Goal: Transaction & Acquisition: Purchase product/service

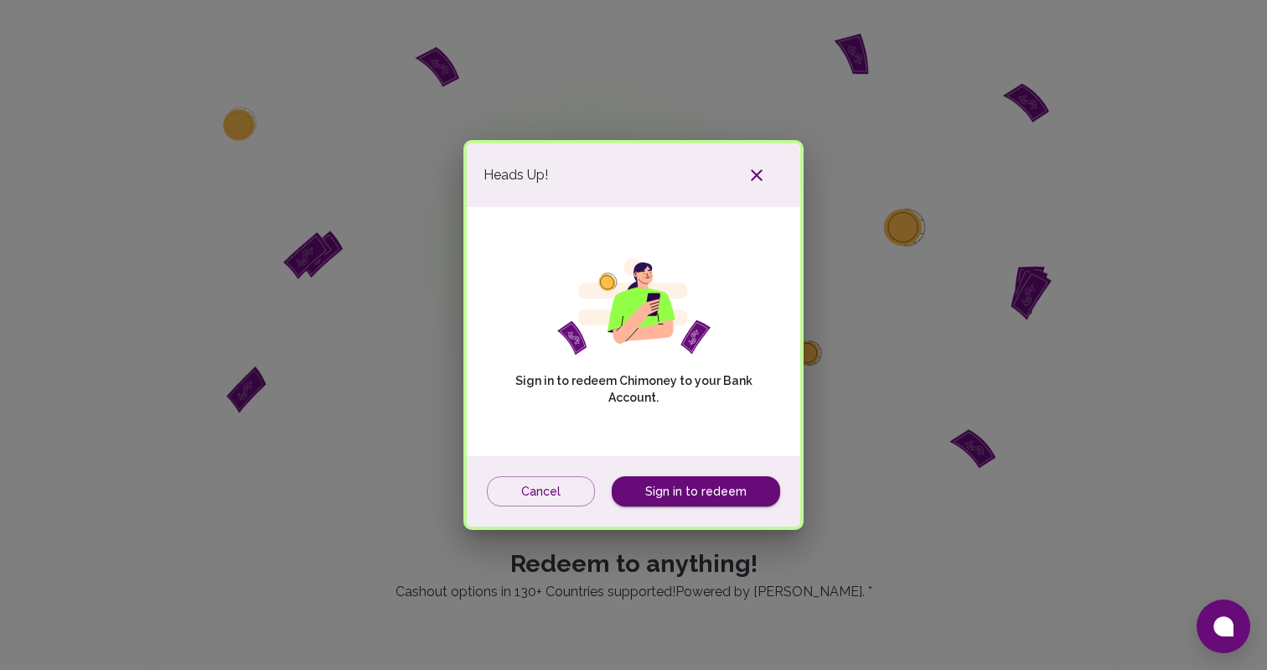
click at [753, 171] on icon "button" at bounding box center [757, 175] width 20 height 20
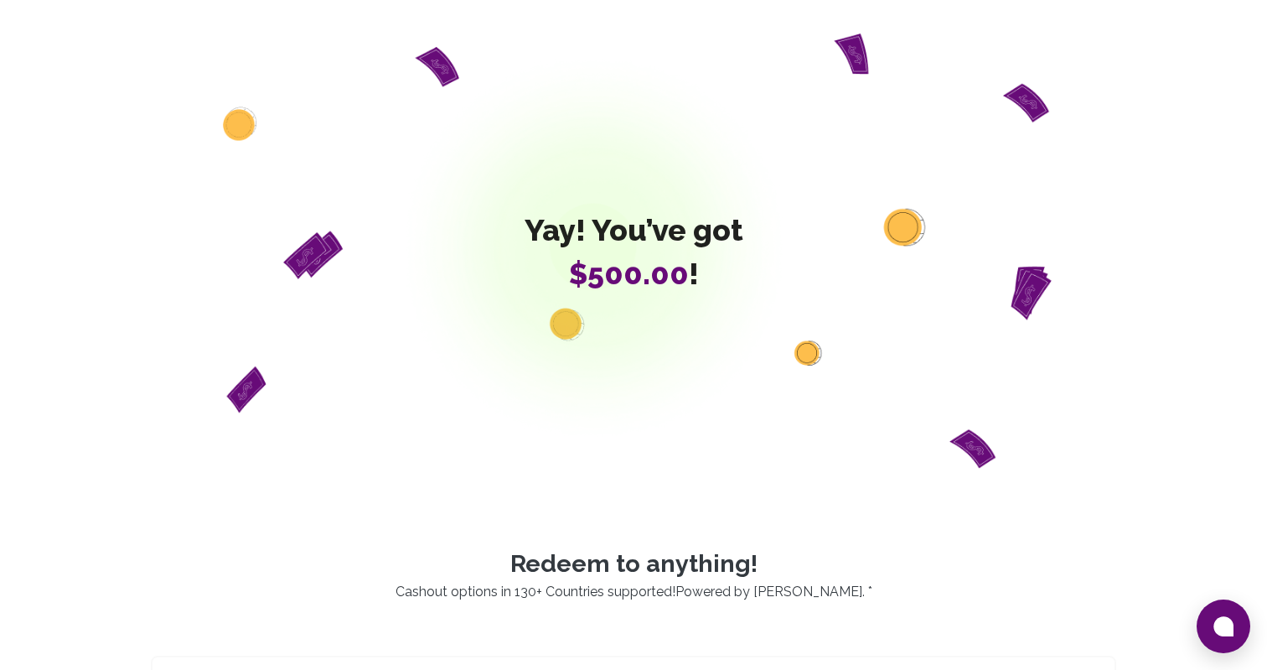
click at [661, 233] on span "Yay! You’ve got" at bounding box center [634, 230] width 219 height 34
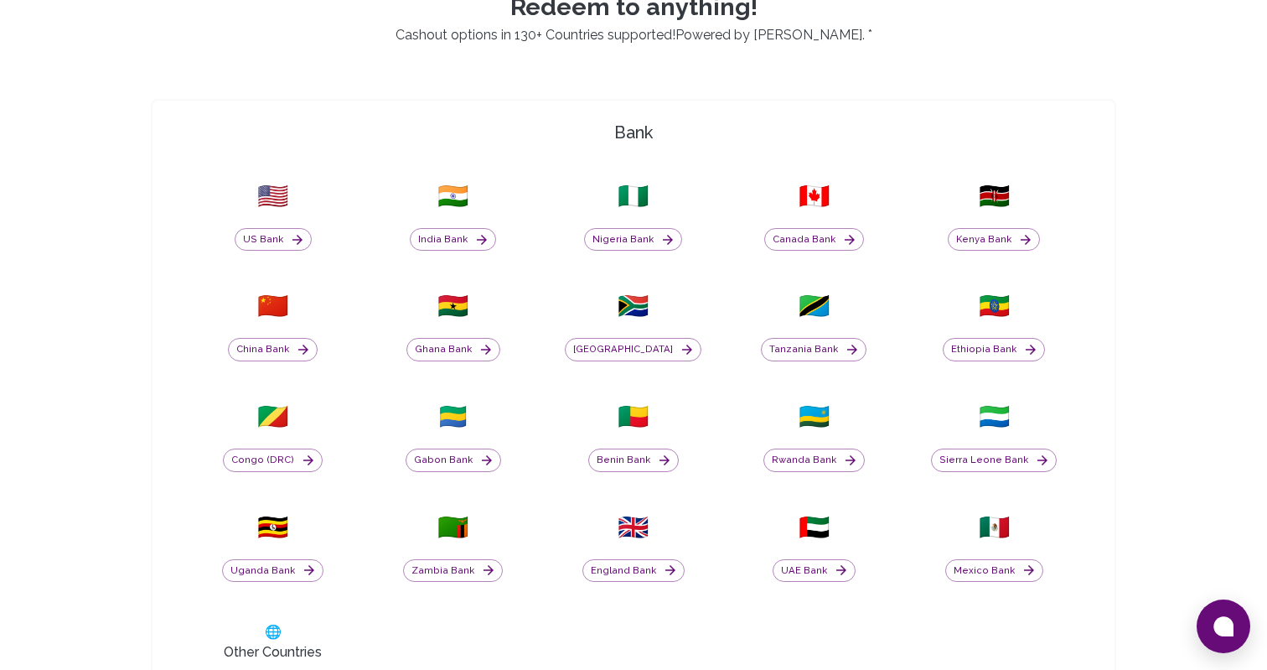
scroll to position [566, 0]
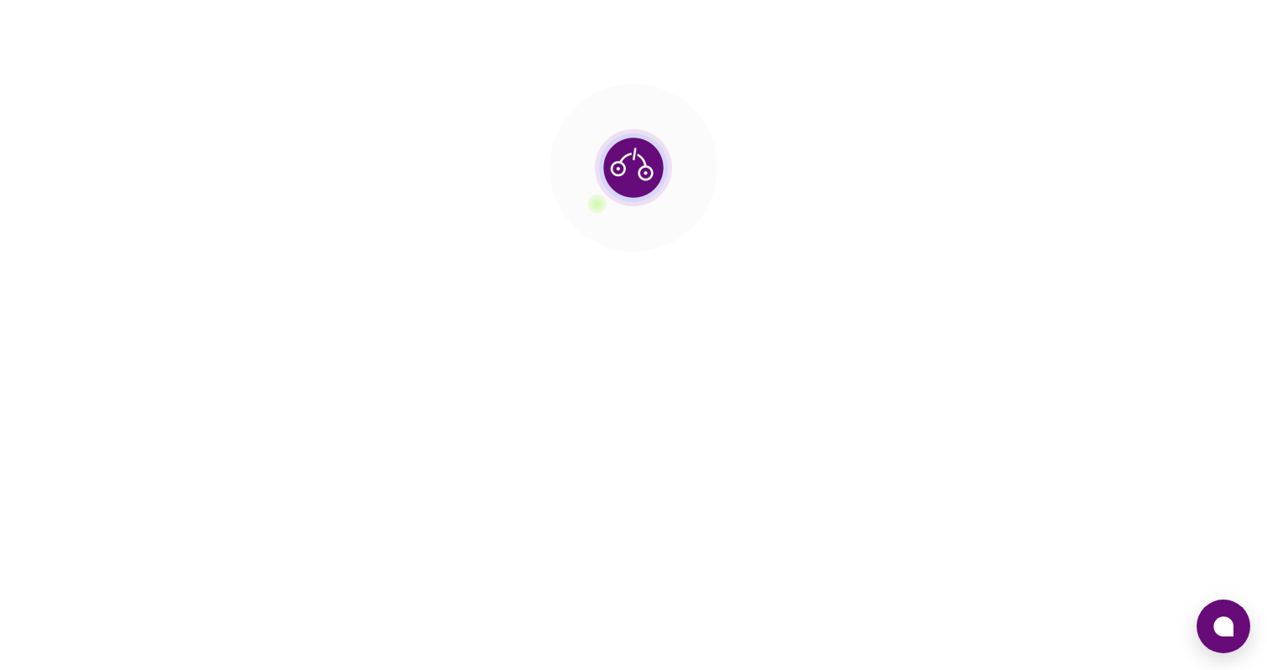
click at [728, 277] on section at bounding box center [633, 167] width 1267 height 335
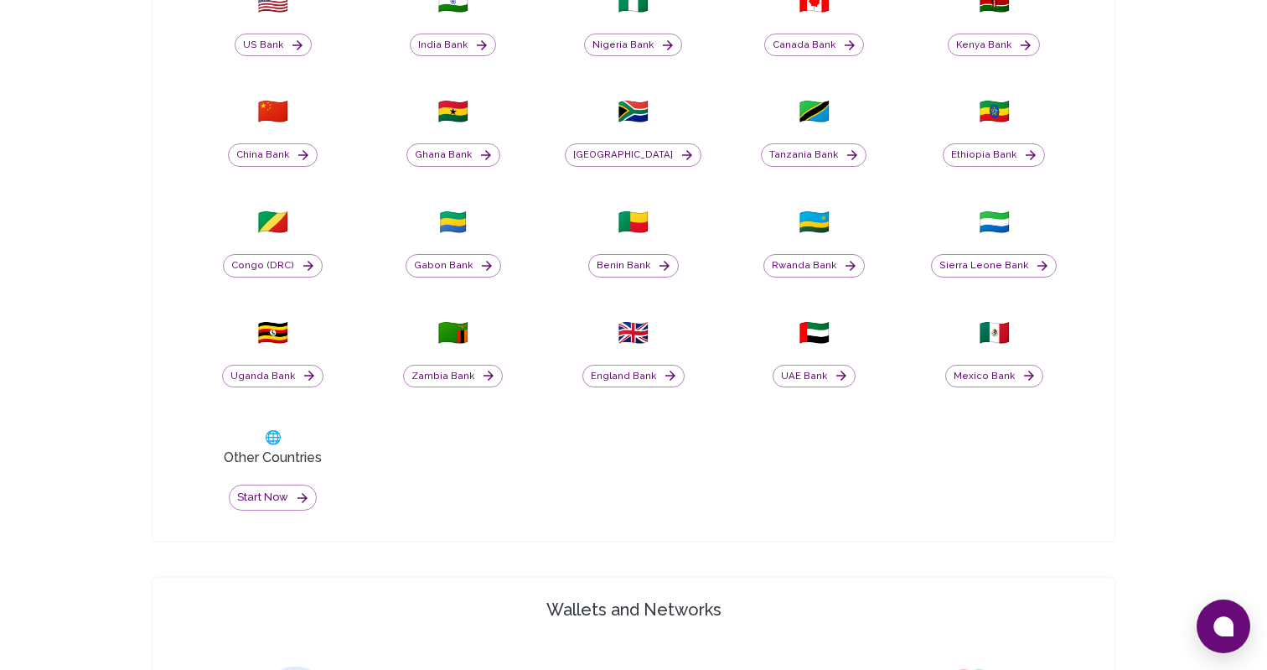
scroll to position [899, 0]
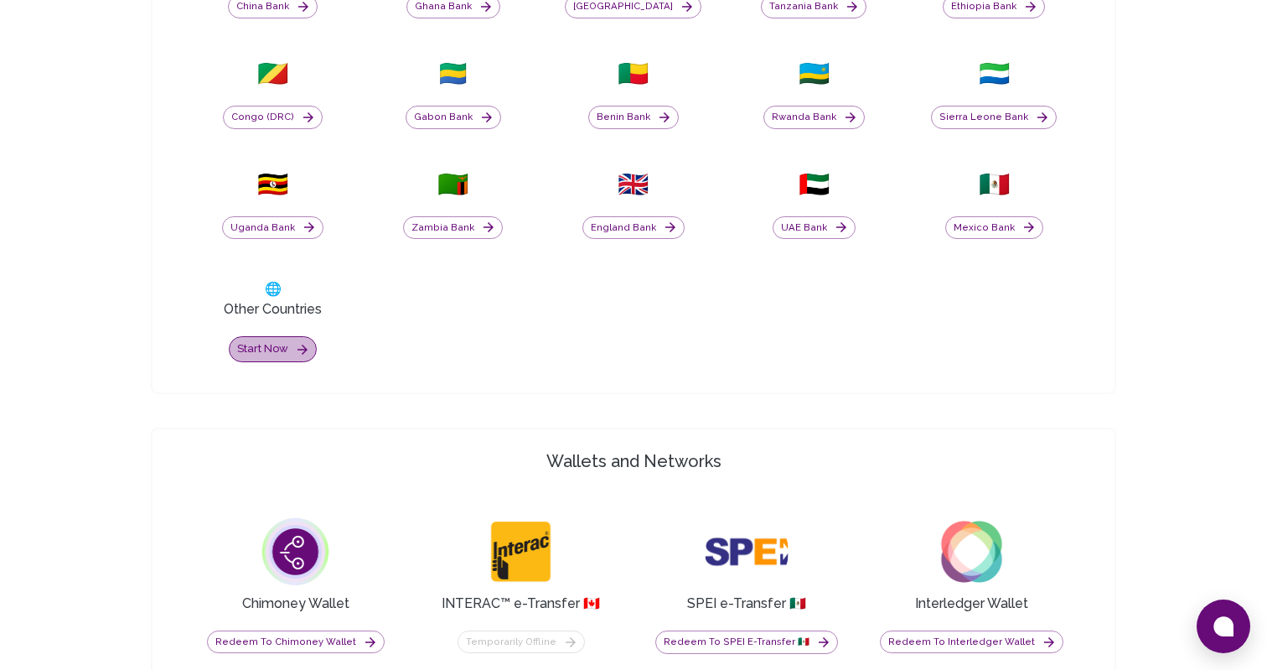
click at [272, 356] on button "Start now" at bounding box center [273, 349] width 88 height 26
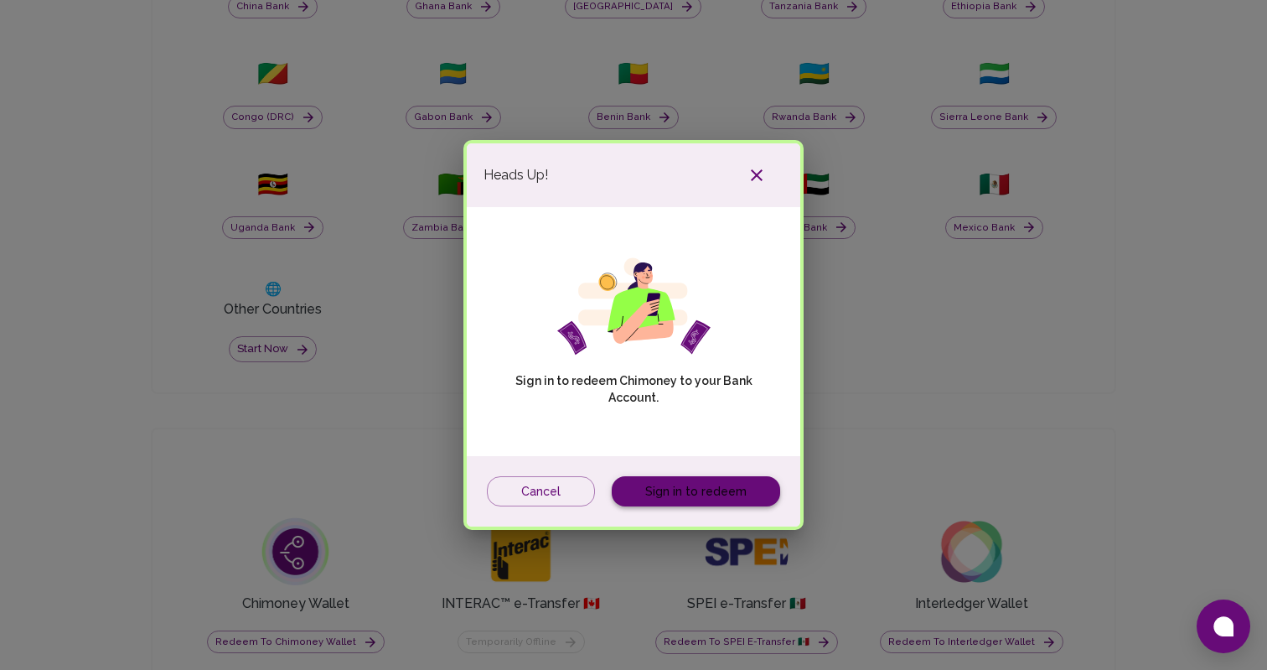
click at [730, 488] on link "Sign in to redeem" at bounding box center [696, 491] width 168 height 31
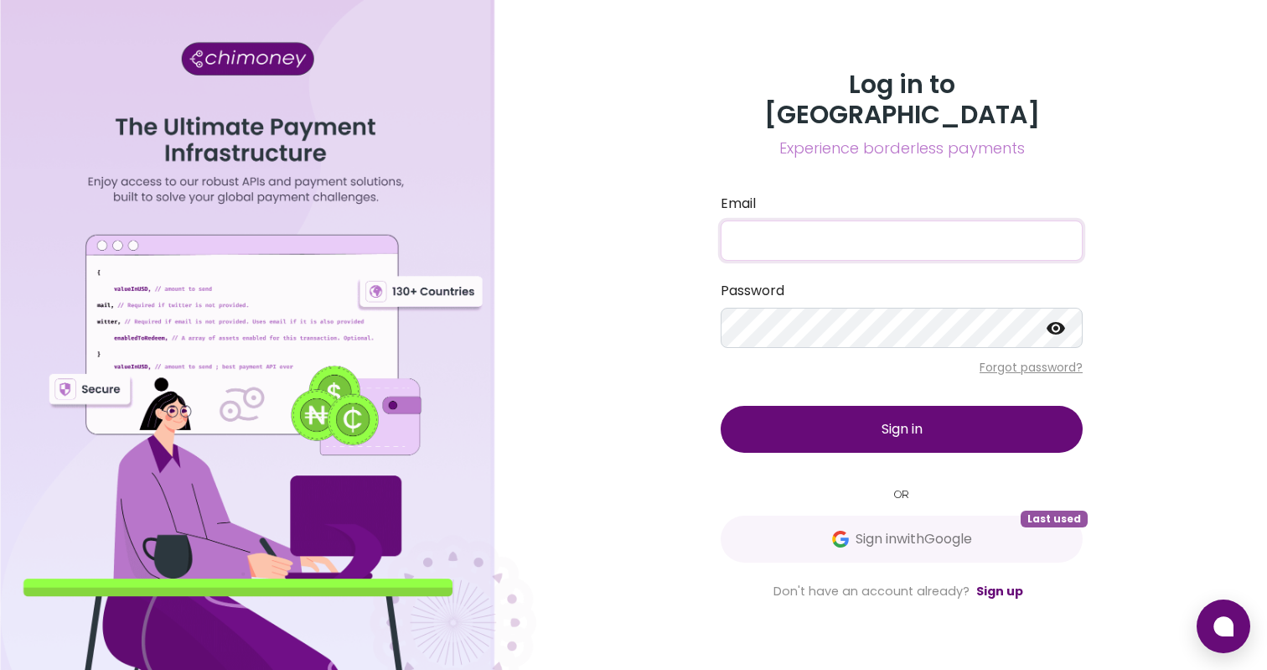
click at [864, 220] on input "Email" at bounding box center [902, 240] width 362 height 40
type input "joaquin@goodwall.org"
click at [867, 422] on button "Sign in" at bounding box center [902, 429] width 362 height 47
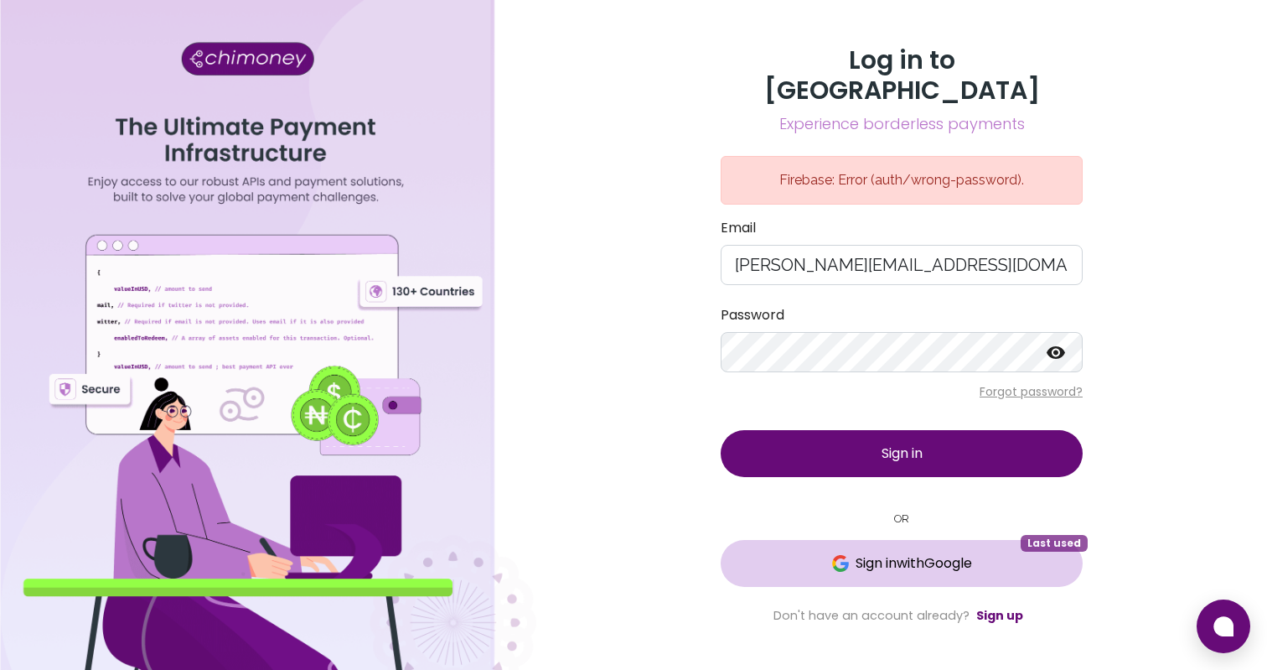
click at [888, 553] on span "Sign in with Google" at bounding box center [914, 563] width 117 height 20
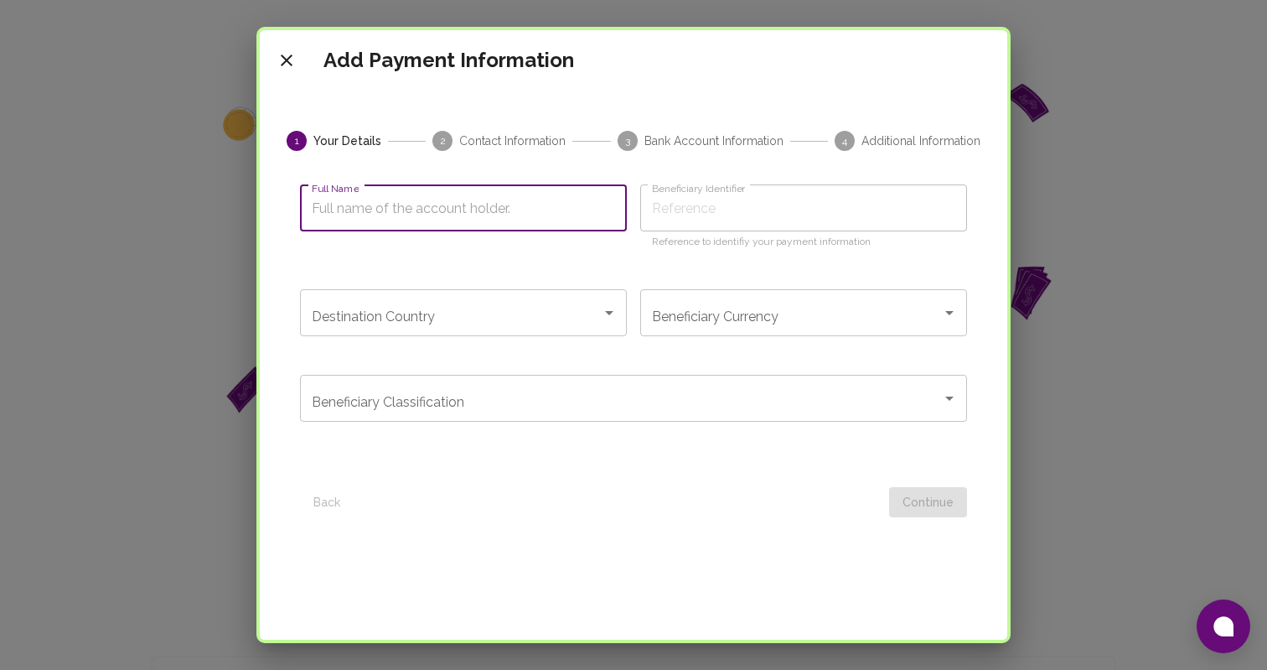
click at [469, 205] on input "Full Name" at bounding box center [463, 207] width 327 height 47
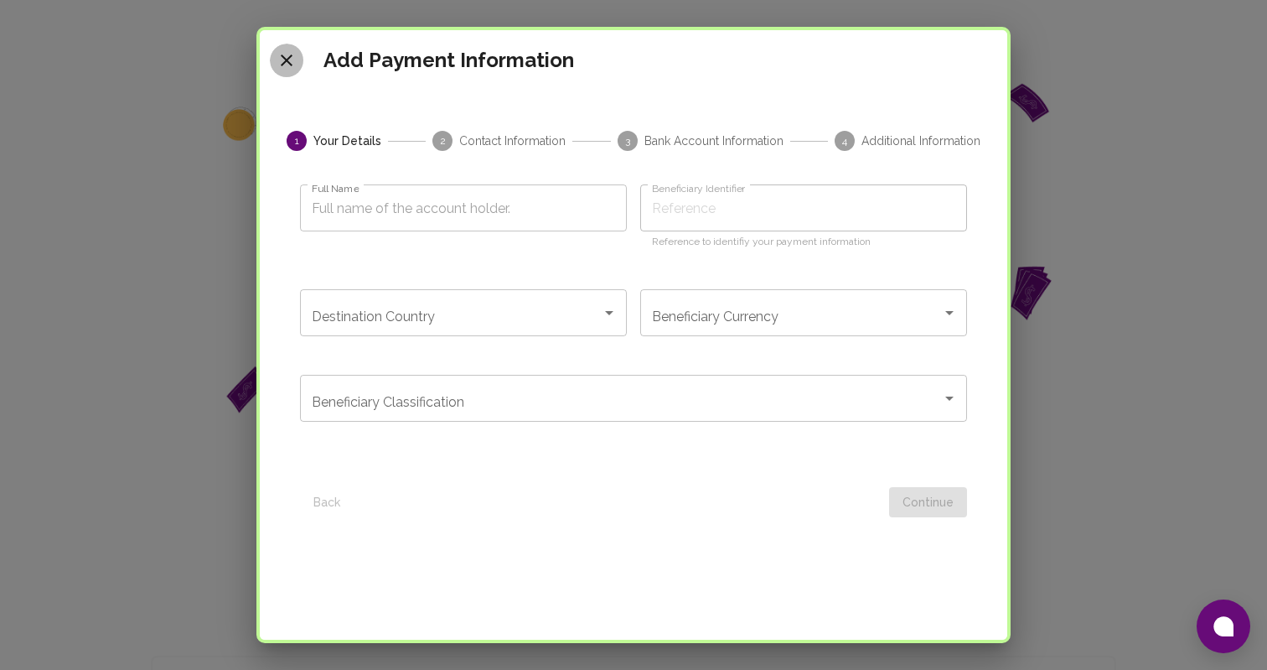
click at [289, 65] on icon "close" at bounding box center [287, 60] width 20 height 20
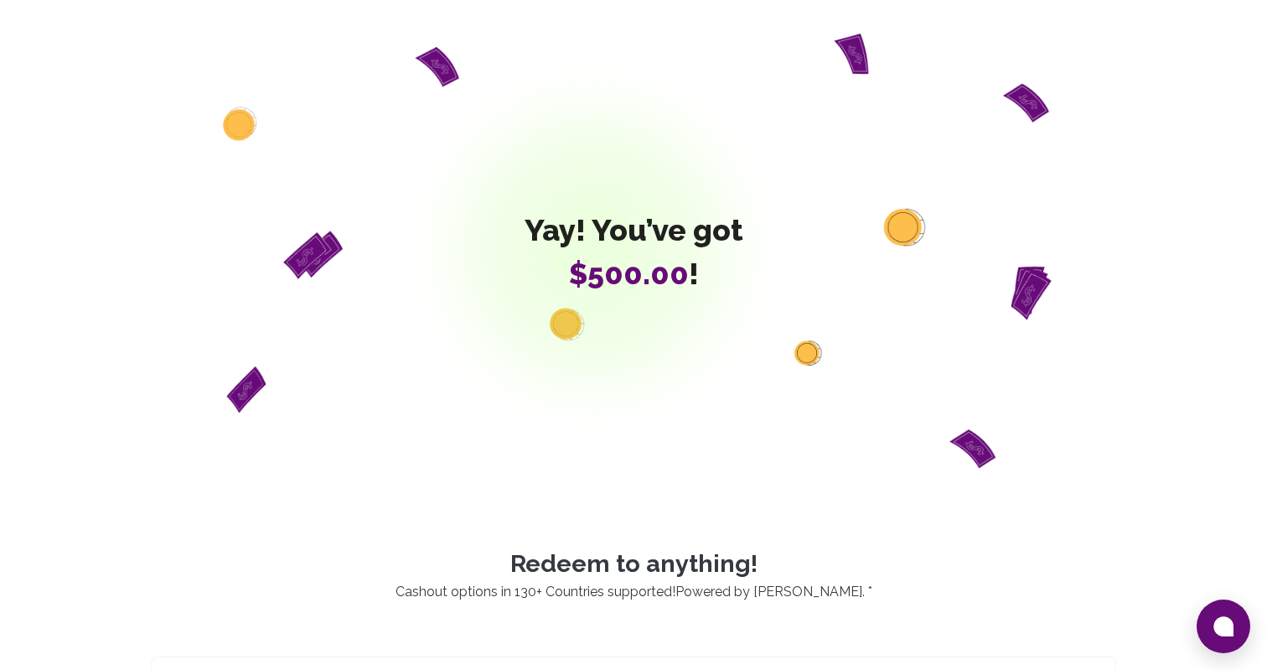
click at [589, 577] on p "Redeem to anything!" at bounding box center [634, 563] width 1006 height 29
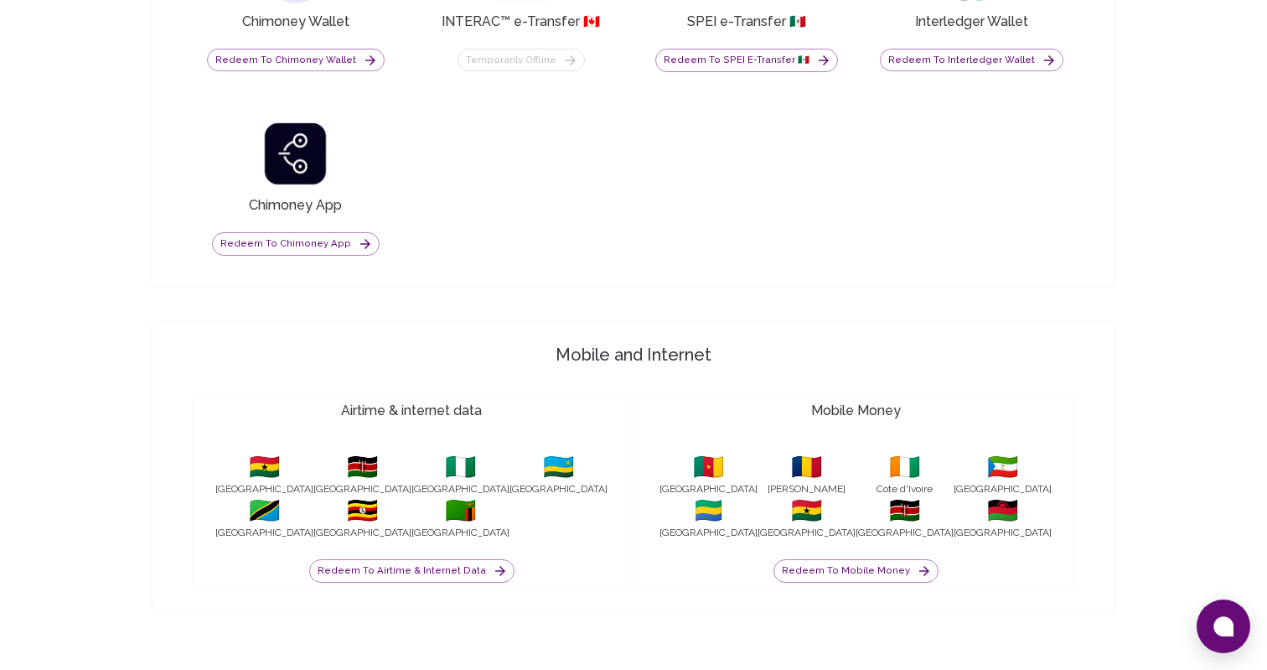
scroll to position [1614, 0]
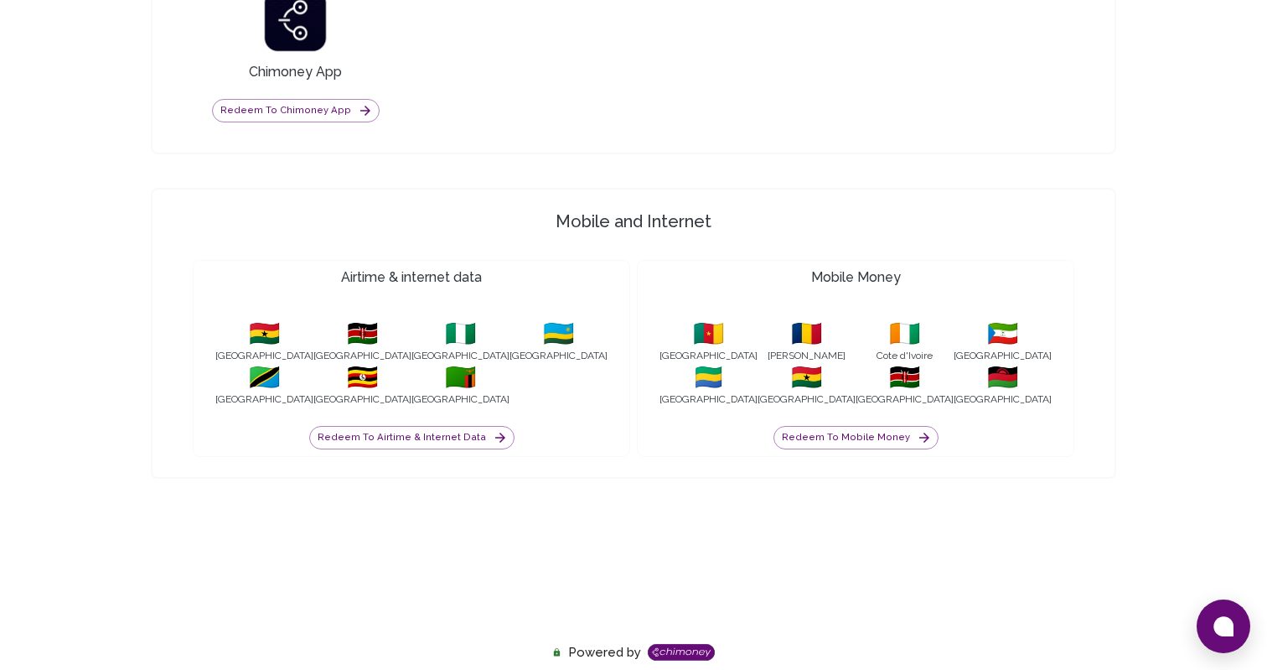
click at [660, 647] on div "Powered by" at bounding box center [633, 652] width 1267 height 35
click at [664, 647] on div "Powered by" at bounding box center [633, 652] width 1267 height 35
click at [310, 111] on button "Redeem to Chimoney App" at bounding box center [296, 110] width 168 height 23
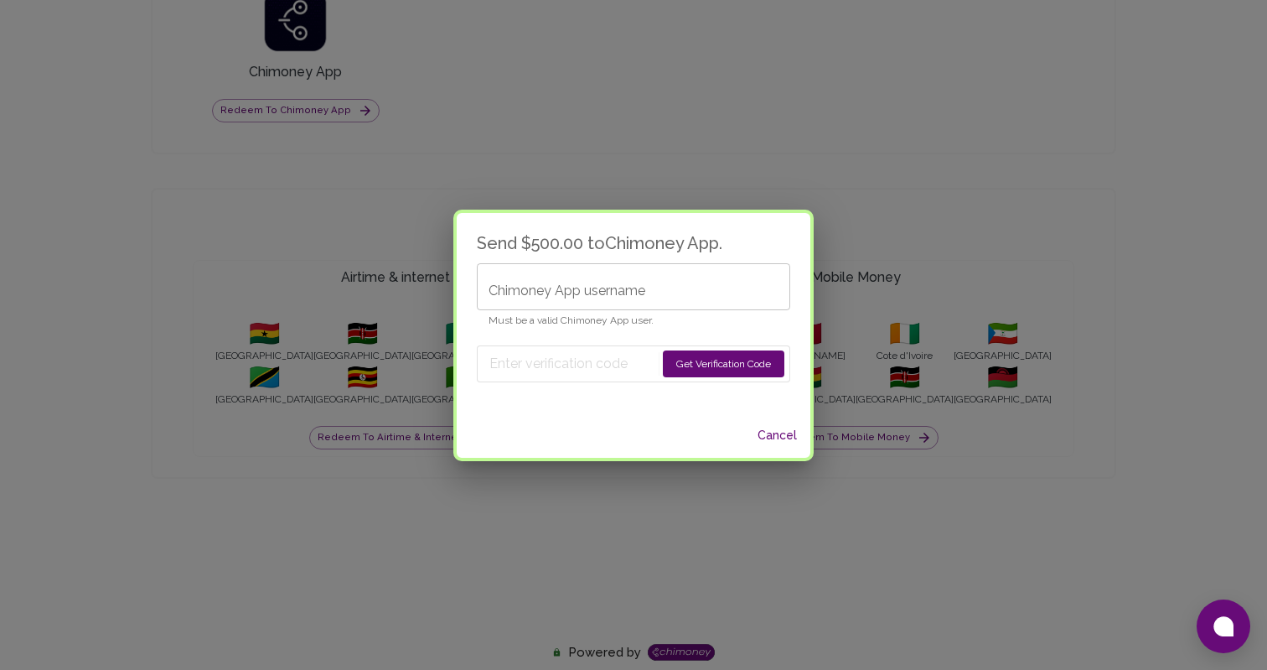
click at [647, 283] on input "Chimoney App username" at bounding box center [634, 286] width 314 height 47
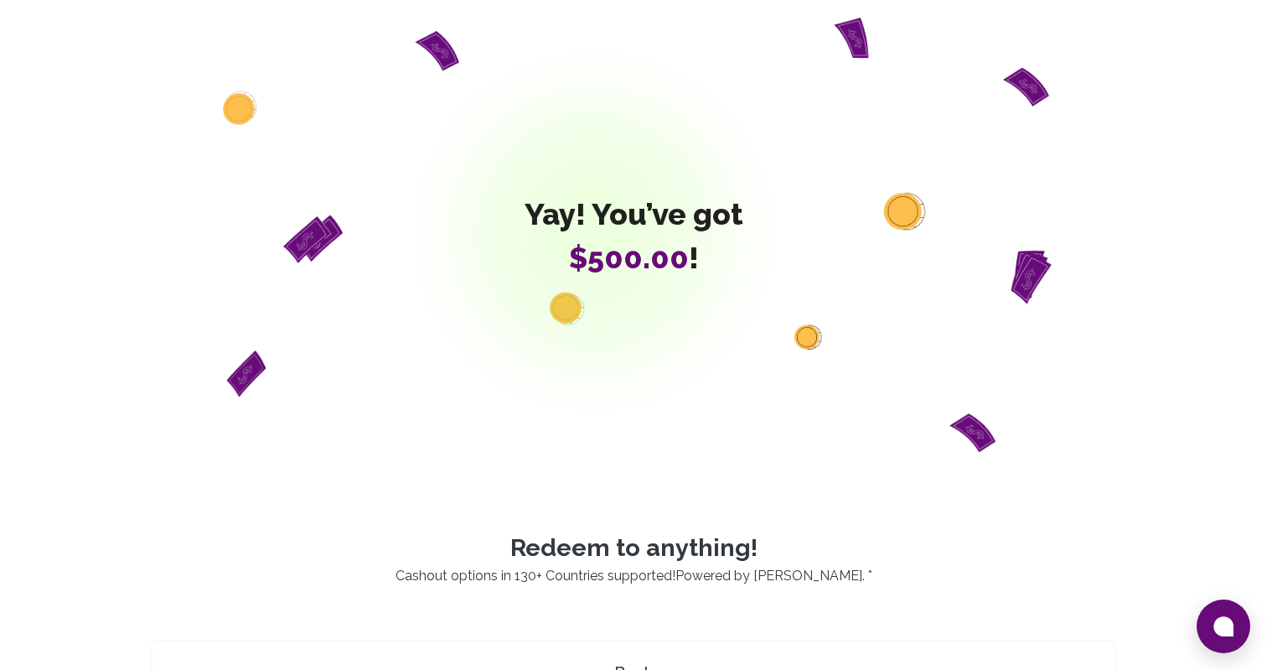
scroll to position [0, 0]
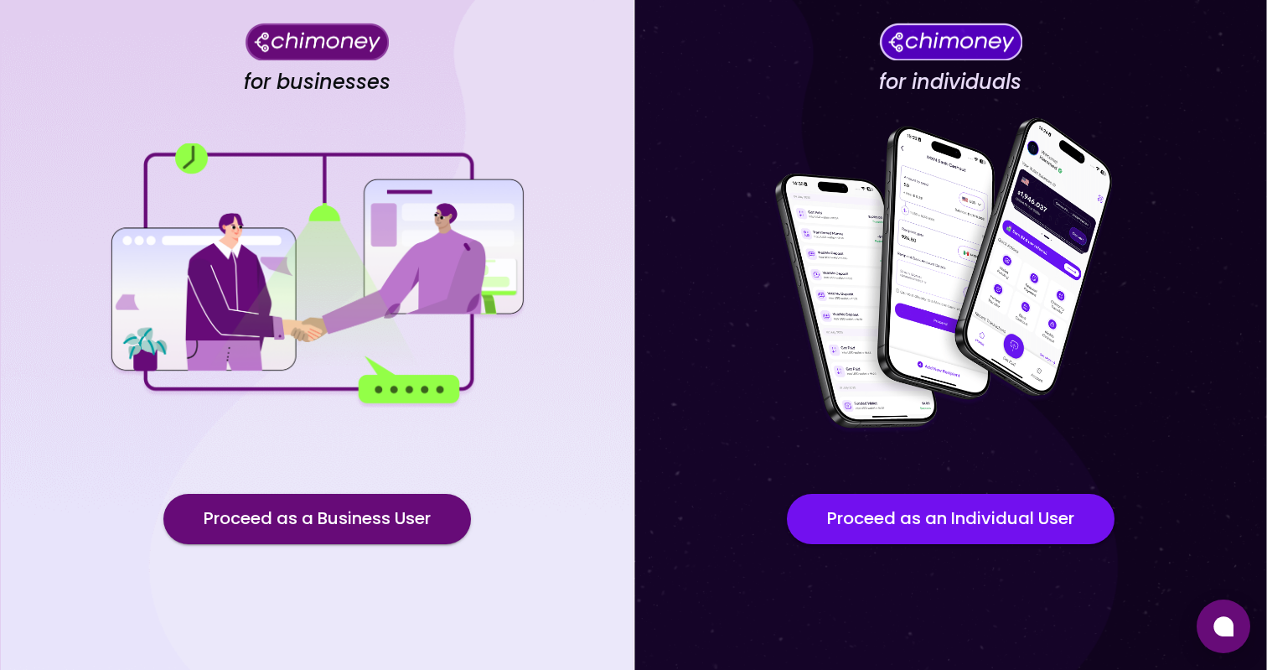
scroll to position [87, 0]
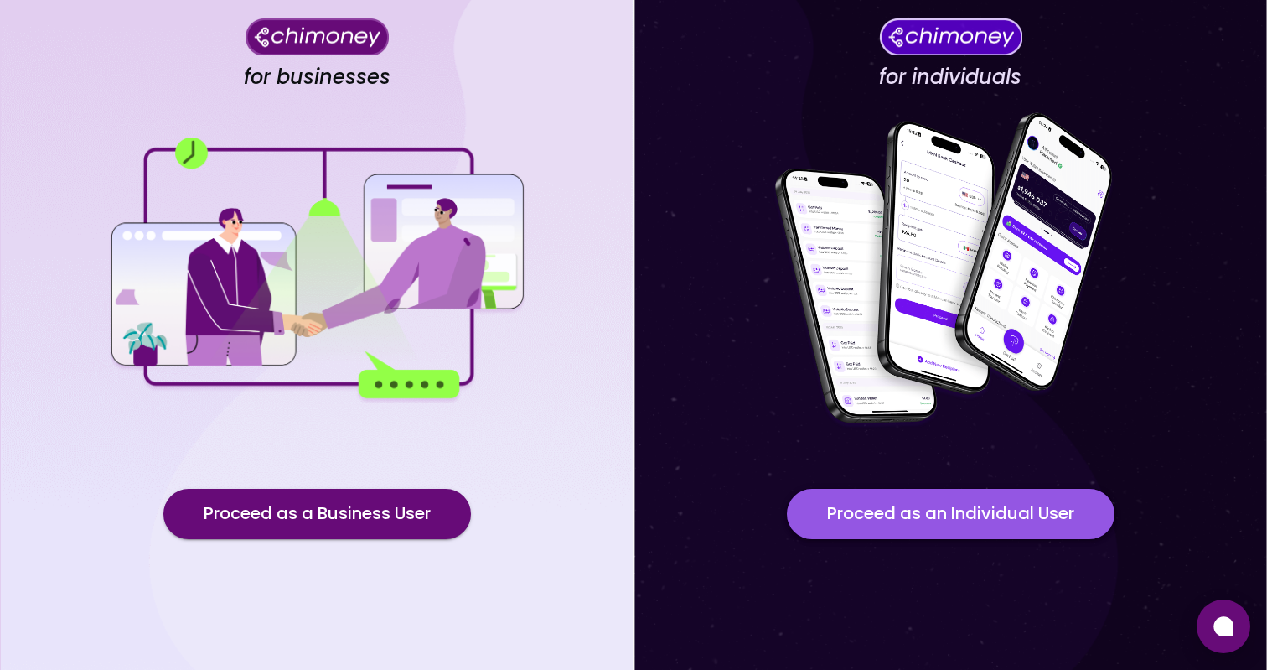
click at [982, 500] on button "Proceed as an Individual User" at bounding box center [951, 514] width 328 height 50
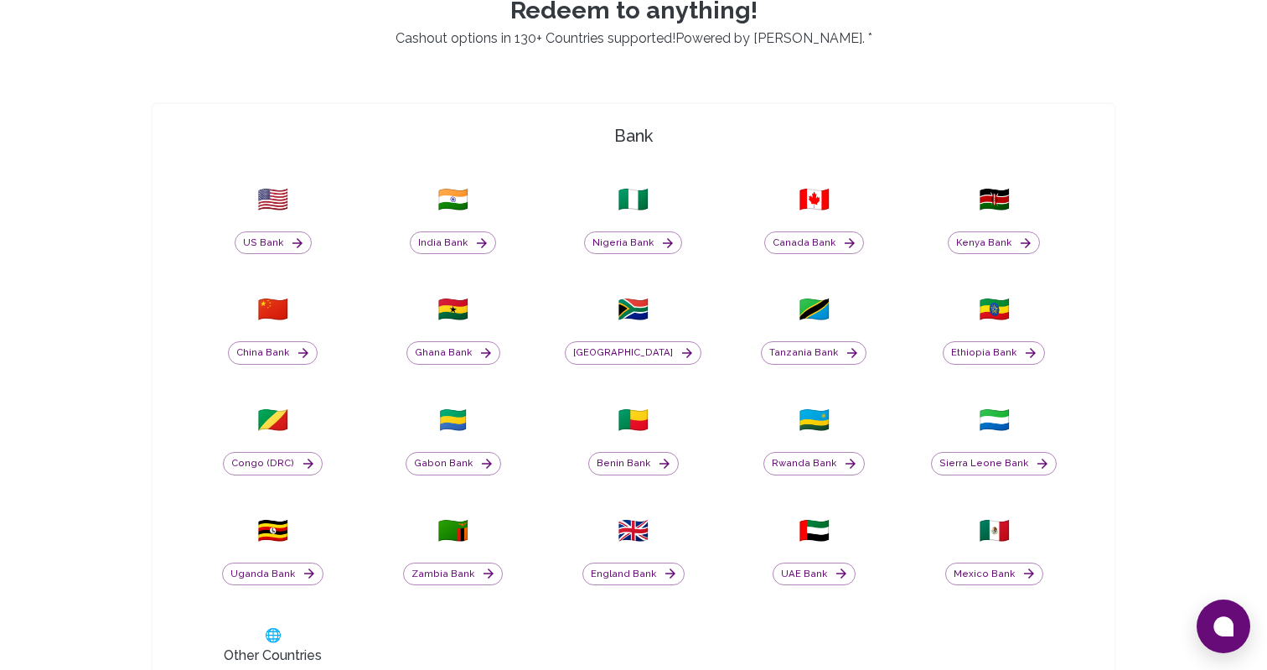
scroll to position [599, 0]
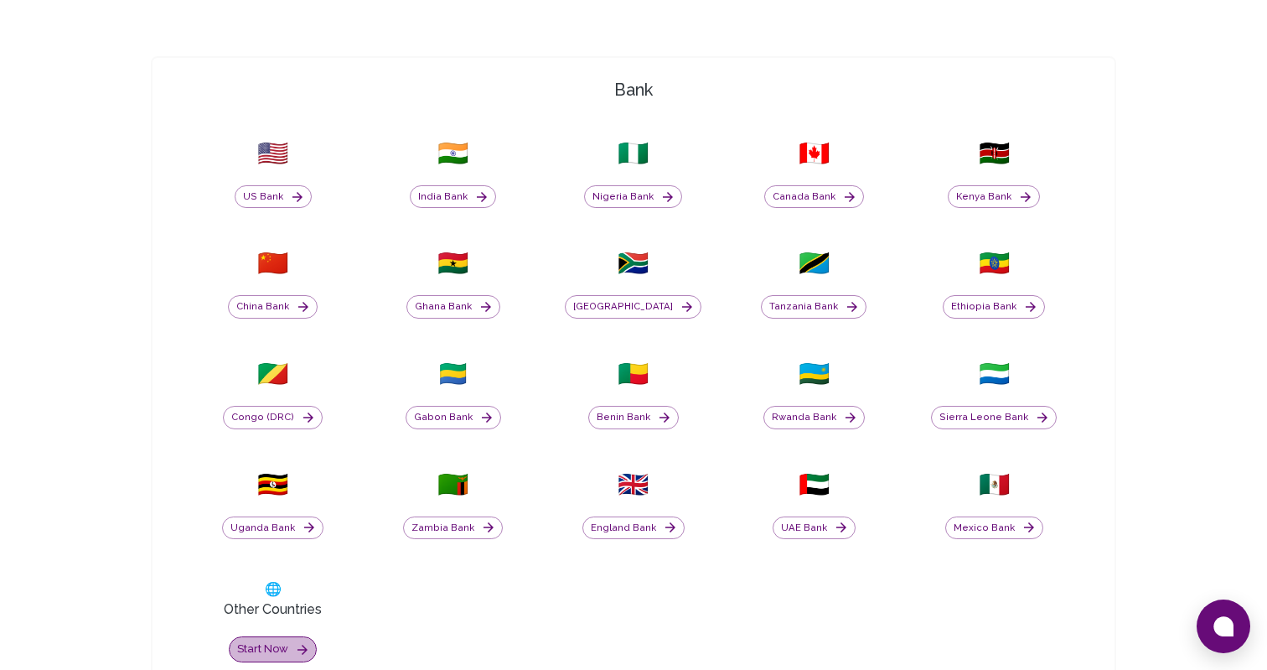
click at [264, 648] on button "Start now" at bounding box center [273, 649] width 88 height 26
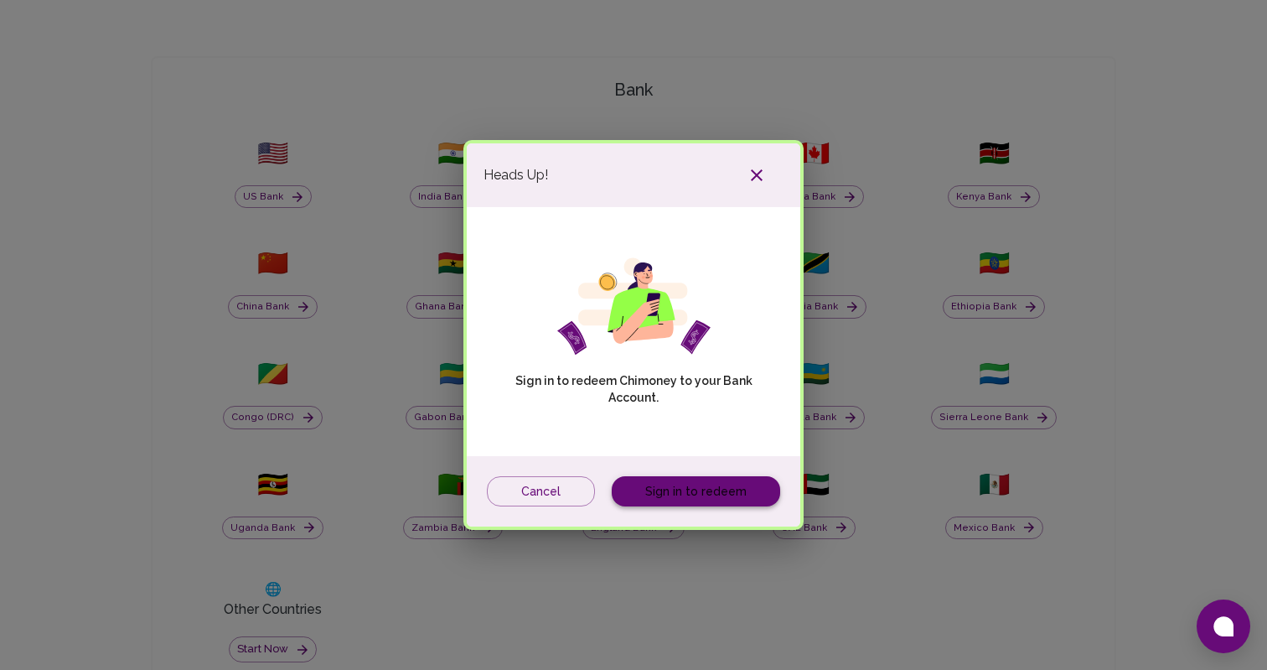
click at [697, 490] on link "Sign in to redeem" at bounding box center [696, 491] width 168 height 31
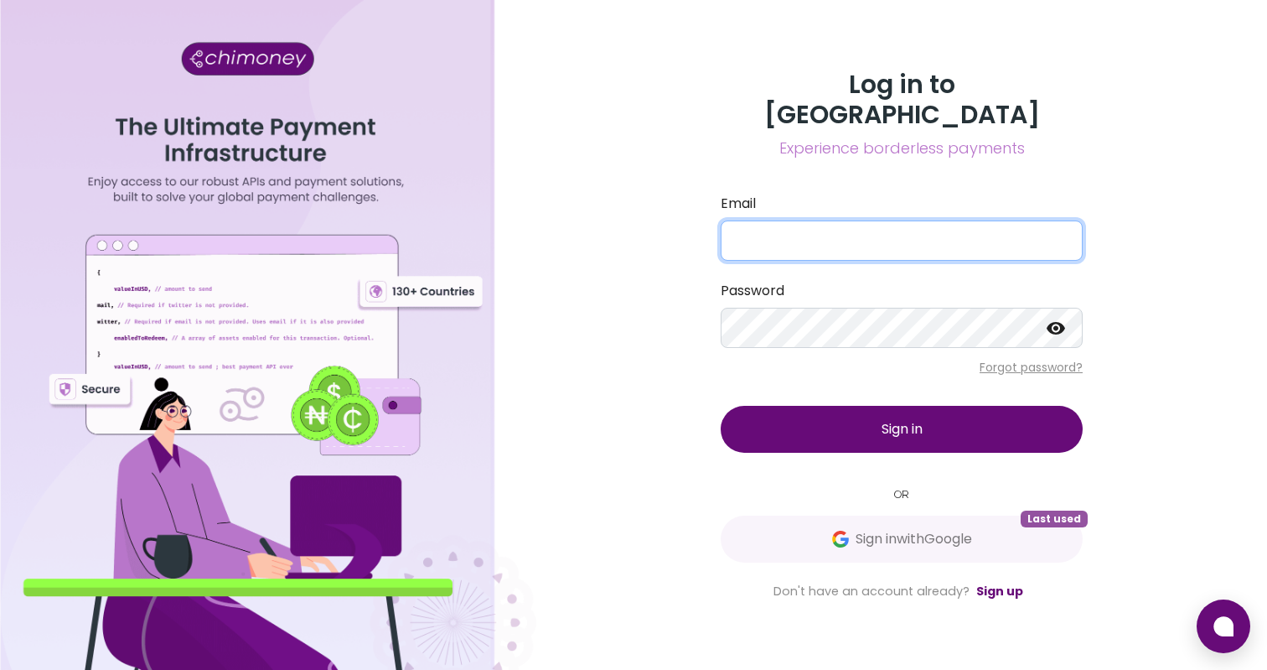
click at [815, 224] on input "Email" at bounding box center [902, 240] width 362 height 40
type input "joaquin@goodwall.org"
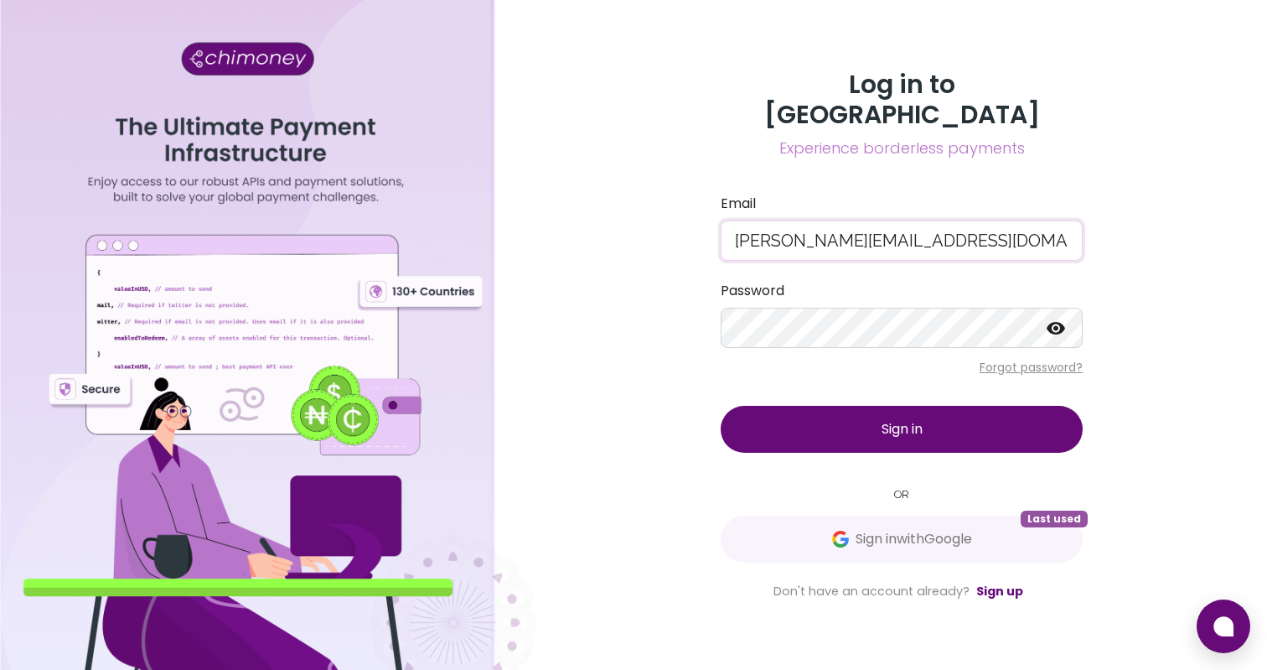
click at [842, 411] on button "Sign in" at bounding box center [902, 429] width 362 height 47
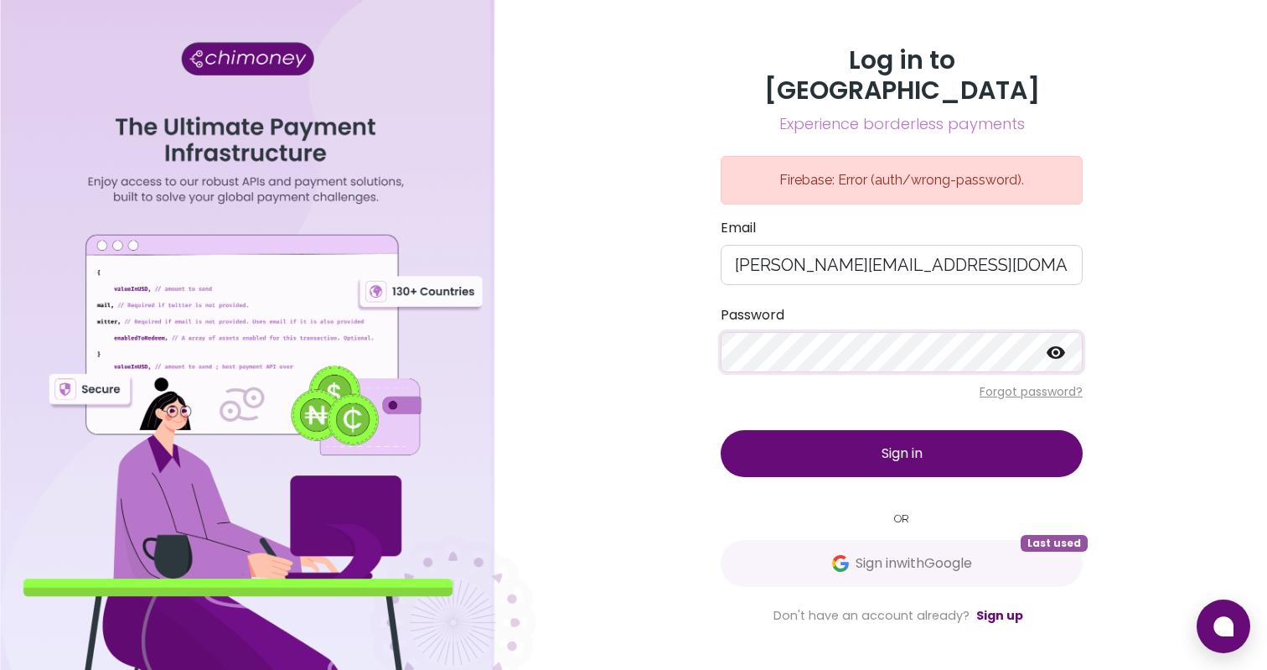
click at [1064, 345] on icon at bounding box center [1056, 352] width 20 height 20
click at [721, 430] on button "Sign in" at bounding box center [902, 453] width 362 height 47
click at [731, 441] on button "Sign in" at bounding box center [902, 453] width 362 height 47
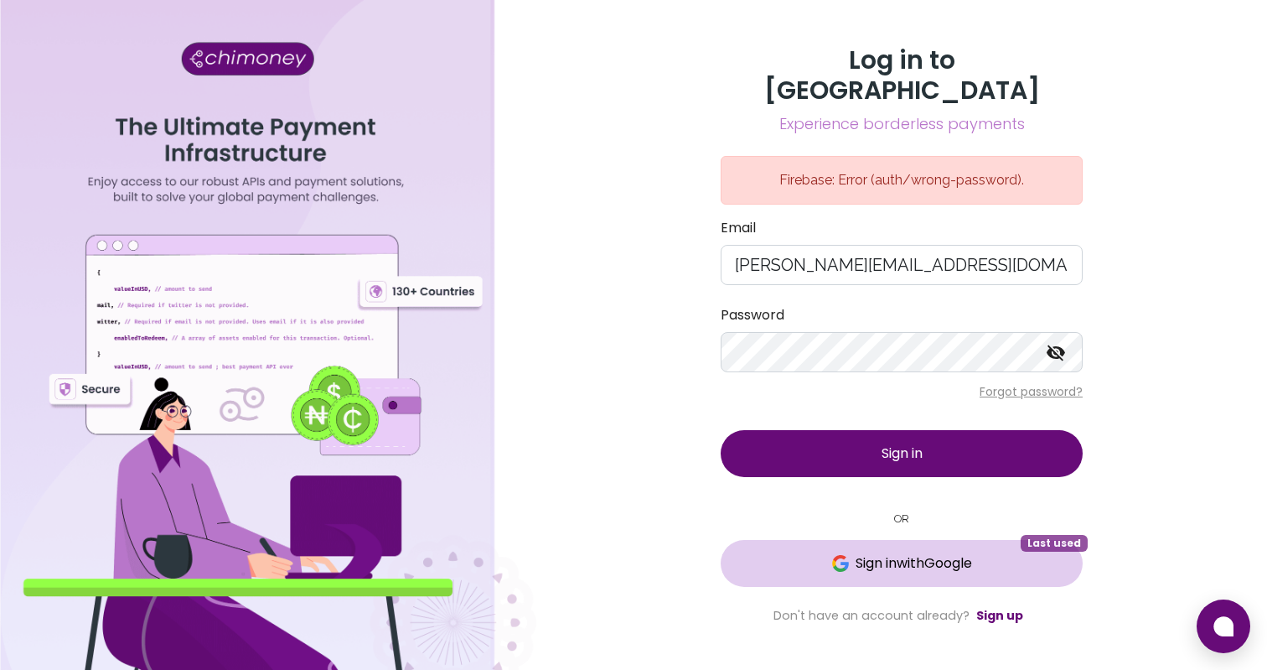
click at [935, 553] on span "Sign in with Google" at bounding box center [914, 563] width 117 height 20
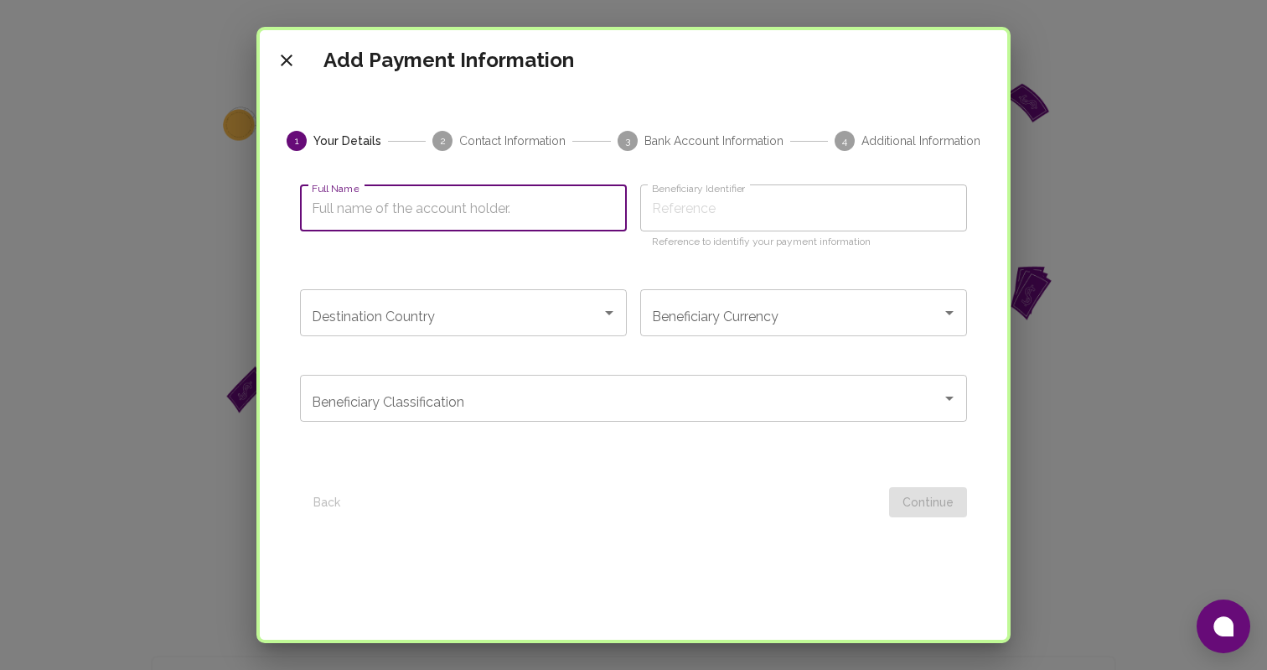
click at [456, 198] on input "Full Name" at bounding box center [463, 207] width 327 height 47
type input "J"
type input "Jo"
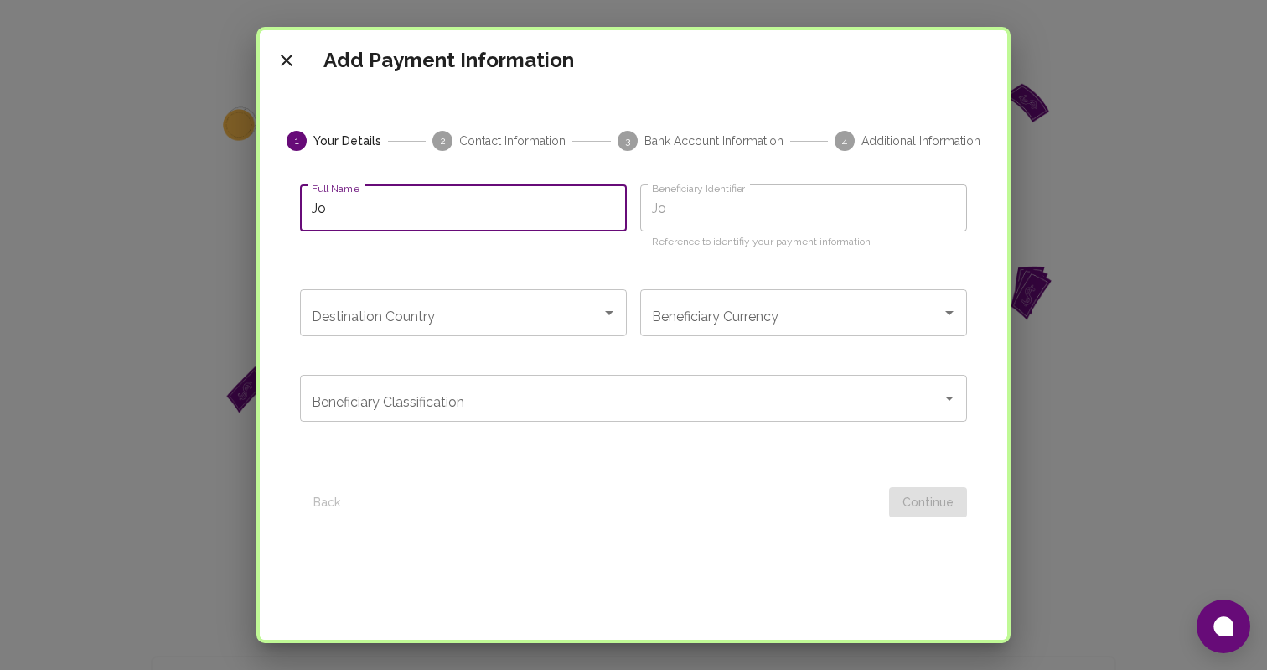
type input "Joa"
type input "Joaq"
type input "Joaqu"
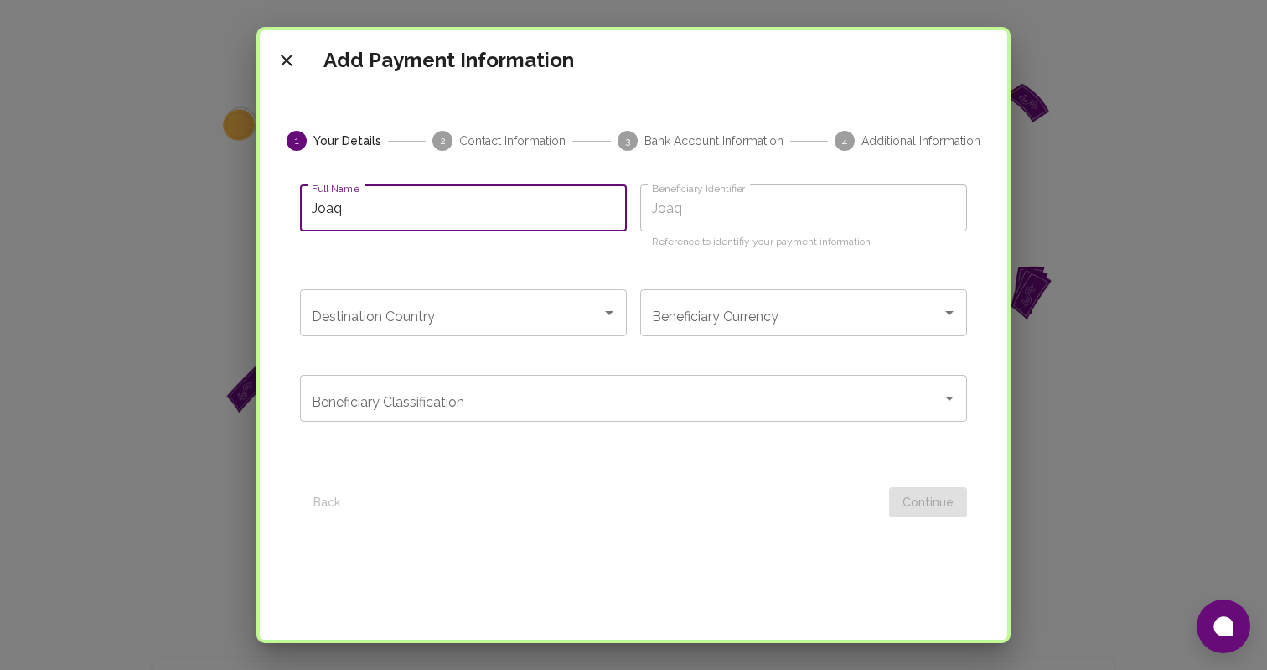
type input "Joaqu"
type input "Joaqui"
type input "Joaquin"
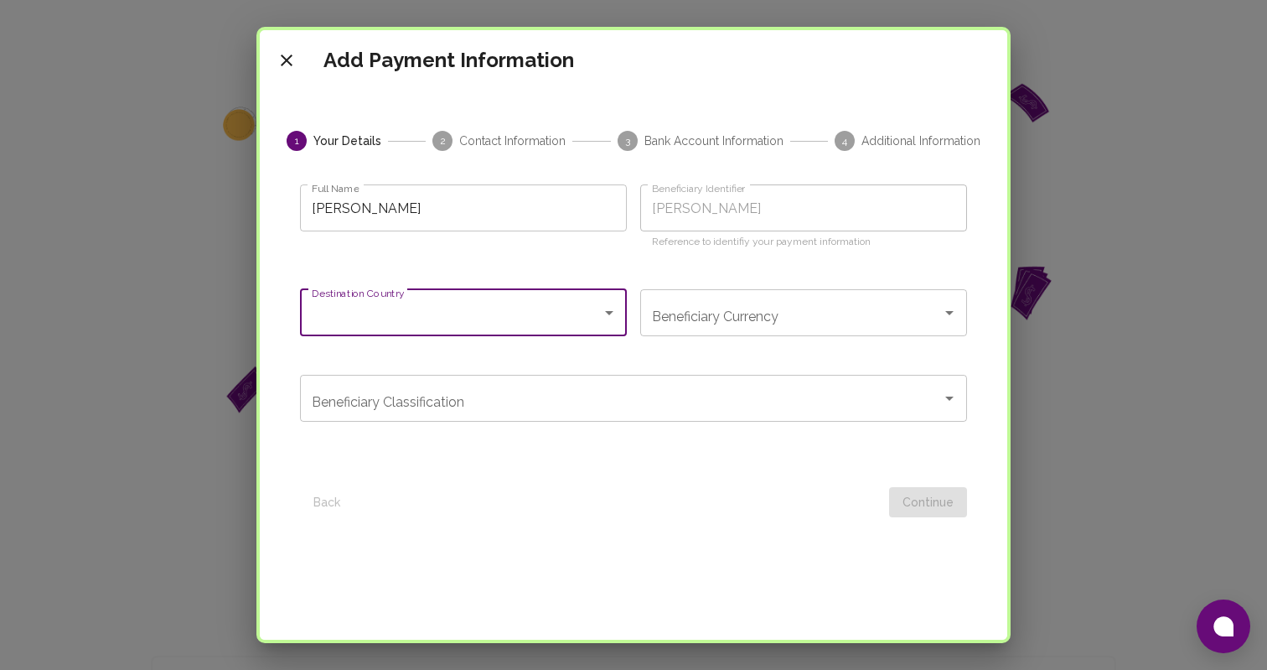
click at [473, 214] on input "Joaquin" at bounding box center [463, 207] width 327 height 47
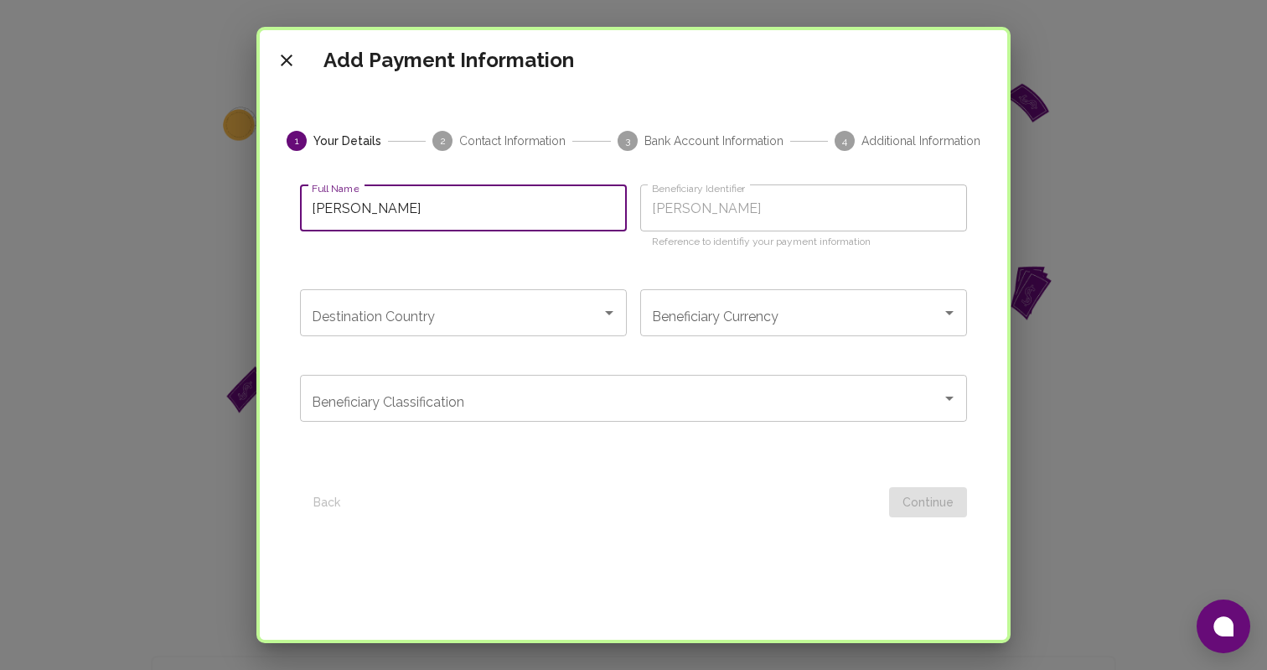
type input "Joaquin P"
type input "Joaquin Pa"
type input "Joaquin Par"
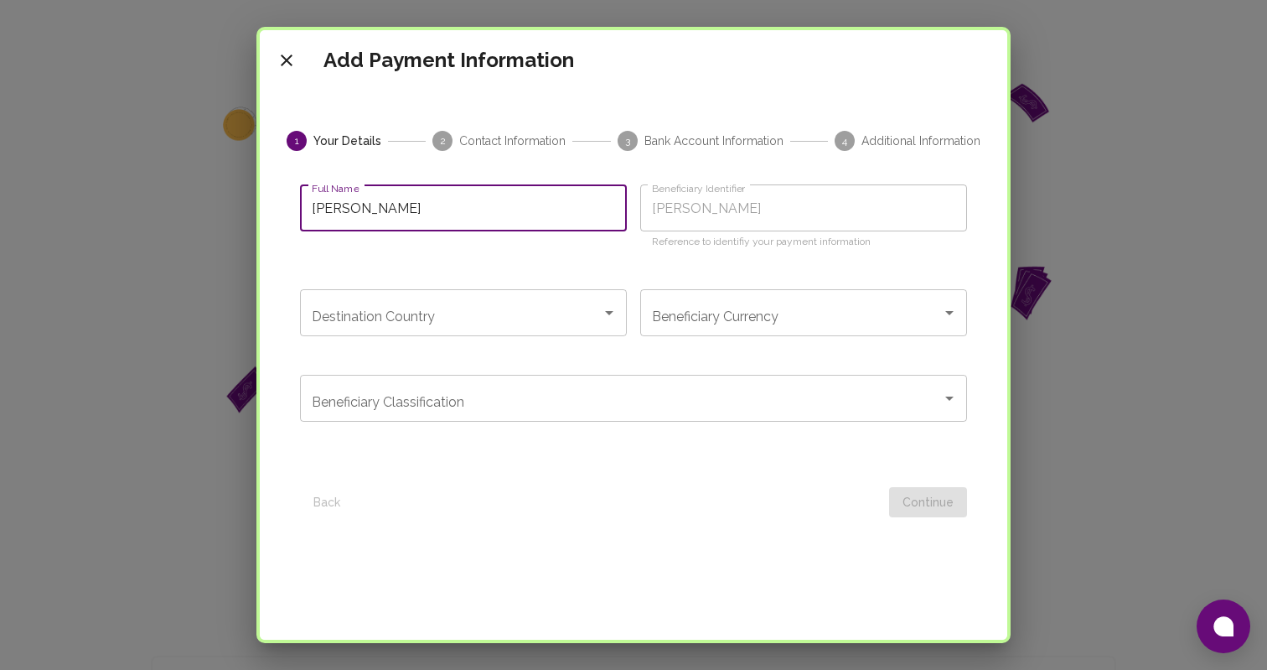
type input "Joaquin Par"
type input "Joaquin Para"
type input "Joaquin Paraf"
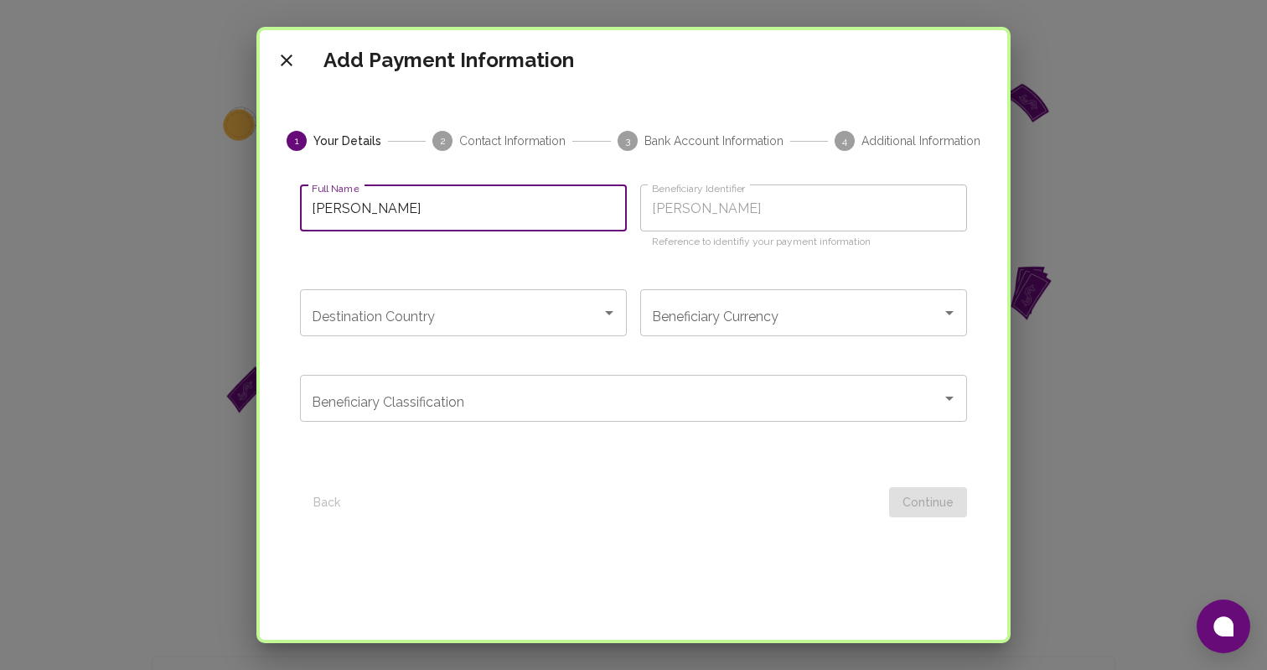
type input "Joaquin Parafi"
type input "Joaquin Parafit"
type input "Joaquin Parafita"
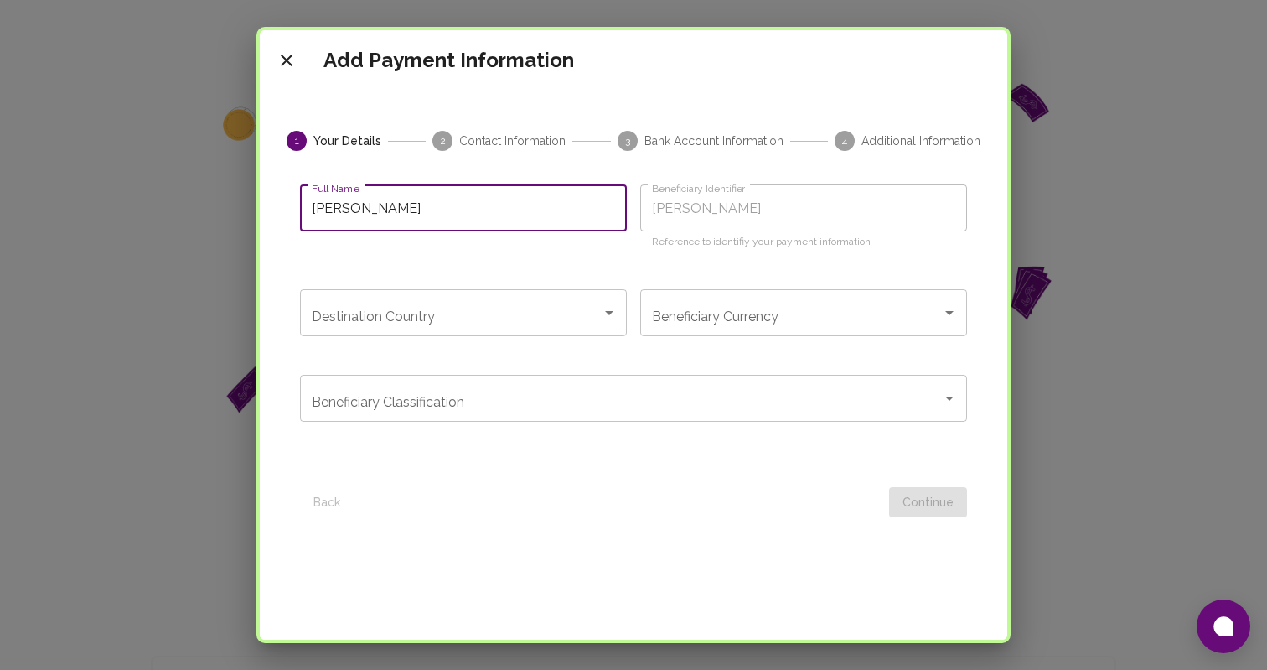
type input "Joaquin Parafita"
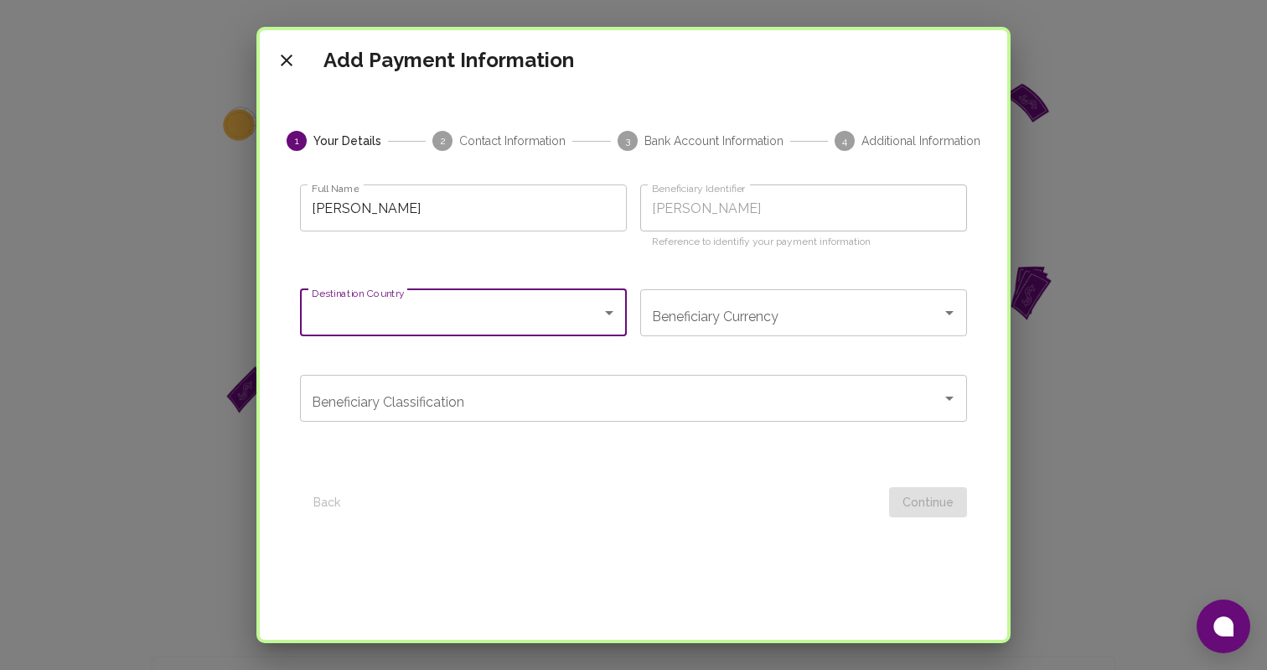
type input "u"
click at [452, 407] on span "Uruguay" at bounding box center [463, 418] width 327 height 30
click at [639, 426] on div "Beneficiary Classification Beneficiary Classification" at bounding box center [633, 411] width 667 height 72
type input "Uruguay"
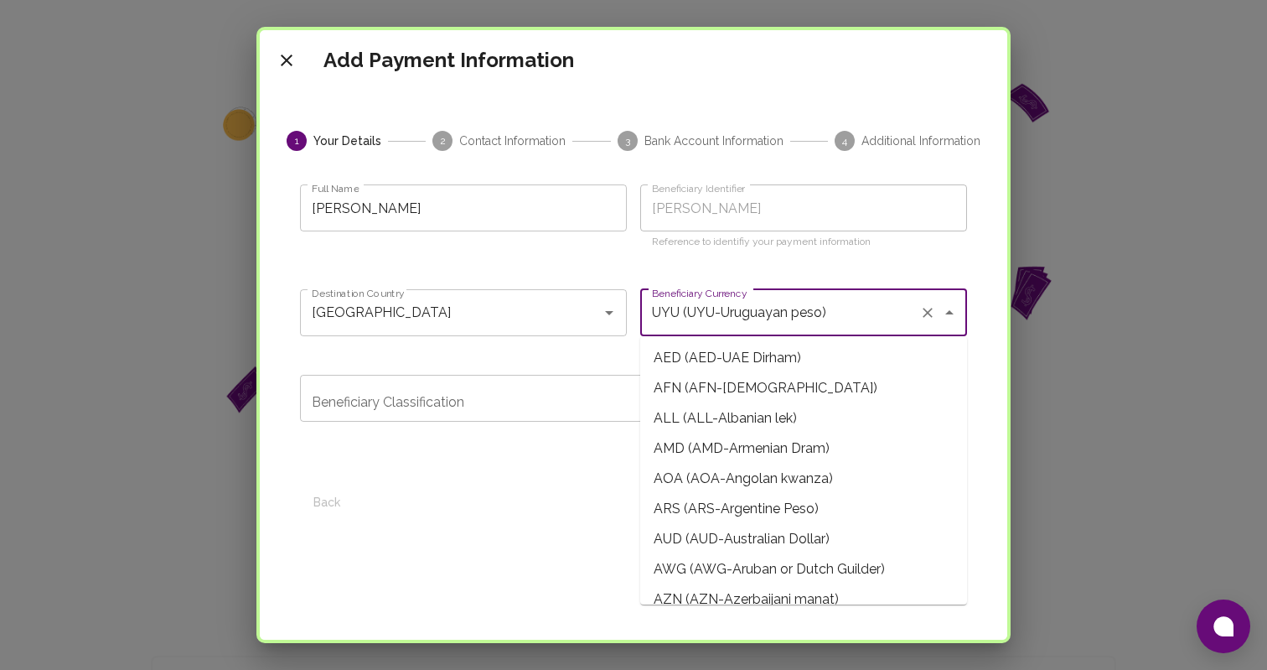
click at [765, 304] on input "UYU (UYU-Uruguayan peso)" at bounding box center [780, 313] width 265 height 32
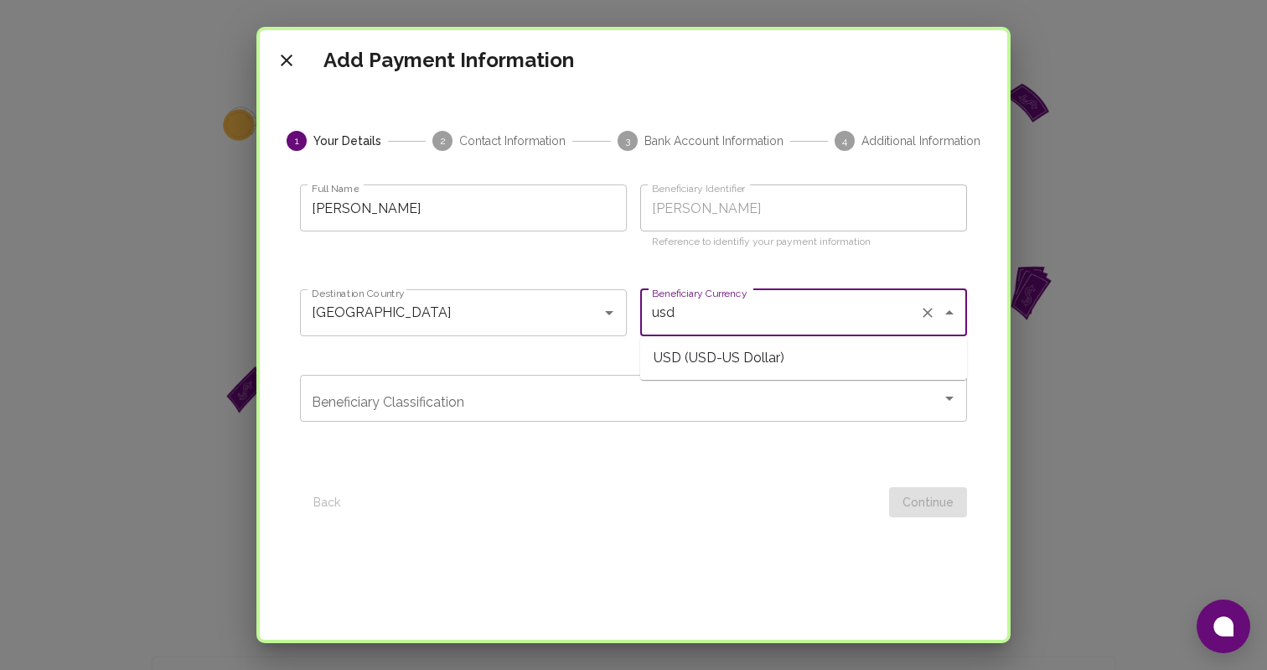
click at [744, 362] on span "USD (USD-US Dollar)" at bounding box center [803, 358] width 327 height 30
type input "USD (USD-US Dollar)"
click at [727, 394] on input "Beneficiary Classification" at bounding box center [621, 398] width 627 height 32
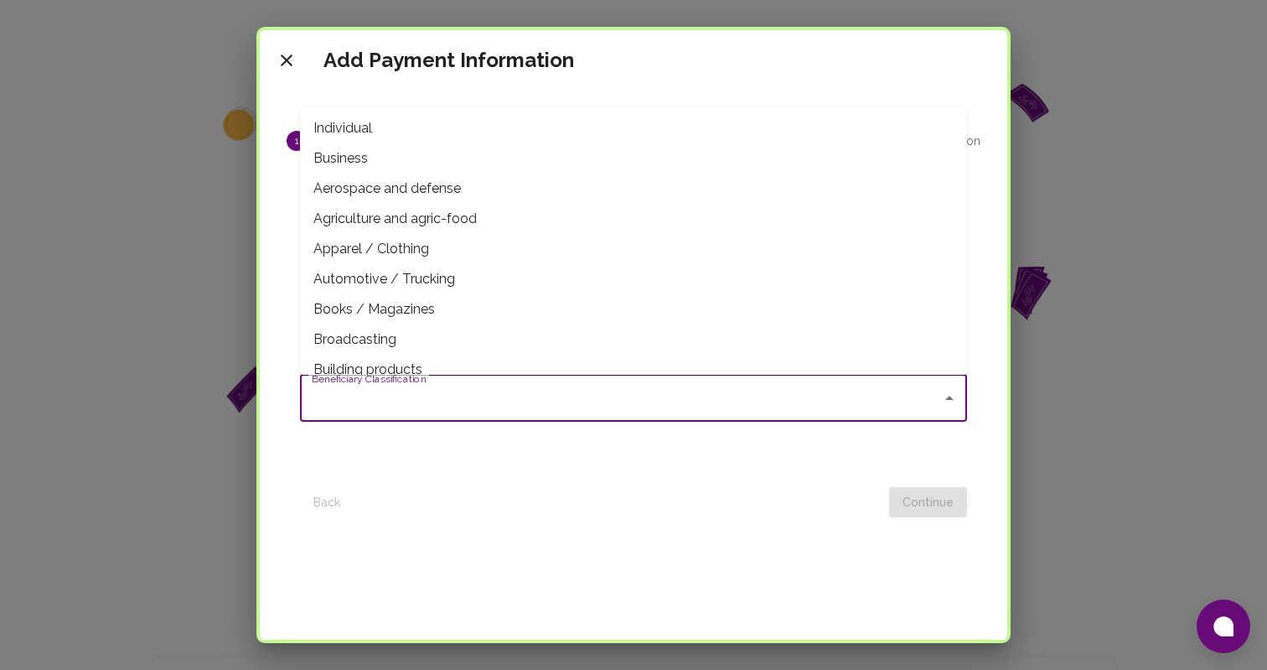
click at [736, 123] on span "Individual" at bounding box center [633, 128] width 667 height 30
type input "Individual"
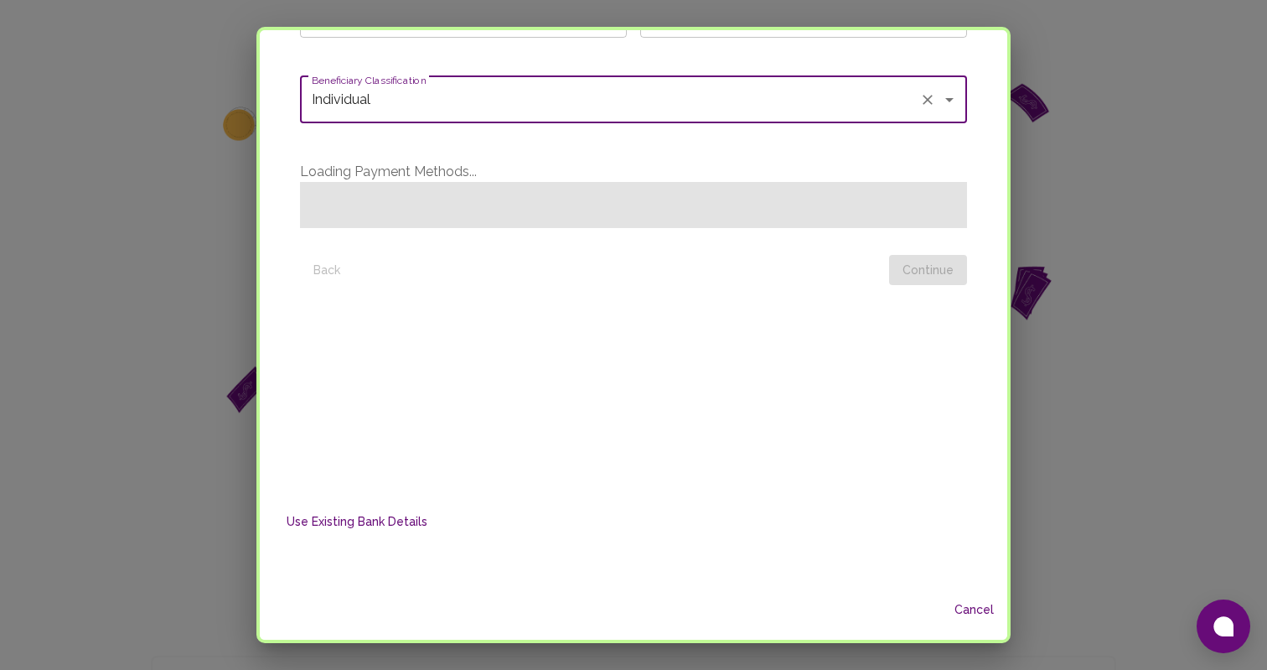
scroll to position [310, 0]
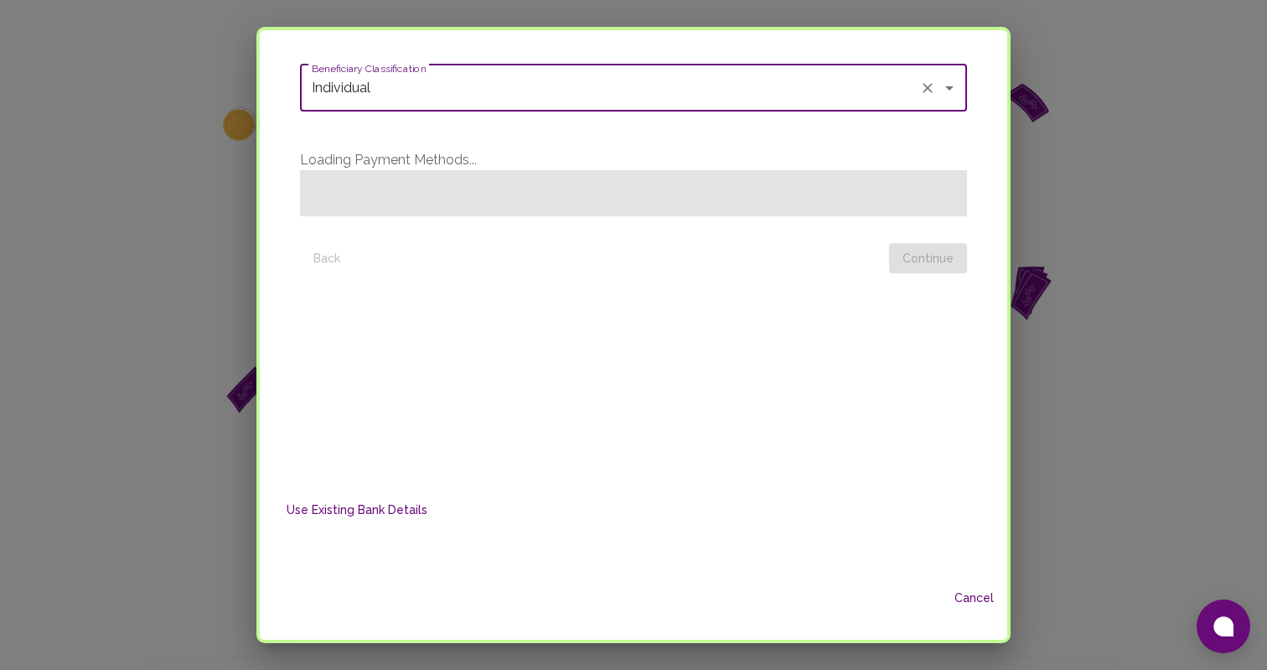
click at [724, 184] on span at bounding box center [633, 193] width 667 height 46
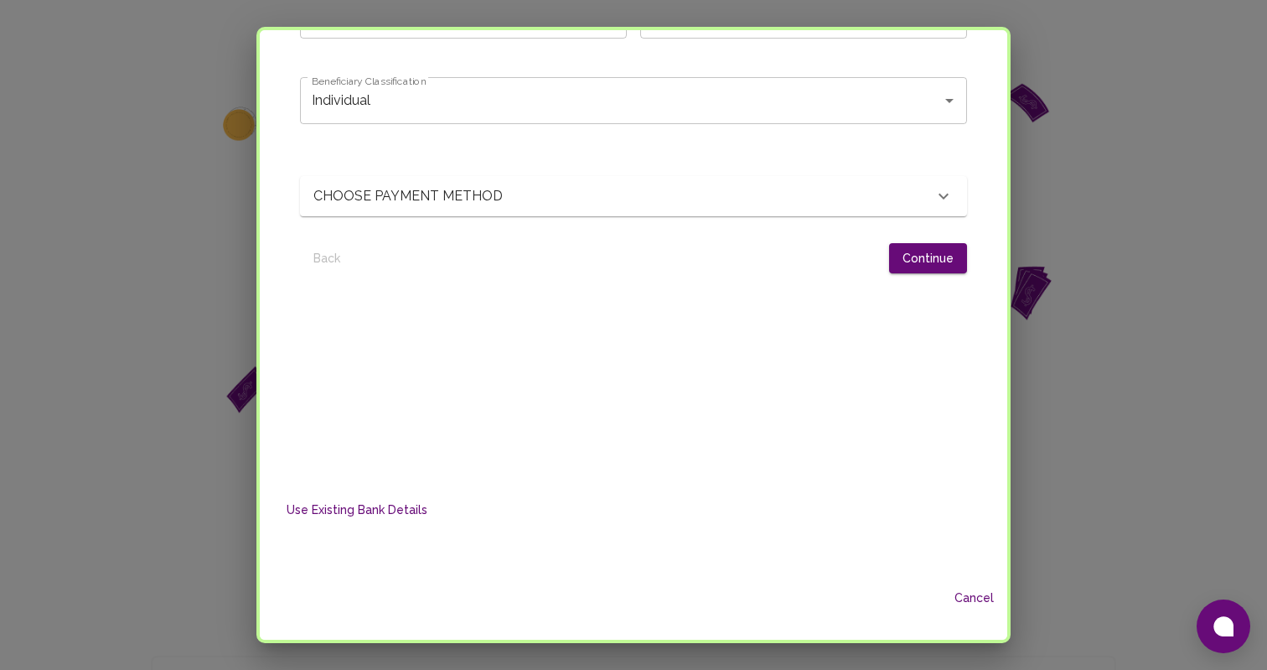
scroll to position [298, 0]
click at [633, 199] on div "CHOOSE PAYMENT METHOD" at bounding box center [624, 196] width 620 height 20
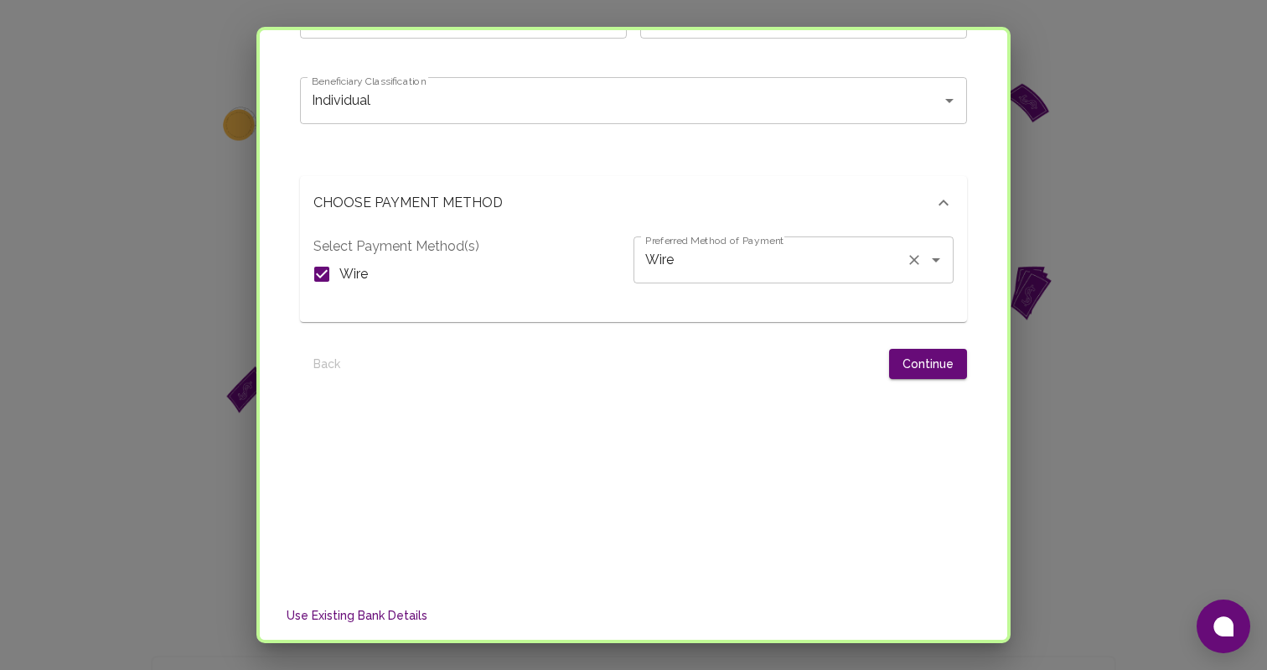
click at [827, 259] on input "Wire" at bounding box center [770, 260] width 258 height 32
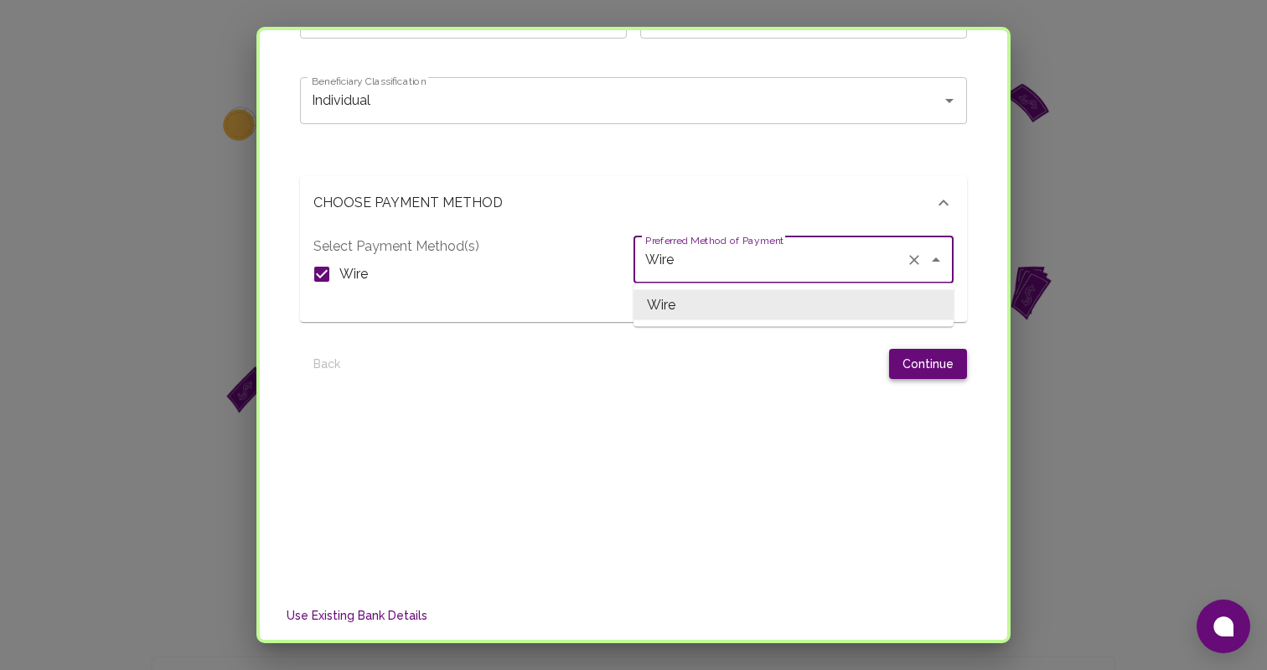
click at [942, 364] on button "Continue" at bounding box center [928, 364] width 78 height 31
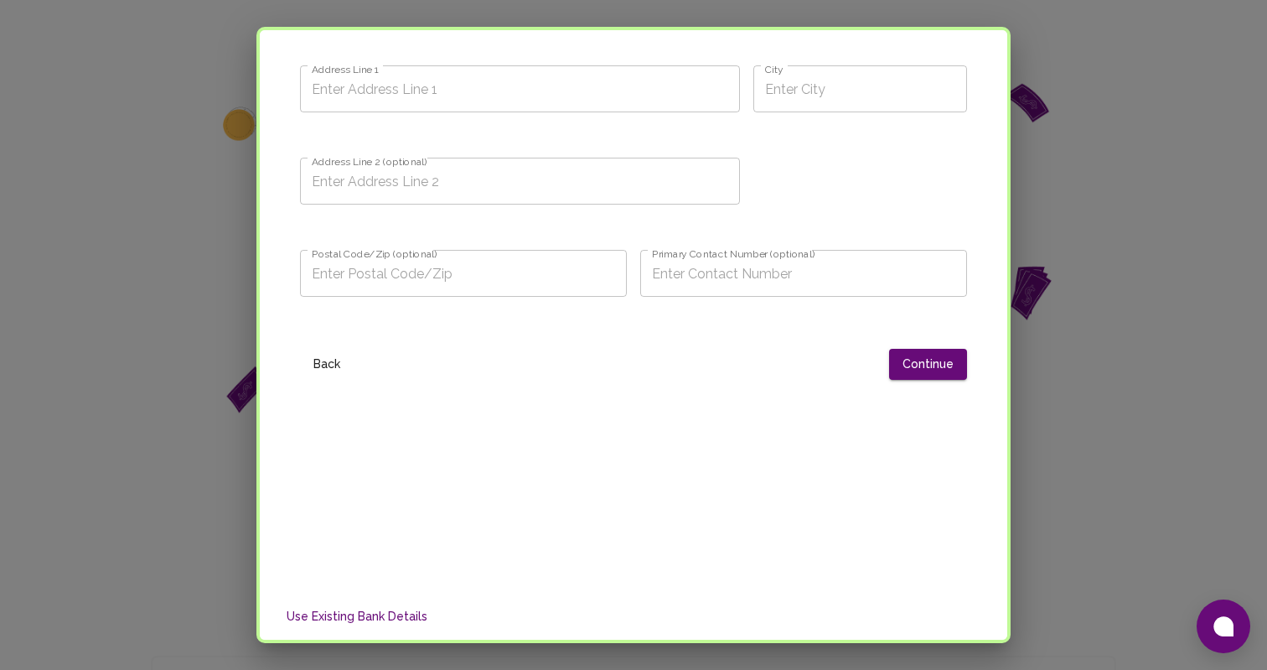
scroll to position [0, 0]
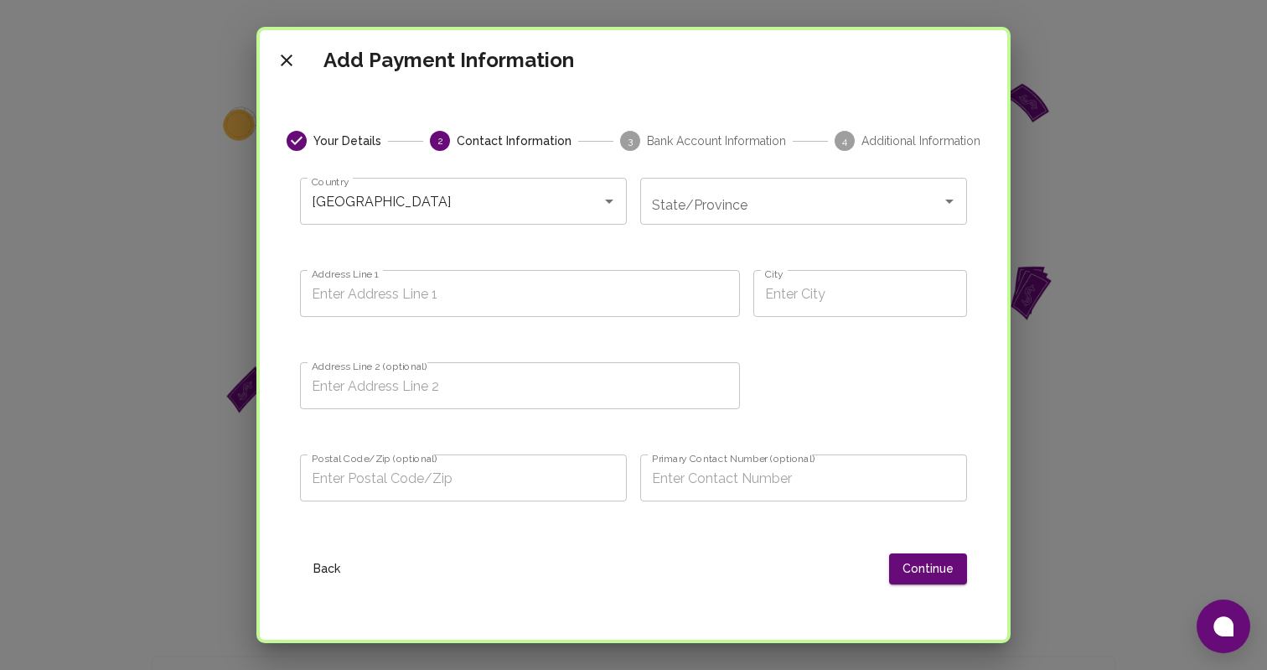
click at [669, 223] on div "State/Province" at bounding box center [803, 201] width 327 height 47
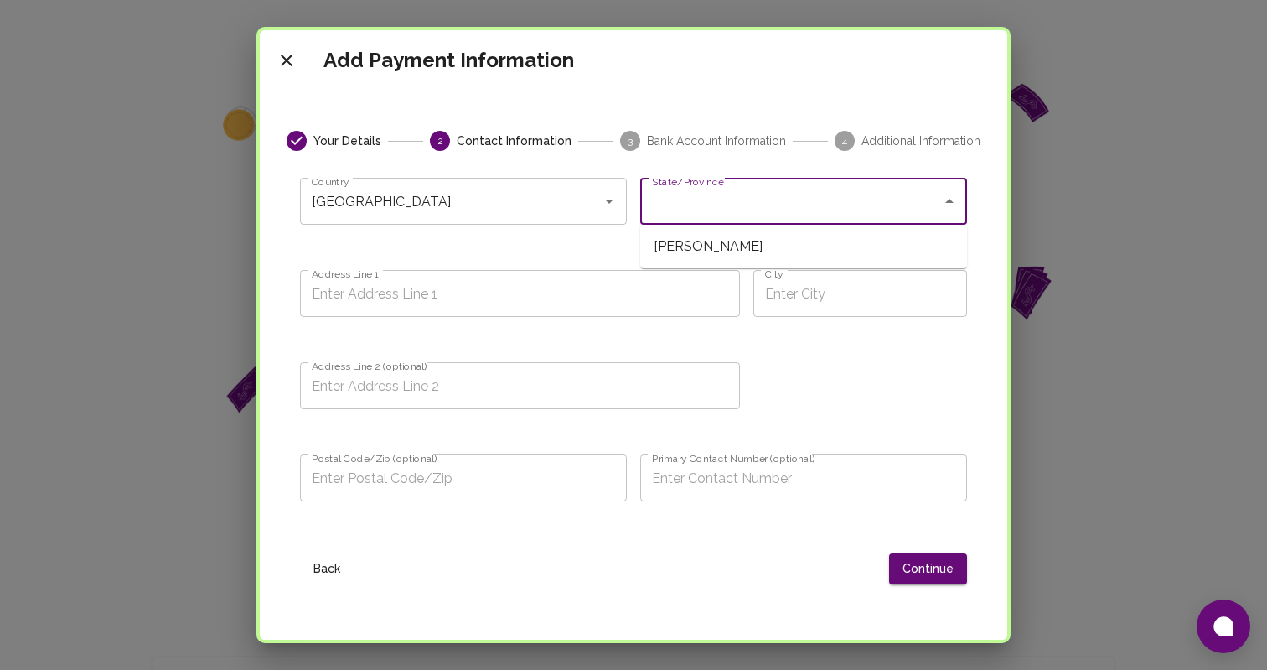
click at [699, 254] on span "MALDONADO" at bounding box center [803, 246] width 327 height 30
type input "MALDONADO"
click at [611, 272] on input "Address Line 1" at bounding box center [520, 293] width 440 height 47
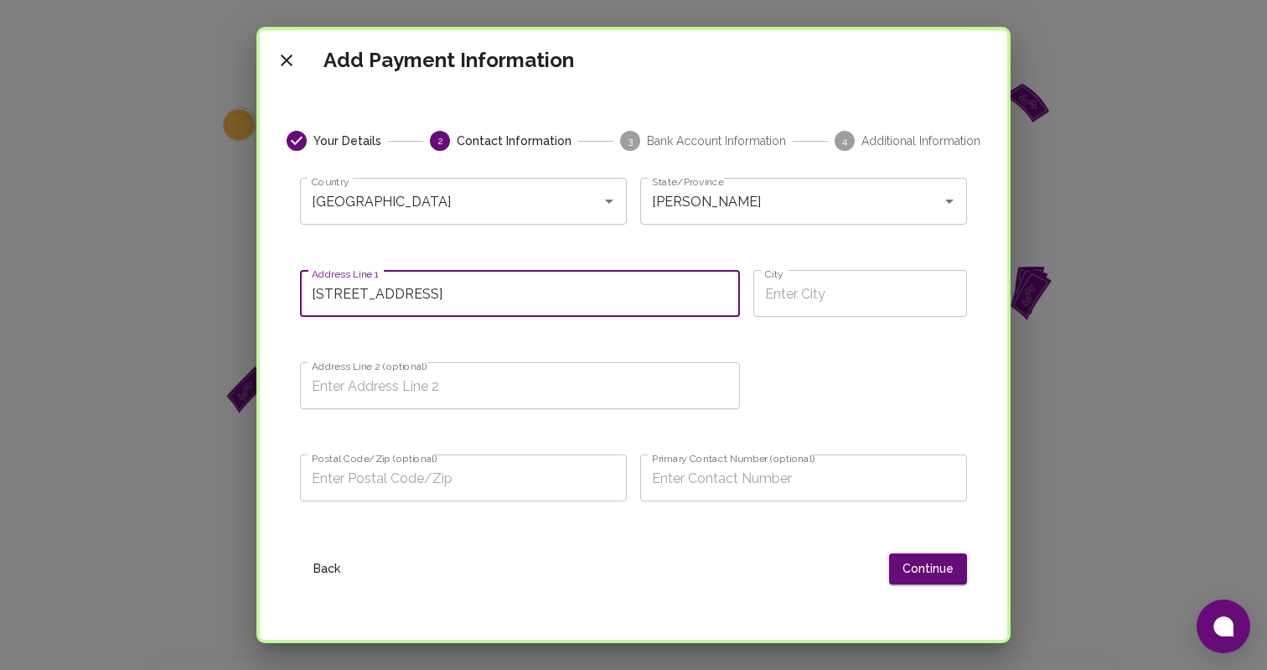
click at [531, 295] on input "Avenida Brasil 2875" at bounding box center [520, 293] width 440 height 47
type input "[STREET_ADDRESS]"
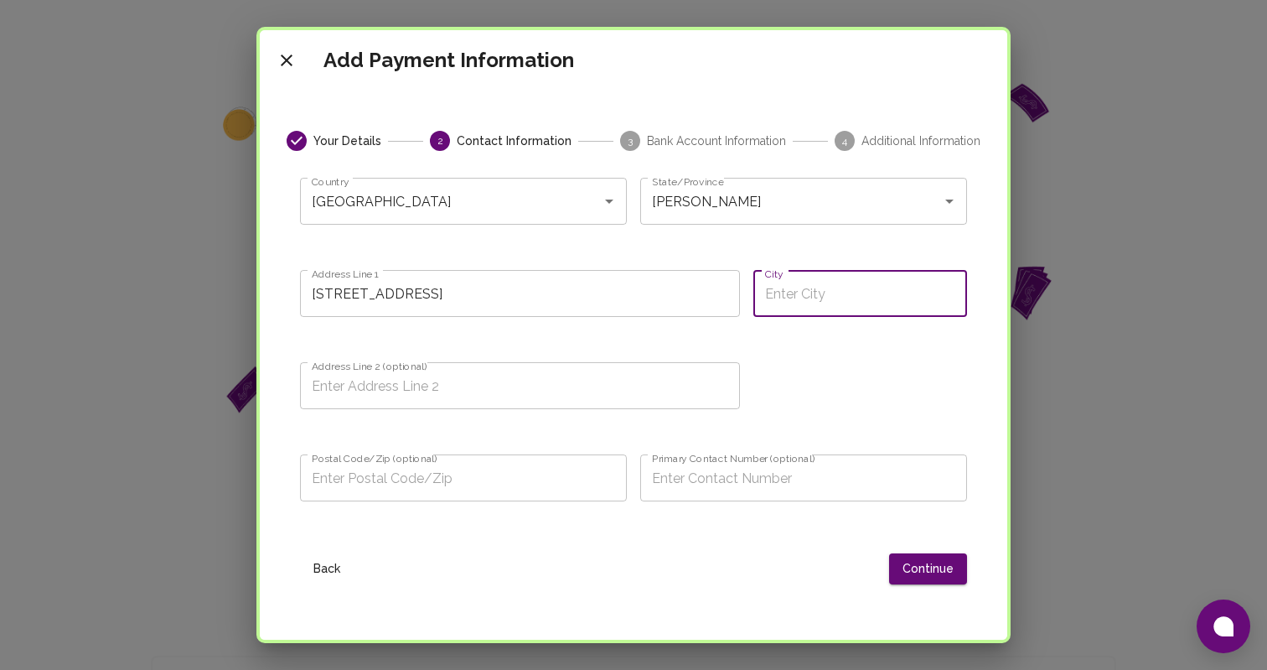
click at [858, 298] on input "City" at bounding box center [861, 293] width 214 height 47
type input "Montevideo"
click at [594, 399] on input "Address Line 2 (optional)" at bounding box center [520, 385] width 440 height 47
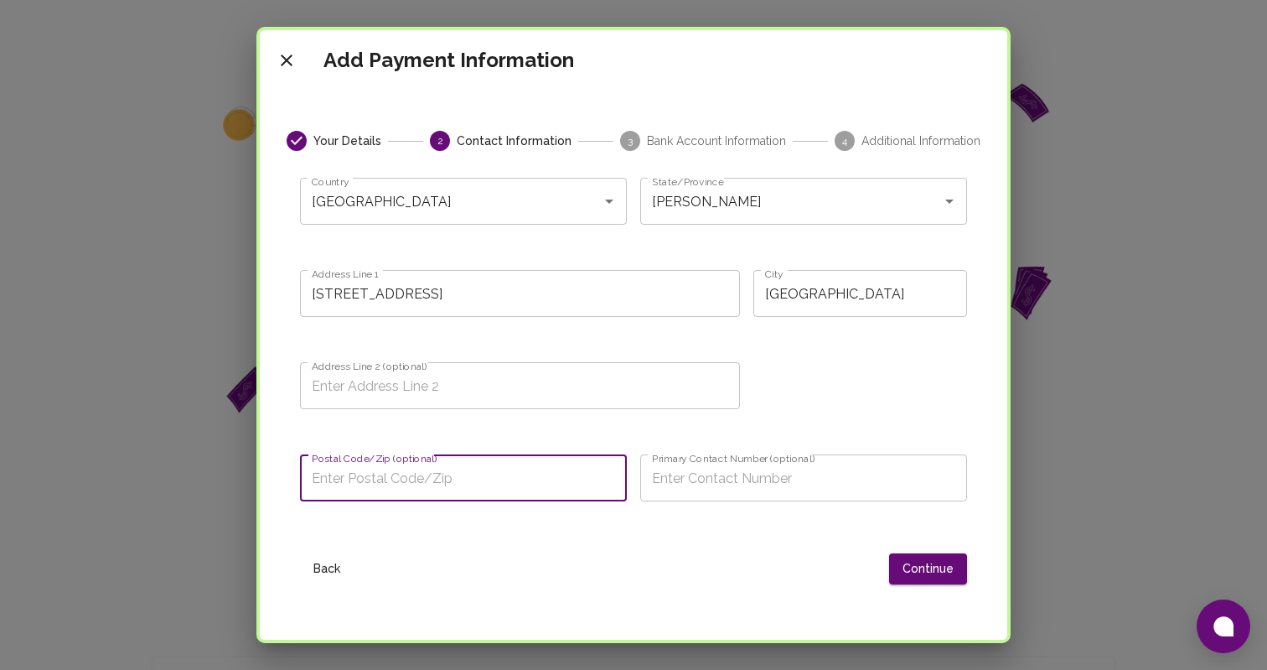
click at [471, 491] on input "Postal Code/Zip (optional)" at bounding box center [463, 477] width 327 height 47
type input "11300"
click at [776, 483] on input "Primary Contact Number (optional)" at bounding box center [803, 477] width 327 height 47
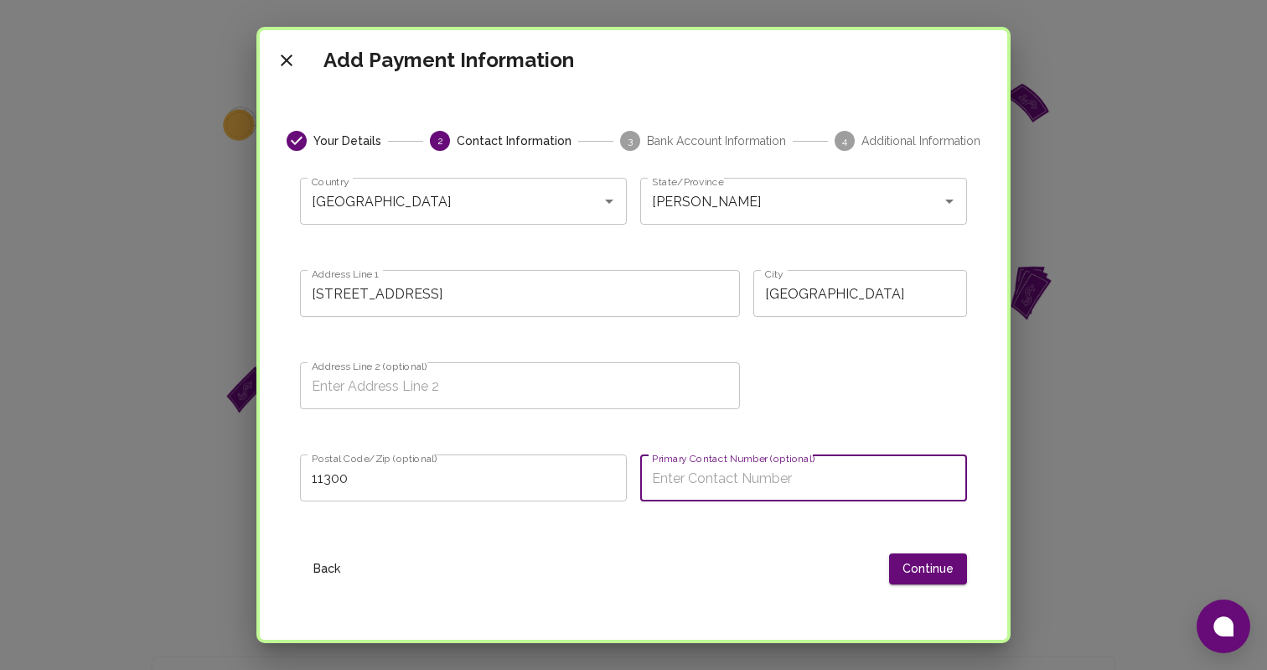
type input "'"
type input "¿"
type input "´"
type input "+(598) 96403568"
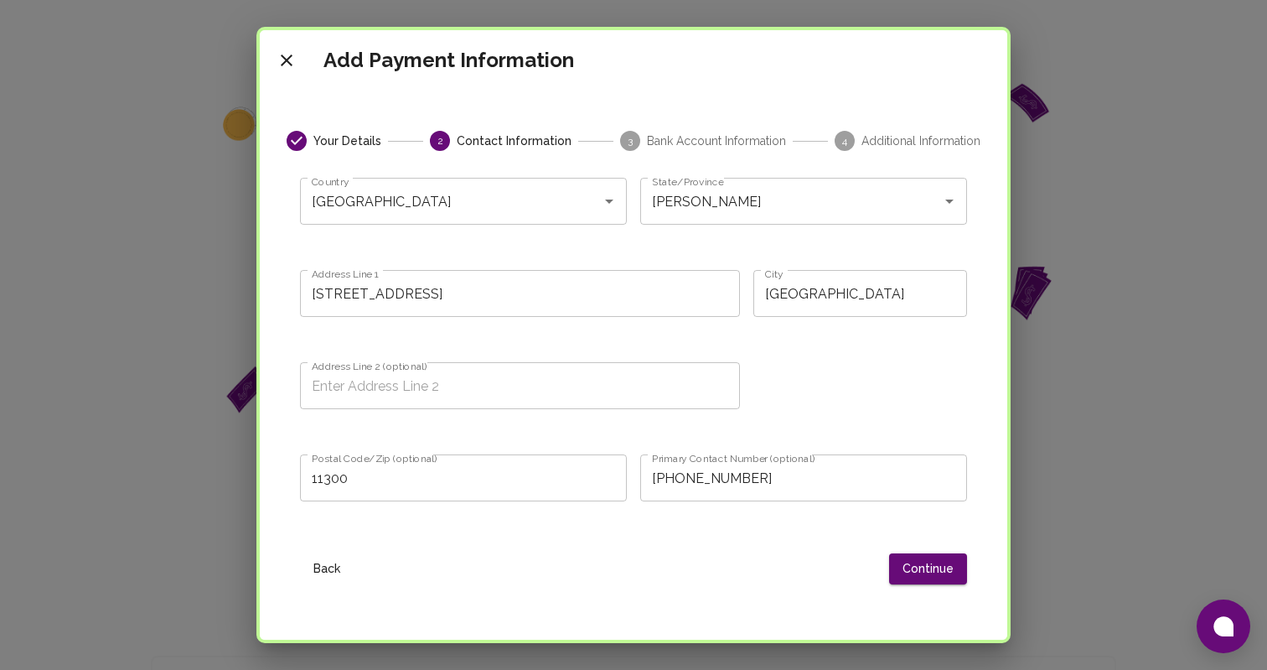
click at [927, 542] on div "Back Continue" at bounding box center [633, 562] width 667 height 44
click at [927, 565] on button "Continue" at bounding box center [928, 568] width 78 height 31
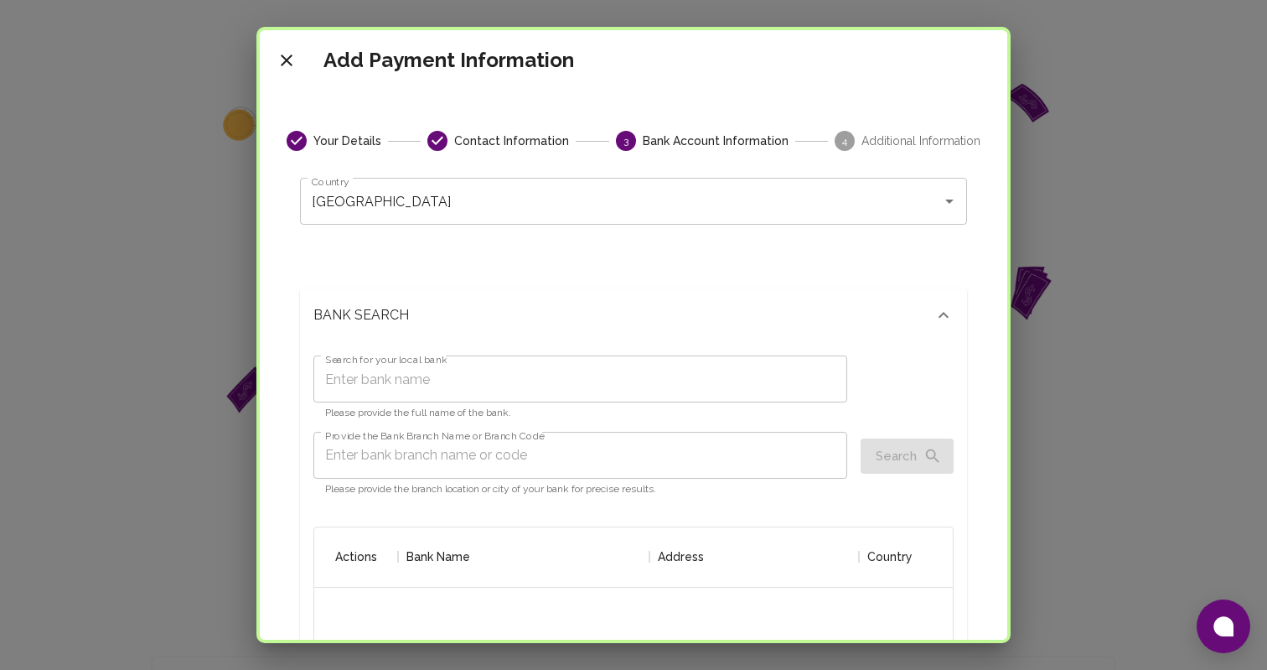
scroll to position [331, 639]
click at [612, 365] on input "Search for your local bank" at bounding box center [581, 378] width 534 height 47
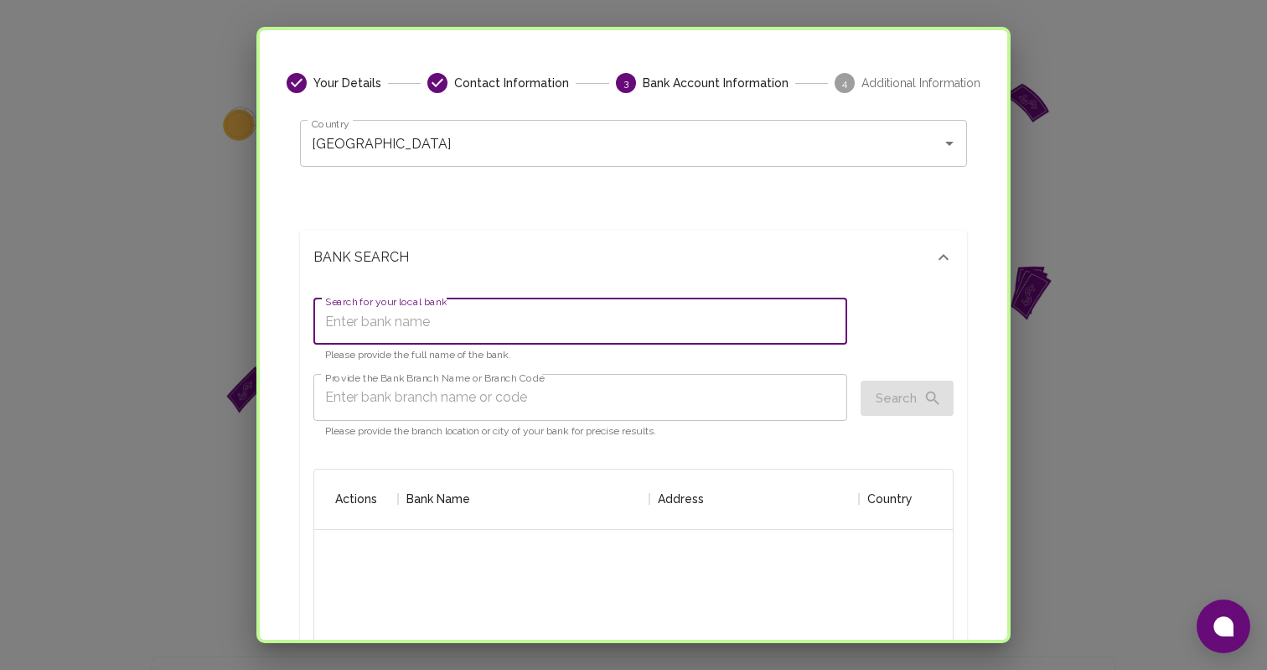
scroll to position [73, 0]
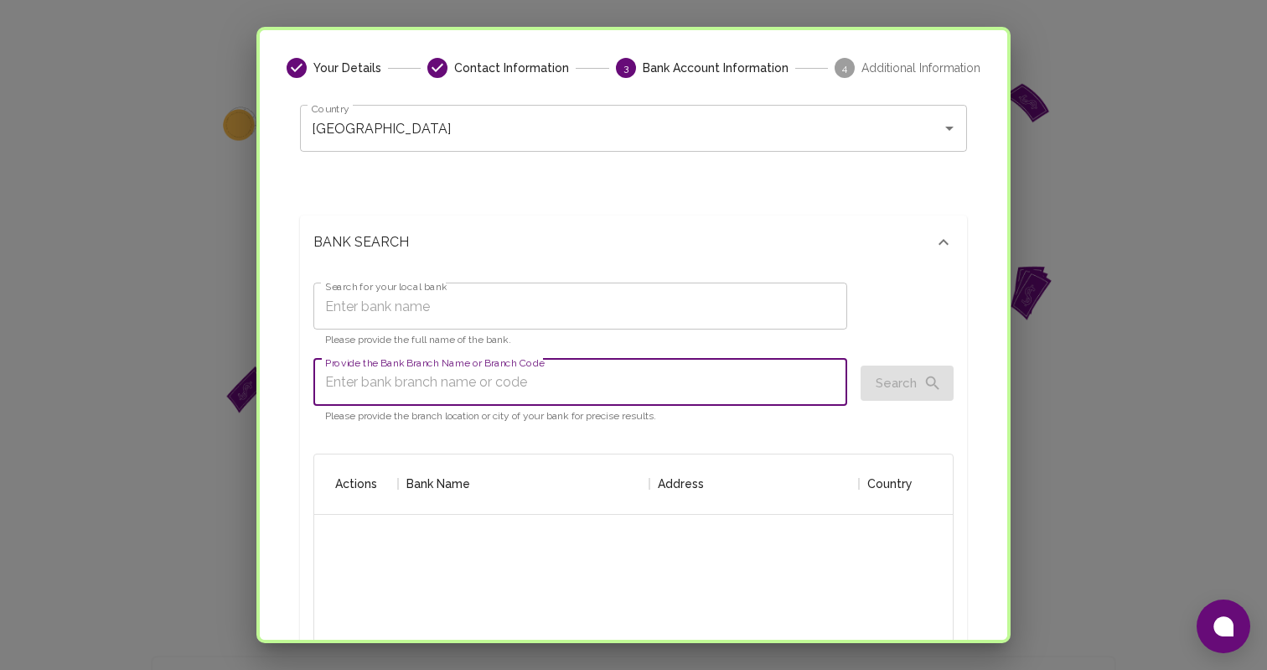
click at [717, 389] on input "Provide the Bank Branch Name or Branch Code" at bounding box center [581, 382] width 534 height 47
click at [751, 280] on div "Search for your local bank Search for your local bank Please provide the full n…" at bounding box center [581, 314] width 534 height 76
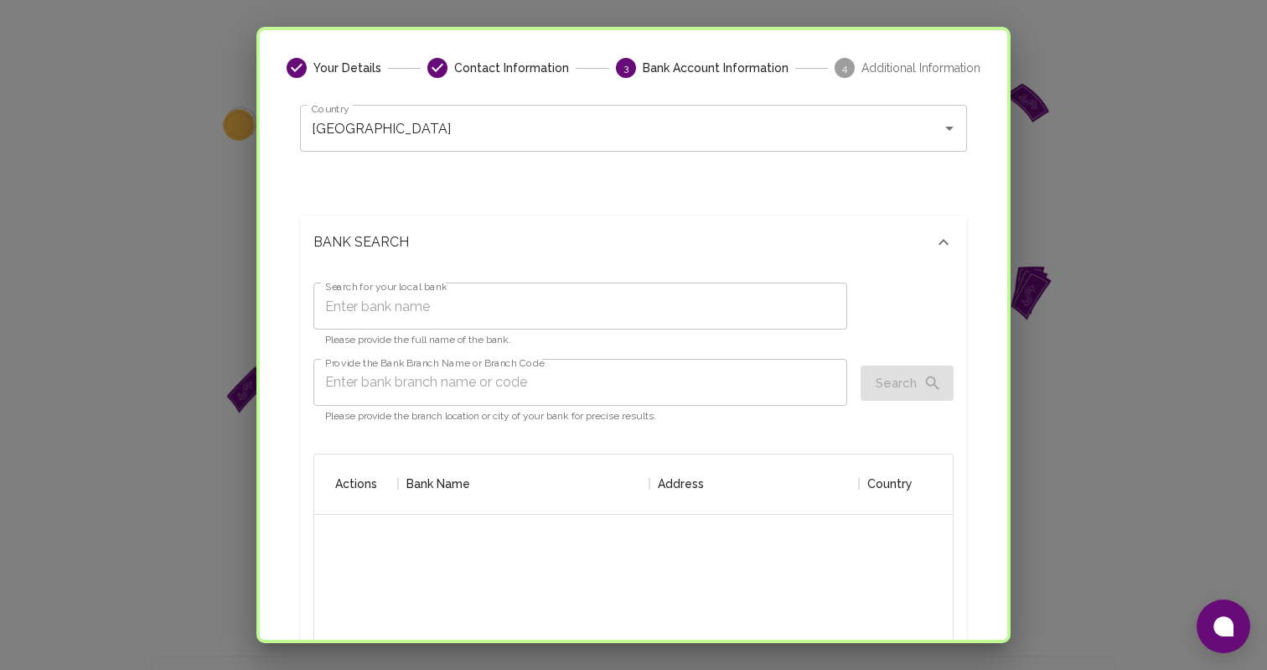
click at [691, 323] on input "Search for your local bank" at bounding box center [581, 305] width 534 height 47
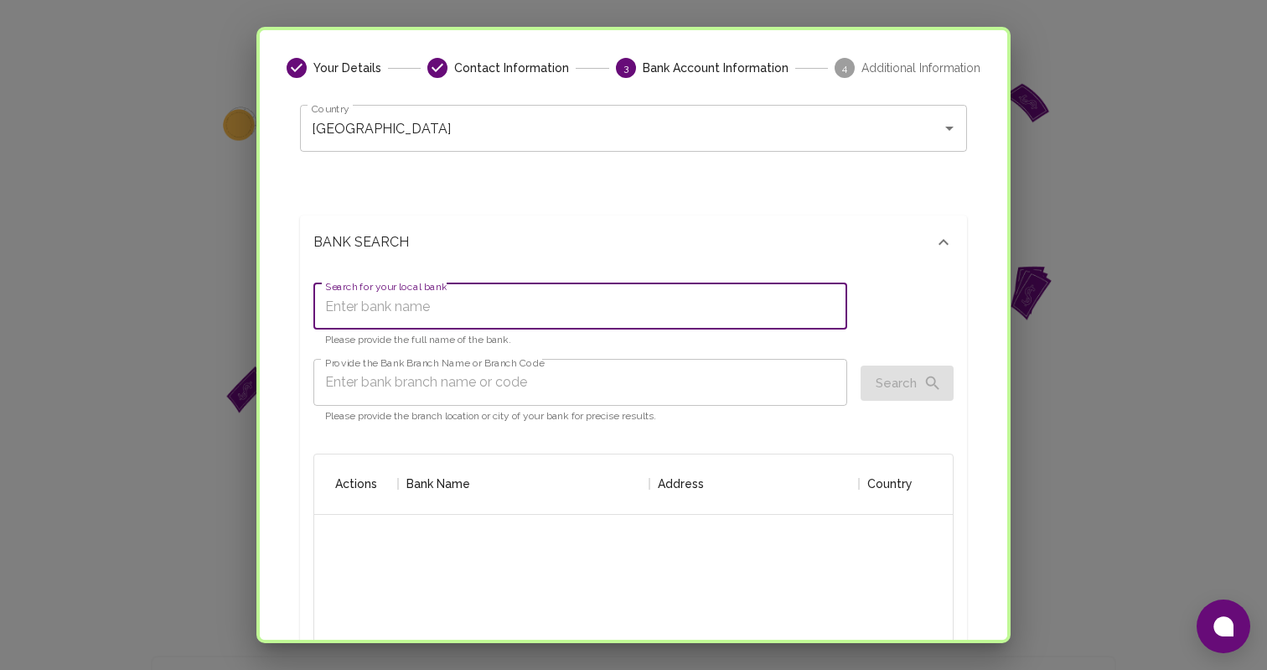
type input "U"
type input "Itau{"
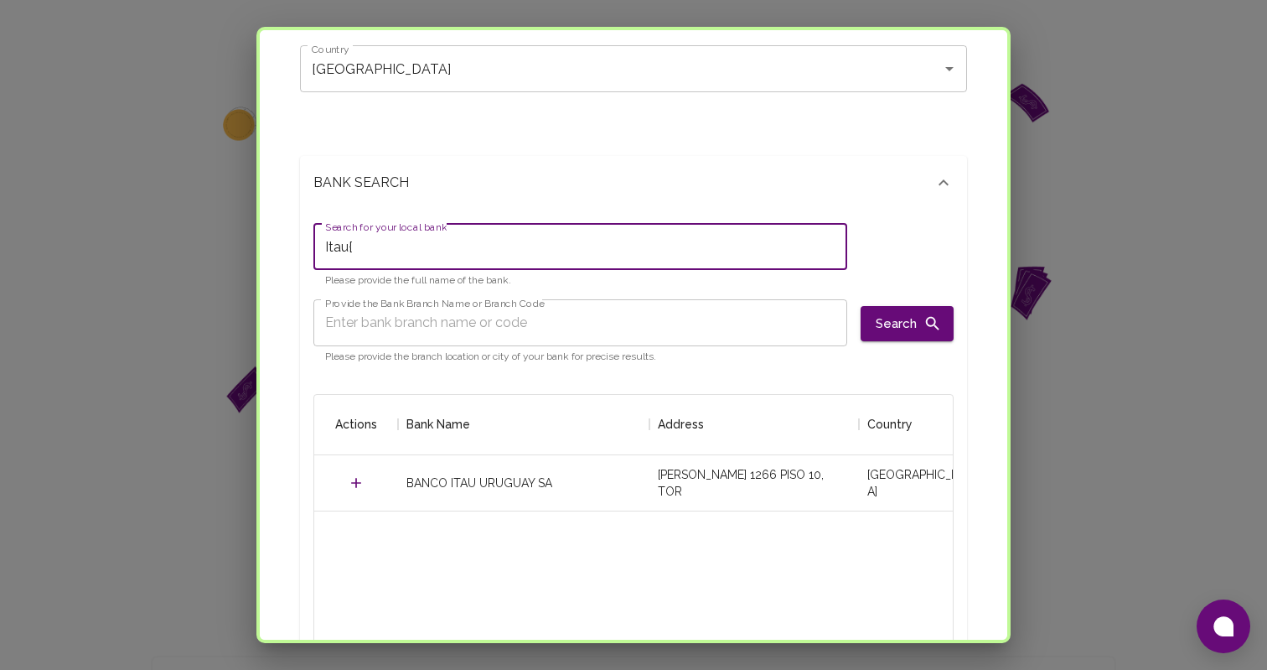
scroll to position [158, 0]
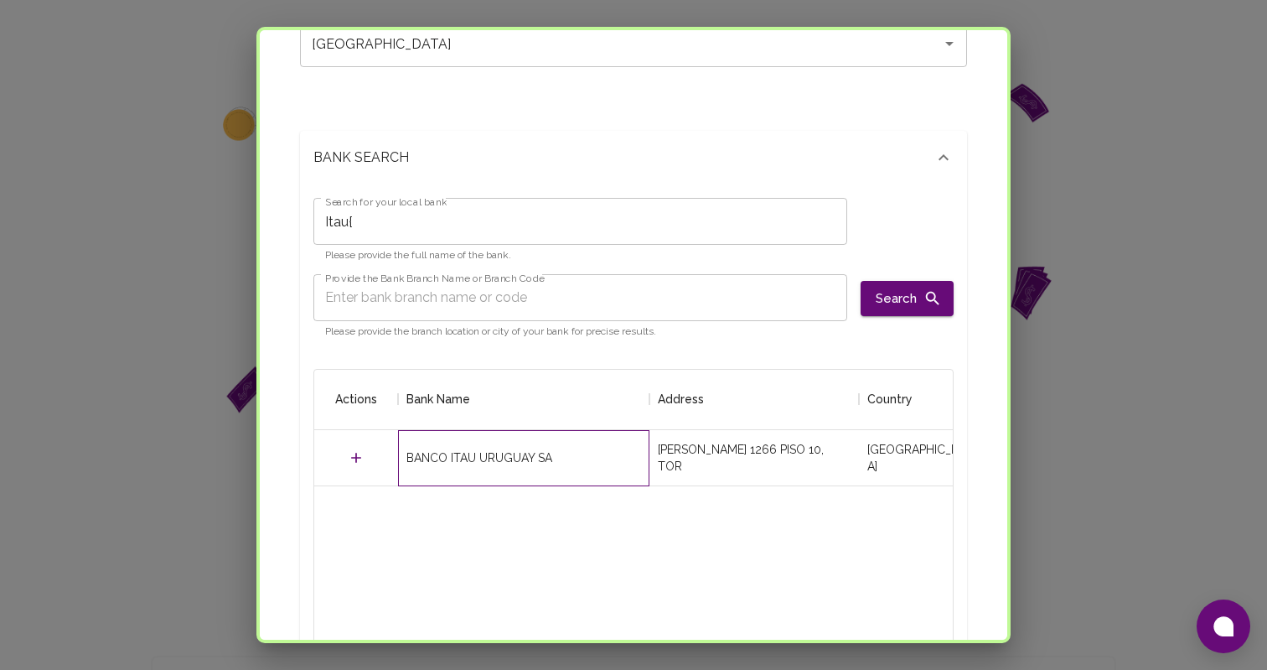
click at [509, 474] on div "BANCO ITAU URUGUAY SA" at bounding box center [523, 458] width 251 height 56
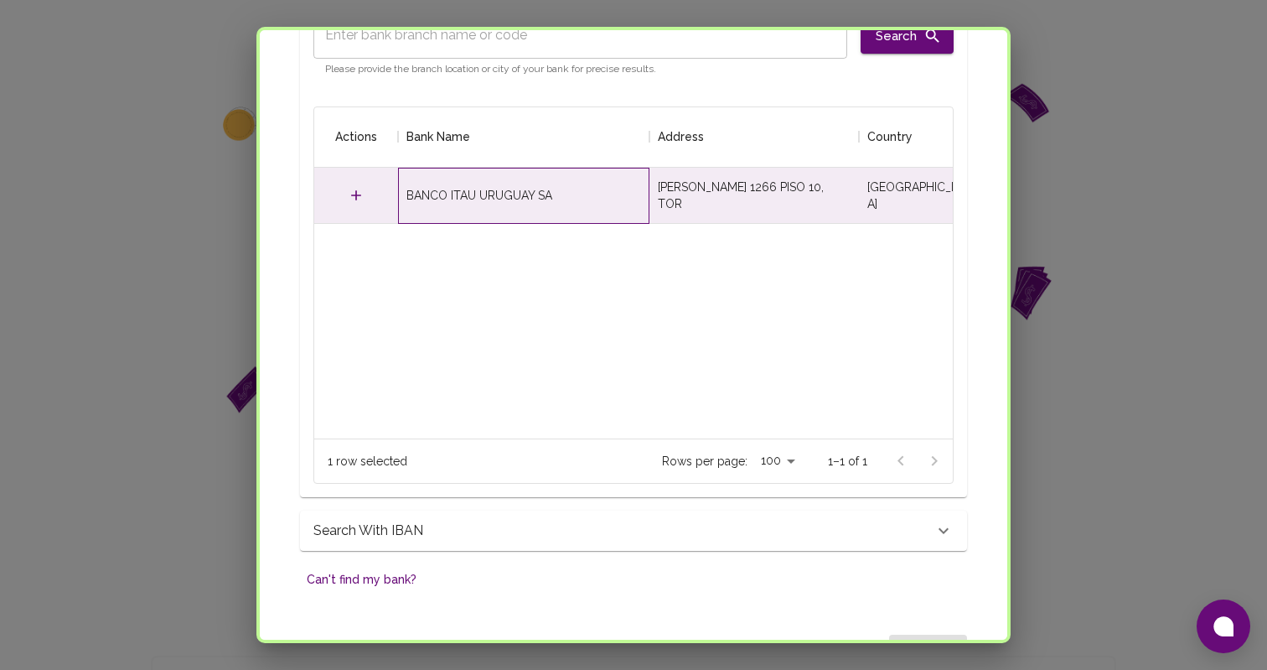
scroll to position [469, 0]
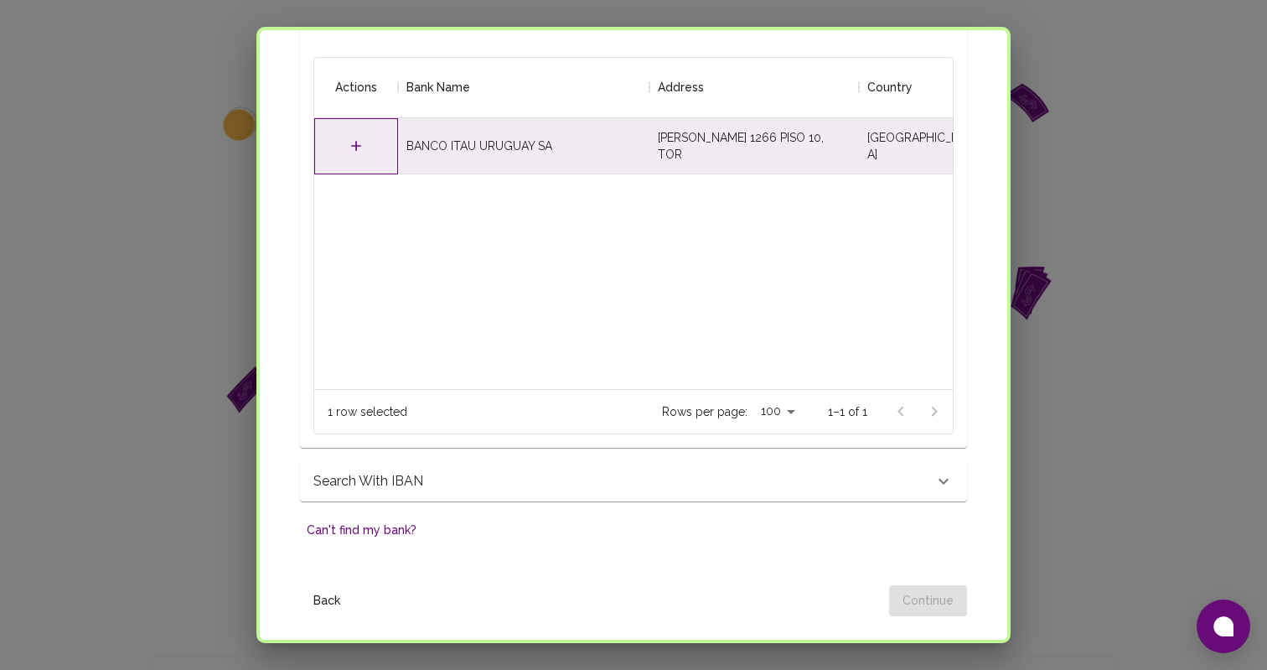
click at [330, 147] on div at bounding box center [356, 146] width 84 height 56
click at [360, 150] on icon "Select" at bounding box center [356, 145] width 17 height 17
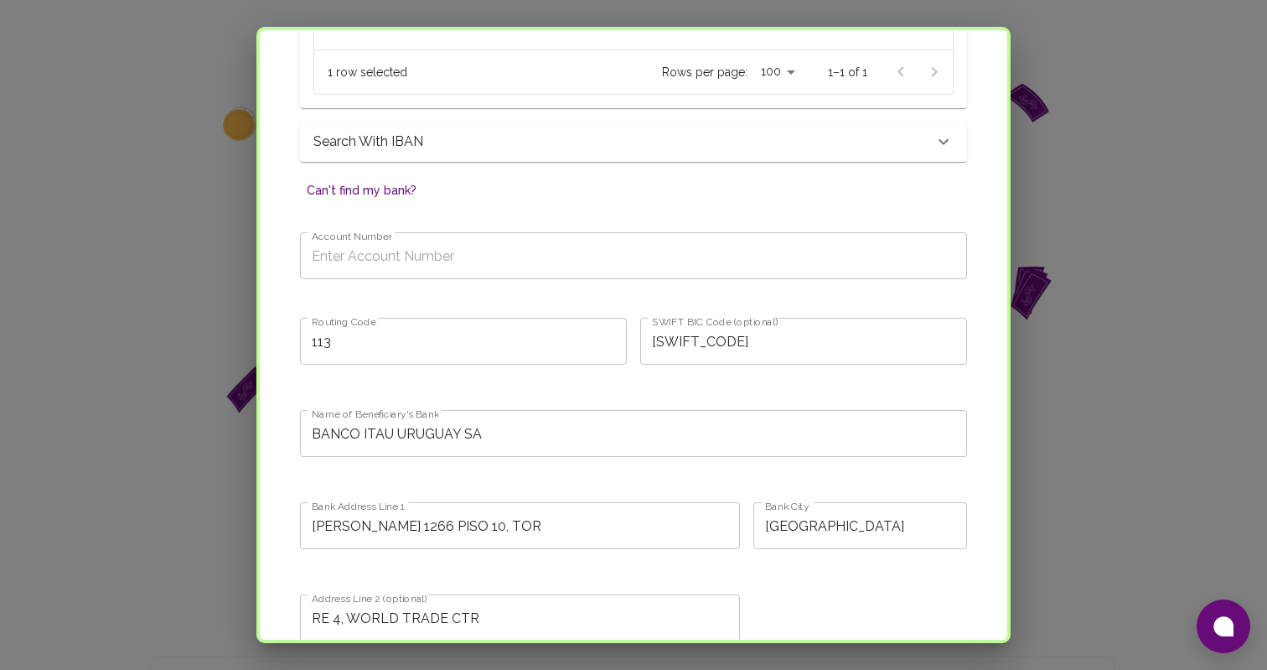
scroll to position [812, 0]
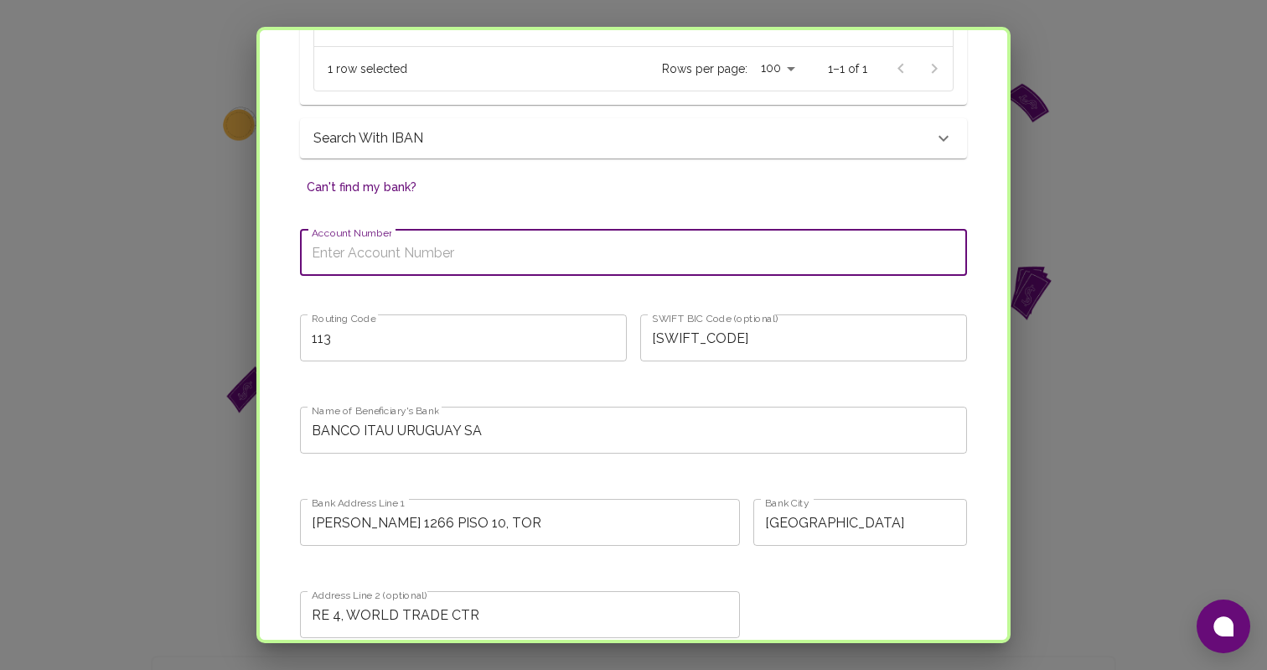
click at [393, 243] on input "Account Number" at bounding box center [633, 252] width 667 height 47
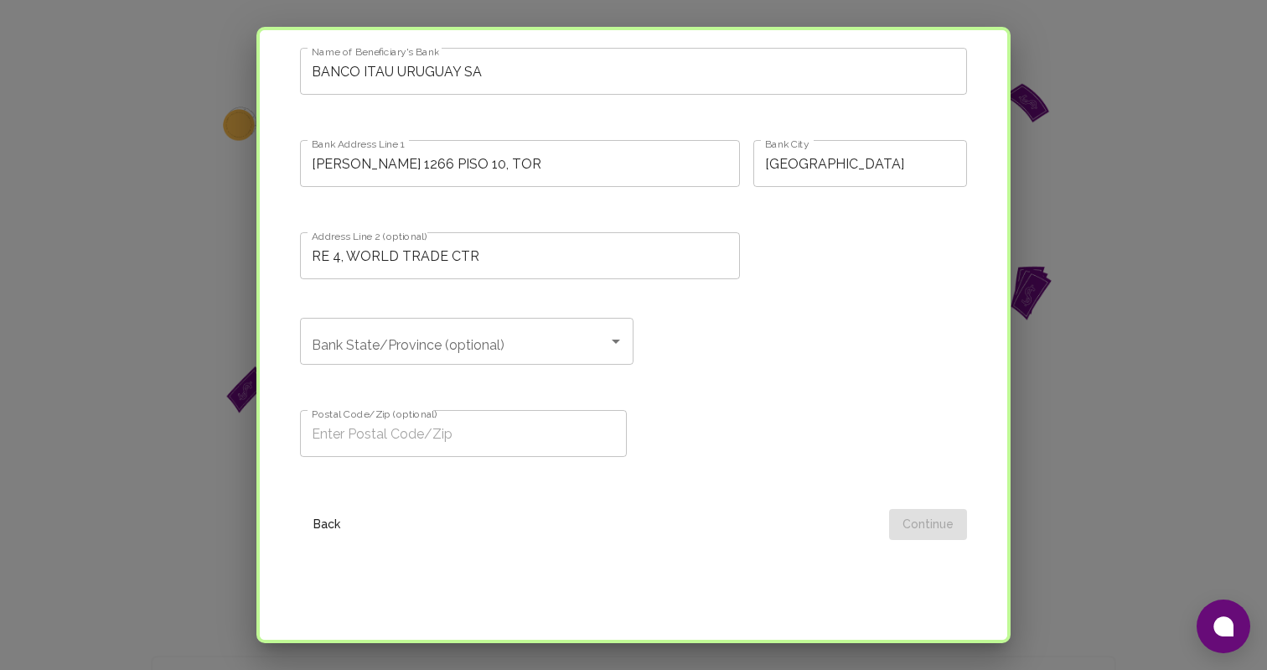
scroll to position [1173, 0]
click at [572, 441] on input "Postal Code/Zip (optional)" at bounding box center [463, 431] width 327 height 47
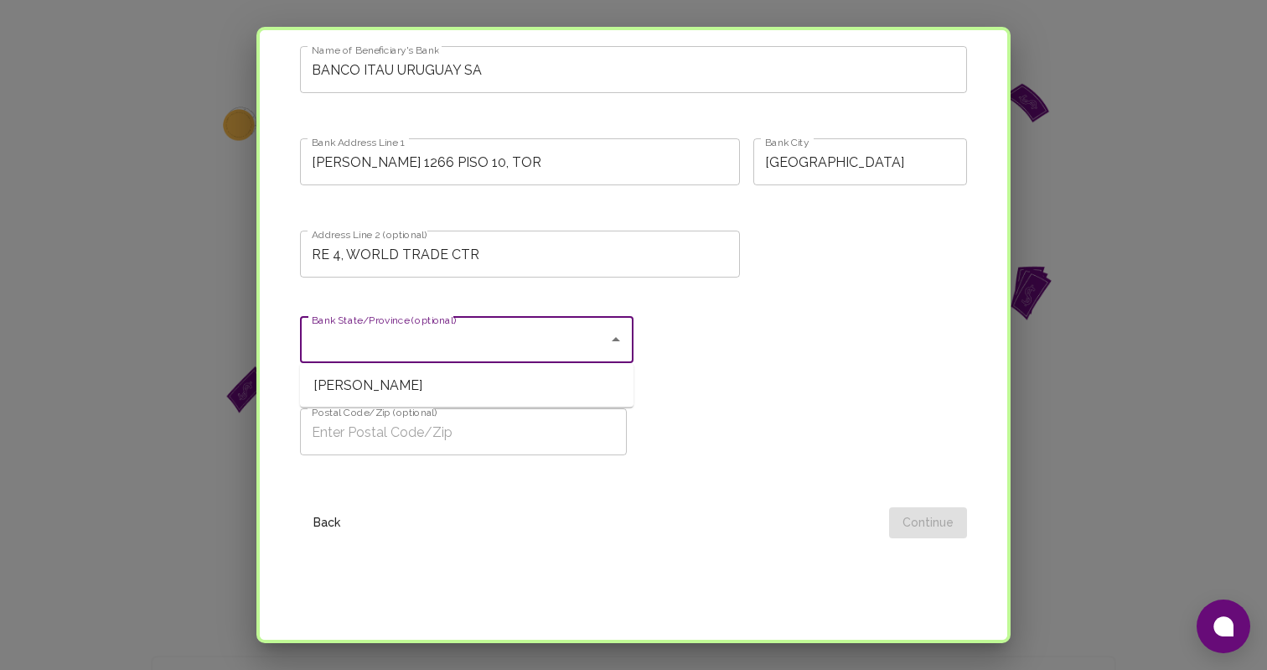
click at [592, 348] on input "Bank State/Province (optional)" at bounding box center [454, 340] width 293 height 32
click at [576, 379] on span "MALDONADO" at bounding box center [467, 386] width 334 height 30
type input "MALDONADO"
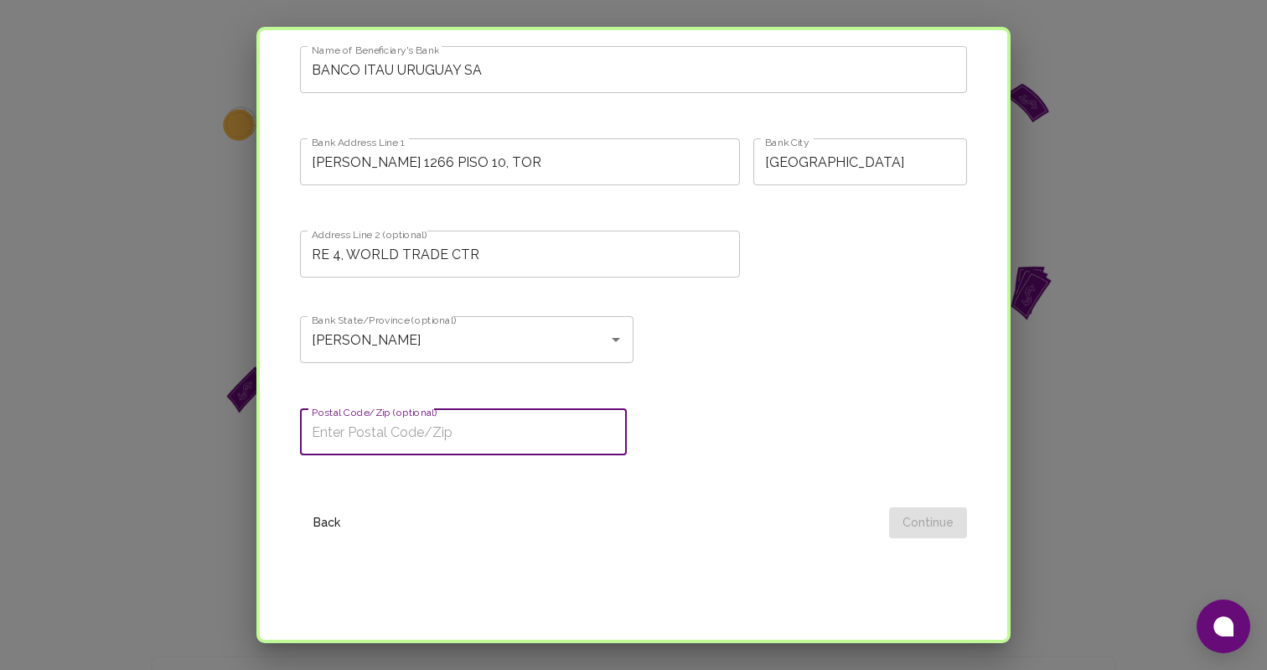
click at [542, 433] on input "Postal Code/Zip (optional)" at bounding box center [463, 431] width 327 height 47
type input "11300"
click at [868, 323] on div "Bank State/Province (optional) MALDONADO Bank State/Province (optional)" at bounding box center [627, 346] width 681 height 86
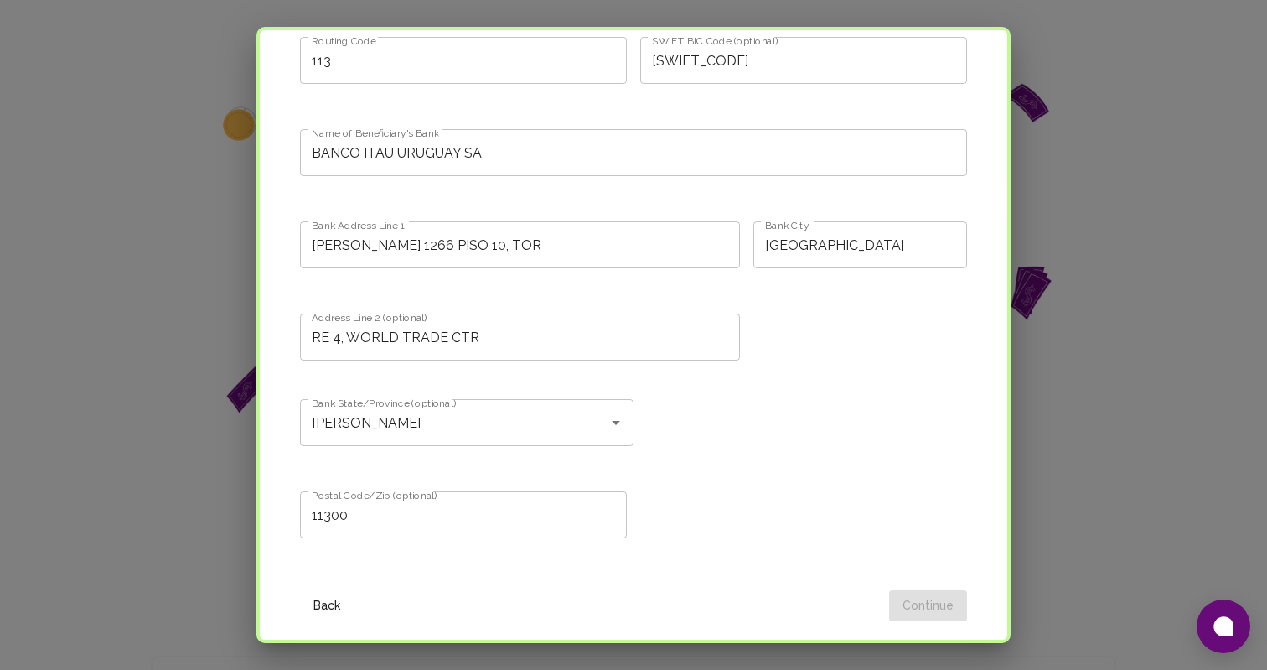
scroll to position [1081, 0]
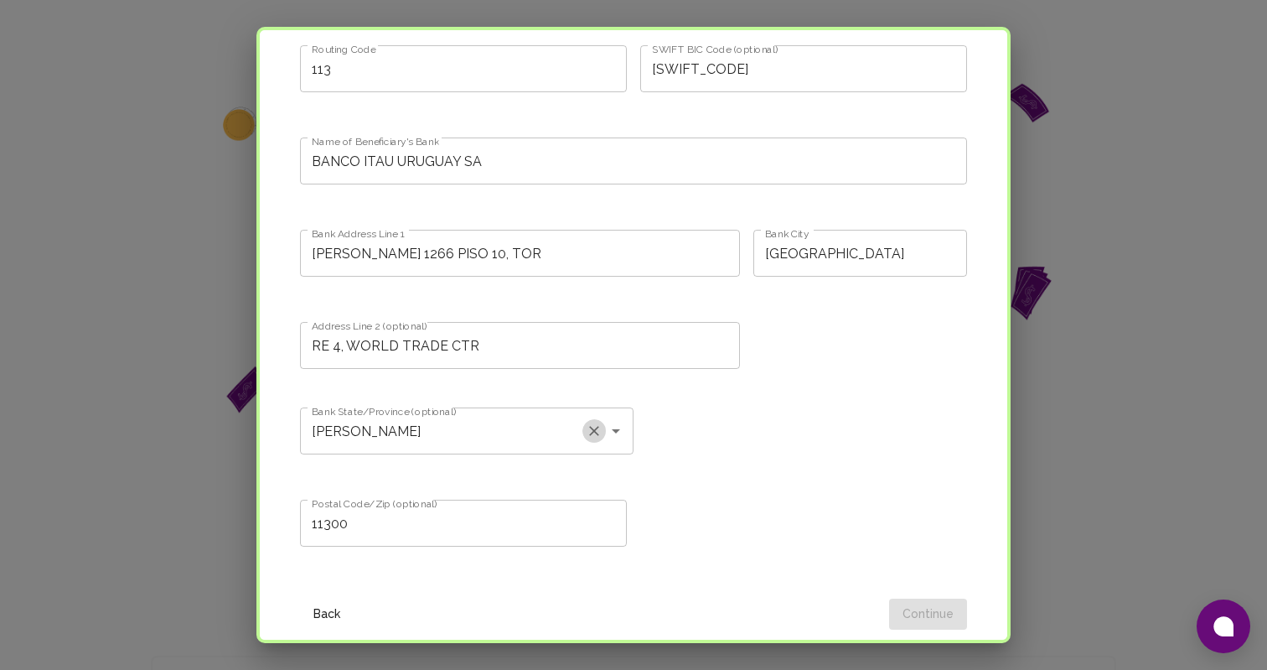
click at [597, 435] on icon "Clear" at bounding box center [594, 430] width 17 height 17
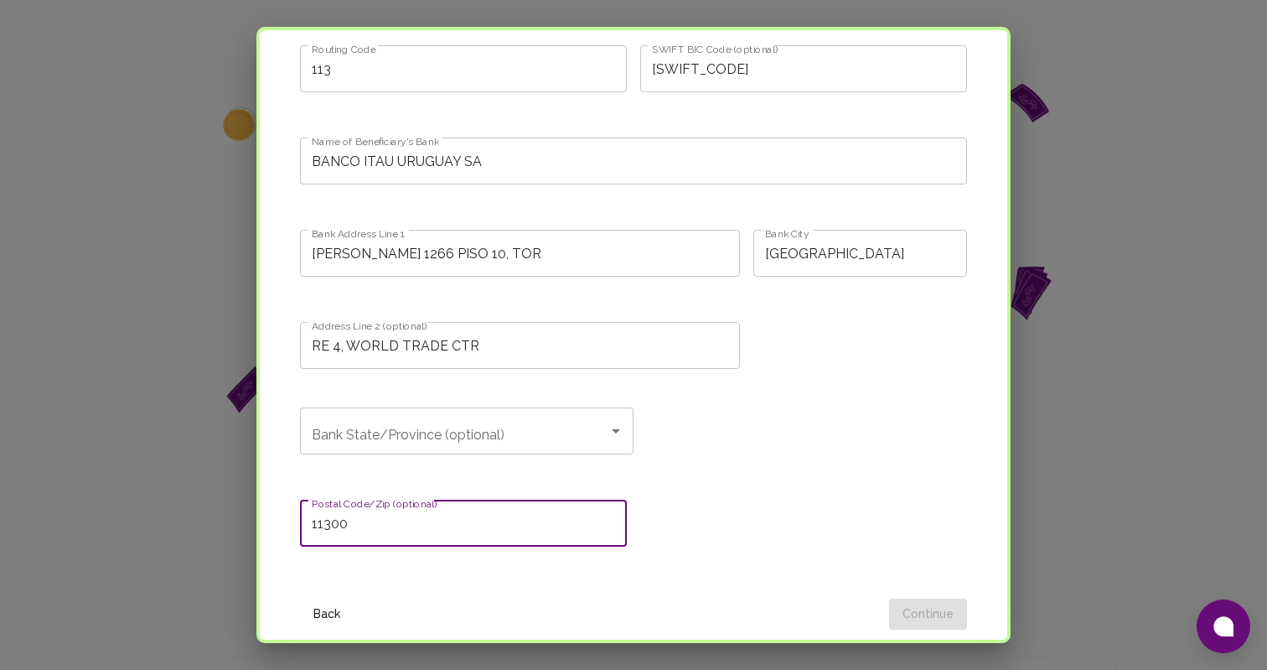
click at [526, 520] on input "11300" at bounding box center [463, 523] width 327 height 47
click at [321, 599] on button "Back" at bounding box center [327, 614] width 54 height 31
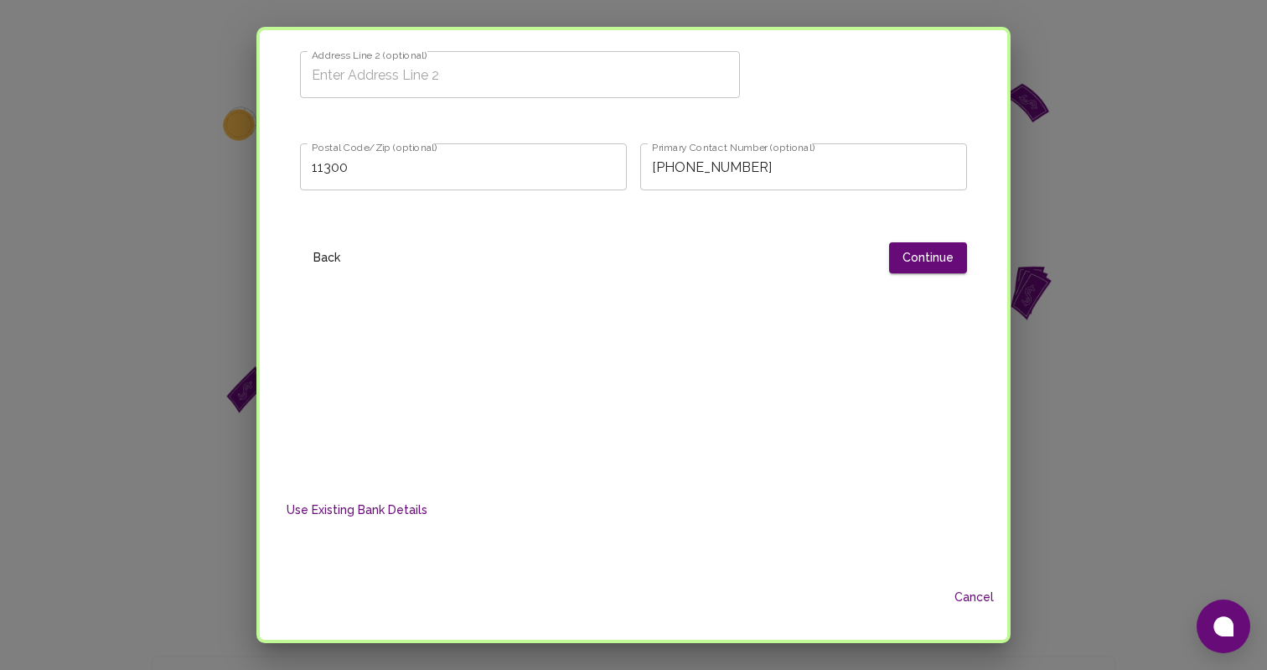
scroll to position [0, 0]
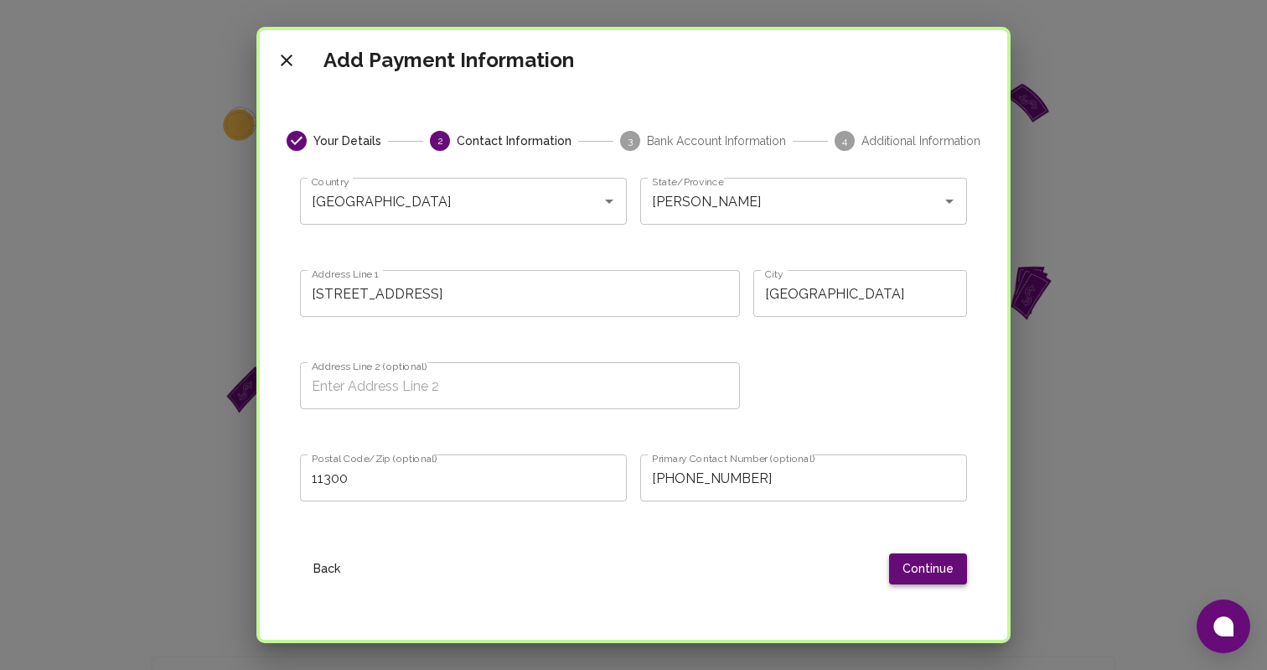
click at [932, 567] on button "Continue" at bounding box center [928, 568] width 78 height 31
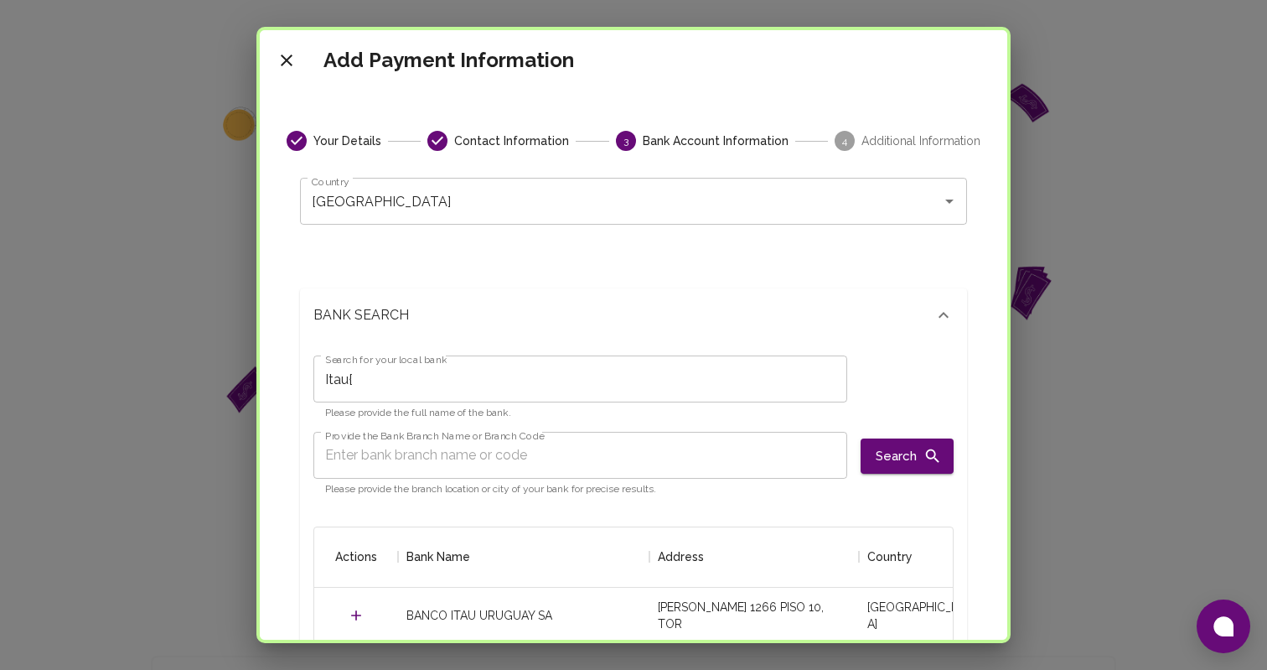
scroll to position [331, 639]
click at [689, 270] on div "BANK SEARCH Search for your local bank Itau{ Search for your local bank Please …" at bounding box center [627, 583] width 681 height 667
click at [569, 390] on input "Itau{" at bounding box center [581, 378] width 534 height 47
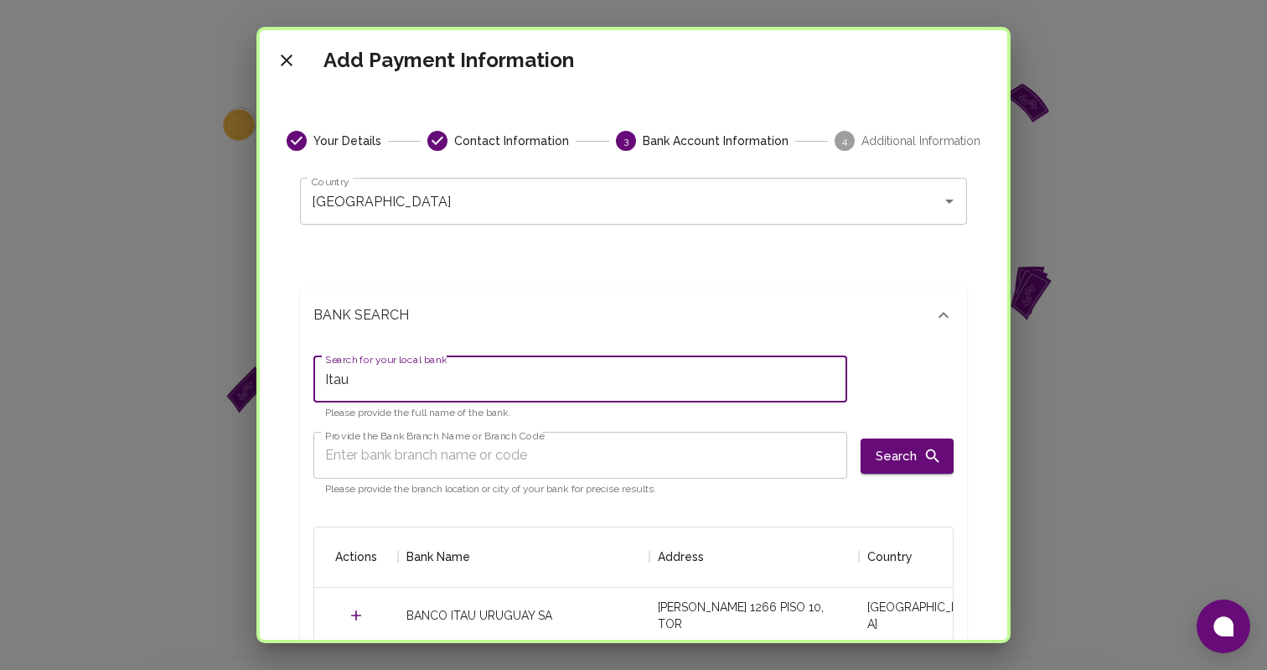
type input "Itau"
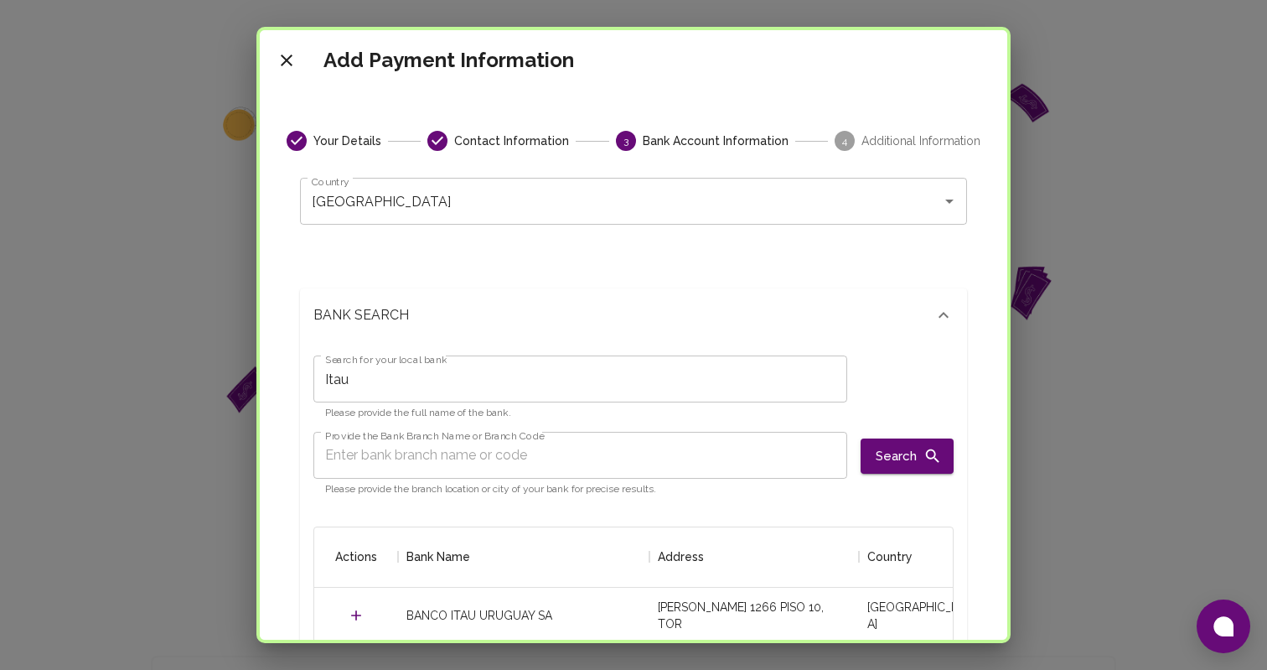
click at [617, 318] on div "BANK SEARCH" at bounding box center [624, 315] width 620 height 20
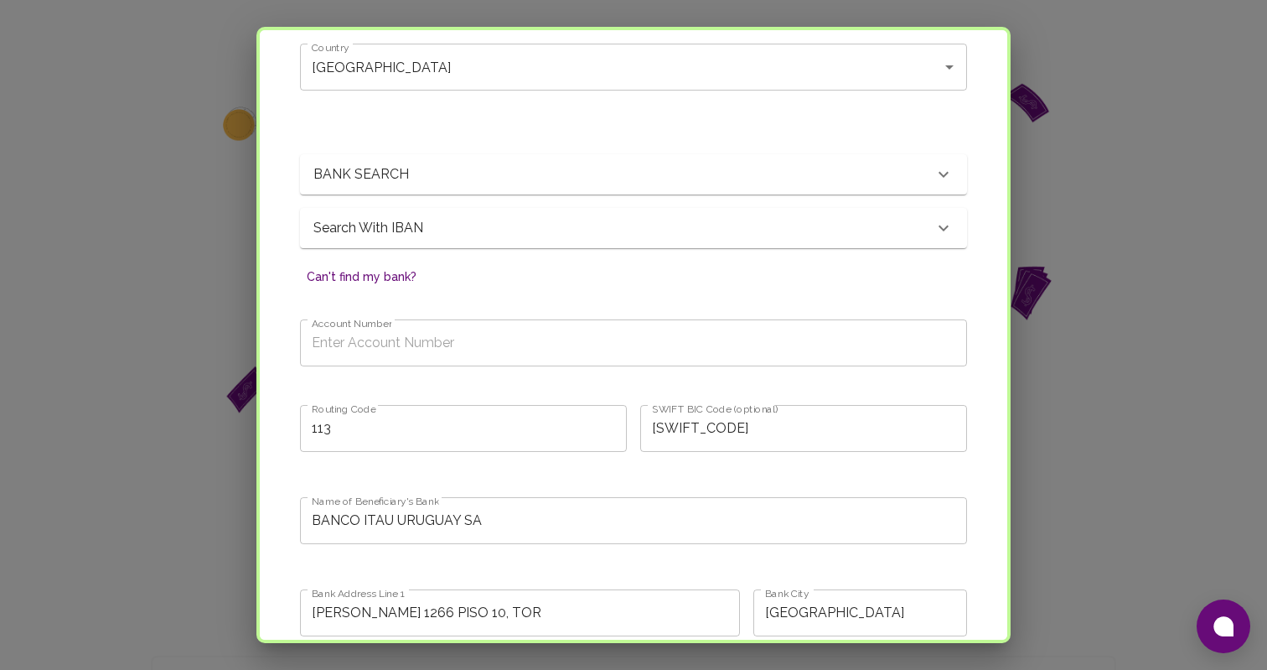
scroll to position [147, 0]
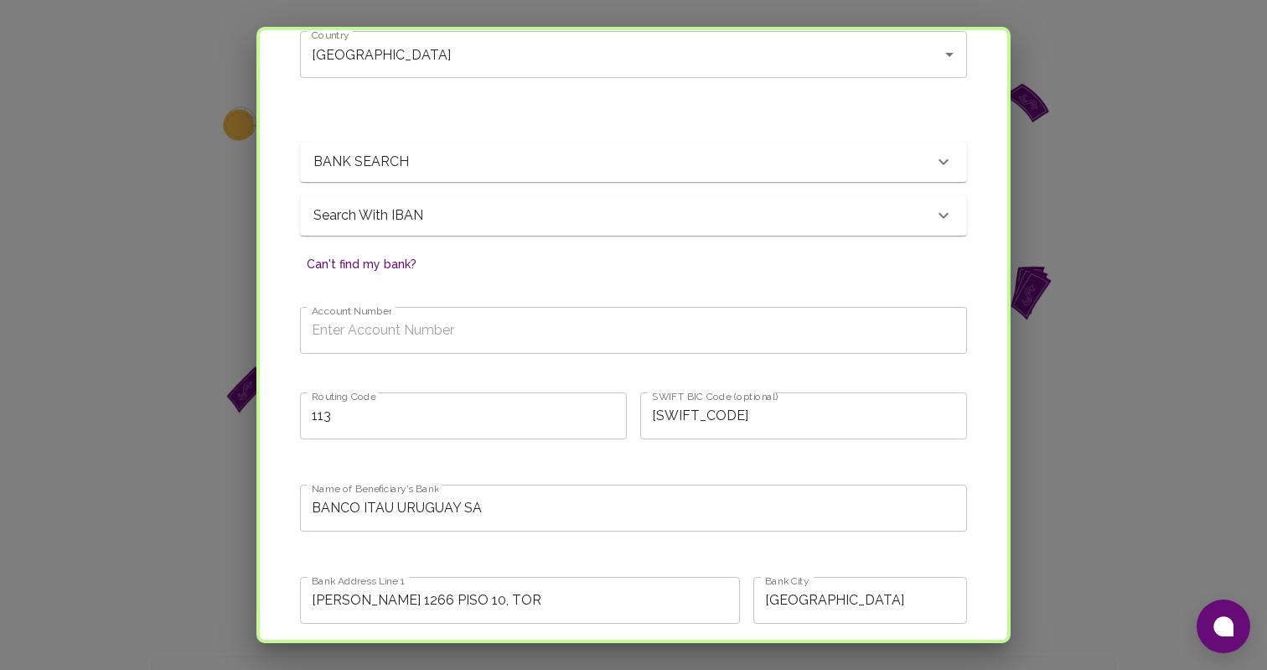
click at [471, 161] on p "BANK SEARCH" at bounding box center [416, 162] width 205 height 20
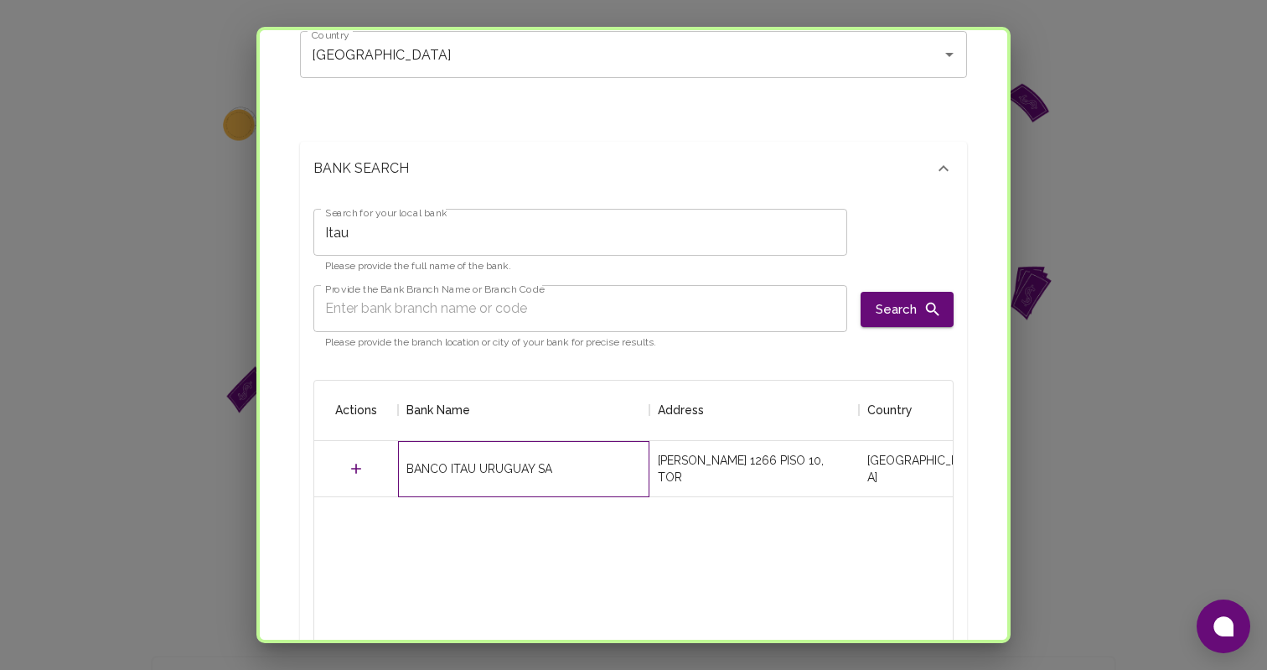
click at [430, 472] on div "BANCO ITAU URUGUAY SA" at bounding box center [480, 468] width 146 height 17
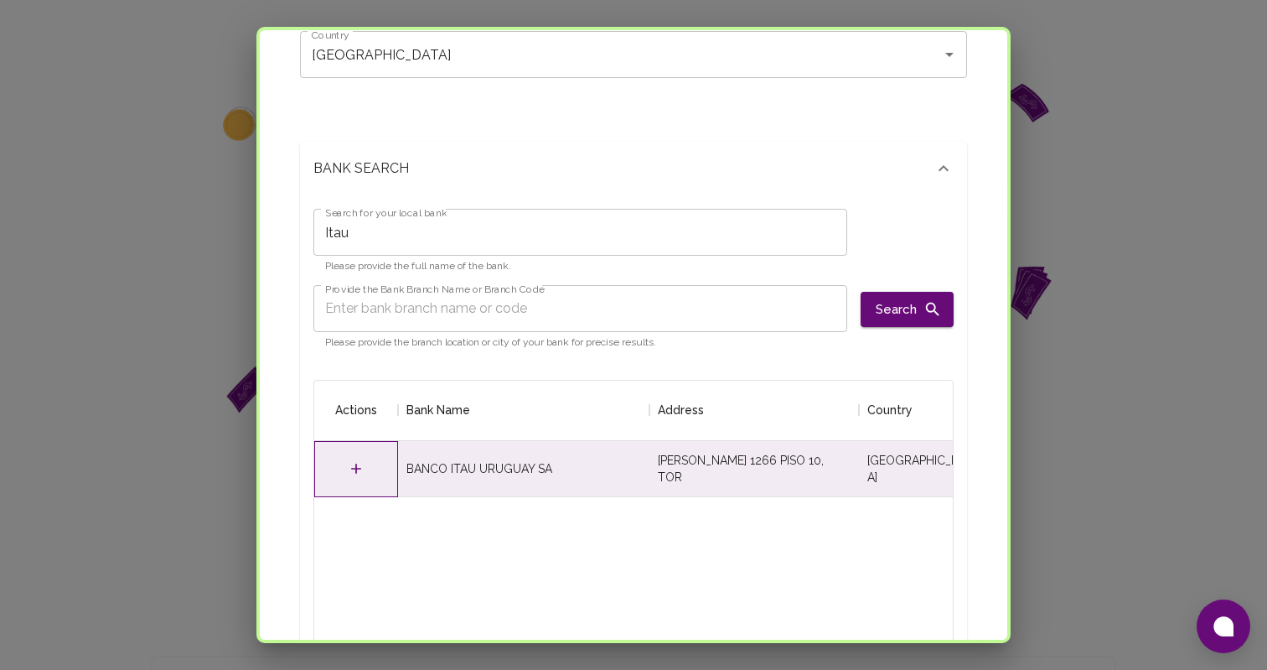
click at [376, 469] on div at bounding box center [356, 469] width 84 height 56
click at [359, 469] on icon "Select" at bounding box center [356, 468] width 17 height 17
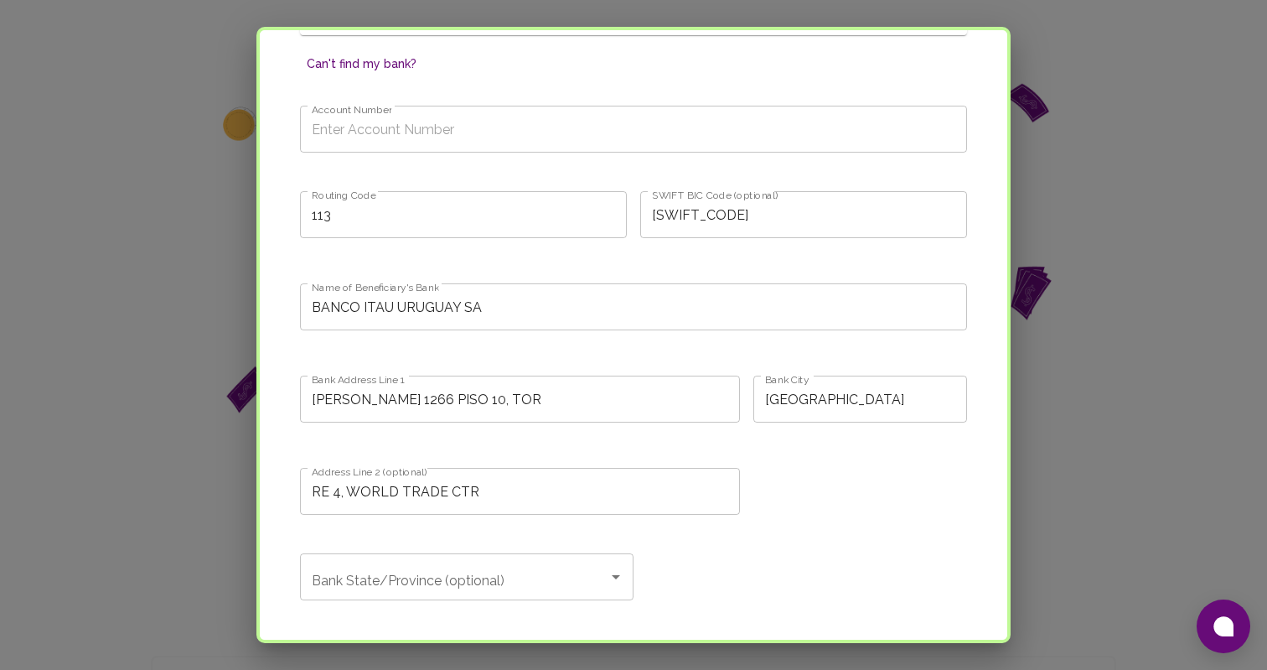
scroll to position [880, 0]
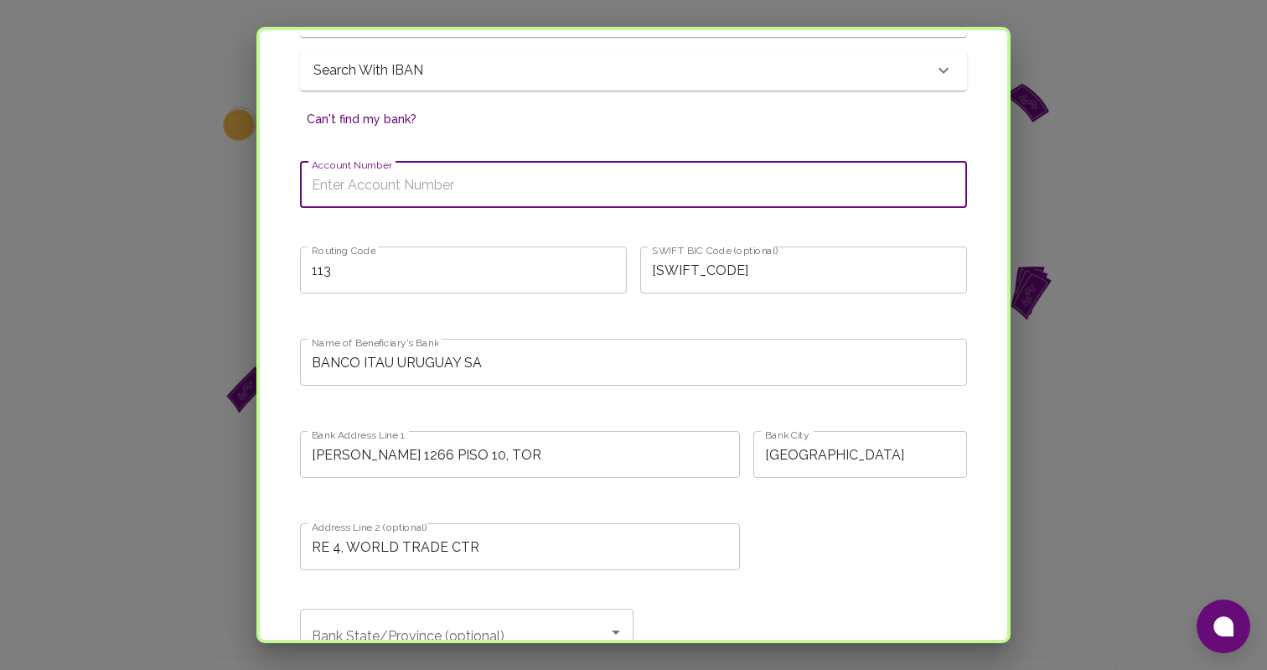
click at [490, 184] on input "Account Number" at bounding box center [633, 184] width 667 height 47
paste input "Banco Itaú caja de ahorro n° 3196894 Moneda: USD"
drag, startPoint x: 488, startPoint y: 186, endPoint x: 279, endPoint y: 173, distance: 209.2
click at [279, 173] on div "Your Details Contact Information 3 Bank Account Information 4 Additional Inform…" at bounding box center [634, 171] width 748 height 1922
drag, startPoint x: 474, startPoint y: 180, endPoint x: 365, endPoint y: 183, distance: 109.0
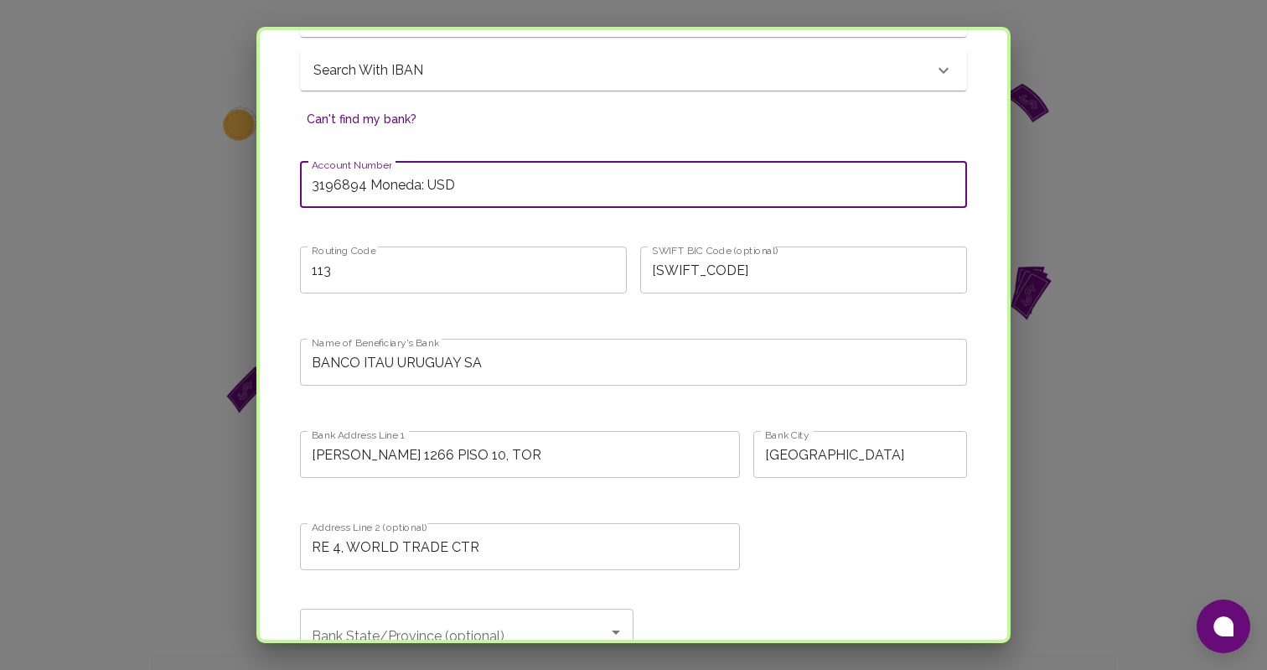
click at [365, 183] on input "3196894 Moneda: USD" at bounding box center [633, 184] width 667 height 47
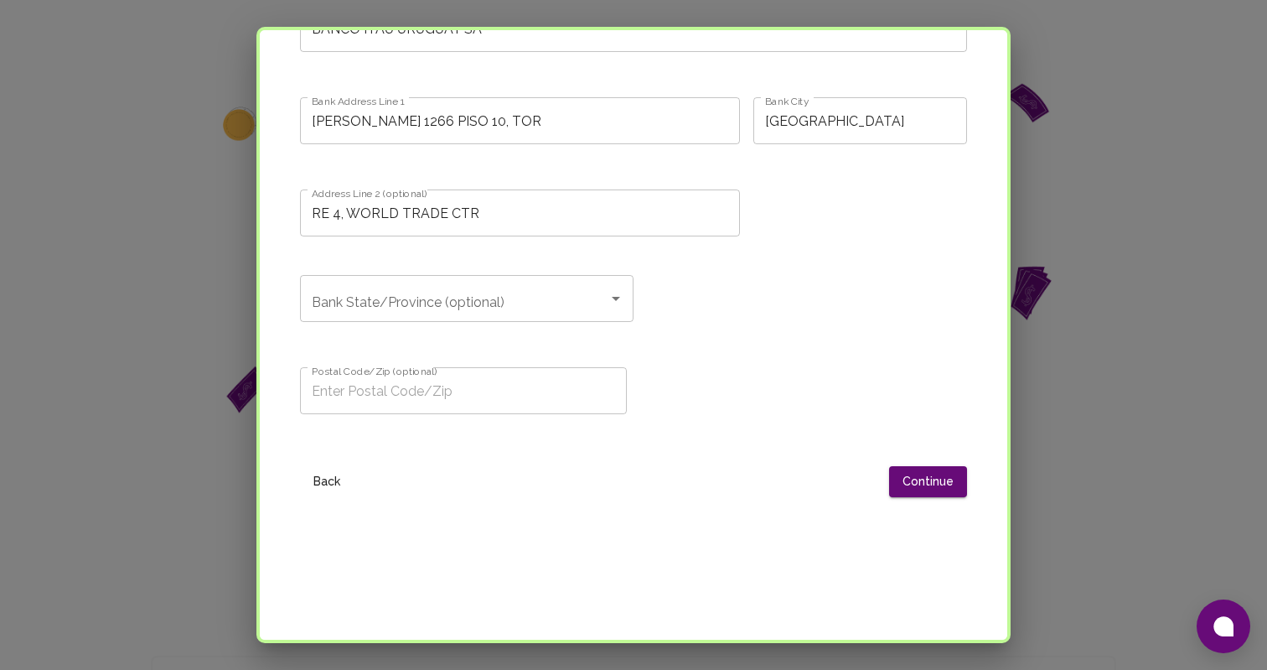
scroll to position [1254, 0]
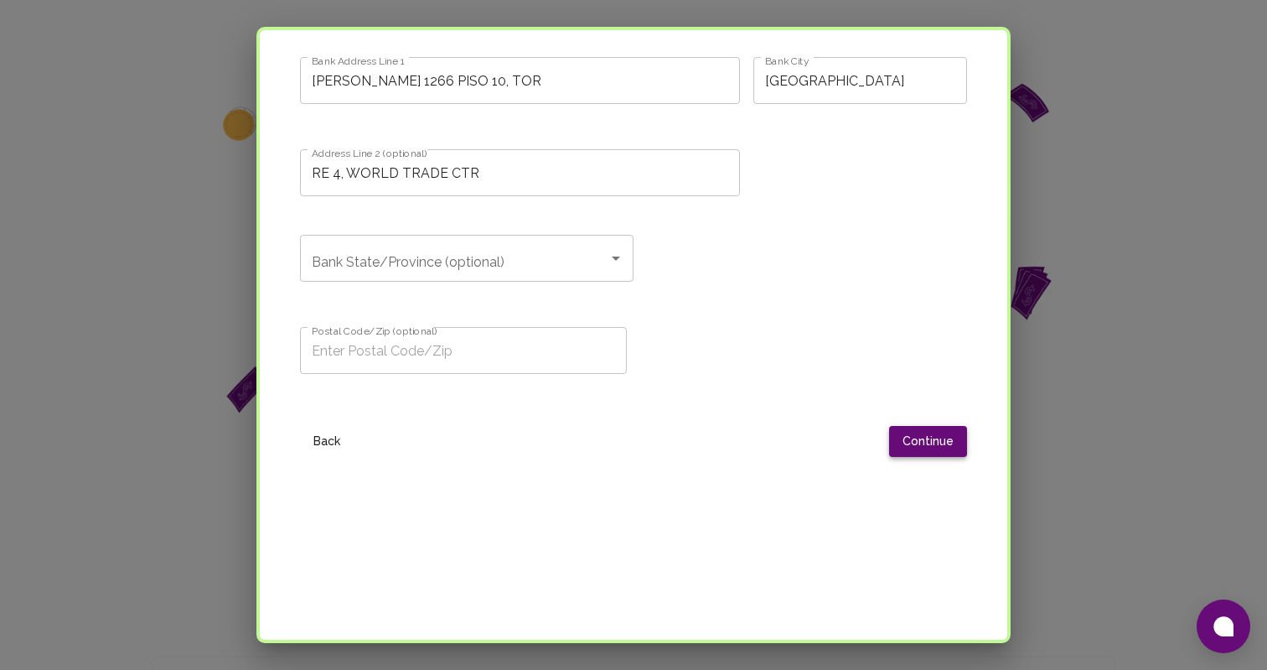
type input "3196894"
click at [925, 442] on button "Continue" at bounding box center [928, 441] width 78 height 31
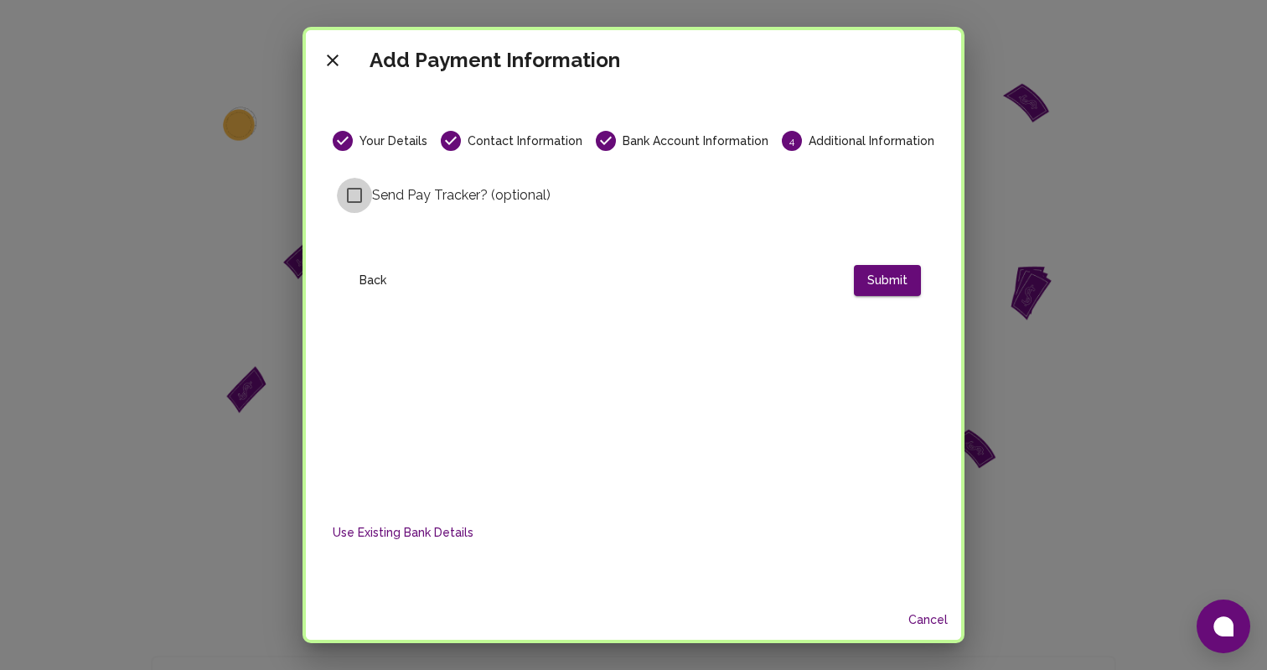
click at [360, 195] on input "Send Pay Tracker? (optional)" at bounding box center [354, 195] width 35 height 35
checkbox input "true"
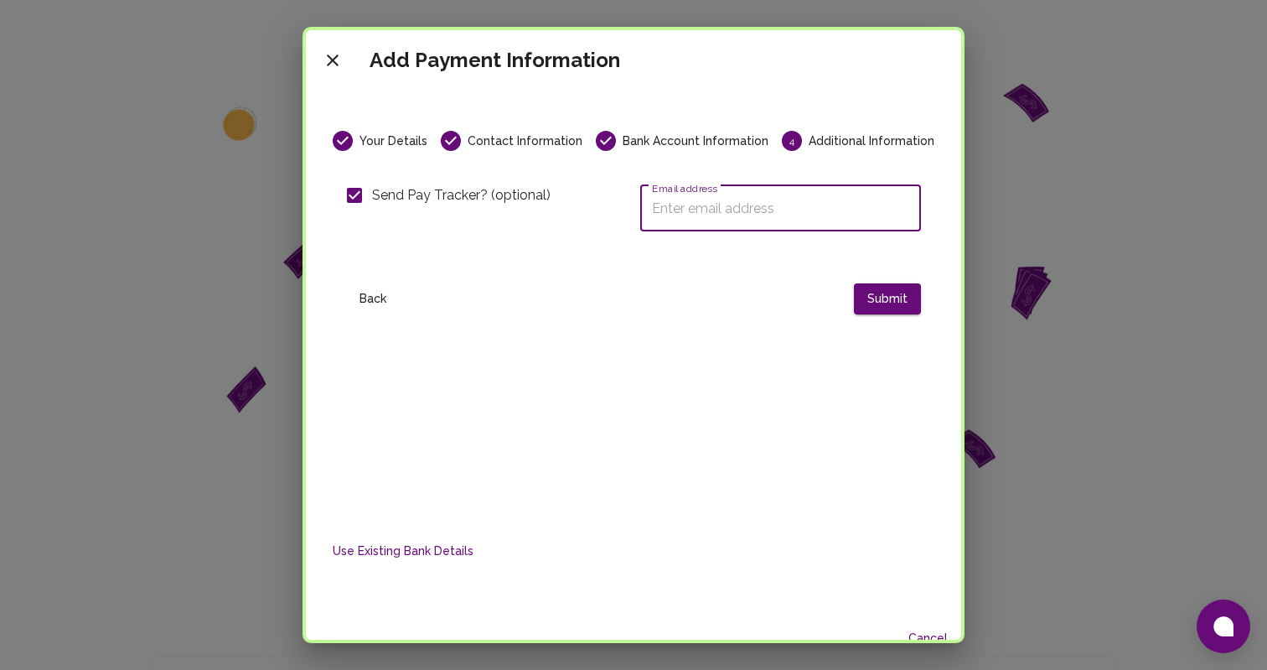
click at [749, 207] on input "Email address" at bounding box center [780, 207] width 281 height 47
type input "joaquin@goodwall.org"
click at [800, 314] on div "Your Details Contact Information Bank Account Information 4 Additional Informat…" at bounding box center [633, 306] width 615 height 351
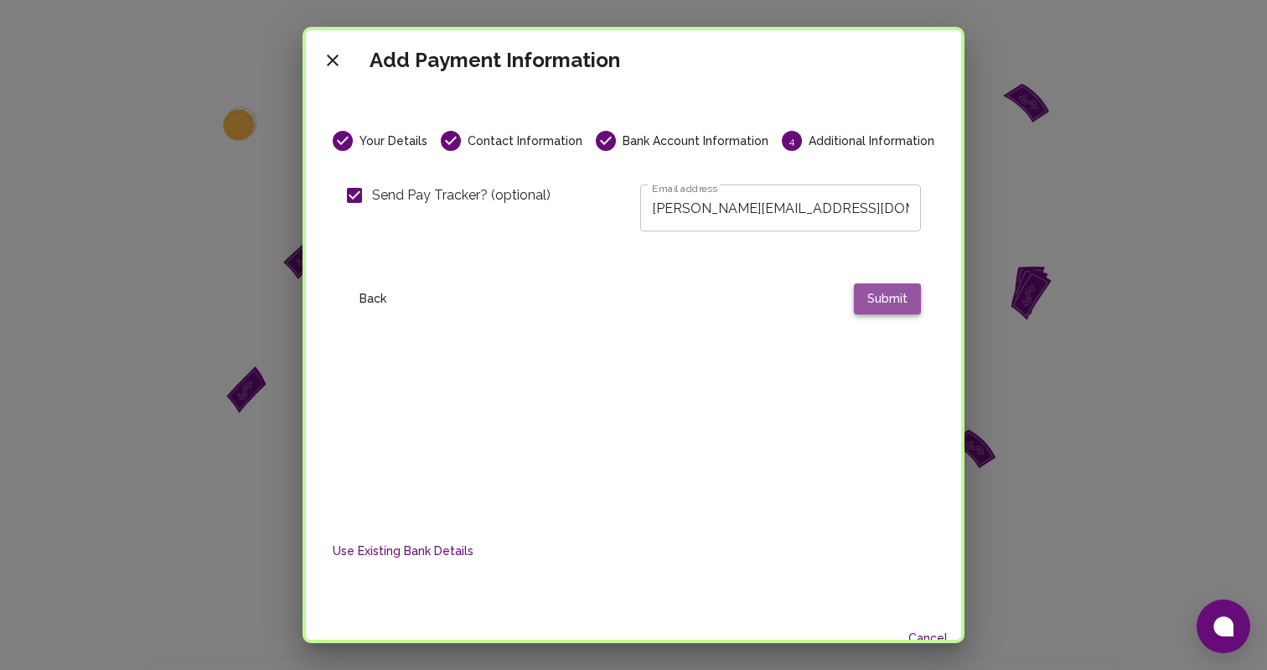
click at [882, 303] on button "Submit" at bounding box center [887, 298] width 67 height 31
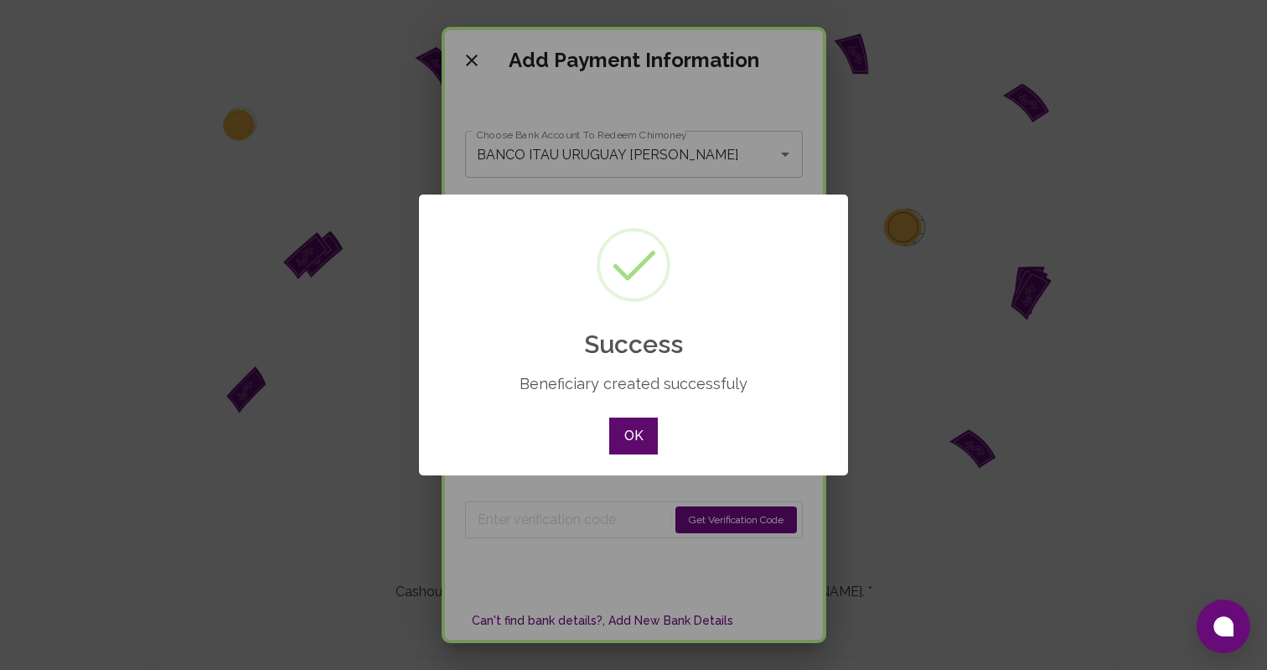
click at [625, 444] on button "OK" at bounding box center [633, 435] width 49 height 37
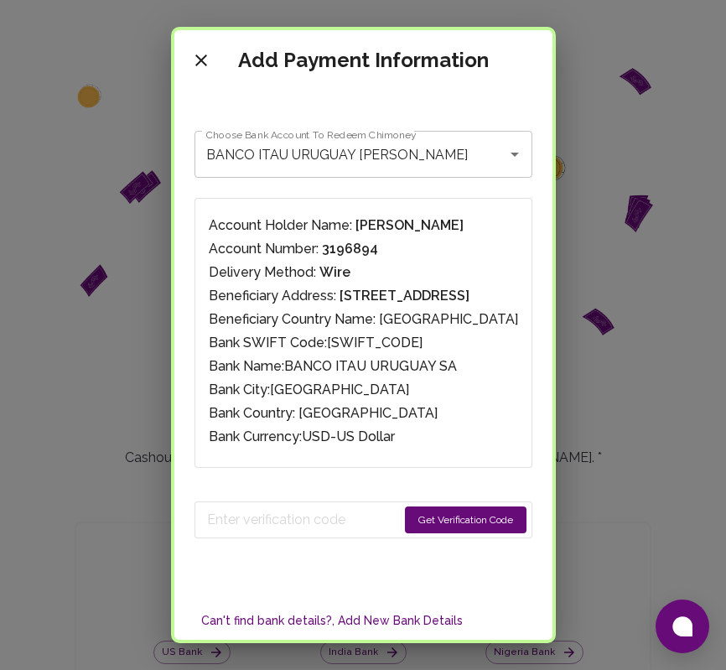
click at [396, 448] on div "Account Holder Name: Joaquin Parafita Account Number: 3196894 Delivery Method: …" at bounding box center [363, 333] width 336 height 268
click at [410, 198] on div "Account Holder Name: Joaquin Parafita Account Number: 3196894 Delivery Method: …" at bounding box center [363, 333] width 338 height 270
click at [443, 511] on button "Get Verification Code" at bounding box center [466, 519] width 122 height 27
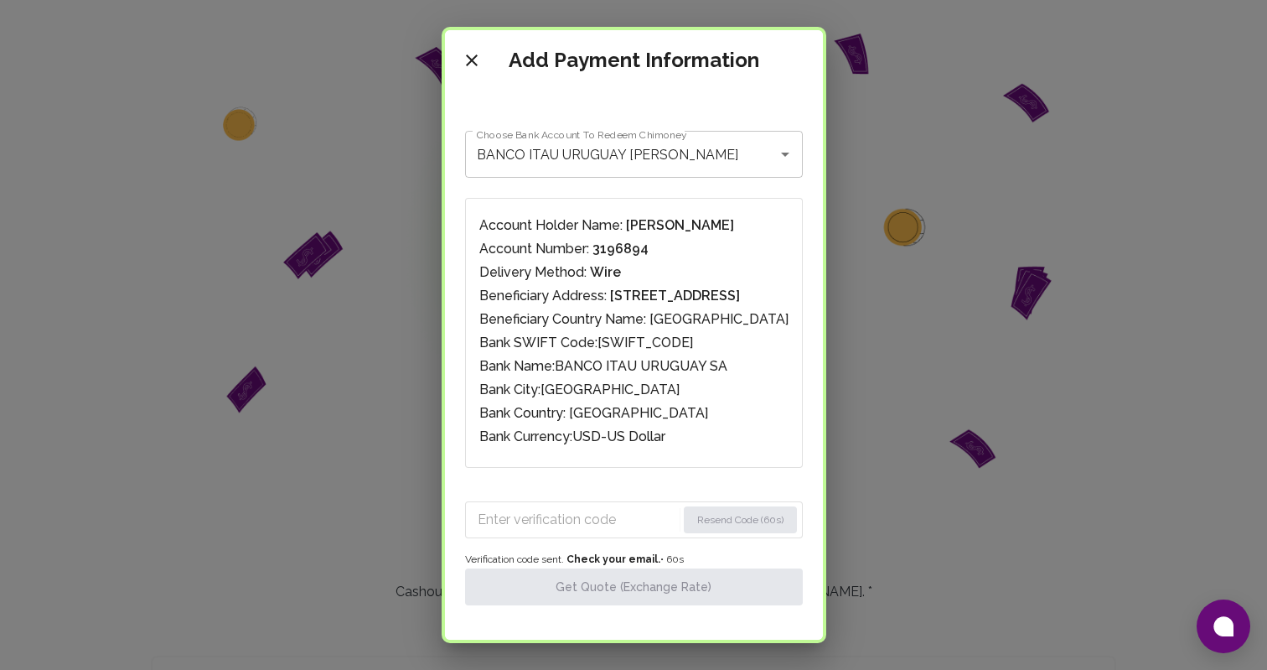
click at [589, 512] on input "Enter verification code" at bounding box center [577, 519] width 199 height 27
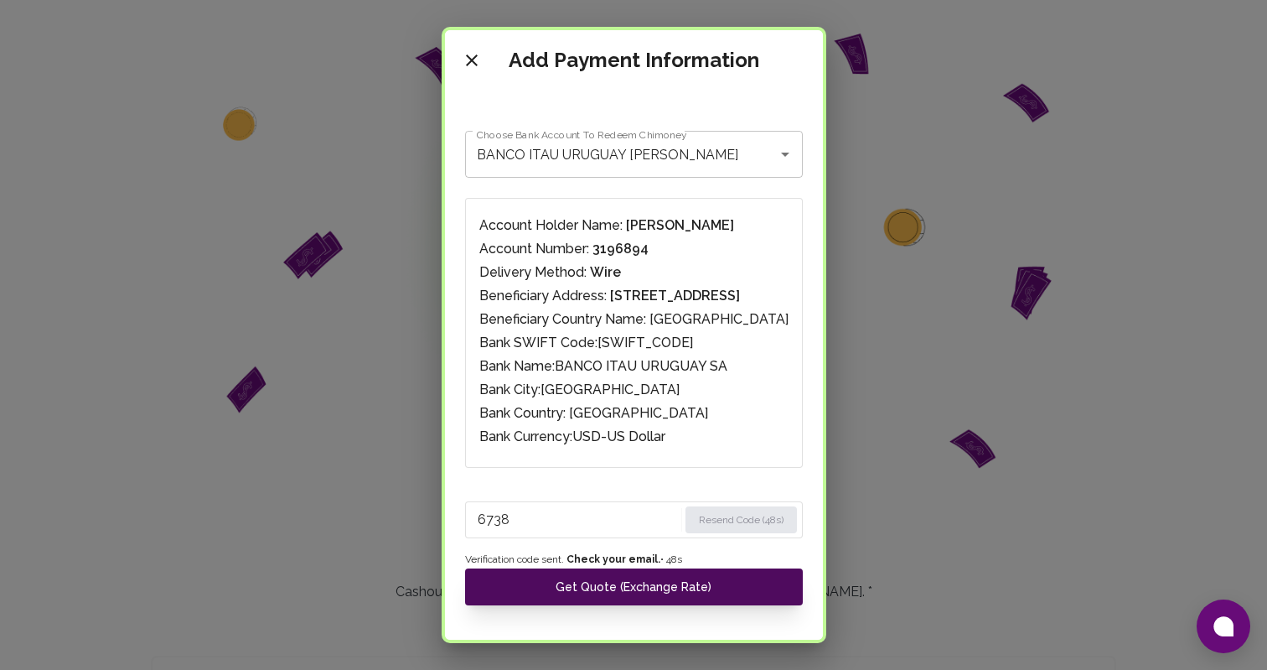
type input "6738"
click at [616, 590] on button "Get Quote (Exchange Rate)" at bounding box center [634, 586] width 338 height 37
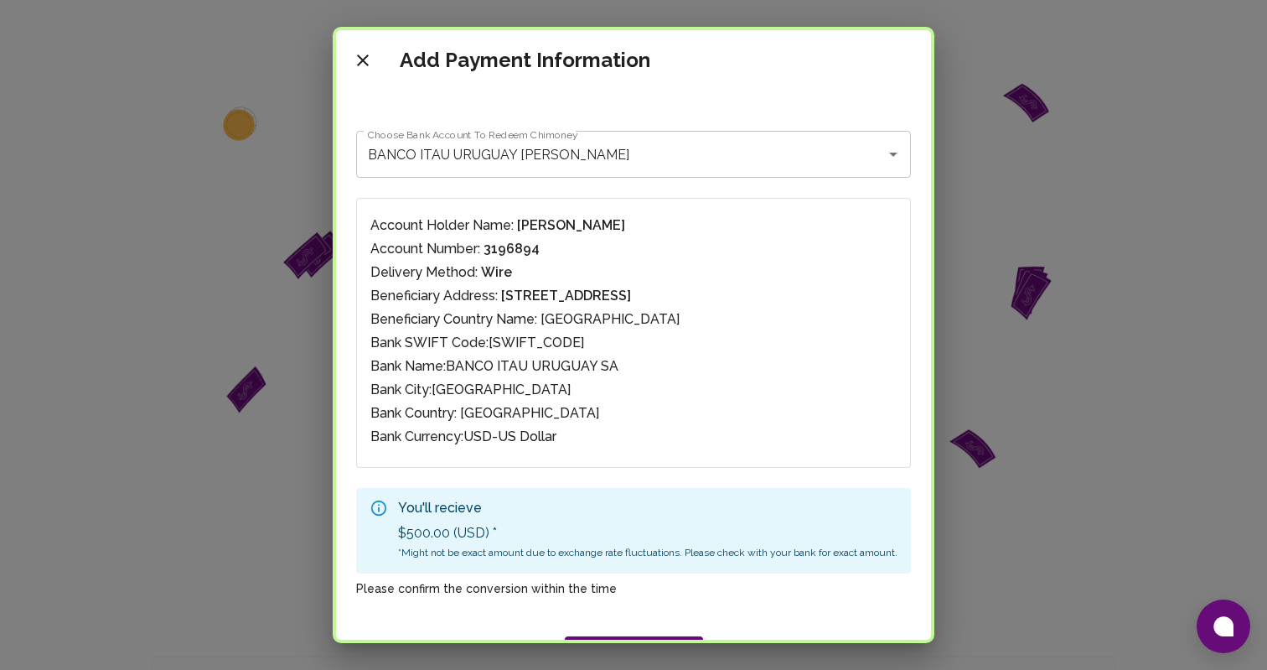
scroll to position [230, 0]
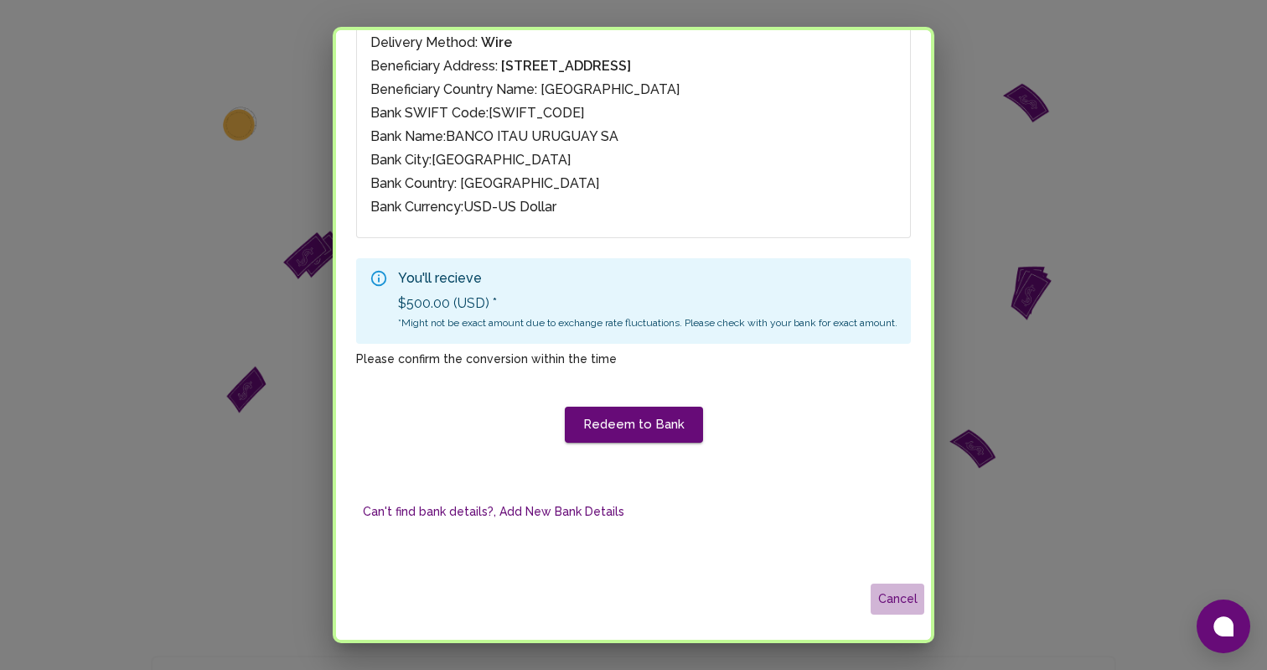
click at [895, 602] on button "Cancel" at bounding box center [898, 598] width 54 height 31
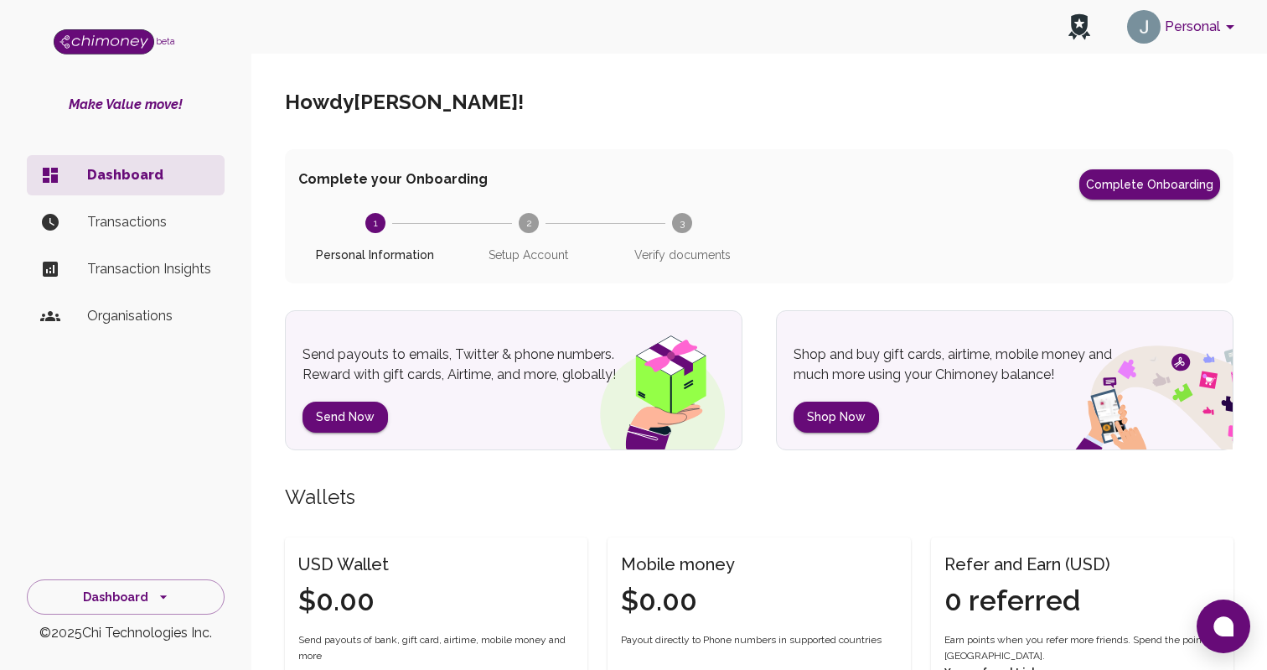
click at [1205, 25] on button "Personal" at bounding box center [1184, 27] width 127 height 44
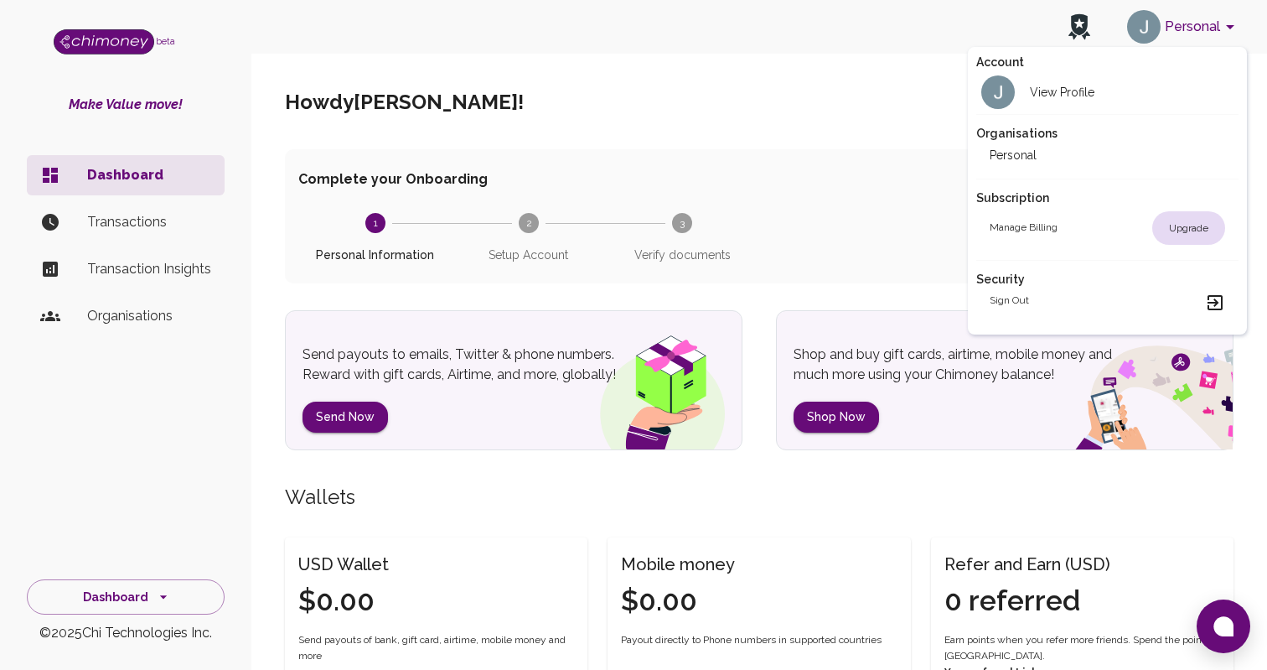
click at [837, 121] on div at bounding box center [633, 335] width 1267 height 670
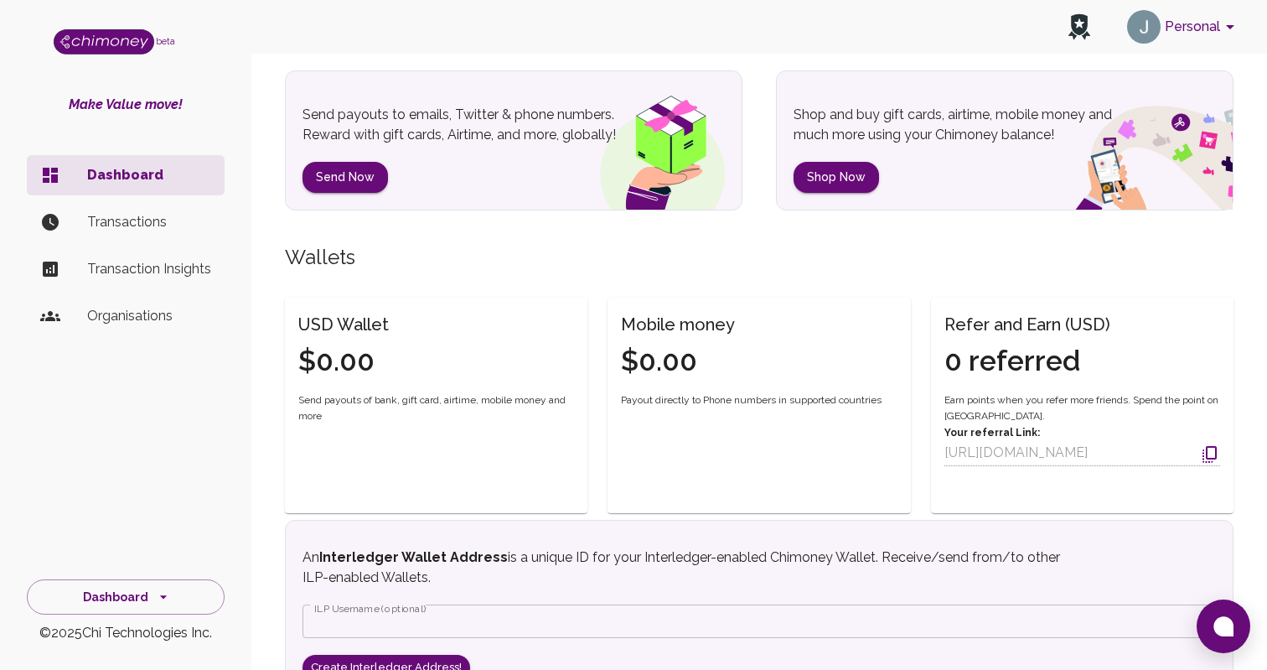
scroll to position [243, 0]
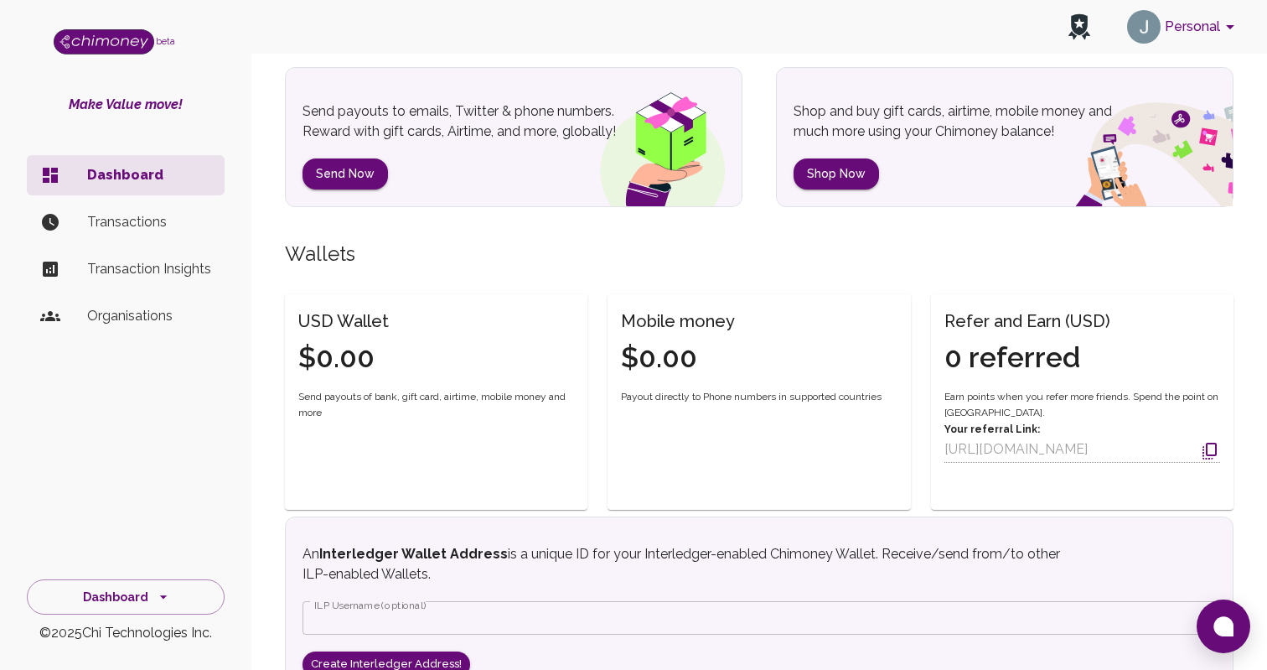
click at [644, 390] on span "Payout directly to Phone numbers in supported countries" at bounding box center [751, 397] width 261 height 17
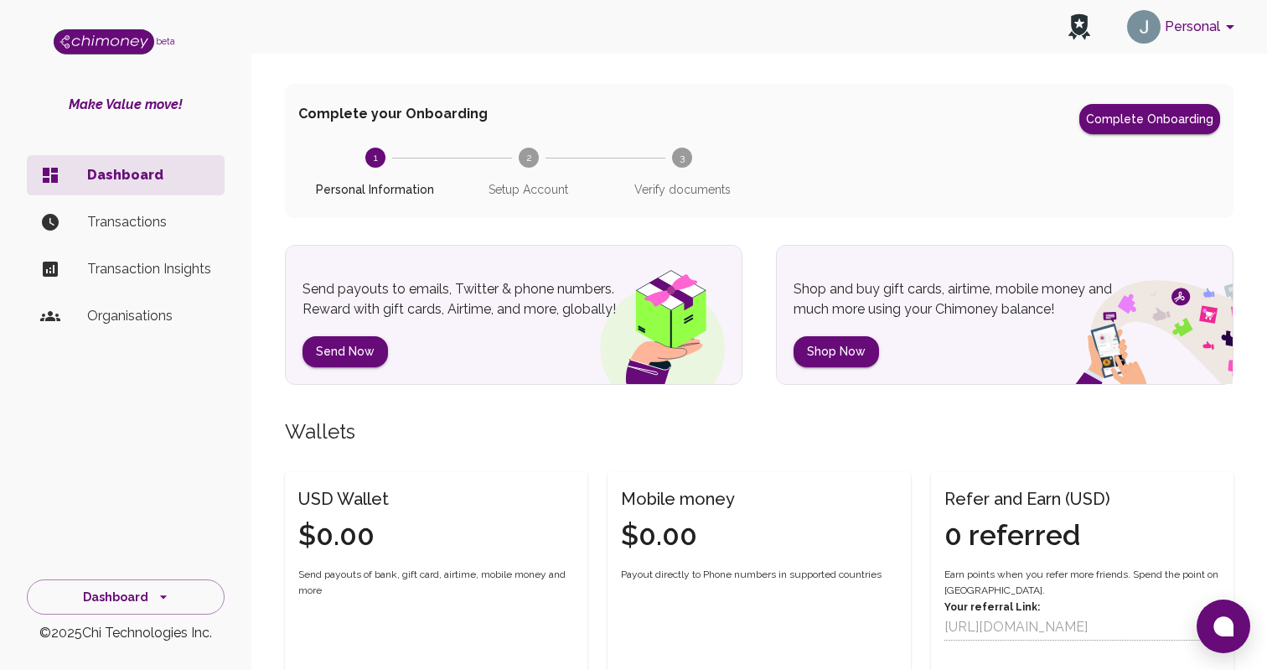
scroll to position [0, 0]
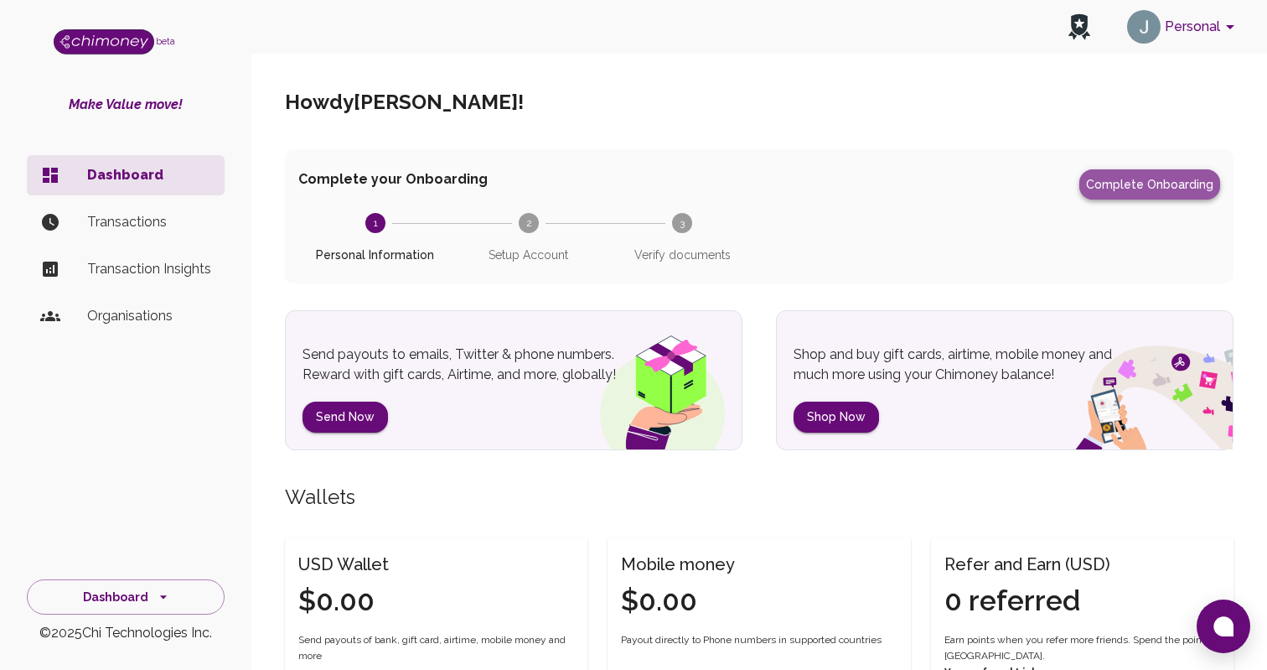
click at [1164, 193] on button "Complete Onboarding" at bounding box center [1150, 184] width 141 height 30
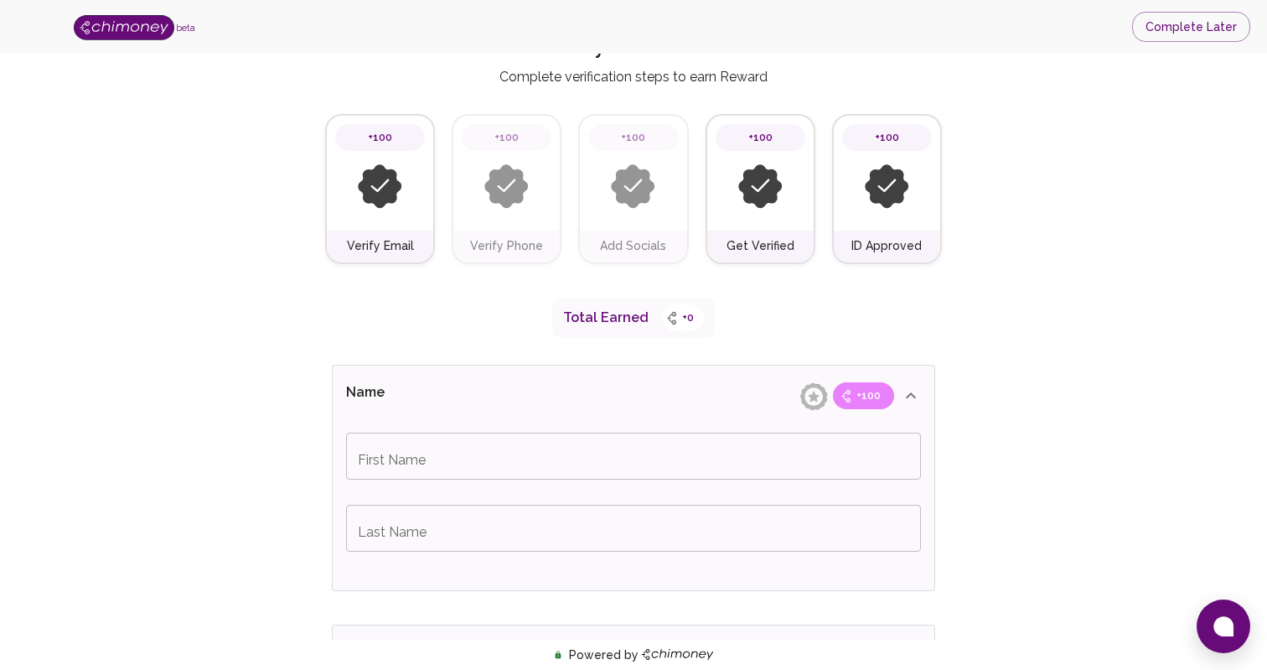
scroll to position [70, 0]
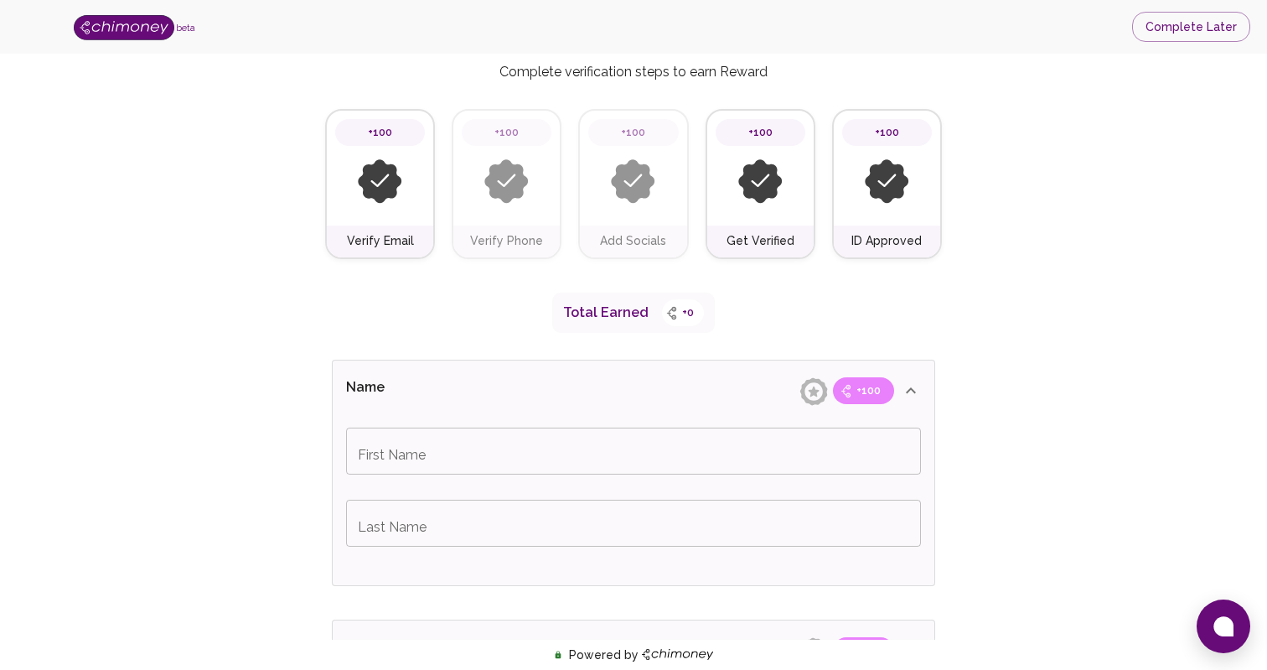
click at [413, 470] on input "First Name" at bounding box center [633, 451] width 575 height 47
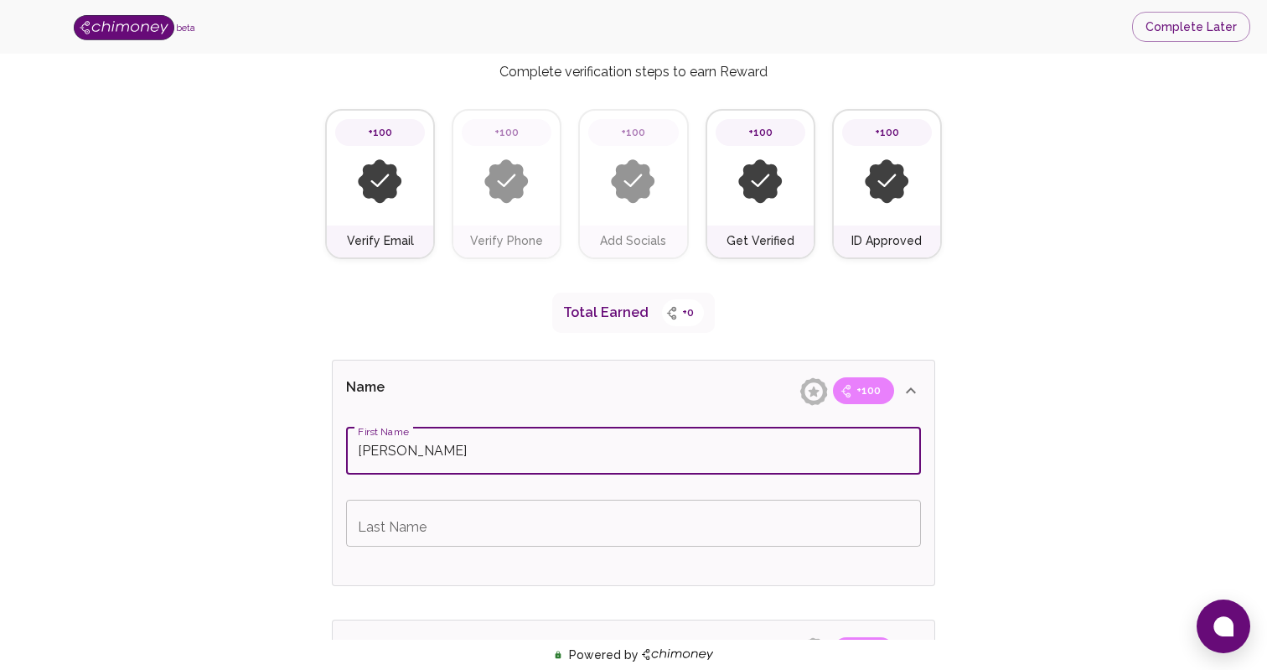
type input "Joaquin"
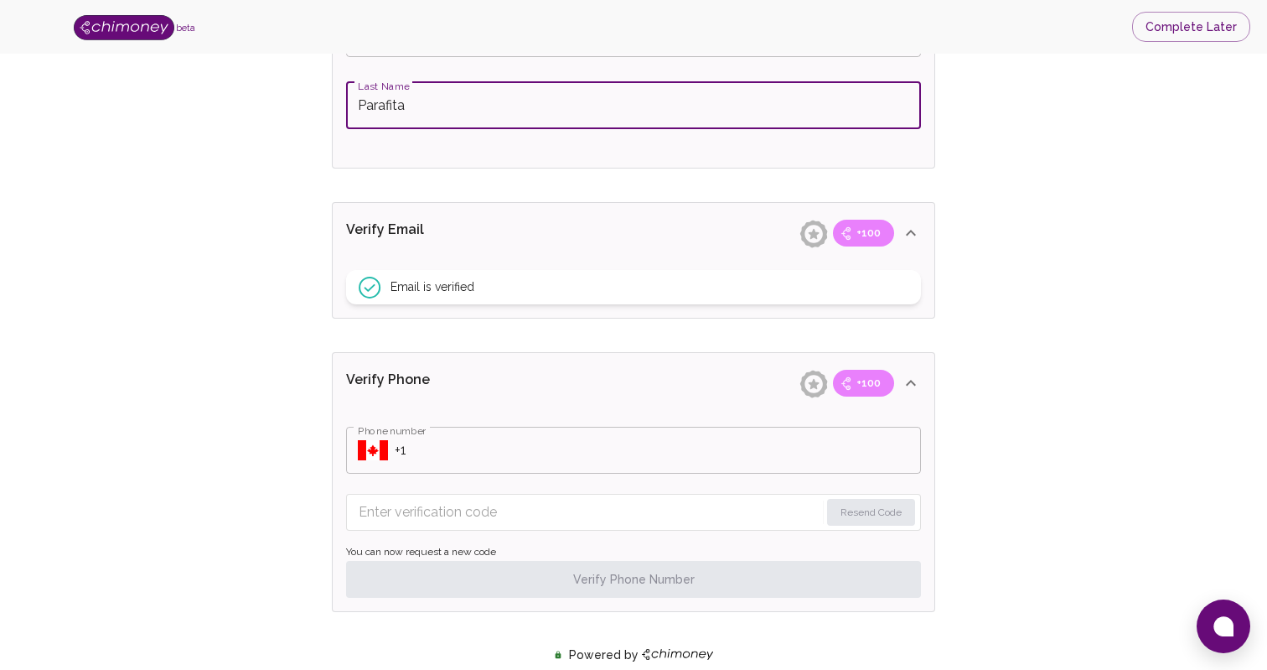
scroll to position [520, 0]
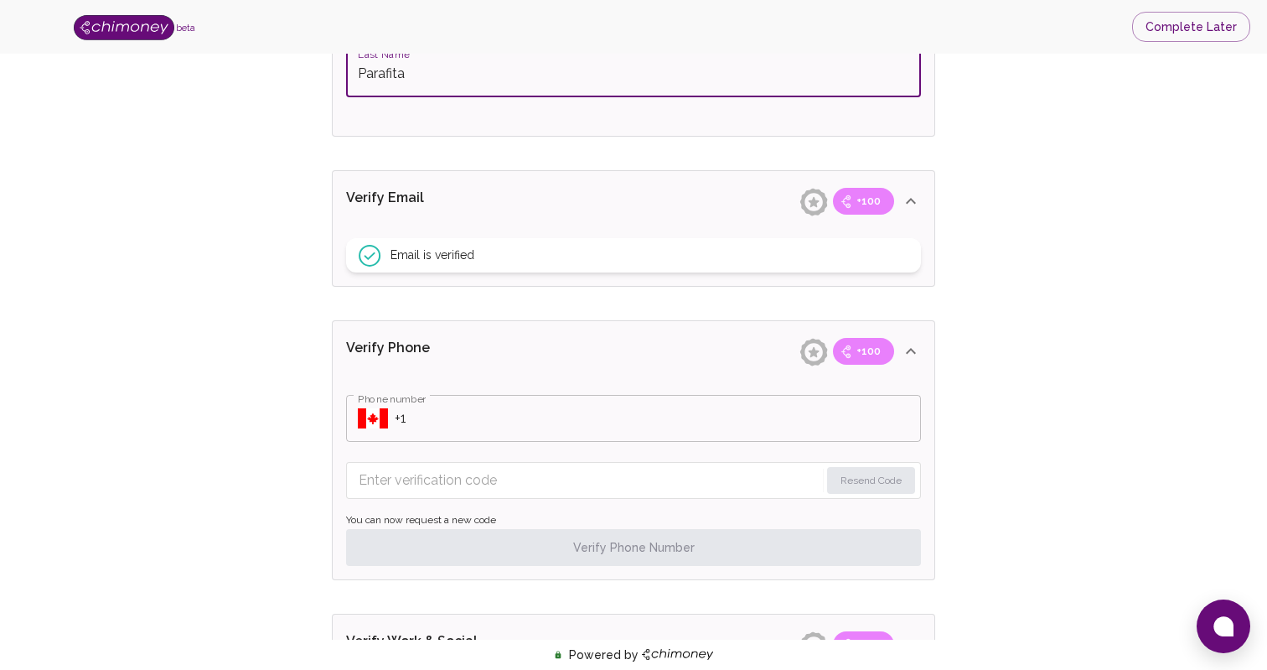
type input "Parafita"
click at [463, 412] on input "Phone number" at bounding box center [658, 418] width 526 height 47
click at [360, 419] on icon "Select country" at bounding box center [373, 418] width 30 height 20
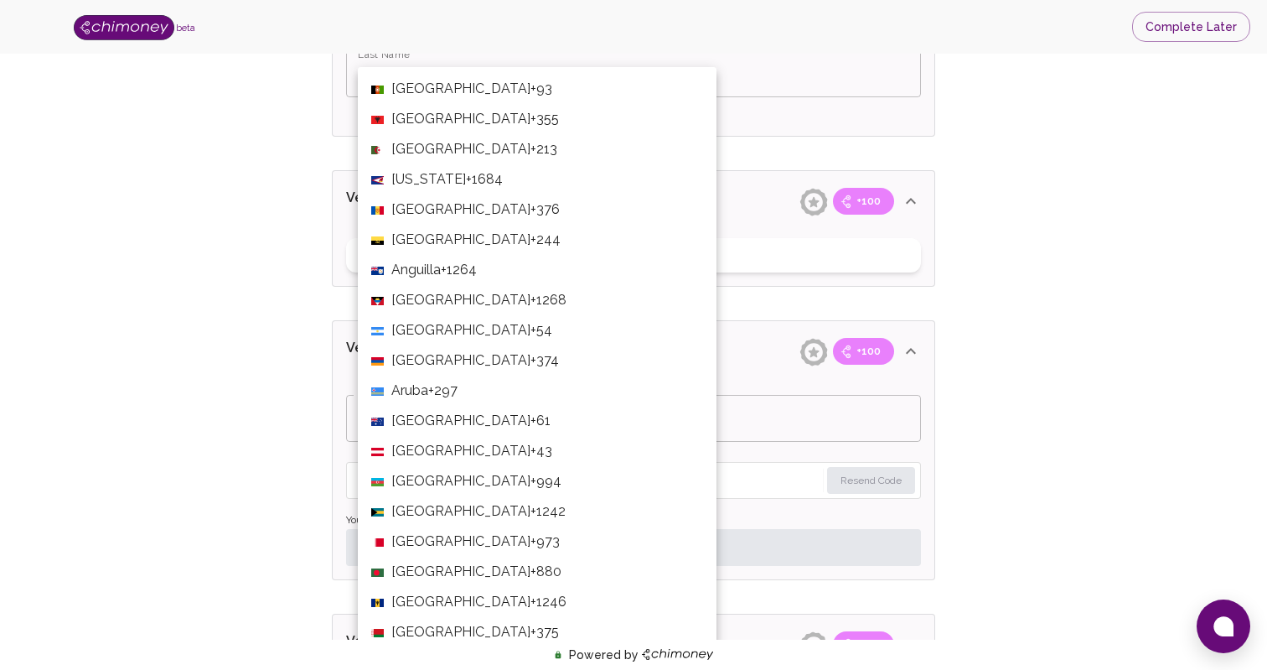
scroll to position [6456, 0]
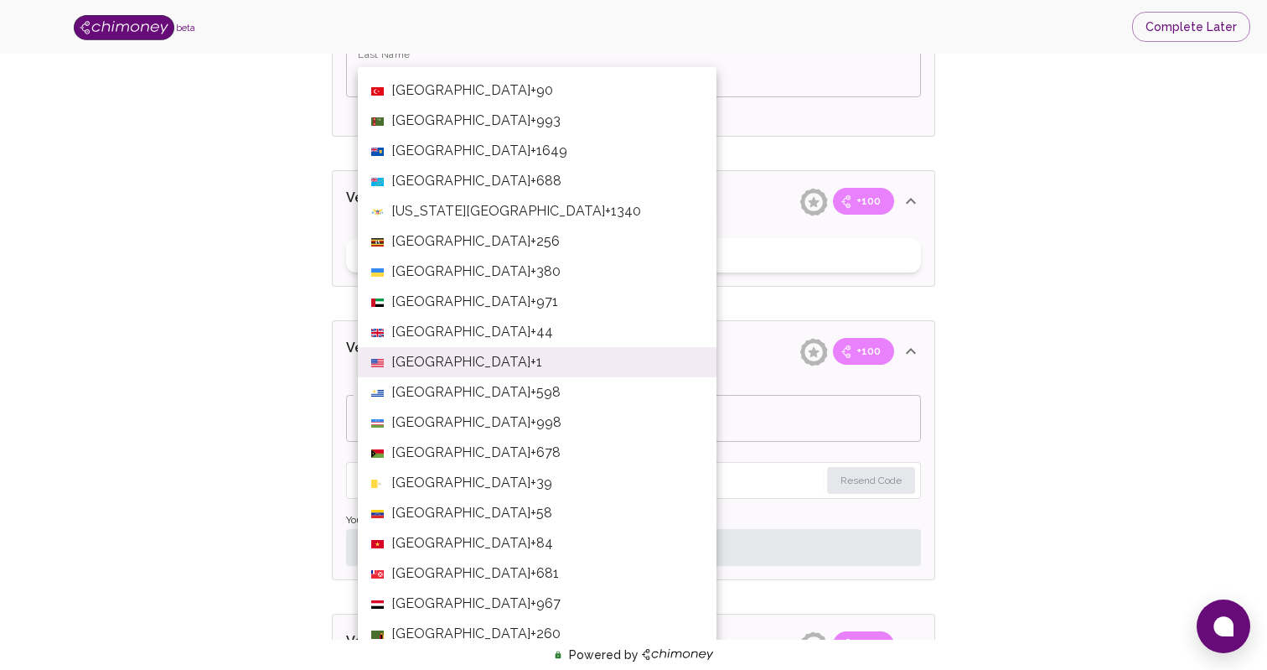
click at [390, 400] on li "Uruguay +598" at bounding box center [537, 392] width 359 height 30
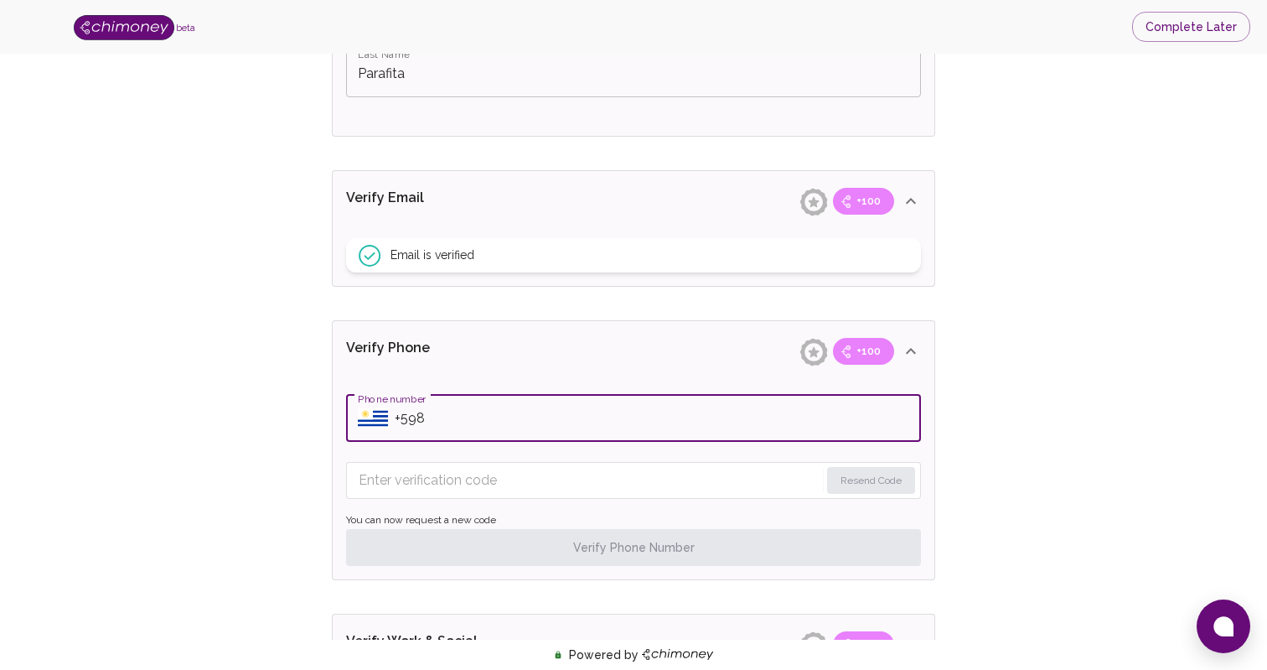
click at [454, 422] on input "Phone number" at bounding box center [658, 418] width 526 height 47
type input "+59896403568"
click at [464, 485] on input "Enter verification code" at bounding box center [589, 480] width 461 height 27
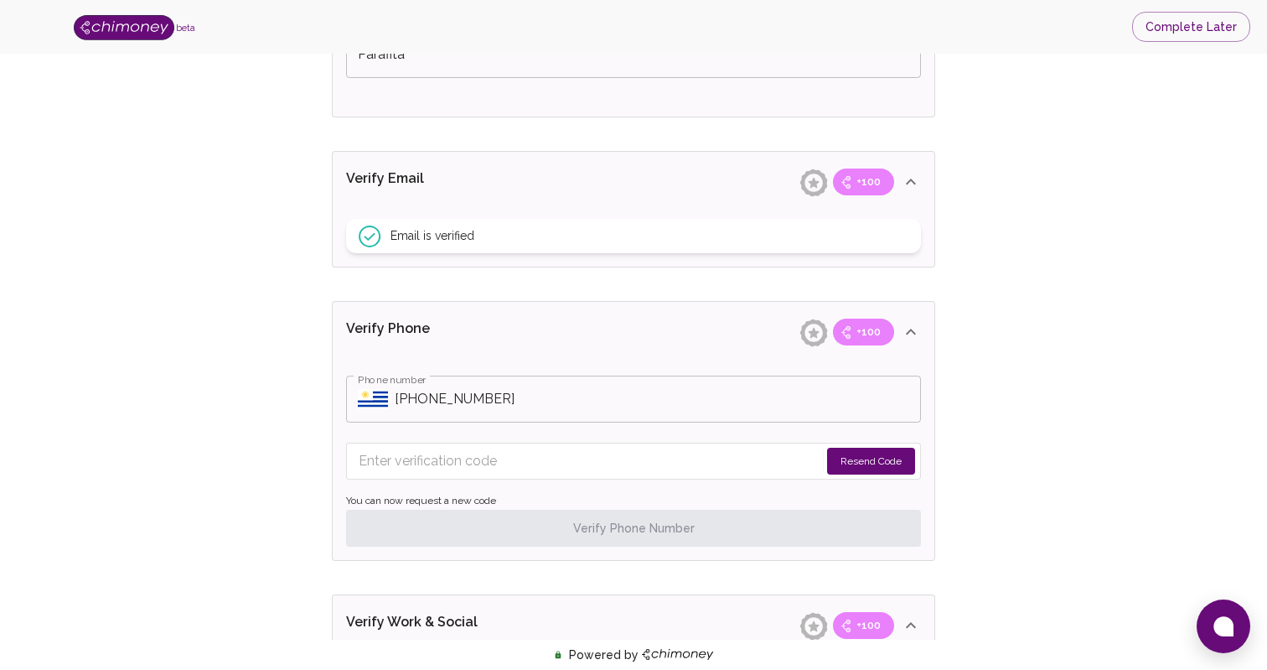
scroll to position [547, 0]
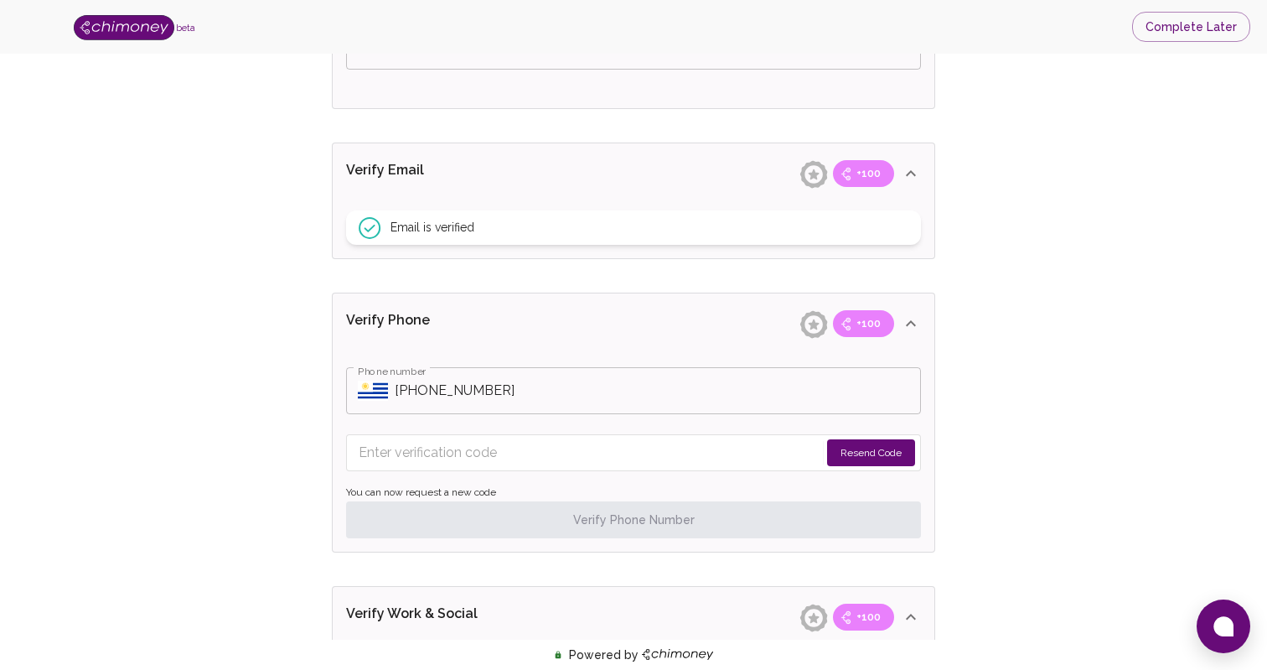
click at [865, 450] on button "Resend Code" at bounding box center [871, 452] width 88 height 27
click at [639, 454] on input "Enter verification code" at bounding box center [577, 452] width 436 height 27
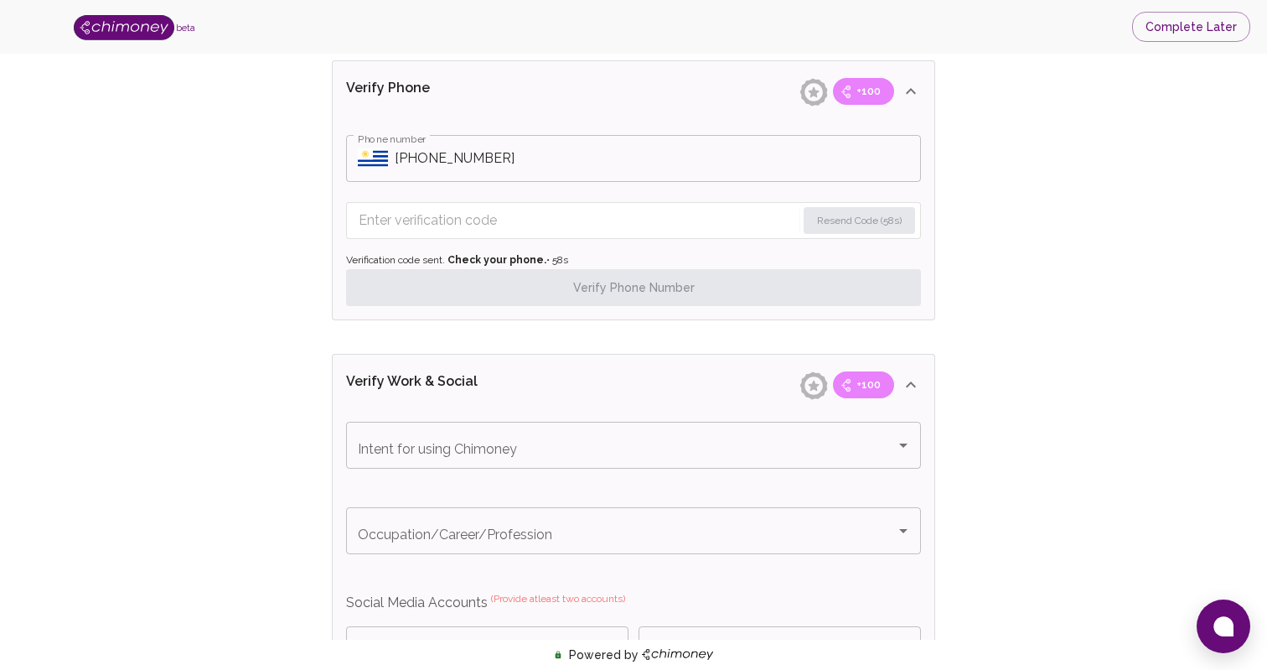
scroll to position [797, 0]
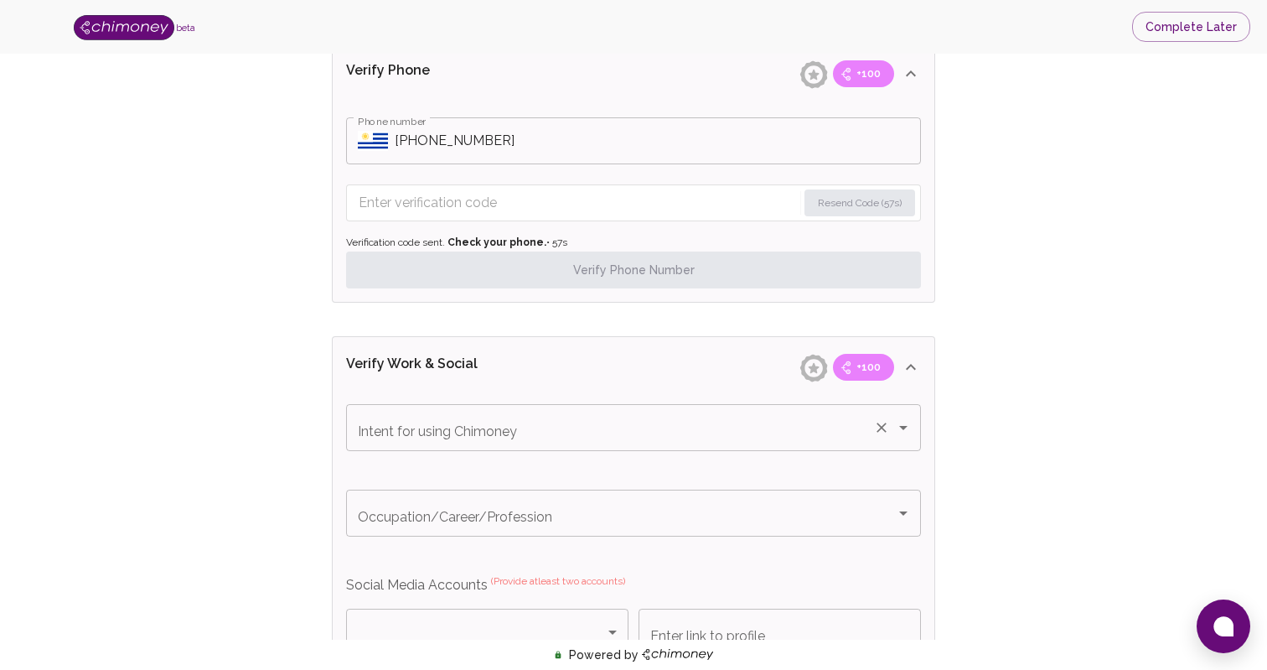
click at [645, 433] on input "Intent for using Chimoney" at bounding box center [610, 428] width 513 height 32
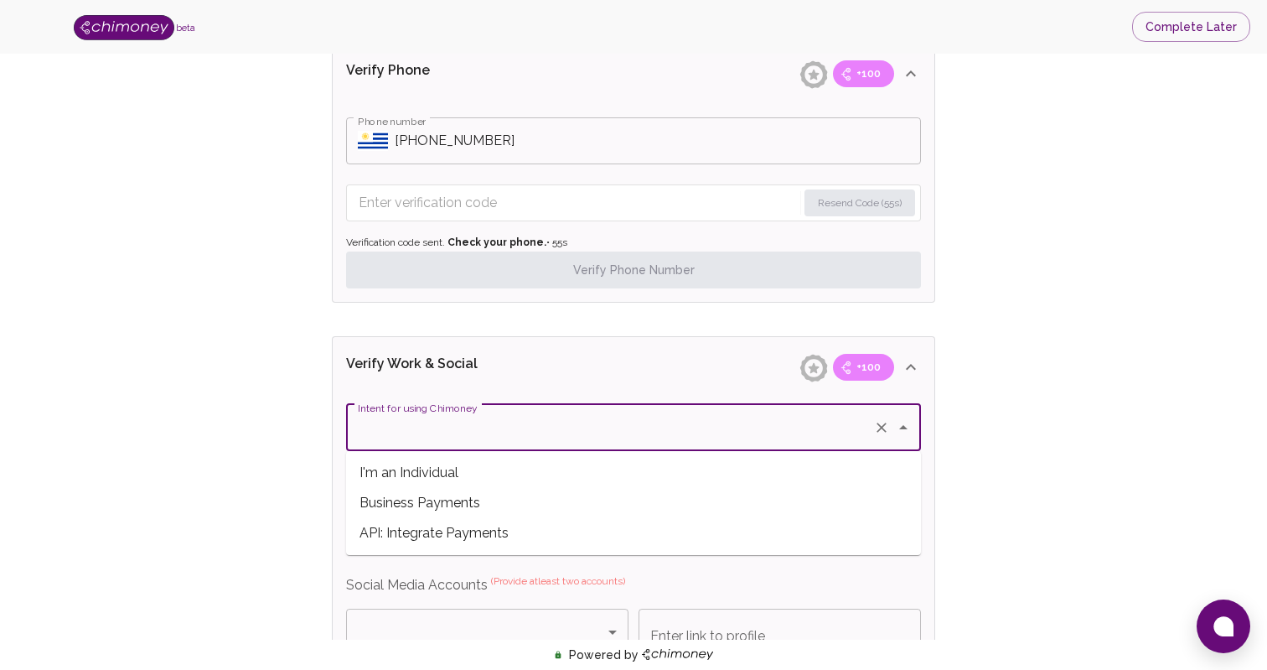
click at [630, 479] on span "I'm an Individual" at bounding box center [633, 473] width 575 height 30
type input "I'm an Individual"
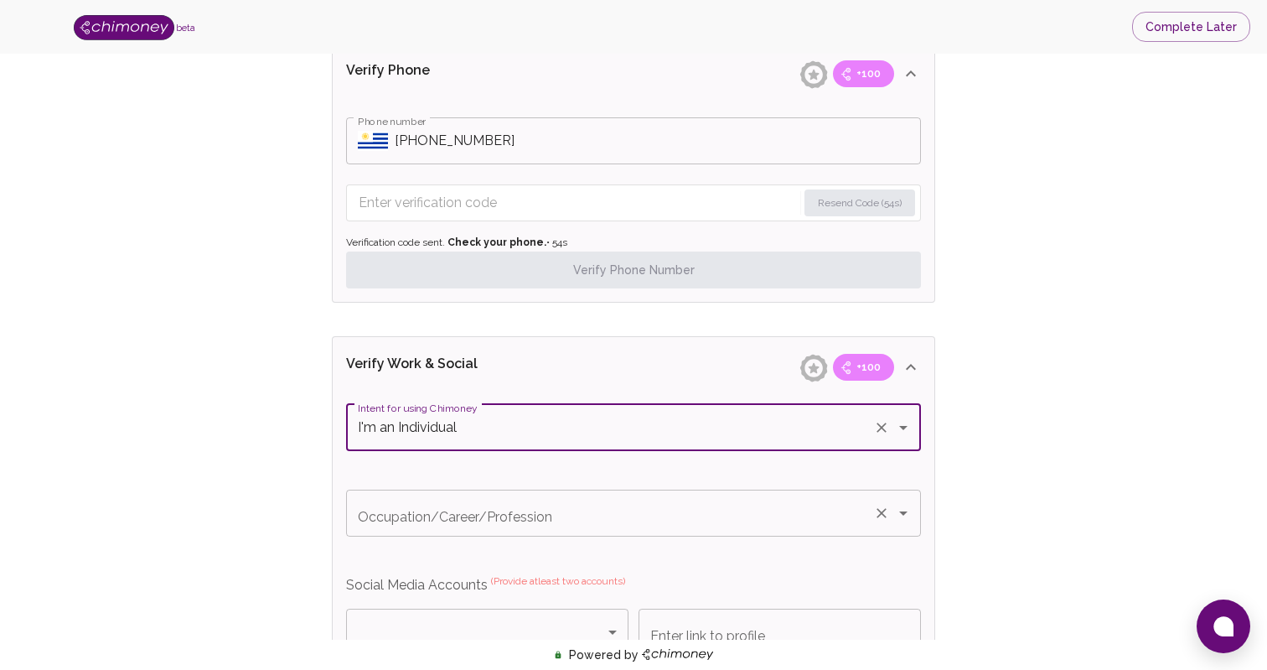
click at [624, 524] on input "Occupation/Career/Profession" at bounding box center [610, 513] width 513 height 32
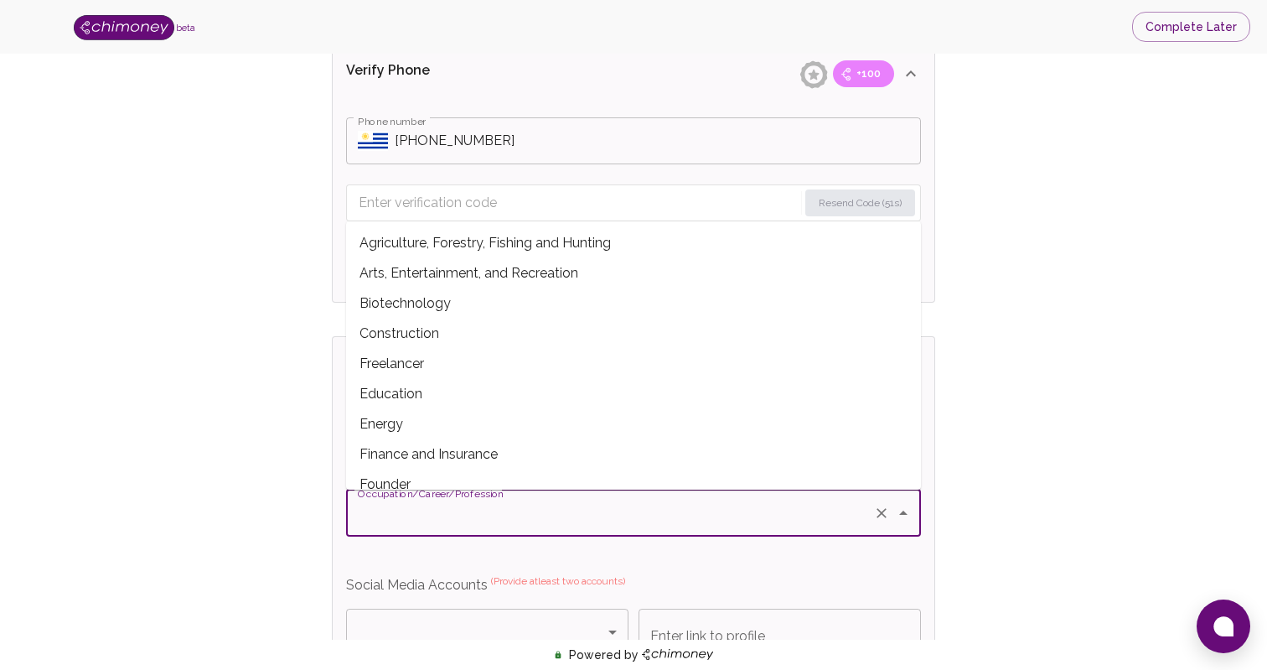
click at [633, 345] on span "Construction" at bounding box center [633, 334] width 575 height 30
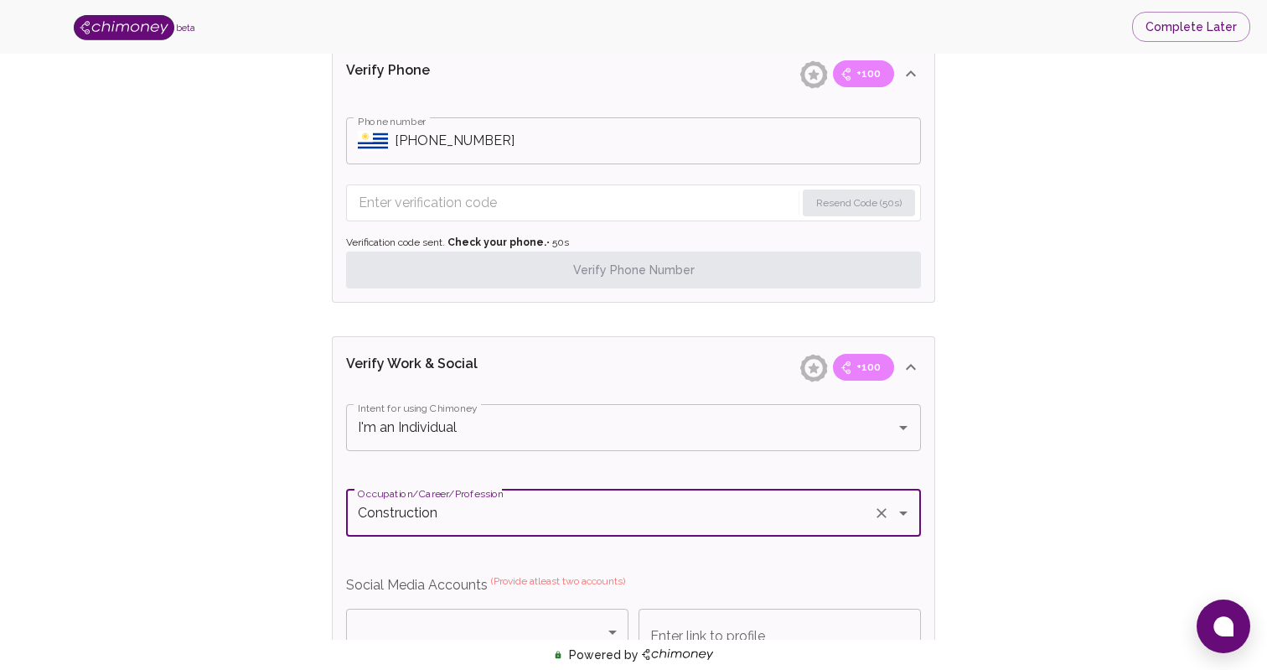
click at [585, 534] on div "Construction Occupation/Career/Profession" at bounding box center [633, 513] width 575 height 47
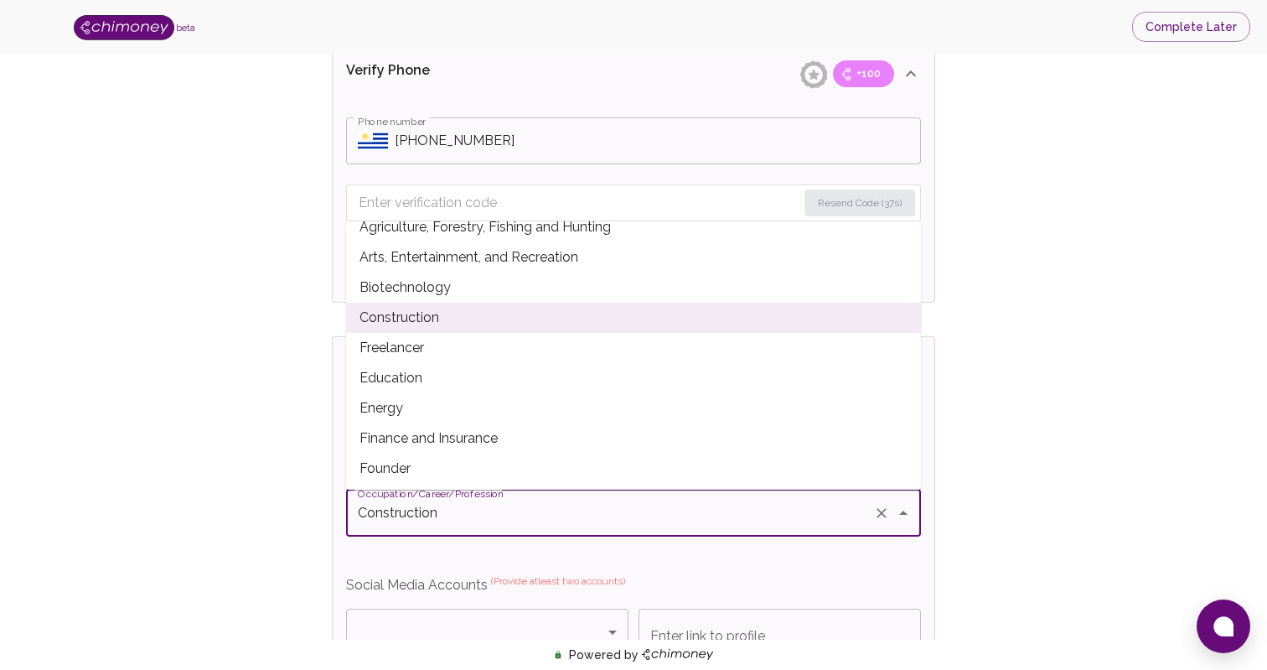
scroll to position [0, 0]
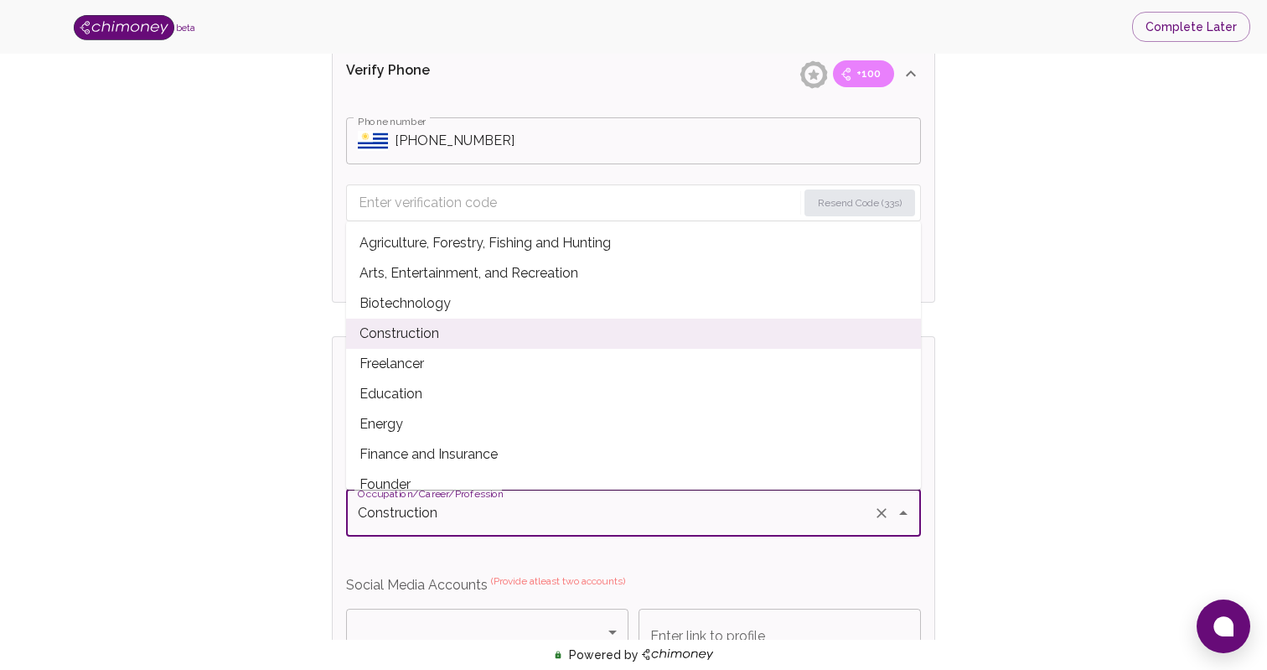
click at [601, 369] on span "Freelancer" at bounding box center [633, 364] width 575 height 30
type input "Freelancer"
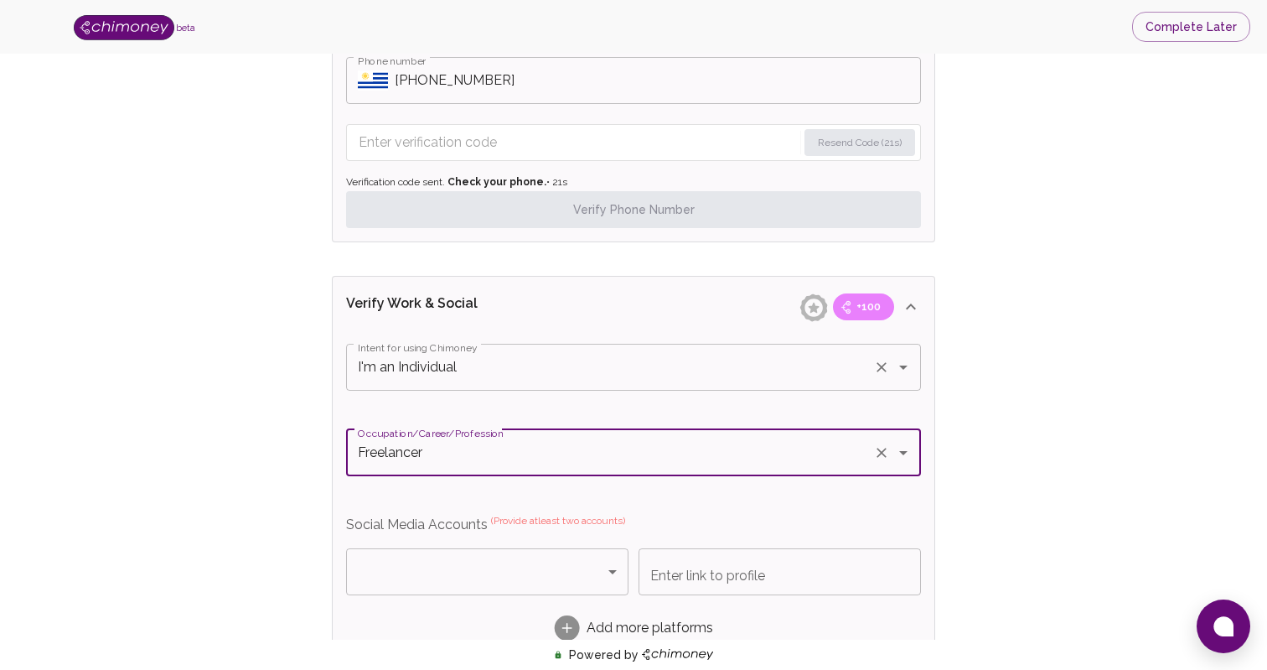
scroll to position [882, 0]
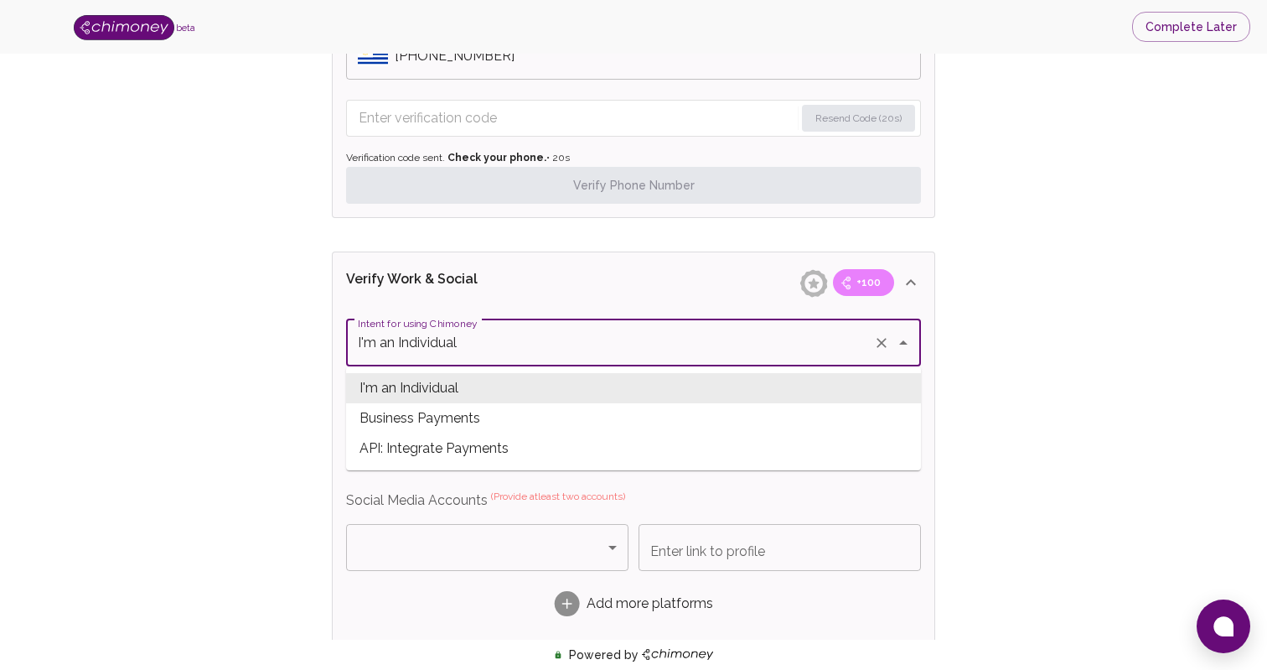
click at [580, 339] on input "I'm an Individual" at bounding box center [610, 343] width 513 height 32
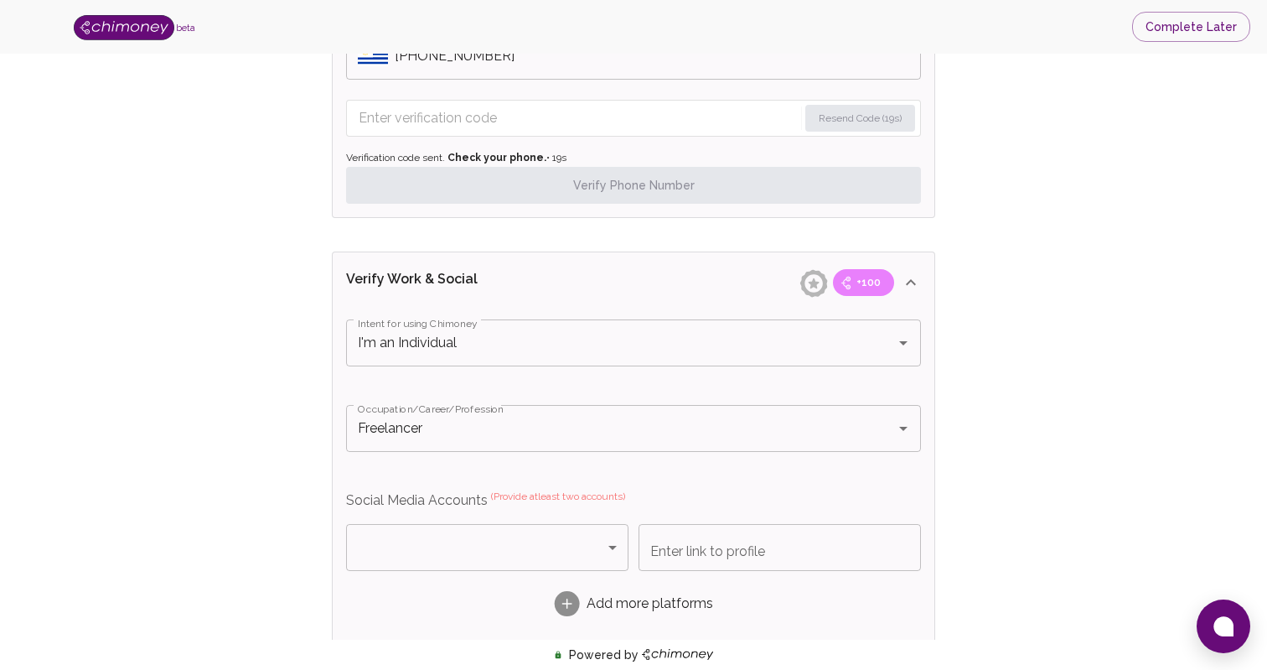
click at [220, 331] on div "Verify ID and Earn Complete verification steps to earn Reward +100 Verify Email…" at bounding box center [634, 183] width 1160 height 1972
click at [500, 115] on input "Enter verification code" at bounding box center [578, 118] width 438 height 27
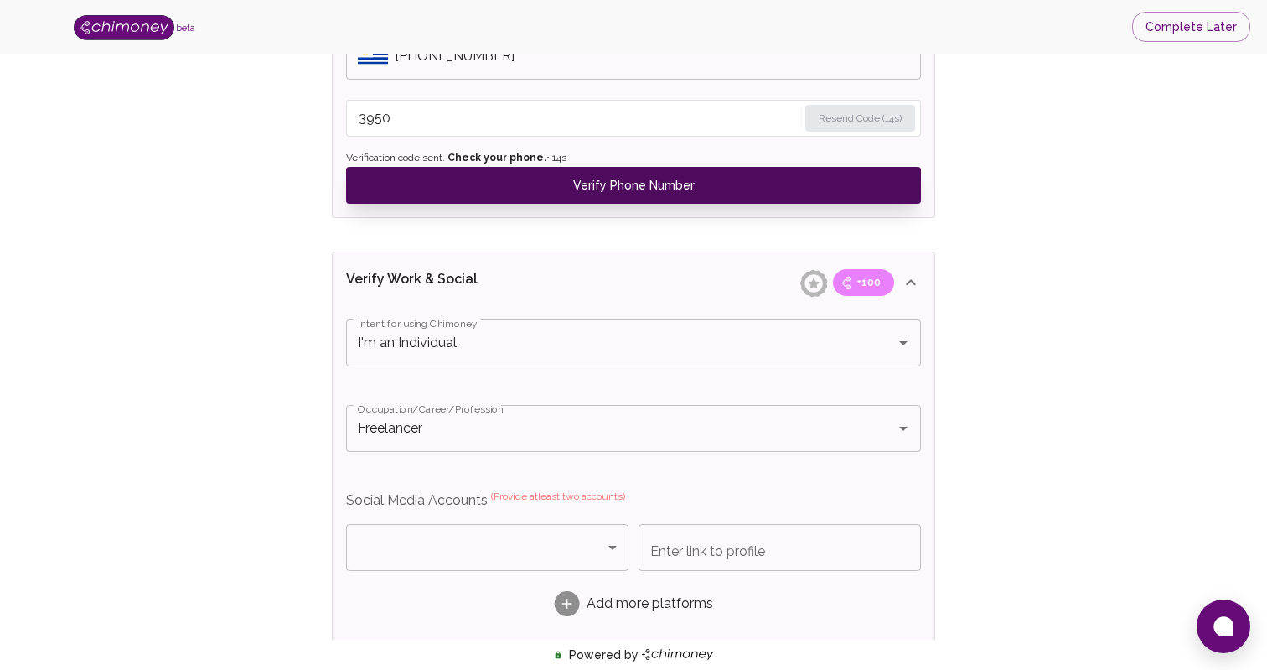
type input "3950"
click at [558, 191] on button "Verify Phone Number" at bounding box center [633, 185] width 575 height 37
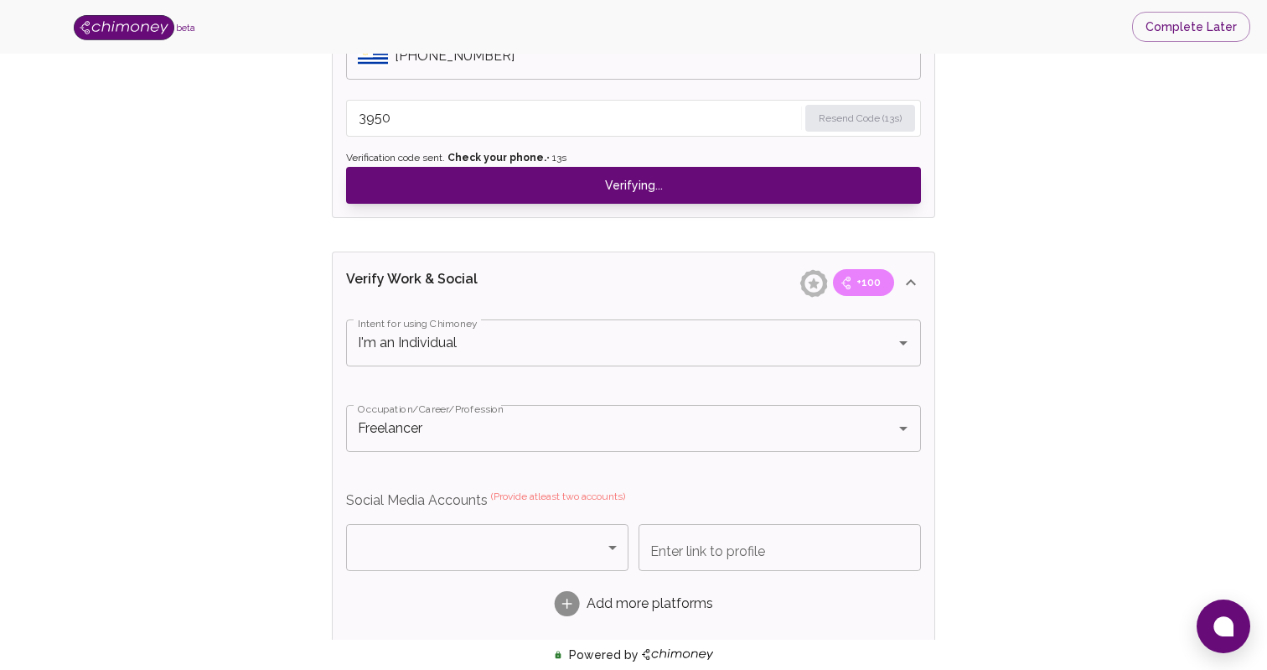
click at [418, 558] on body "beta Complete Later Verify ID and Earn Complete verification steps to earn Rewa…" at bounding box center [633, 170] width 1267 height 2105
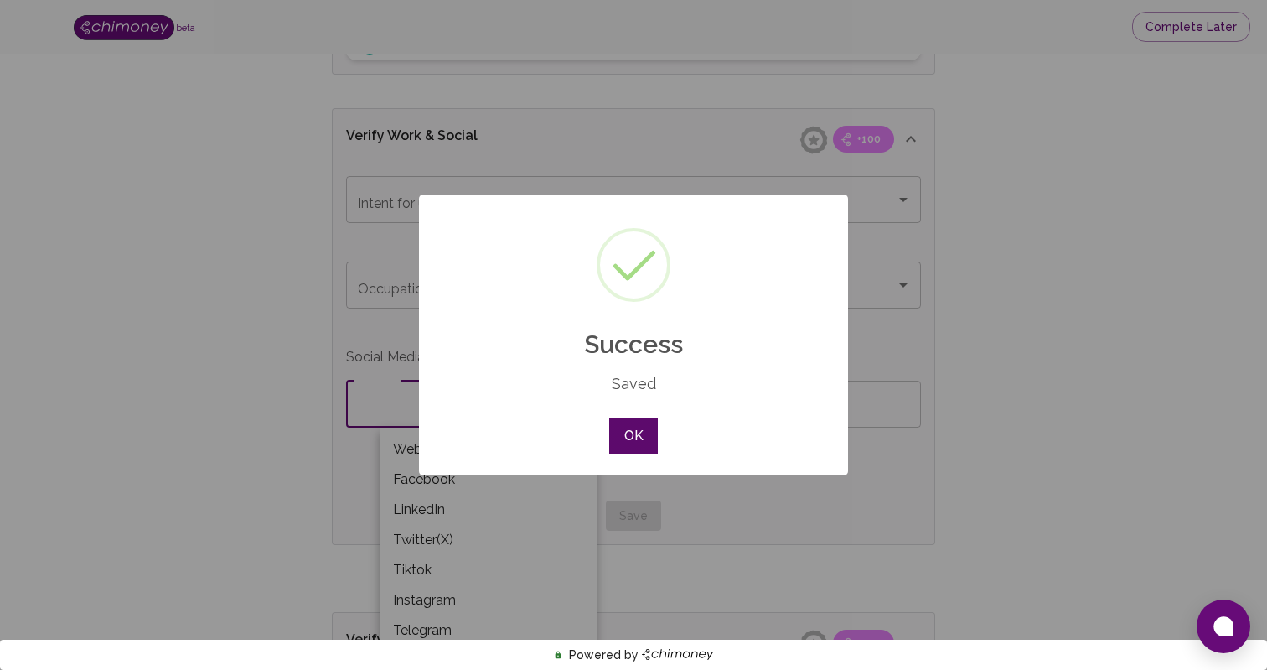
click at [631, 421] on button "OK" at bounding box center [633, 435] width 49 height 37
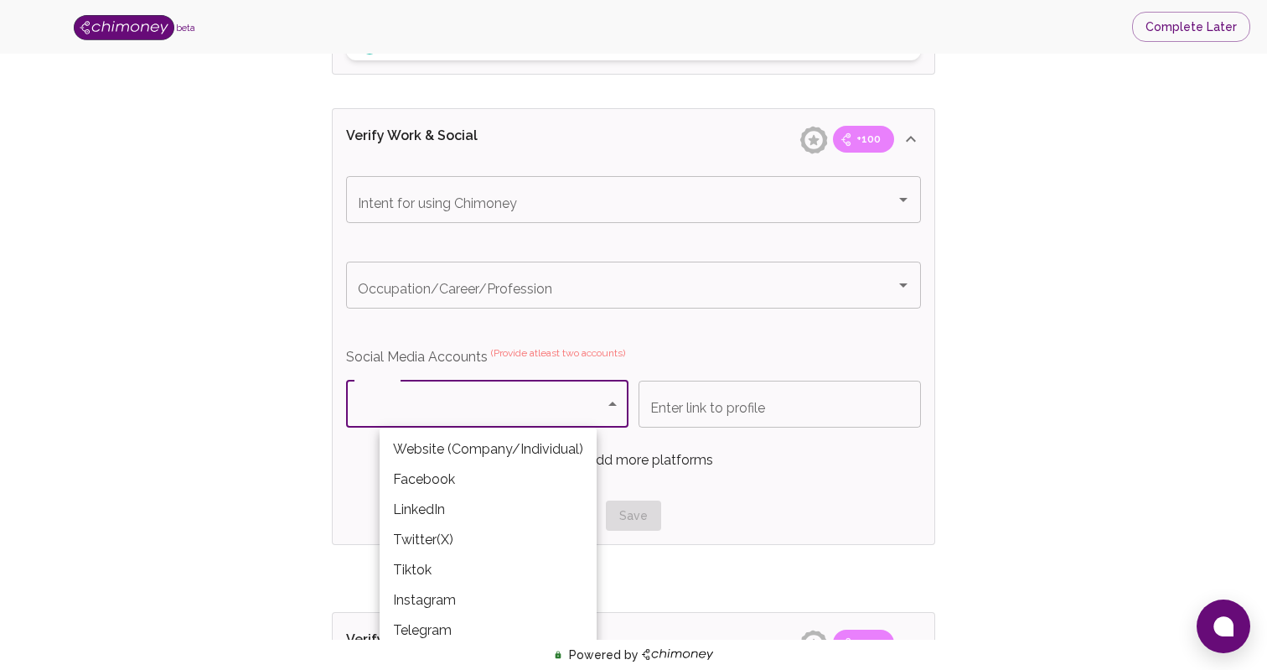
click at [262, 412] on div at bounding box center [633, 335] width 1267 height 670
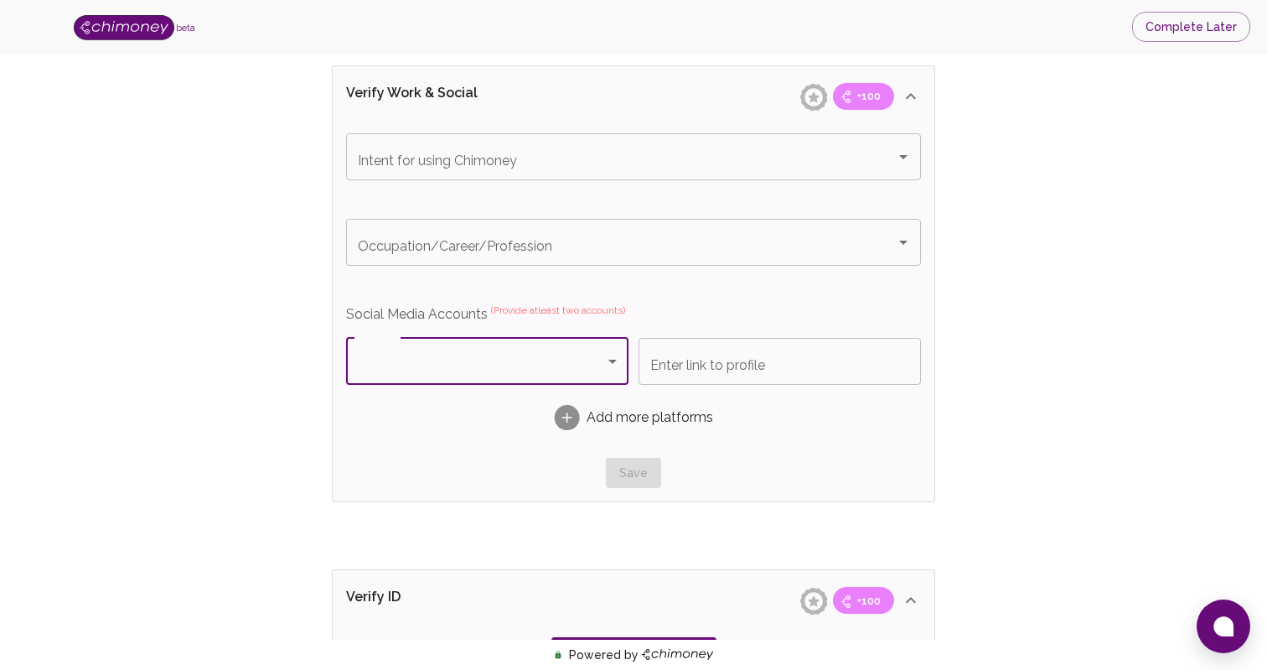
scroll to position [925, 0]
click at [494, 362] on body "beta Complete Later Verify ID and Earn Complete verification steps to earn Rewa…" at bounding box center [633, 55] width 1267 height 1961
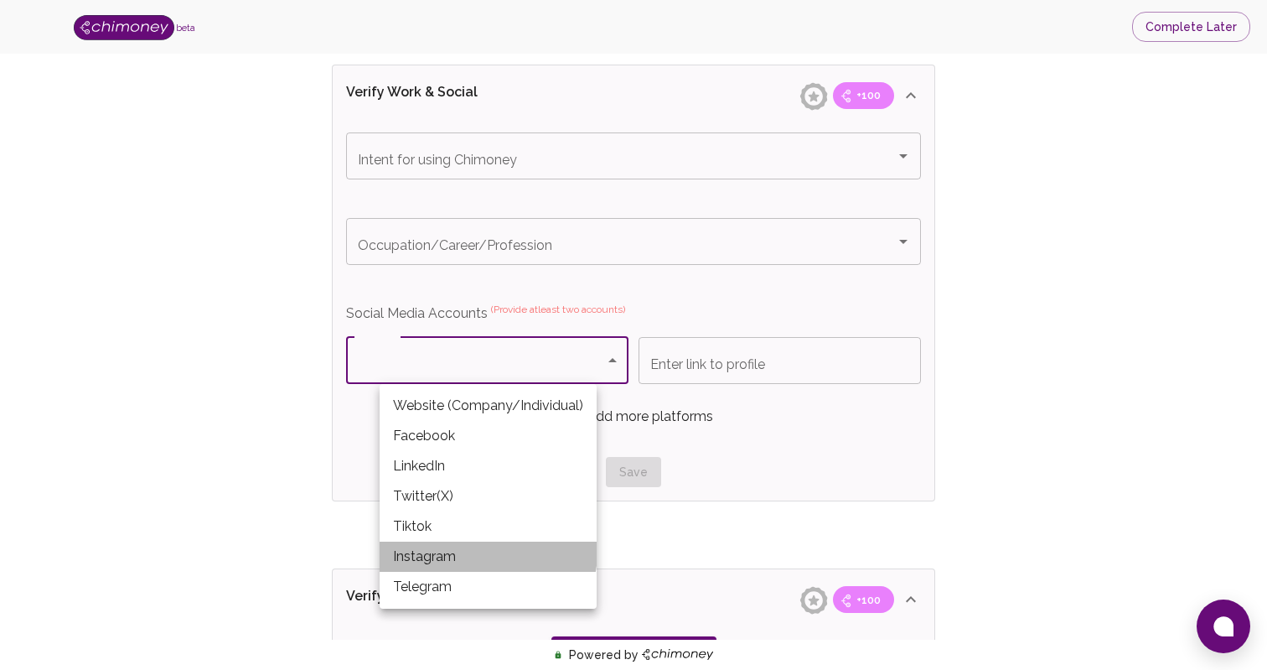
click at [483, 552] on li "Instagram" at bounding box center [488, 557] width 217 height 30
type input "Instagram"
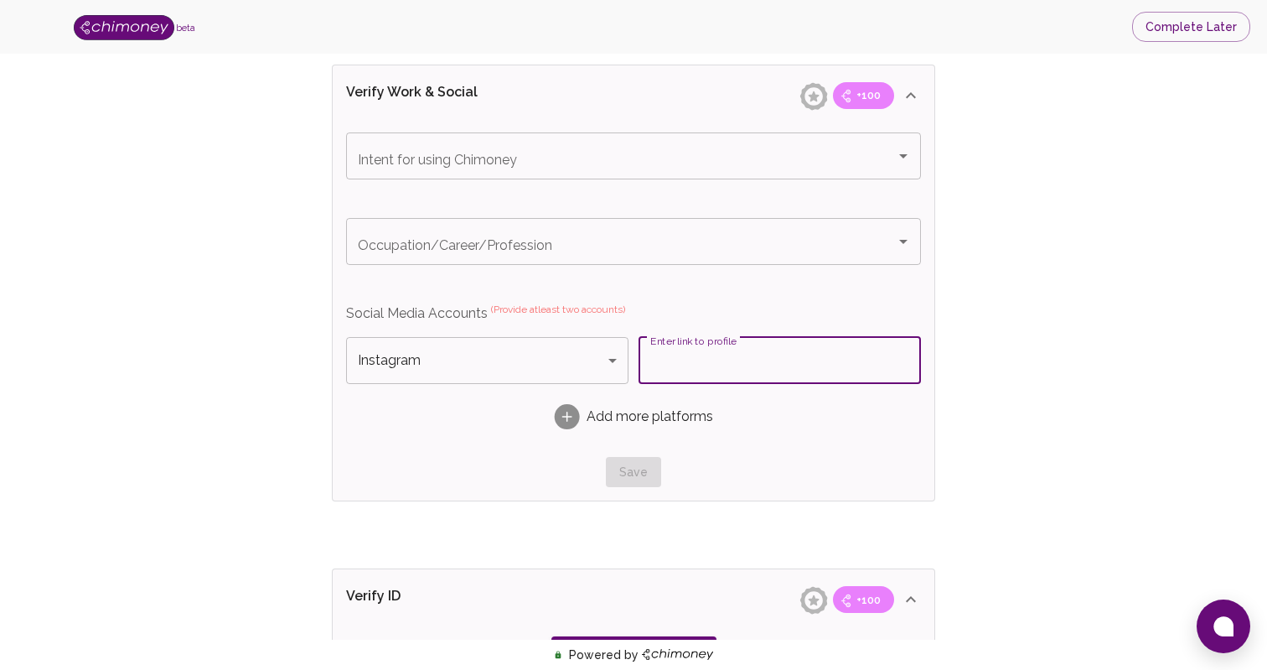
click at [671, 362] on input "Enter link to profile" at bounding box center [780, 360] width 282 height 47
type input "@joaquinparafita"
click at [733, 355] on input "@joaquinparafita" at bounding box center [780, 360] width 282 height 47
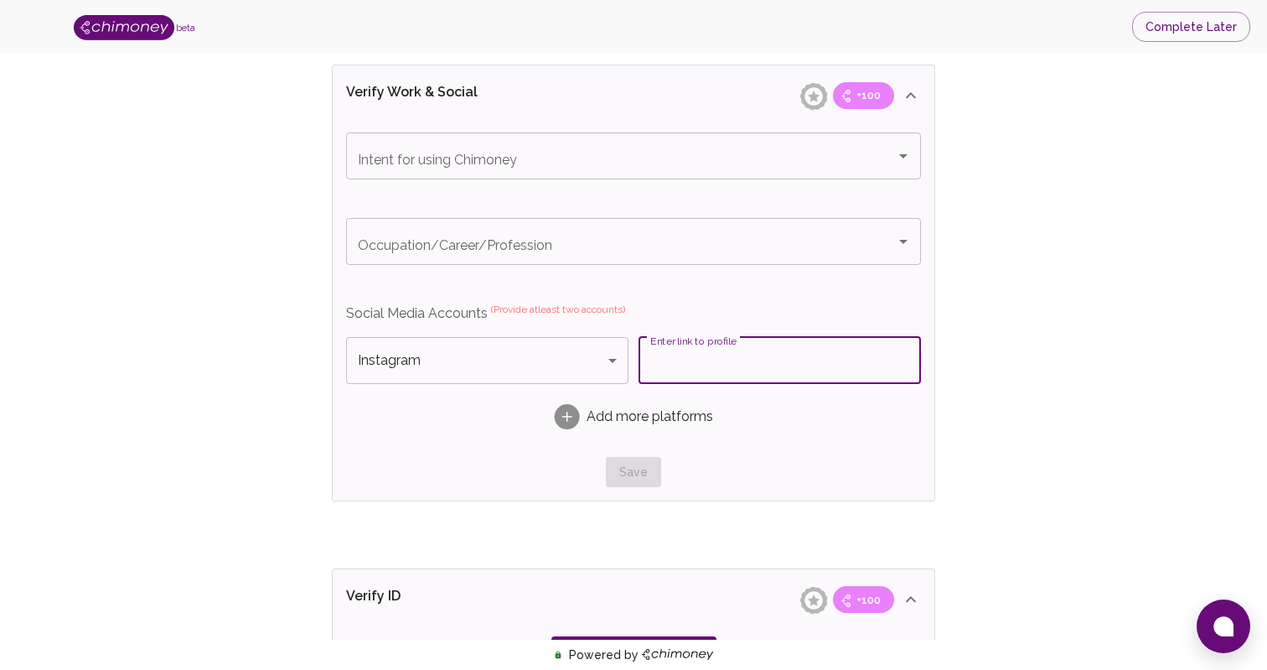
click at [1207, 394] on div "Verify ID and Earn Complete verification steps to earn Reward +100 Verify Email…" at bounding box center [634, 67] width 1160 height 1829
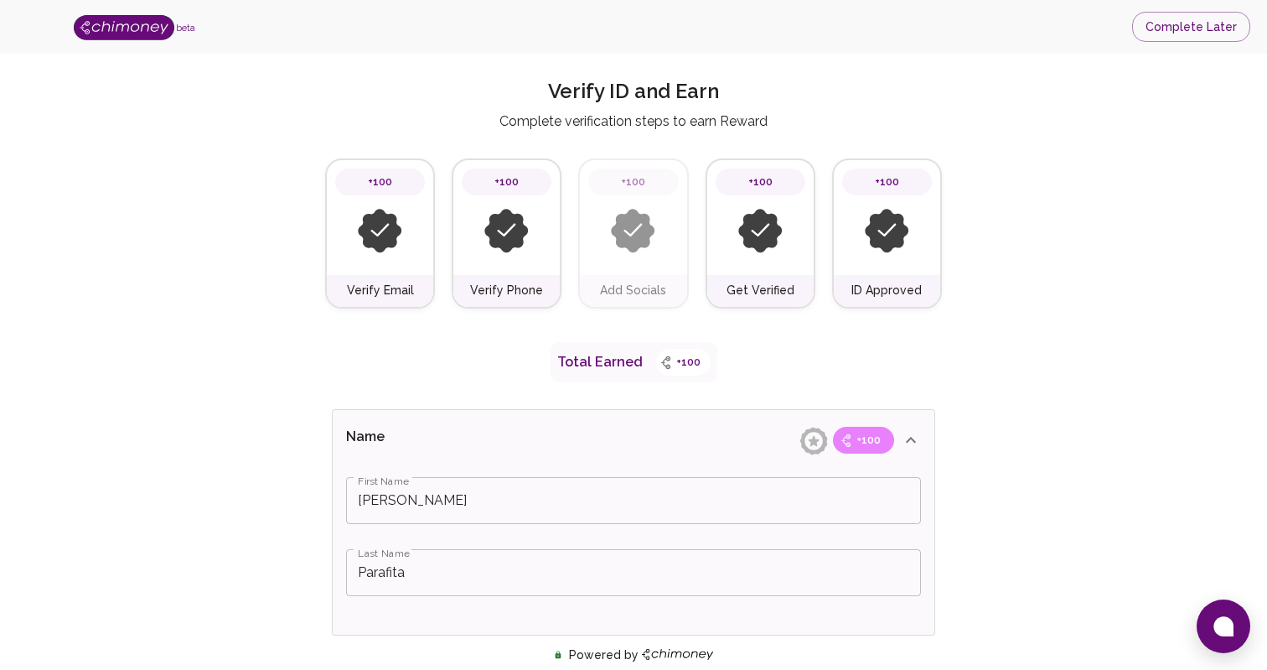
scroll to position [0, 0]
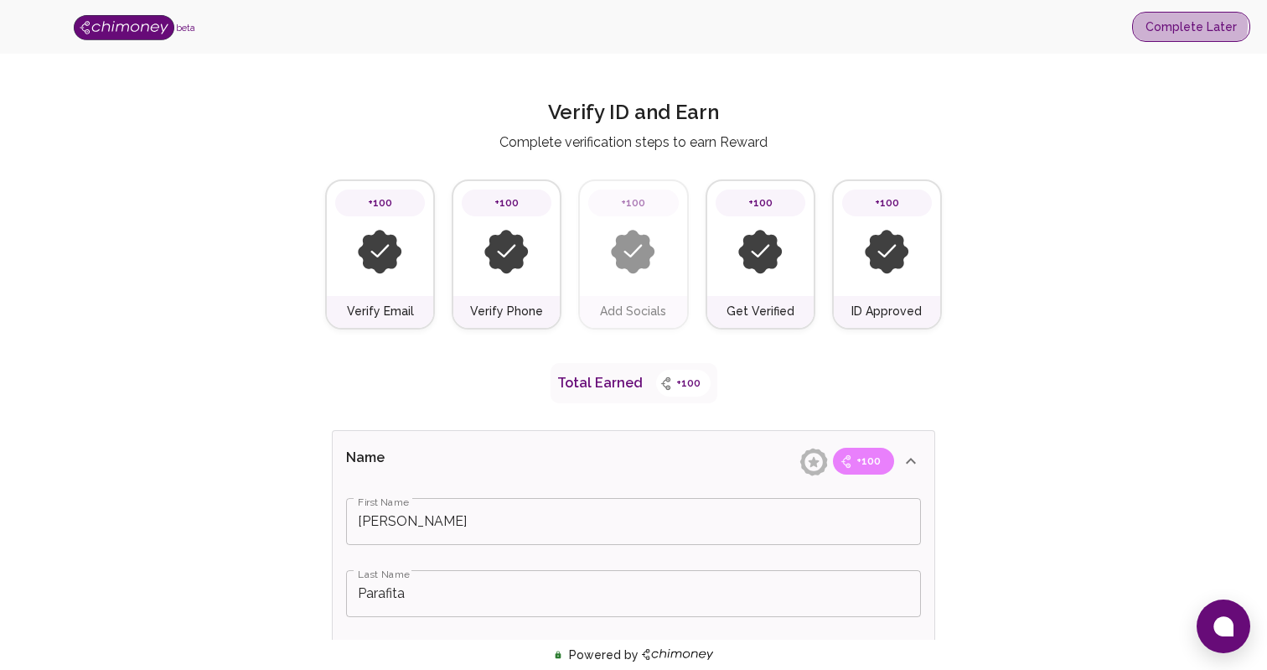
click at [1193, 26] on button "Complete Later" at bounding box center [1191, 27] width 118 height 31
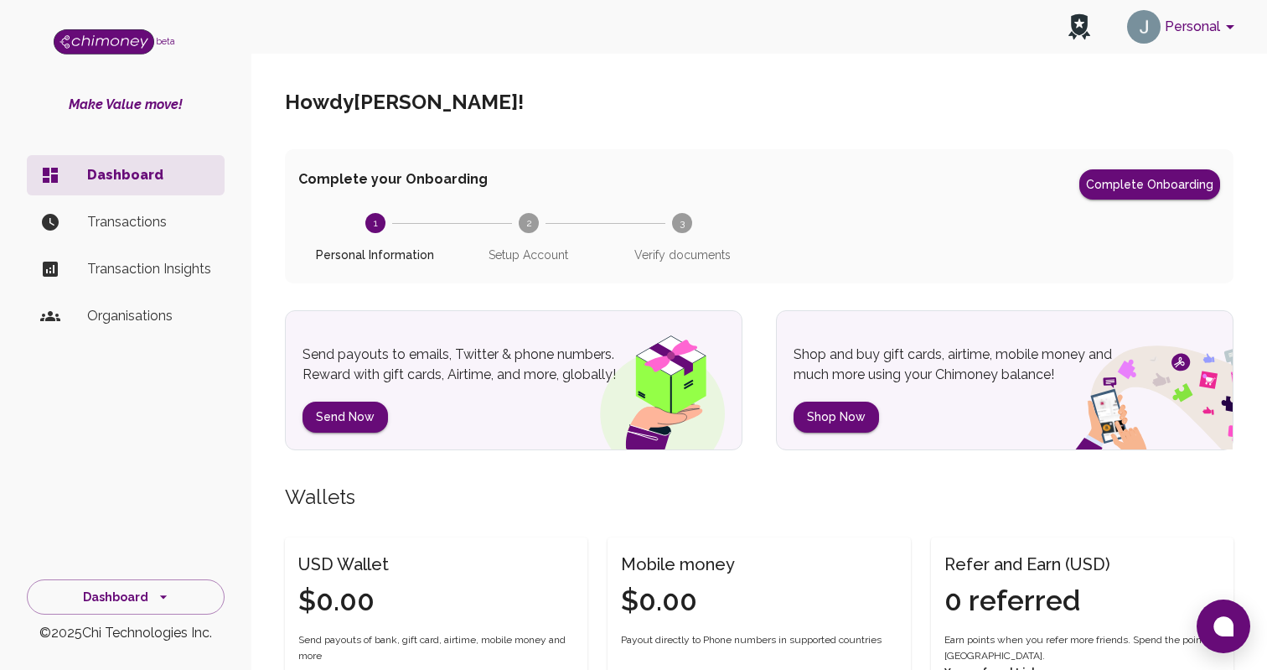
click at [118, 261] on p "Transaction Insights" at bounding box center [149, 269] width 124 height 20
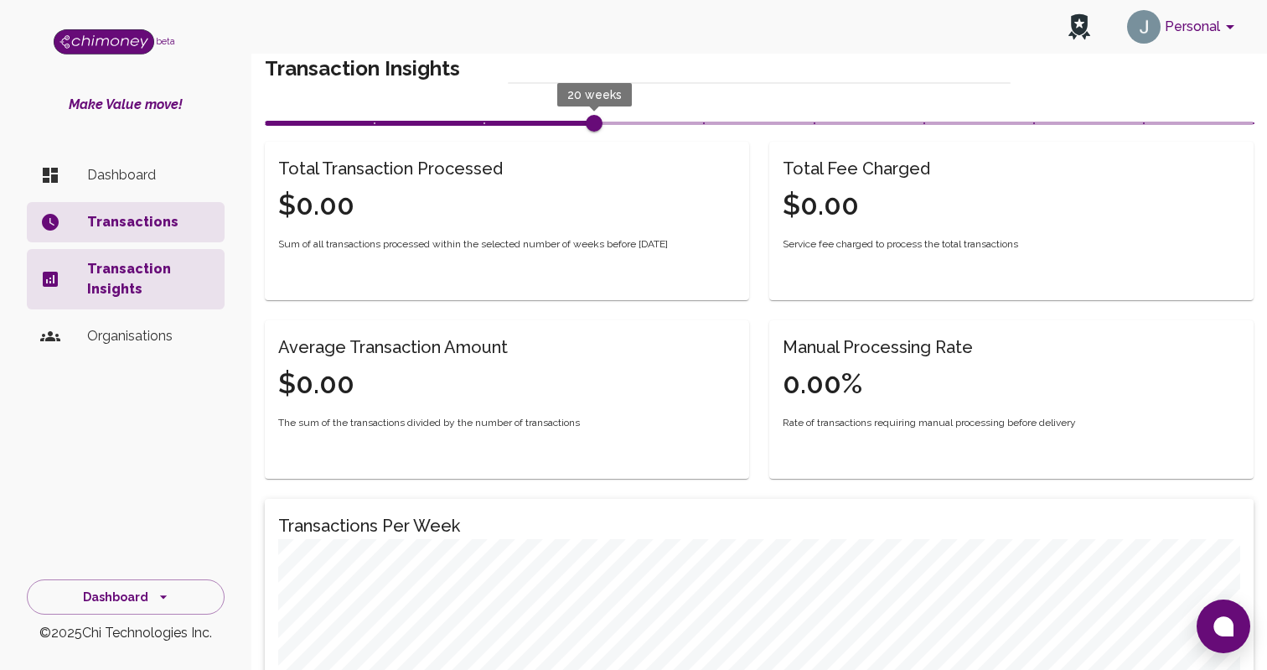
click at [123, 233] on li "Transactions" at bounding box center [126, 222] width 198 height 40
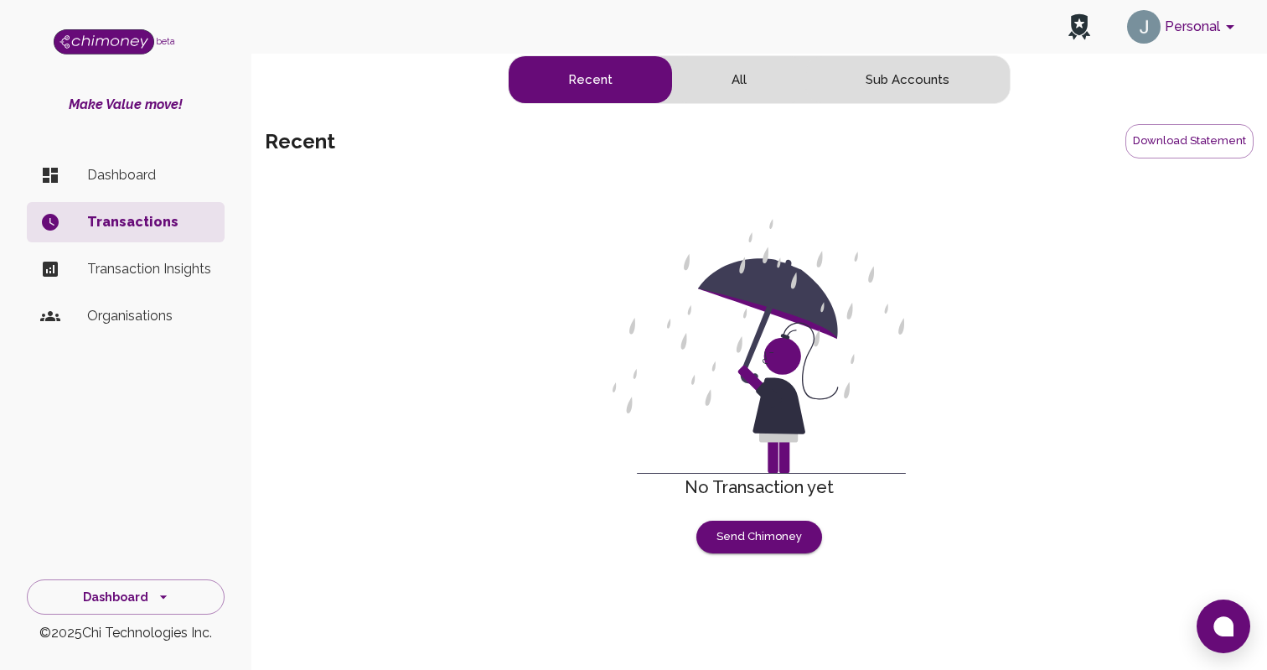
click at [138, 319] on p "Organisations" at bounding box center [149, 316] width 124 height 20
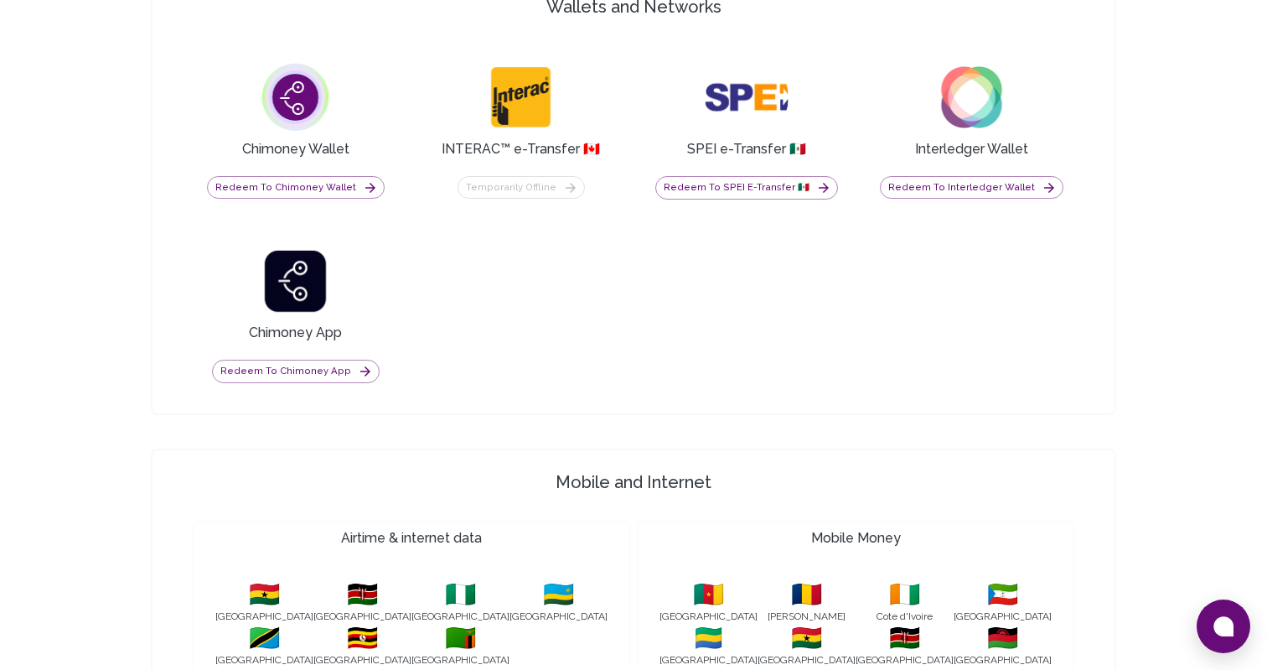
scroll to position [1355, 0]
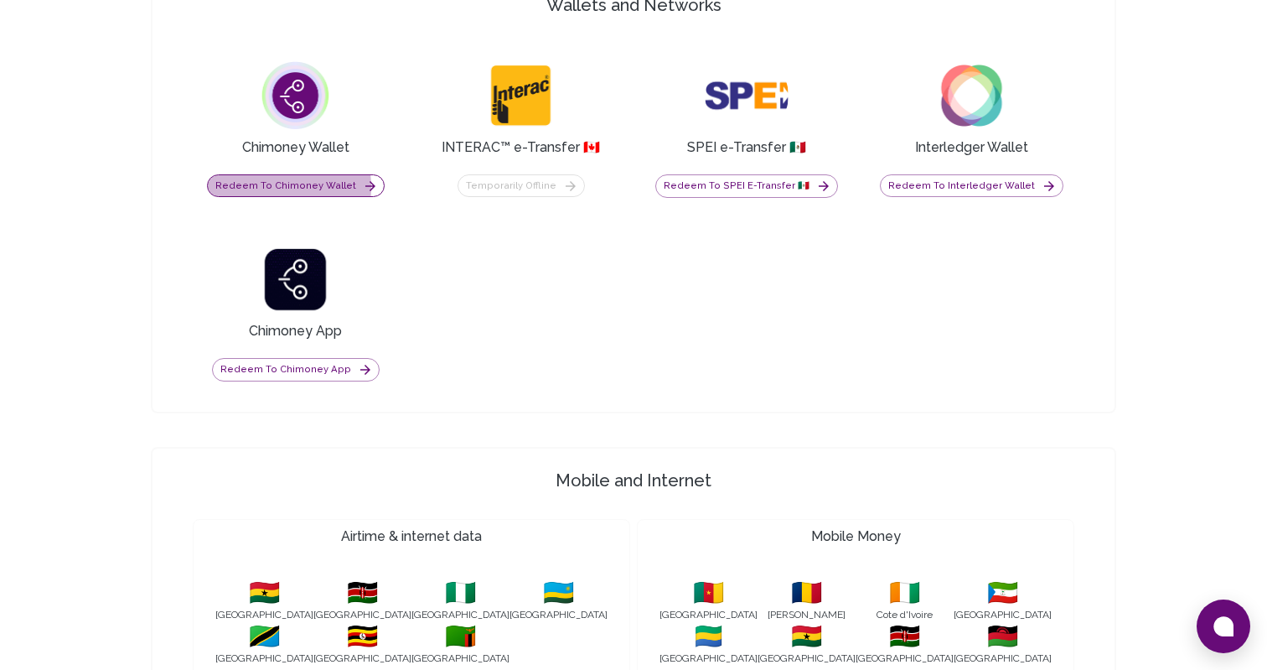
click at [278, 187] on button "Redeem to Chimoney Wallet" at bounding box center [296, 185] width 178 height 23
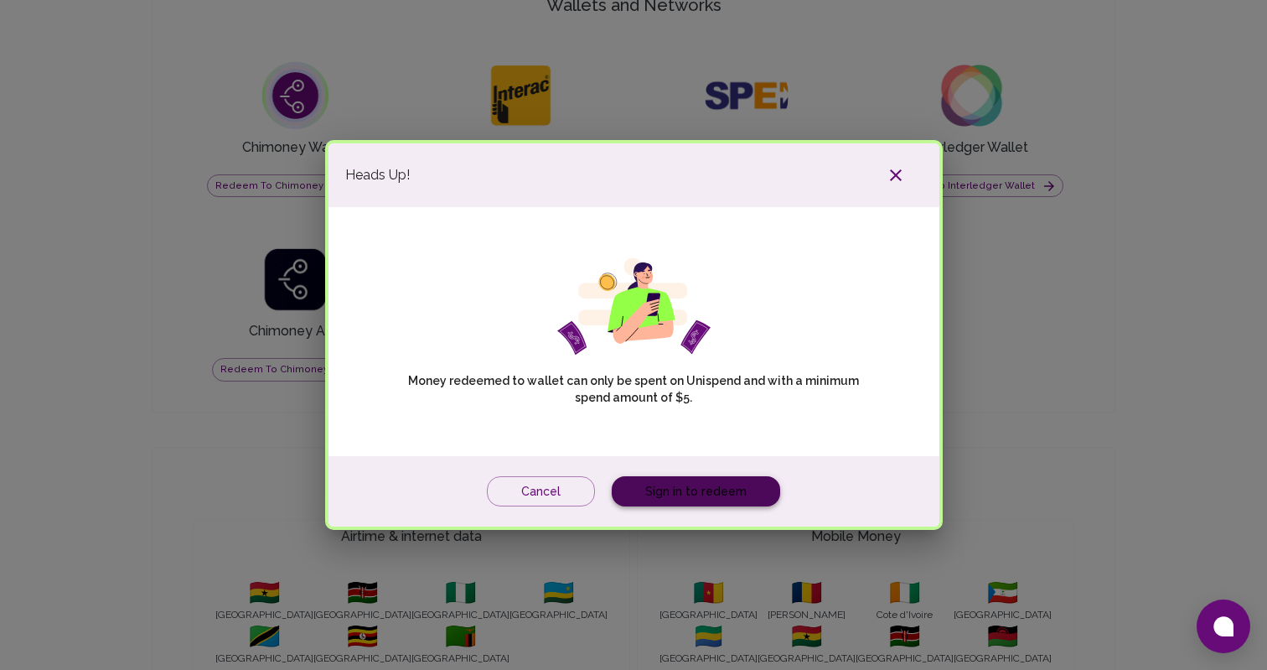
click at [699, 494] on link "Sign in to redeem" at bounding box center [696, 491] width 168 height 31
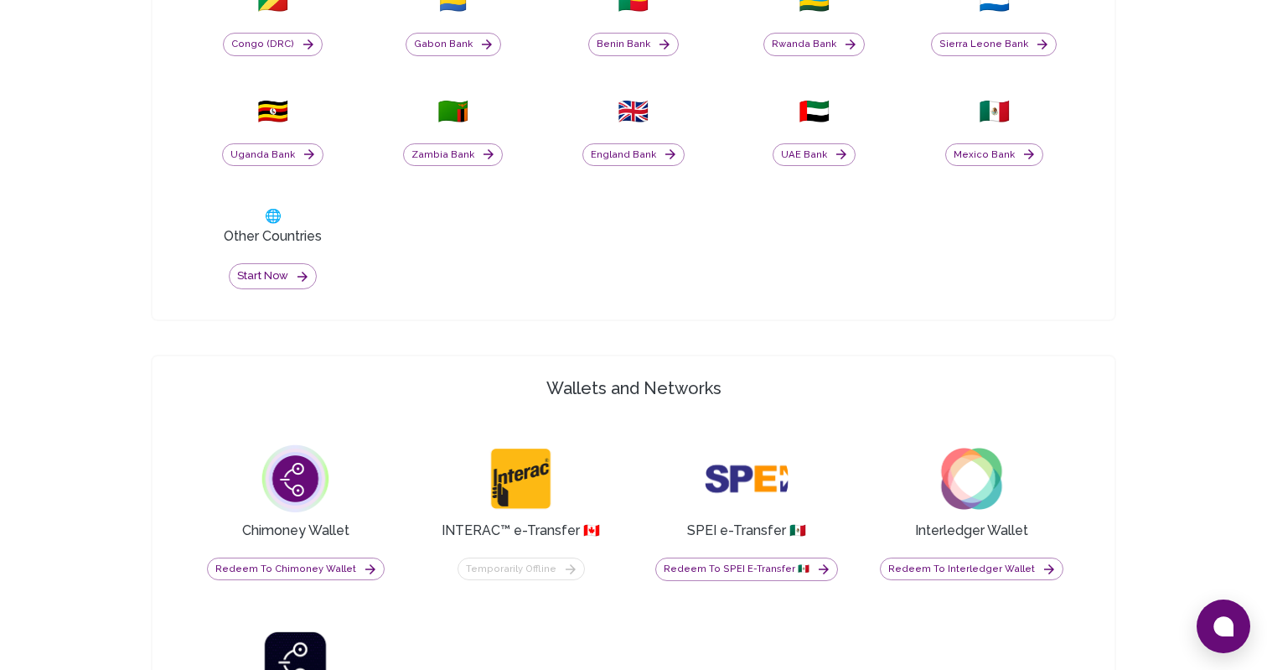
scroll to position [977, 0]
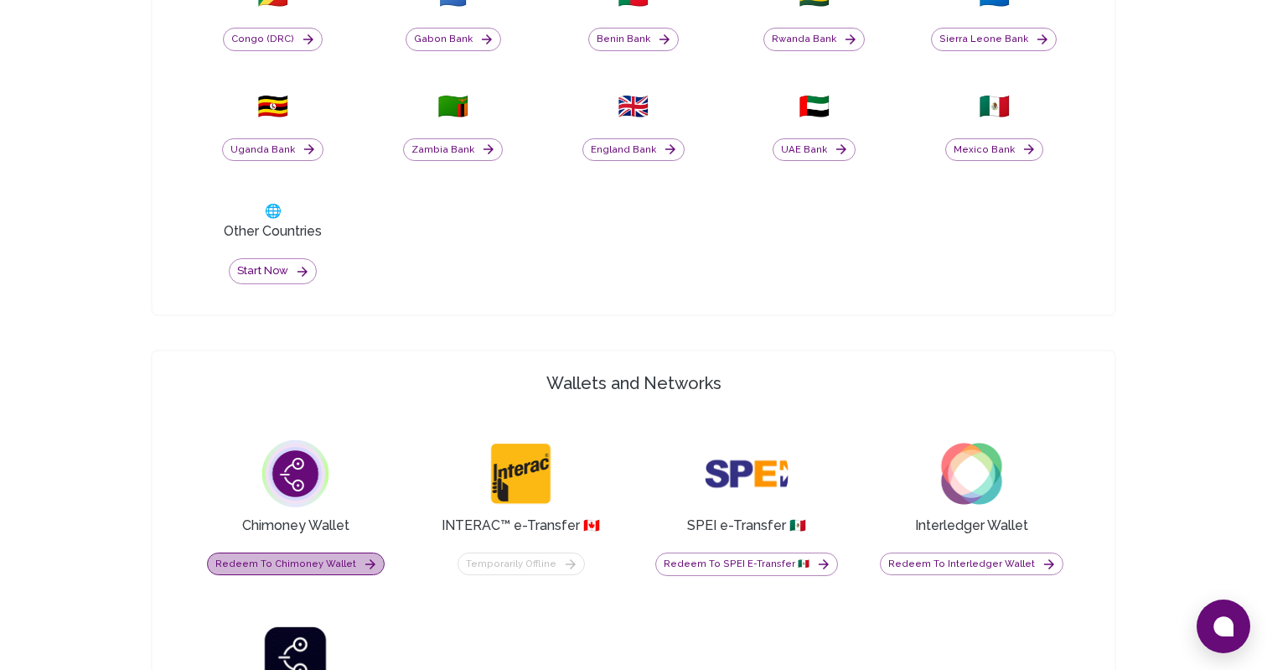
click at [324, 557] on button "Redeem to Chimoney Wallet" at bounding box center [296, 563] width 178 height 23
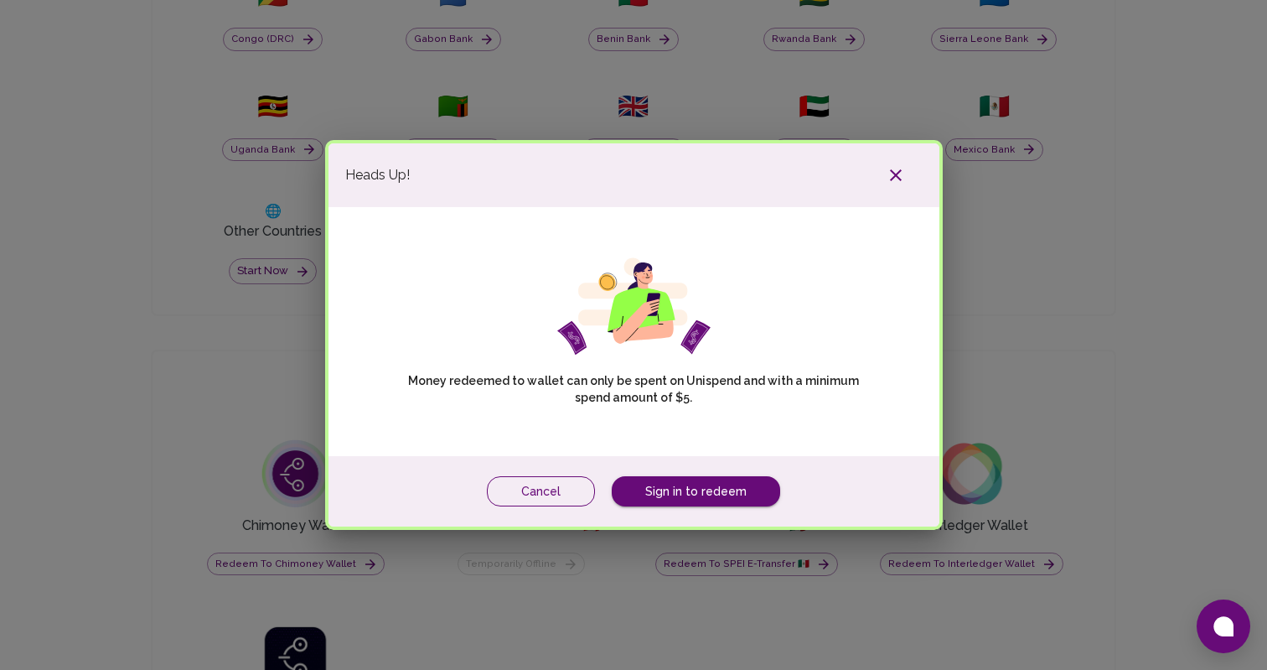
click at [531, 493] on button "Cancel" at bounding box center [541, 491] width 108 height 31
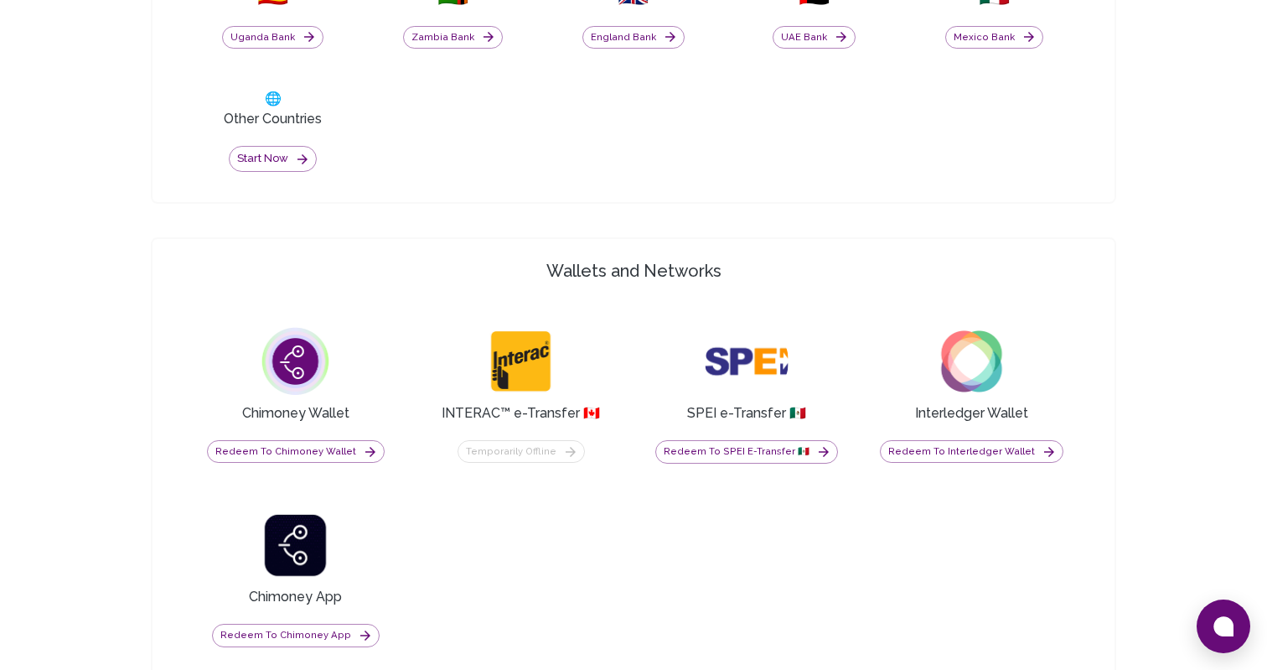
scroll to position [1103, 0]
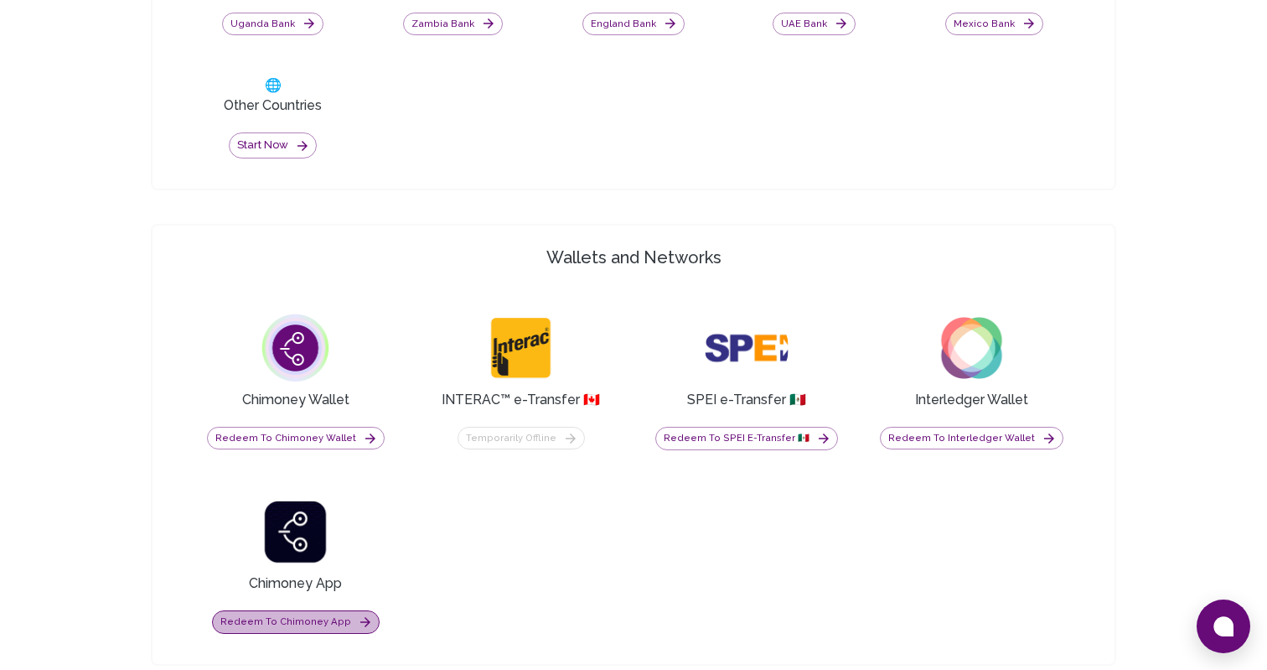
click at [358, 620] on icon "button" at bounding box center [365, 621] width 15 height 15
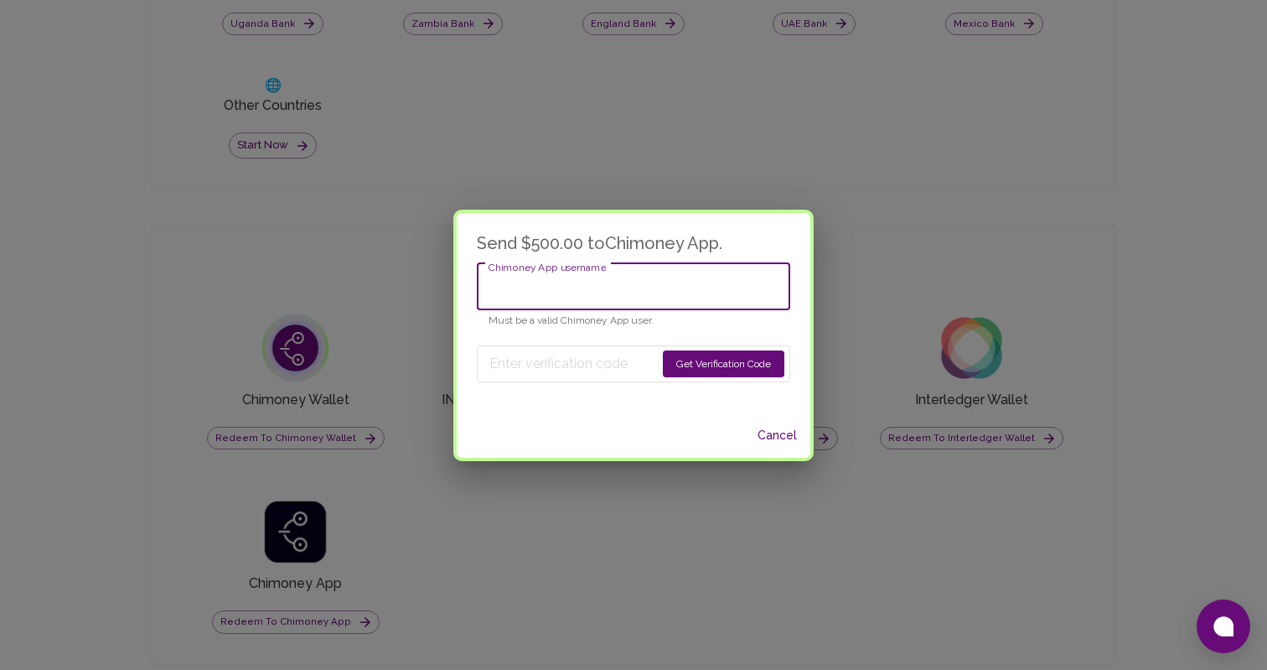
click at [549, 295] on input "Chimoney App username" at bounding box center [634, 286] width 314 height 47
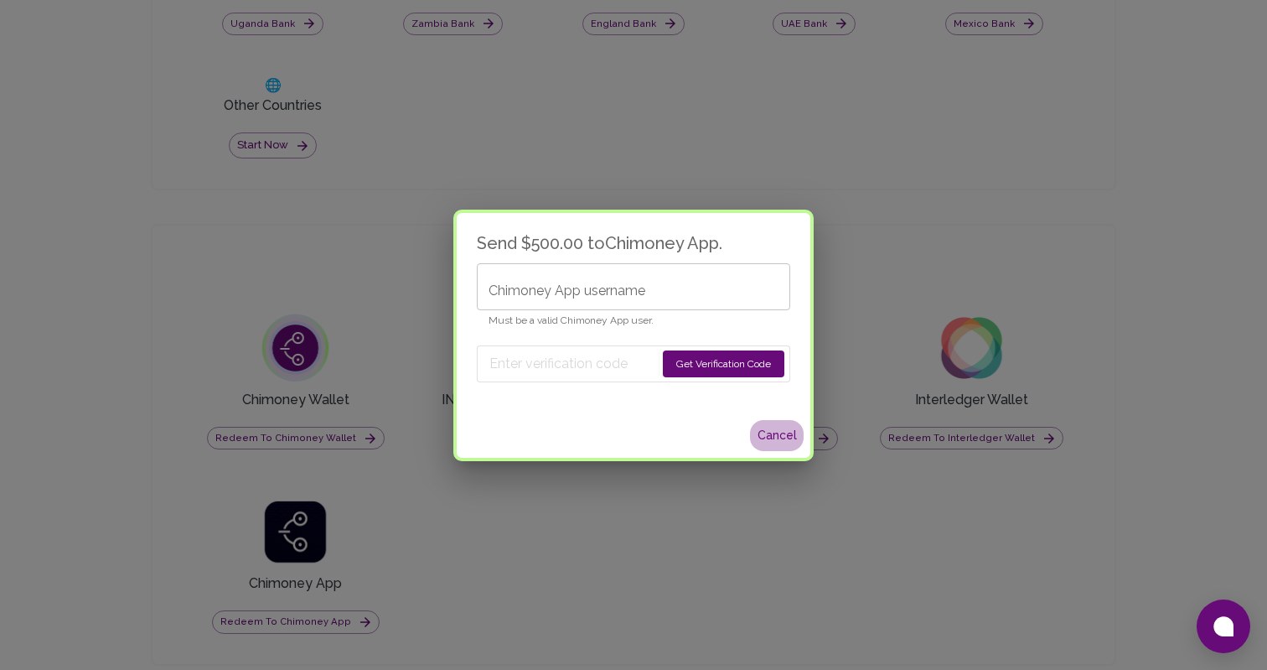
click at [765, 433] on button "Cancel" at bounding box center [777, 435] width 54 height 31
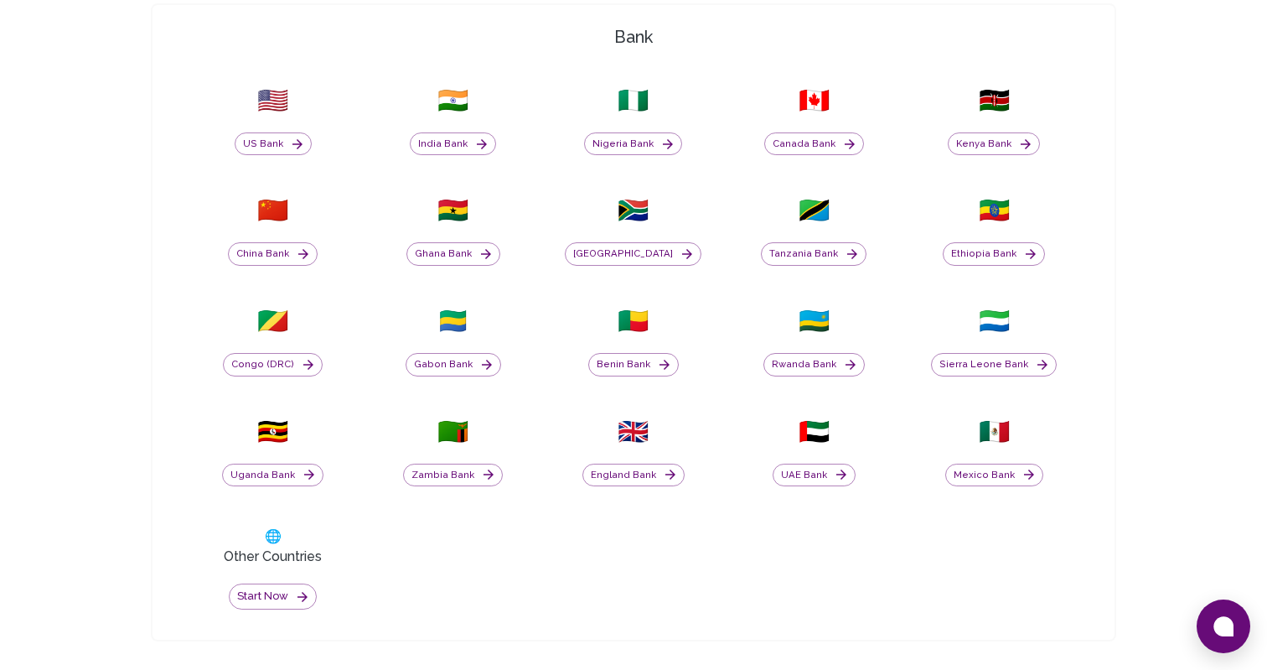
scroll to position [689, 0]
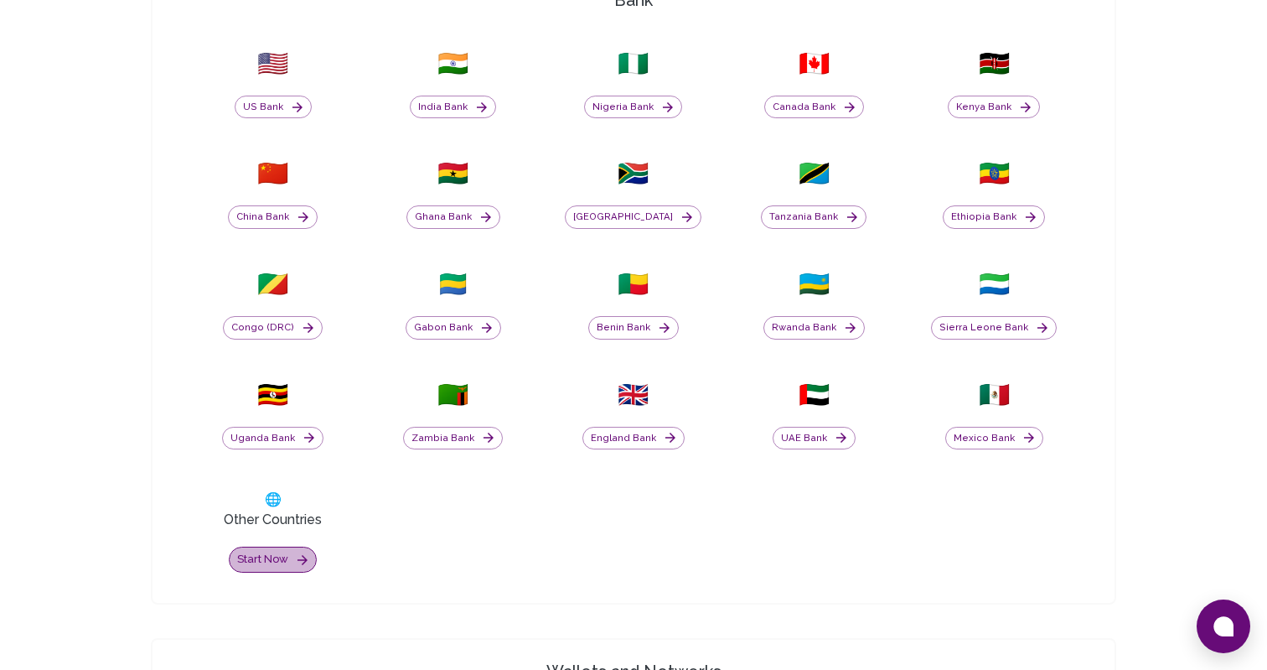
click at [269, 552] on button "Start now" at bounding box center [273, 560] width 88 height 26
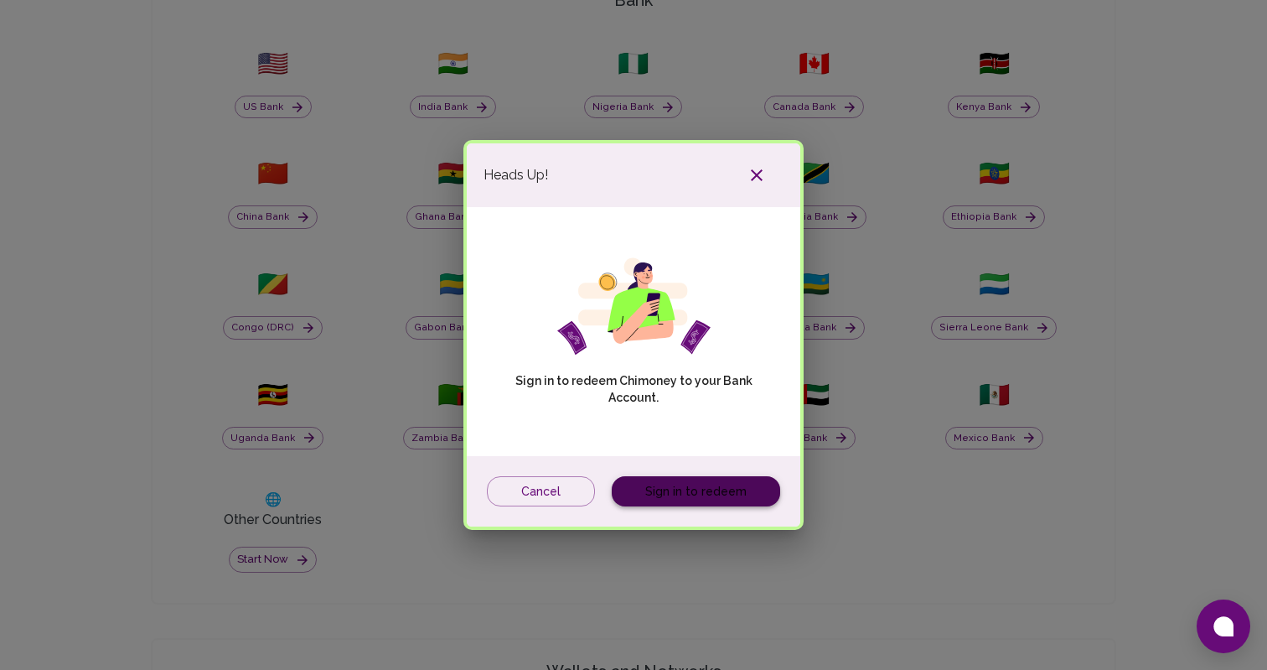
click at [723, 494] on link "Sign in to redeem" at bounding box center [696, 491] width 168 height 31
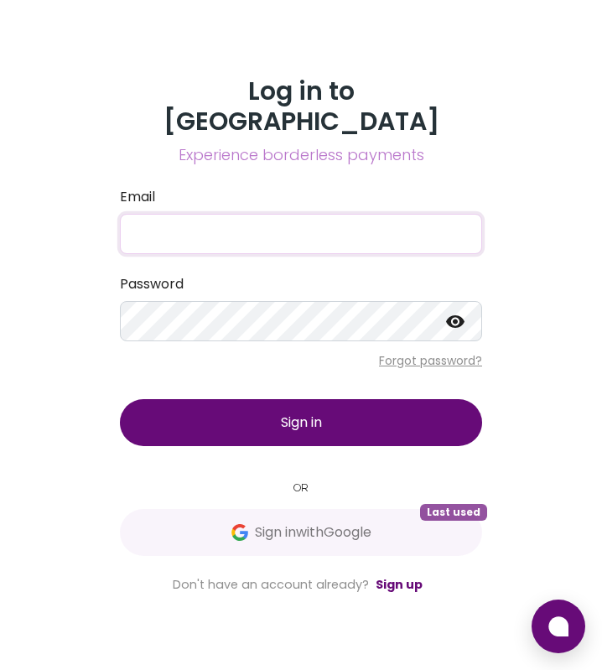
click at [300, 219] on input "Email" at bounding box center [301, 234] width 362 height 40
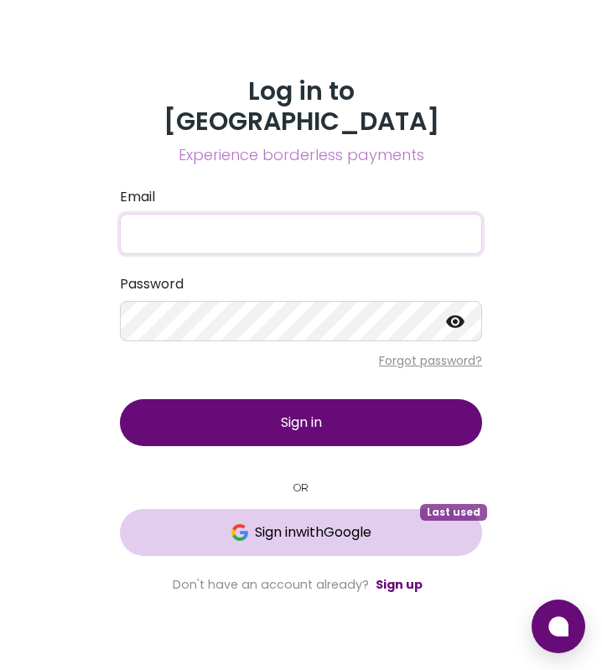
click at [298, 528] on button "Sign in with Google Last used" at bounding box center [301, 532] width 362 height 47
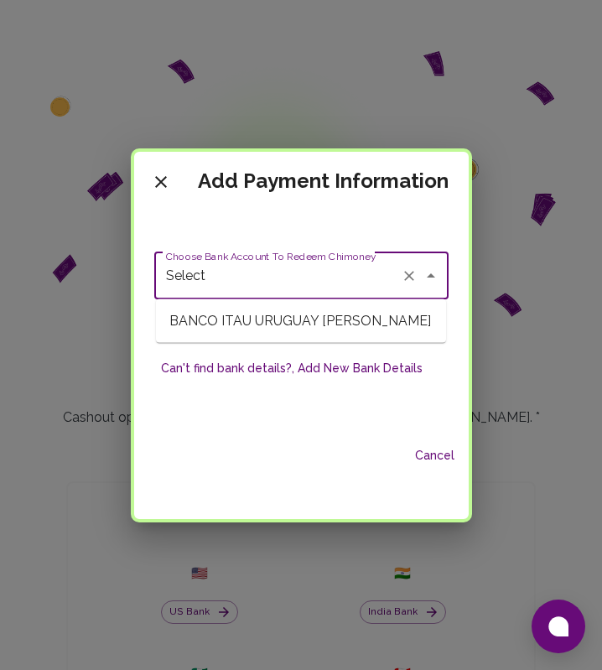
click at [327, 277] on input "Select" at bounding box center [278, 276] width 232 height 32
click at [339, 324] on span "BANCO ITAU URUGUAY SA - Joaquin Parafita" at bounding box center [301, 321] width 290 height 30
type input "BANCO ITAU URUGUAY SA - Joaquin Parafita"
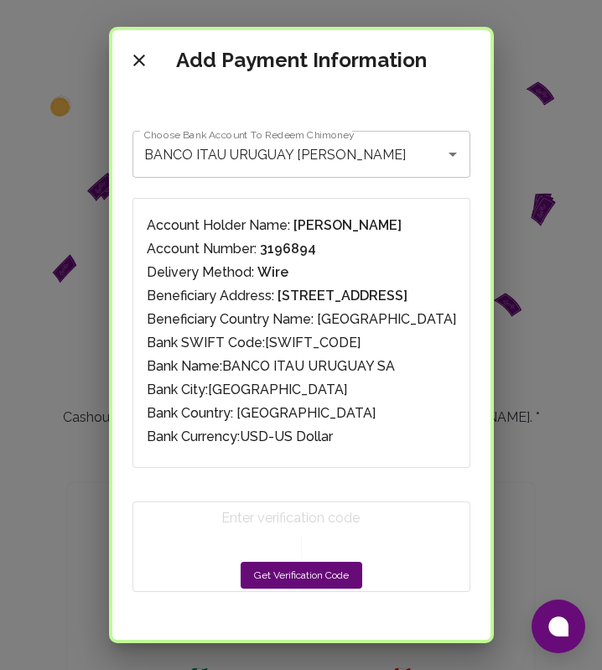
drag, startPoint x: 422, startPoint y: 170, endPoint x: 322, endPoint y: 533, distance: 376.4
click at [322, 533] on form "Get Verification Code" at bounding box center [301, 546] width 338 height 91
drag, startPoint x: 322, startPoint y: 533, endPoint x: 314, endPoint y: 573, distance: 40.1
click at [314, 573] on button "Get Verification Code" at bounding box center [302, 575] width 122 height 27
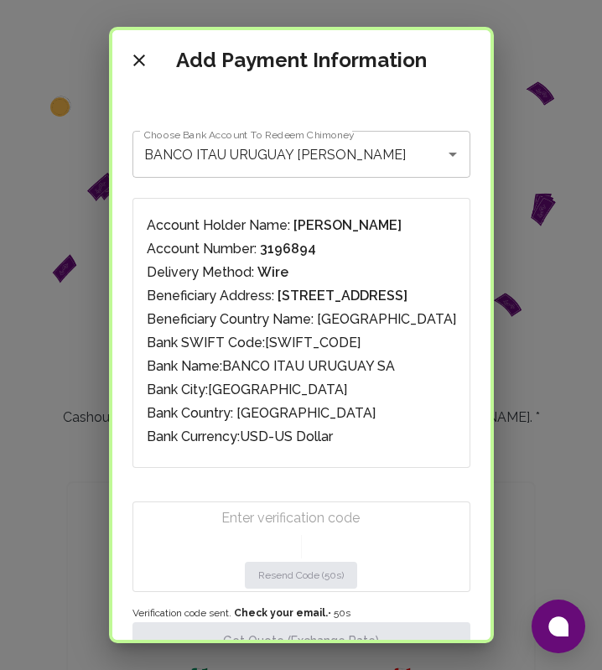
click at [317, 531] on form "Resend Code (50s)" at bounding box center [301, 546] width 338 height 91
click at [317, 520] on input "Enter verification code" at bounding box center [304, 518] width 166 height 27
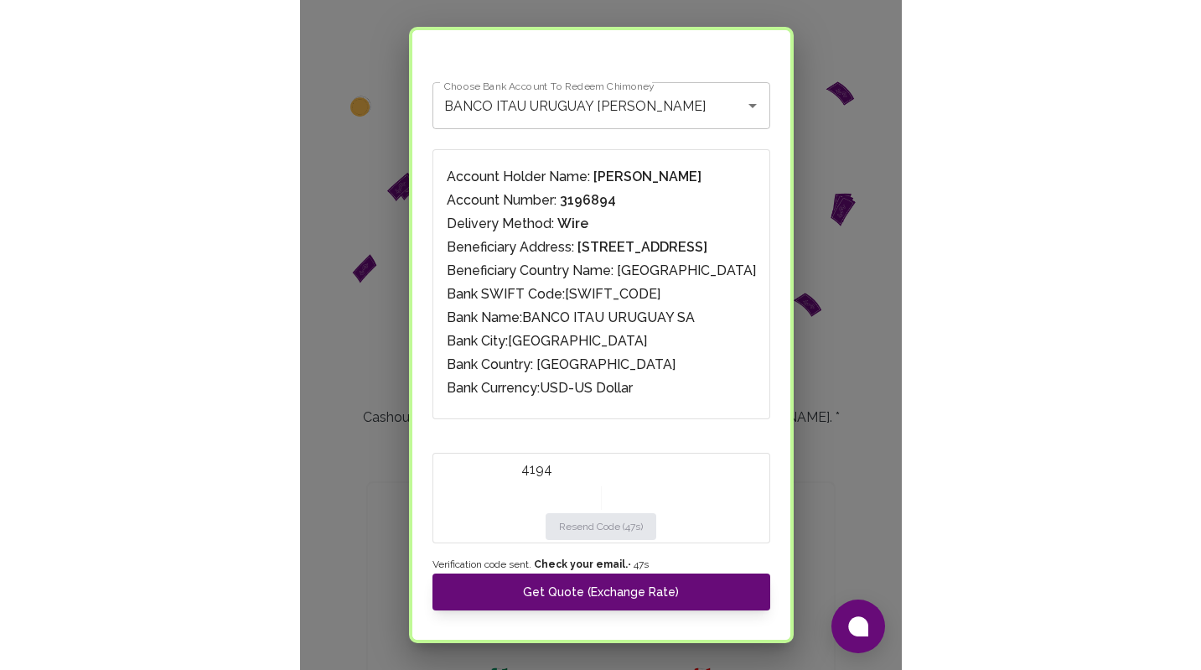
scroll to position [78, 0]
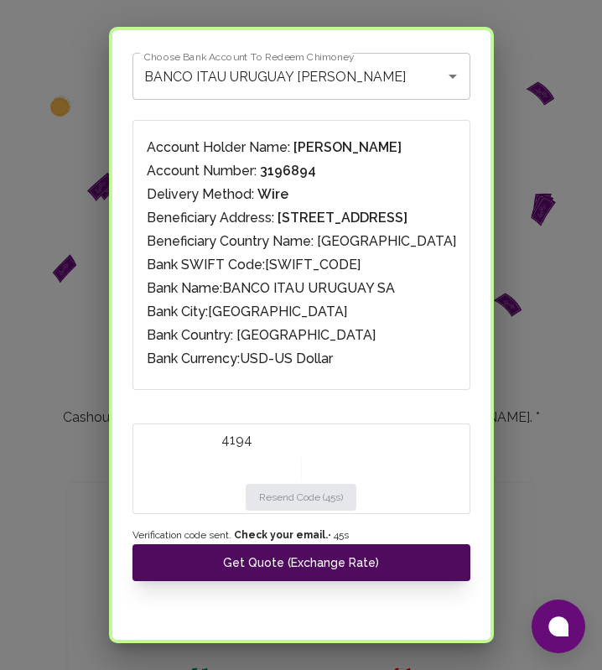
type input "4194"
click at [363, 567] on button "Get Quote (Exchange Rate)" at bounding box center [301, 562] width 338 height 37
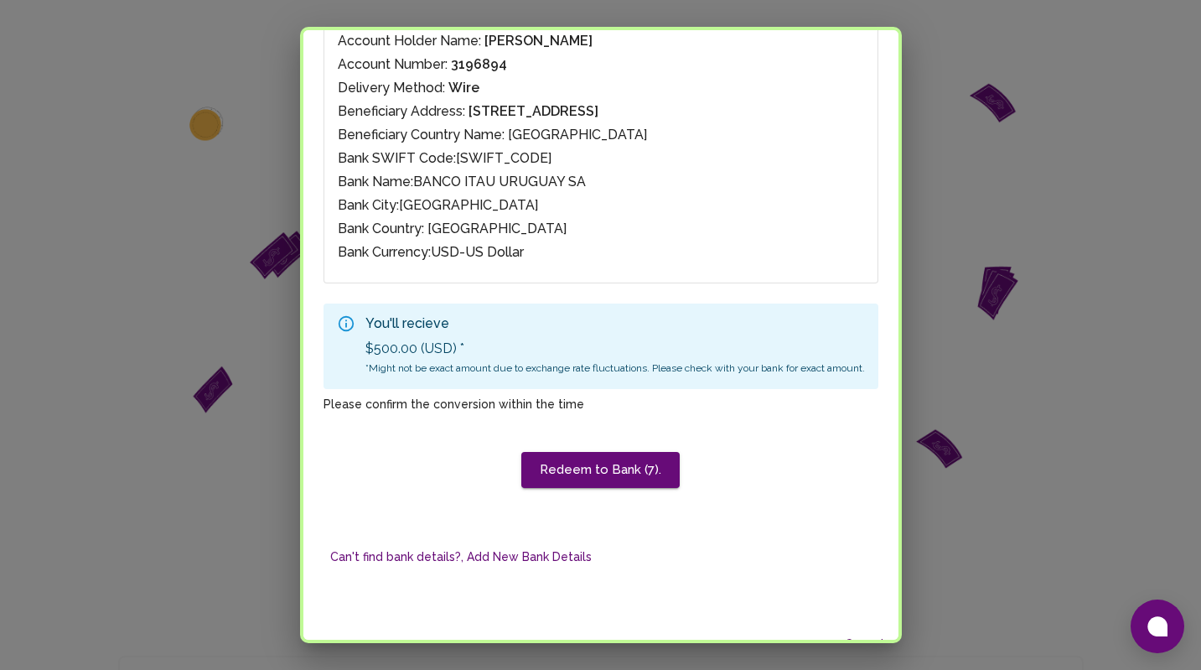
scroll to position [230, 0]
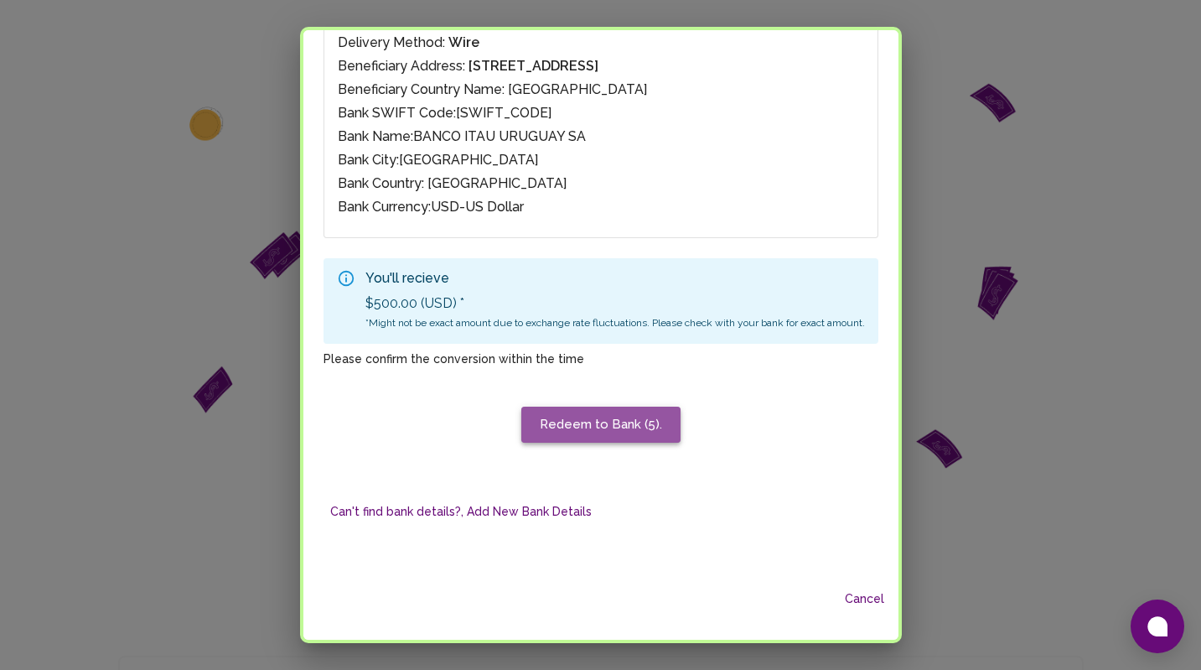
click at [626, 428] on button "Redeem to Bank (5)." at bounding box center [600, 424] width 159 height 35
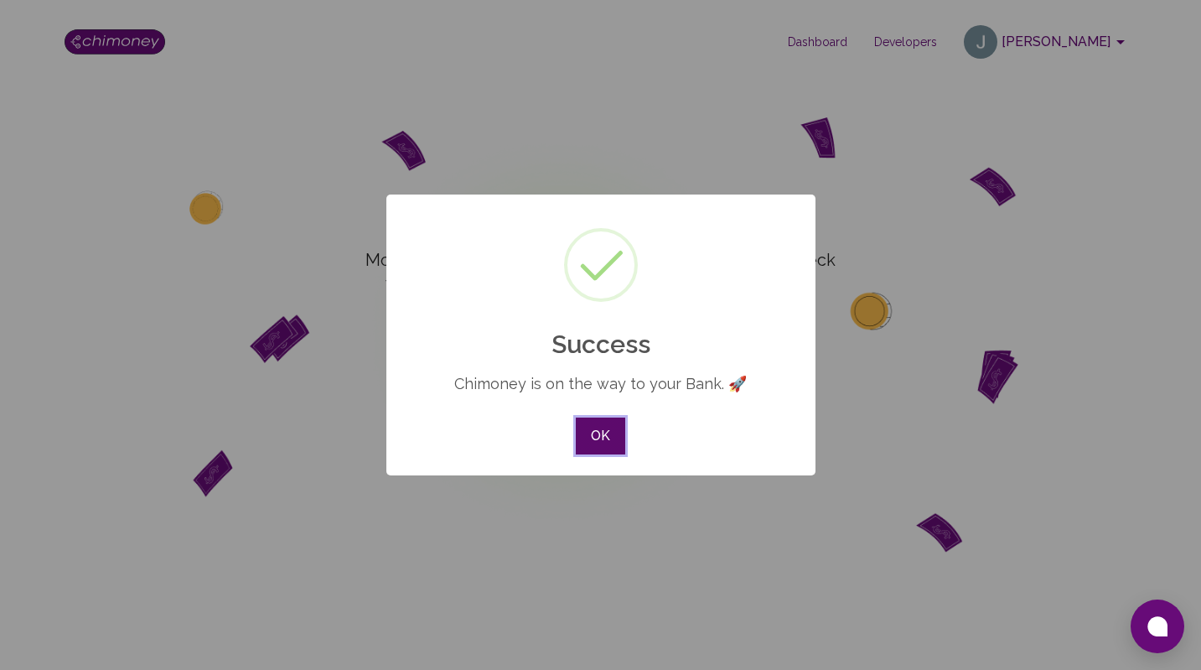
click at [599, 437] on button "OK" at bounding box center [600, 435] width 49 height 37
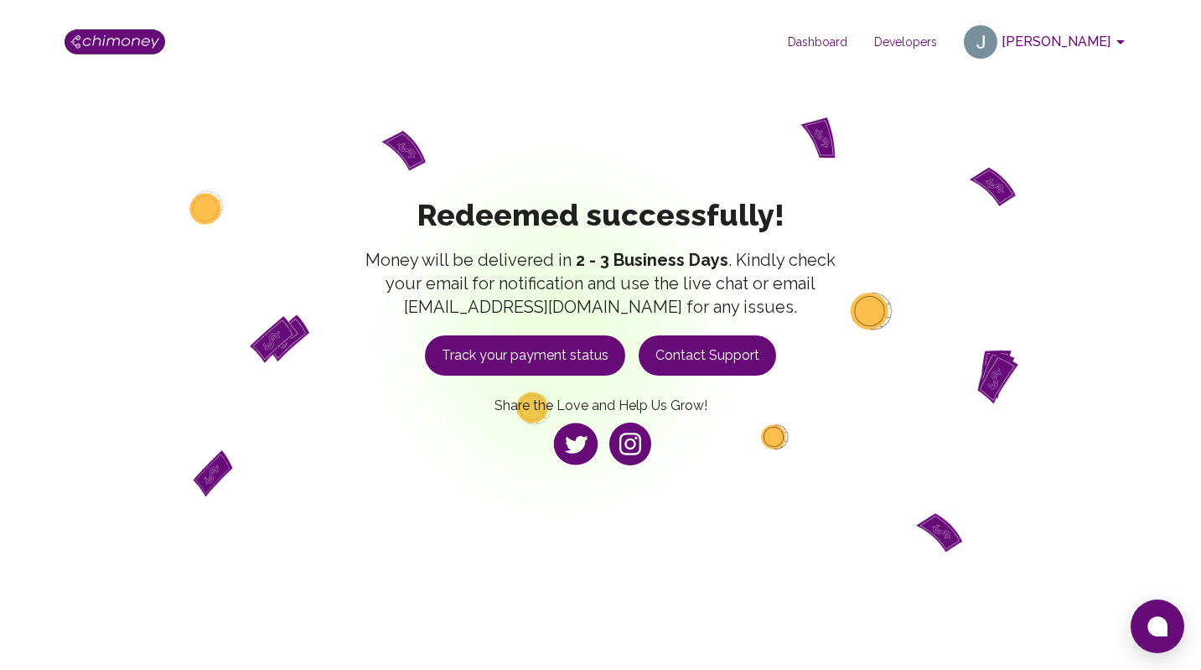
click at [788, 143] on div "Redeemed successfully! Money will be delivered in 2 - 3 Business Days . Kindly …" at bounding box center [601, 334] width 966 height 435
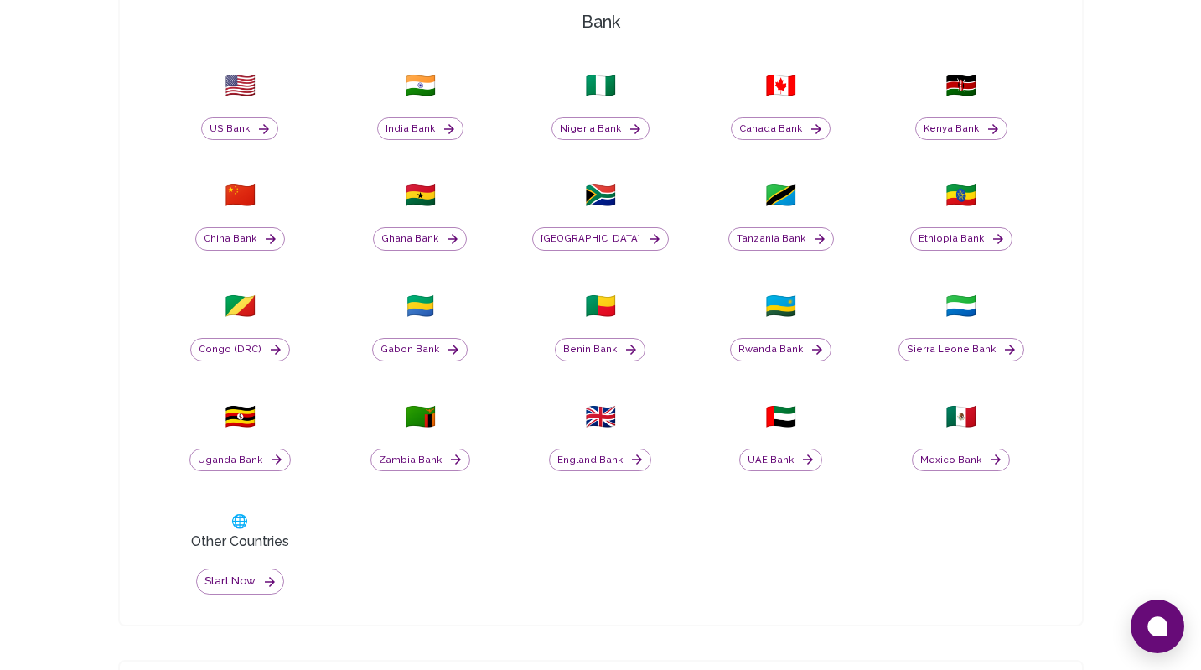
scroll to position [681, 0]
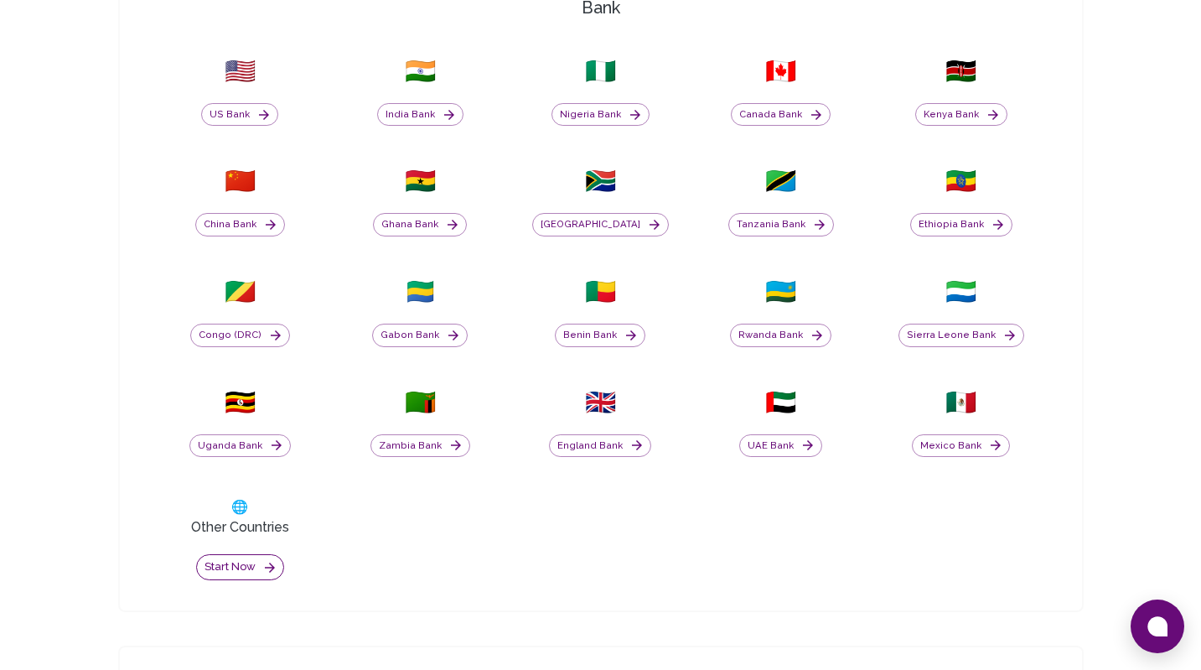
click at [261, 569] on button "Start now" at bounding box center [240, 567] width 88 height 26
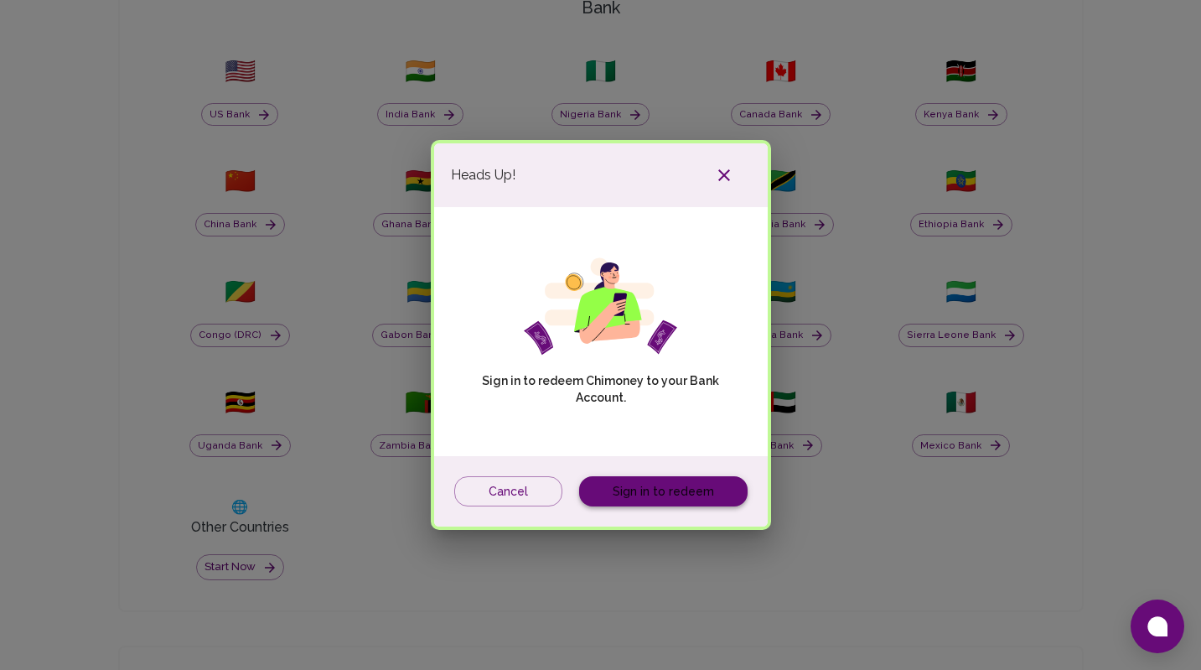
click at [649, 493] on link "Sign in to redeem" at bounding box center [663, 491] width 168 height 31
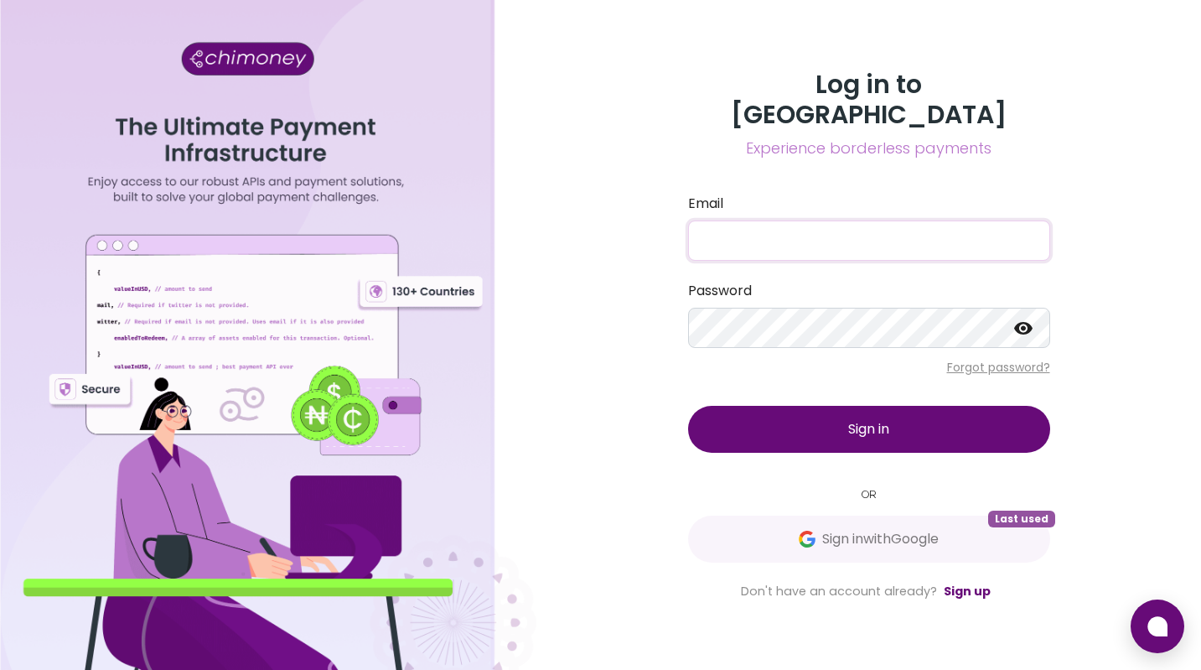
click at [798, 226] on input "Email" at bounding box center [869, 240] width 362 height 40
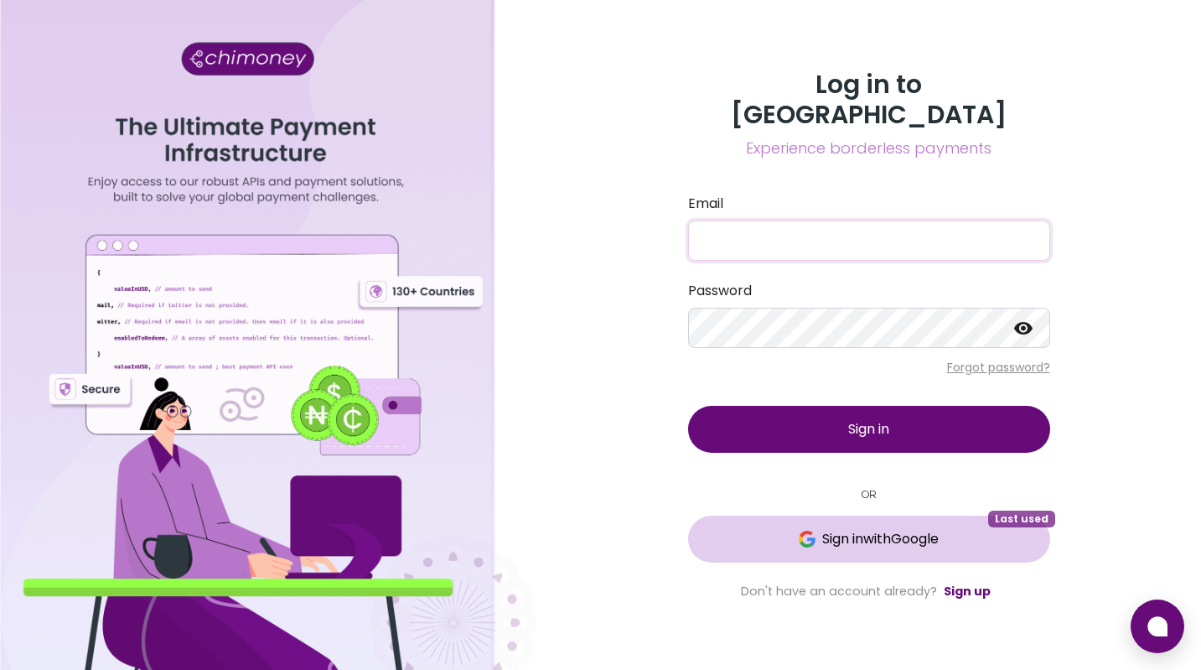
click at [837, 516] on button "Sign in with Google Last used" at bounding box center [869, 539] width 362 height 47
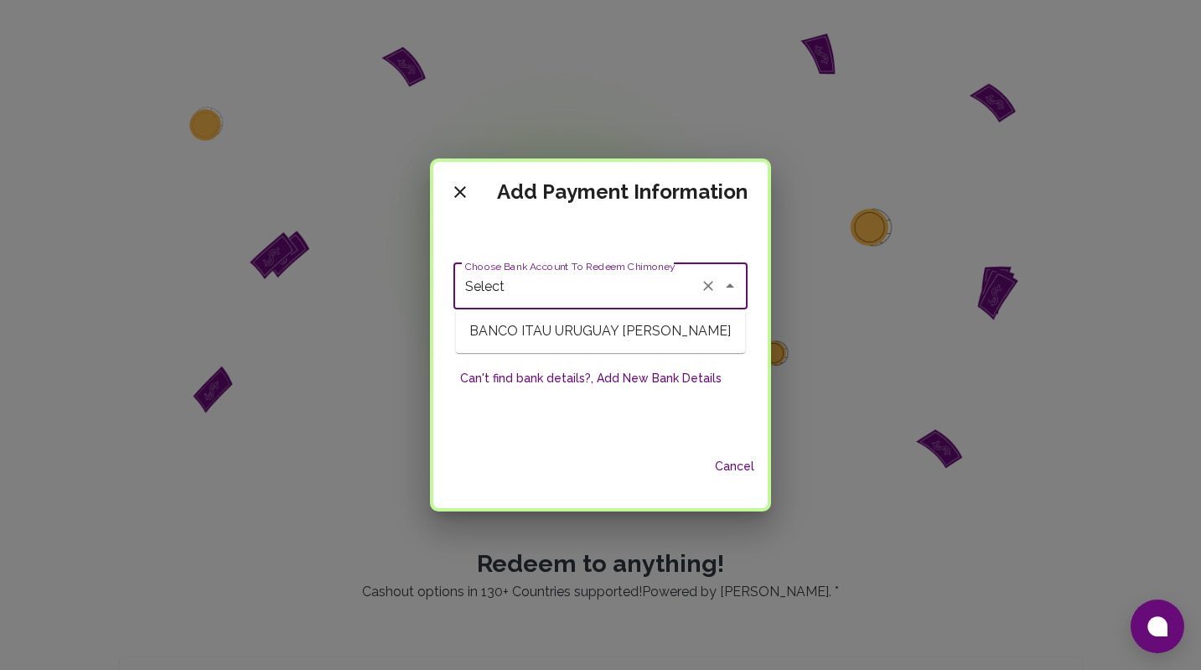
click at [540, 288] on input "Select" at bounding box center [577, 286] width 232 height 32
click at [568, 339] on span "BANCO ITAU URUGUAY [PERSON_NAME]" at bounding box center [601, 331] width 290 height 30
type input "BANCO ITAU URUGUAY [PERSON_NAME]"
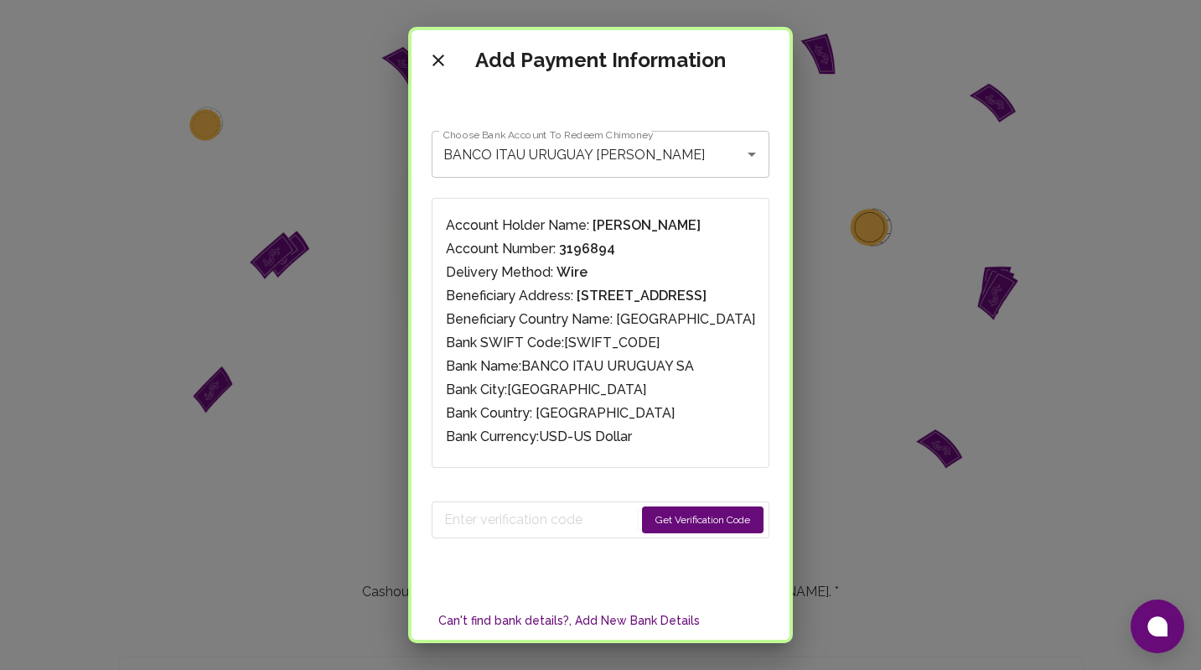
click at [739, 522] on button "Get Verification Code" at bounding box center [703, 519] width 122 height 27
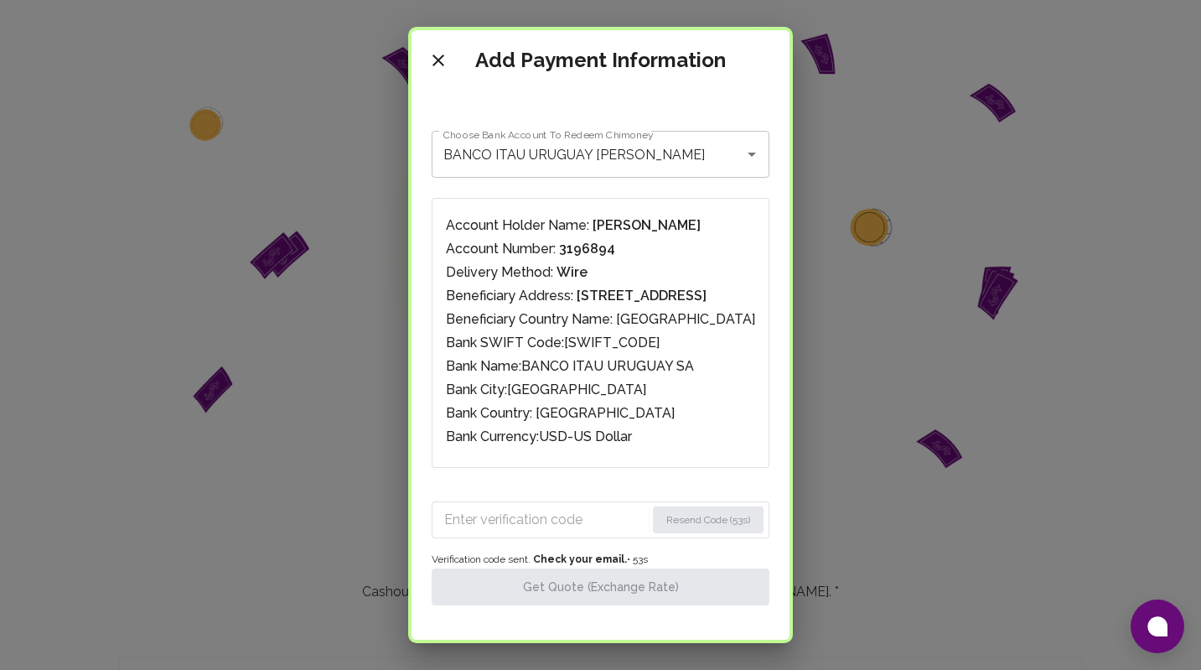
click at [587, 521] on input "Enter verification code" at bounding box center [544, 519] width 201 height 27
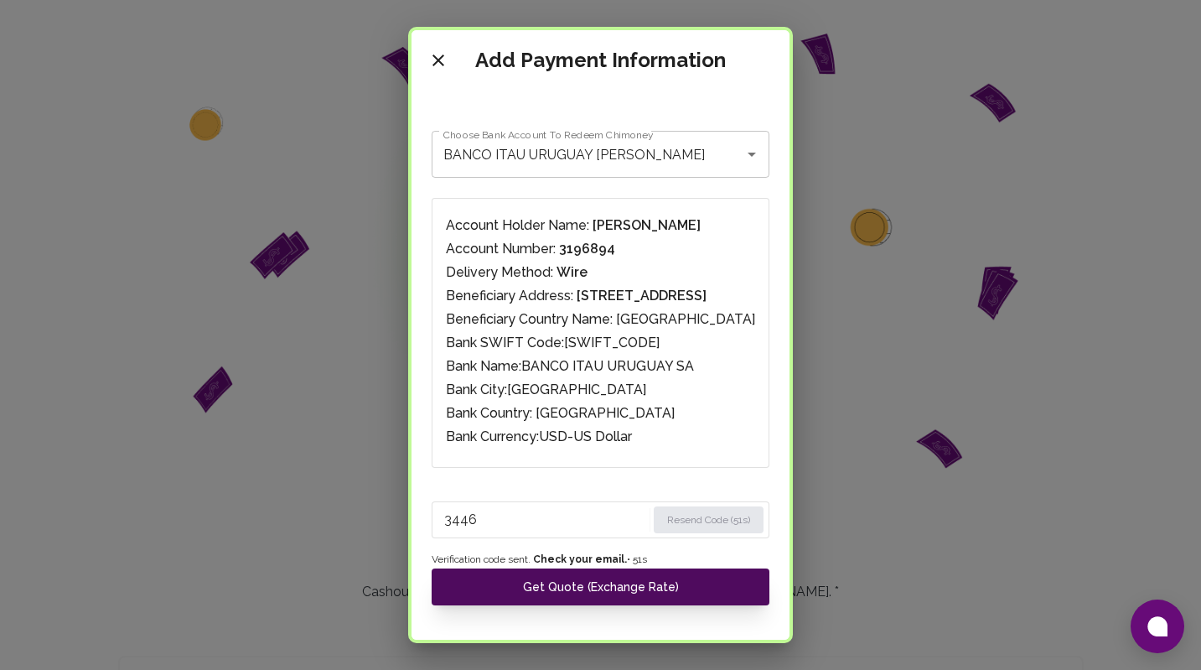
type input "3446"
click at [604, 593] on button "Get Quote (Exchange Rate)" at bounding box center [601, 586] width 338 height 37
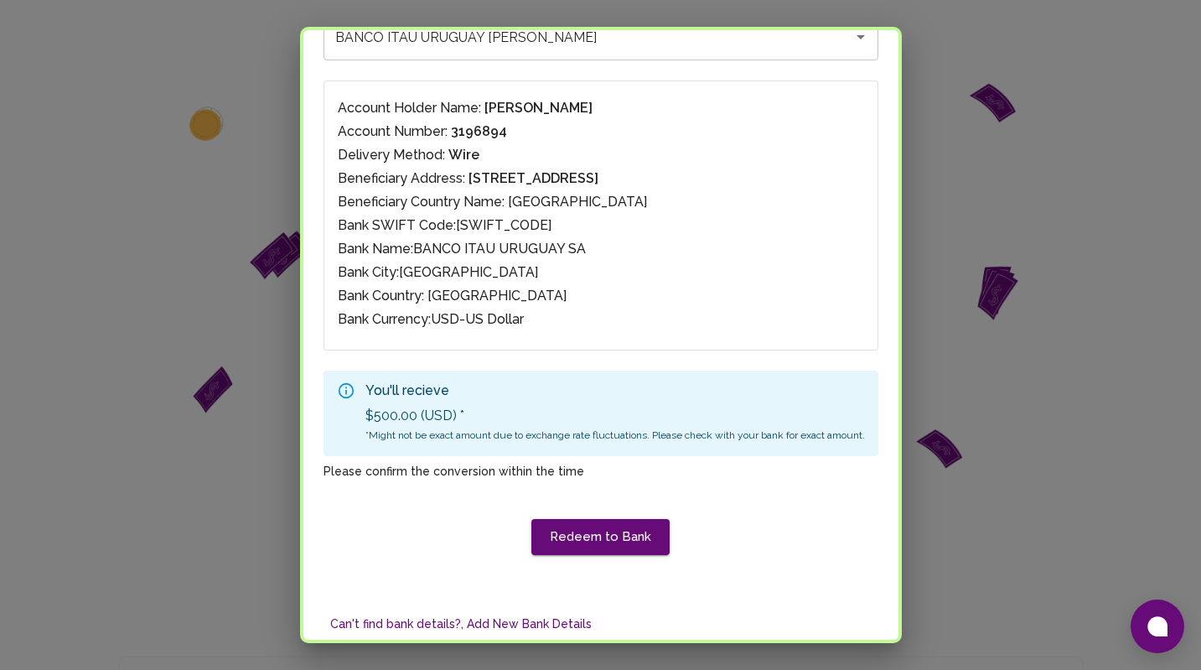
scroll to position [205, 0]
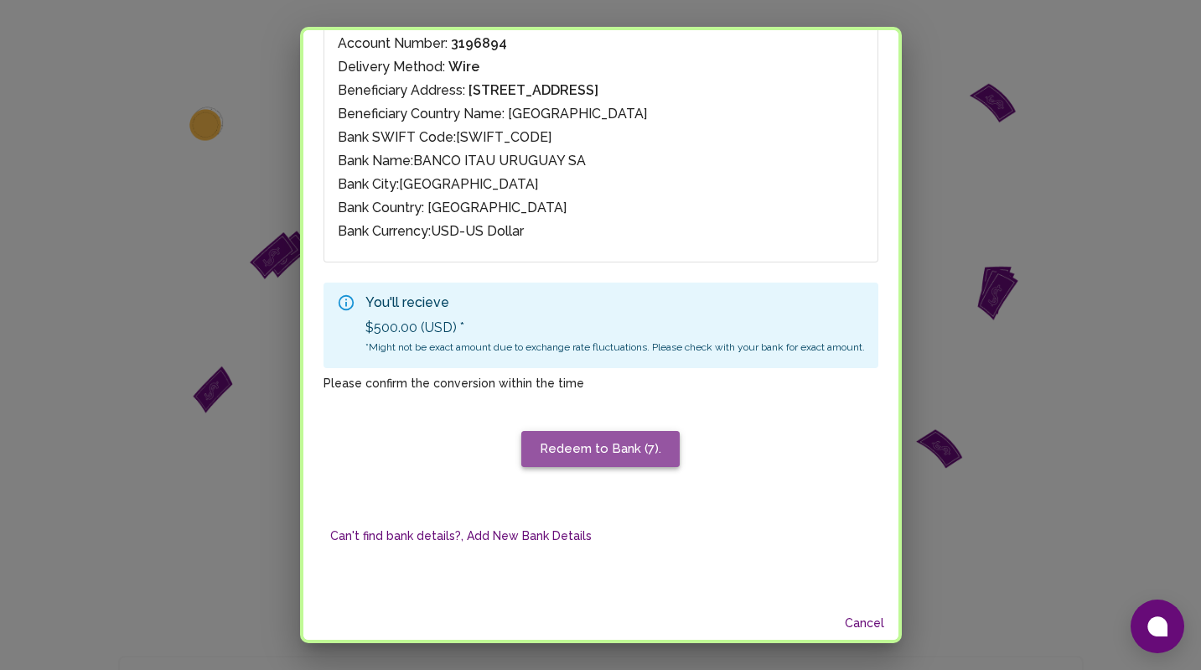
click at [637, 454] on button "Redeem to Bank (7)." at bounding box center [600, 448] width 158 height 35
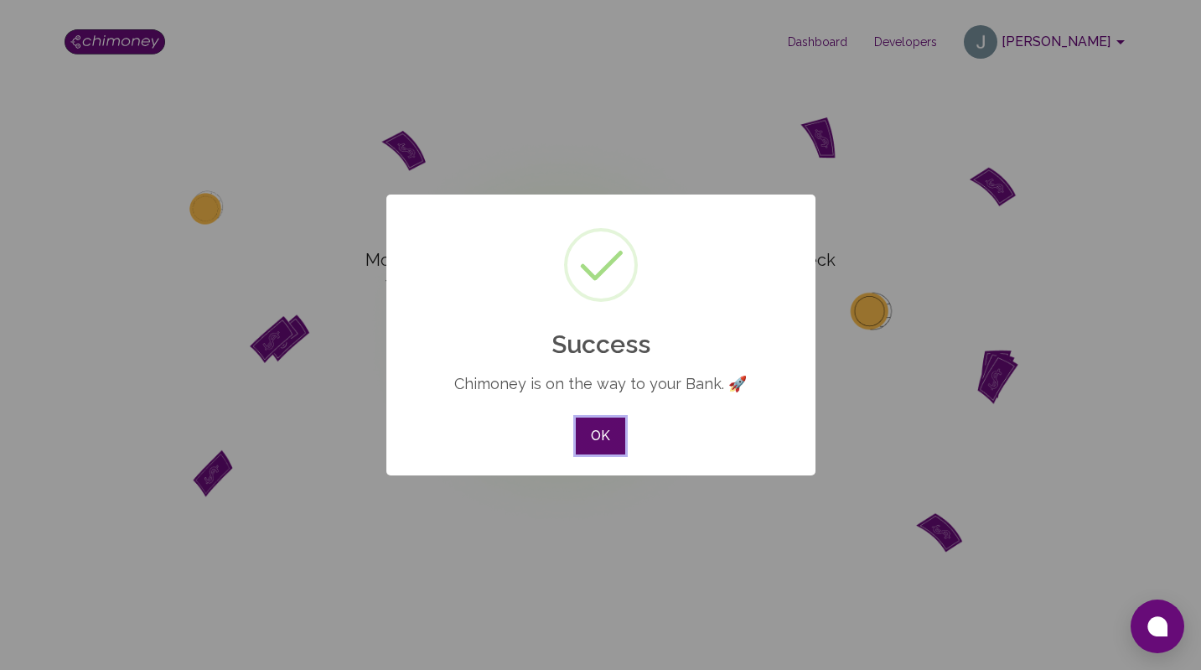
click at [603, 426] on button "OK" at bounding box center [600, 435] width 49 height 37
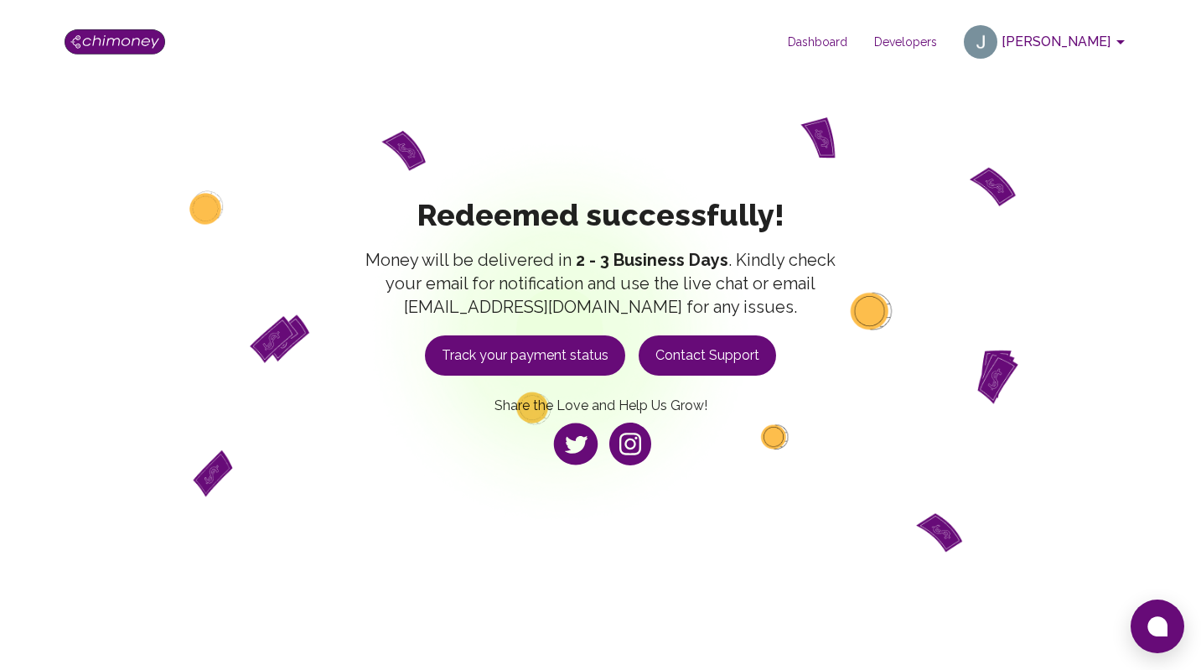
click at [1045, 48] on button "[PERSON_NAME]" at bounding box center [1047, 42] width 180 height 44
click at [929, 52] on div at bounding box center [600, 335] width 1201 height 670
click at [153, 52] on img at bounding box center [115, 41] width 101 height 25
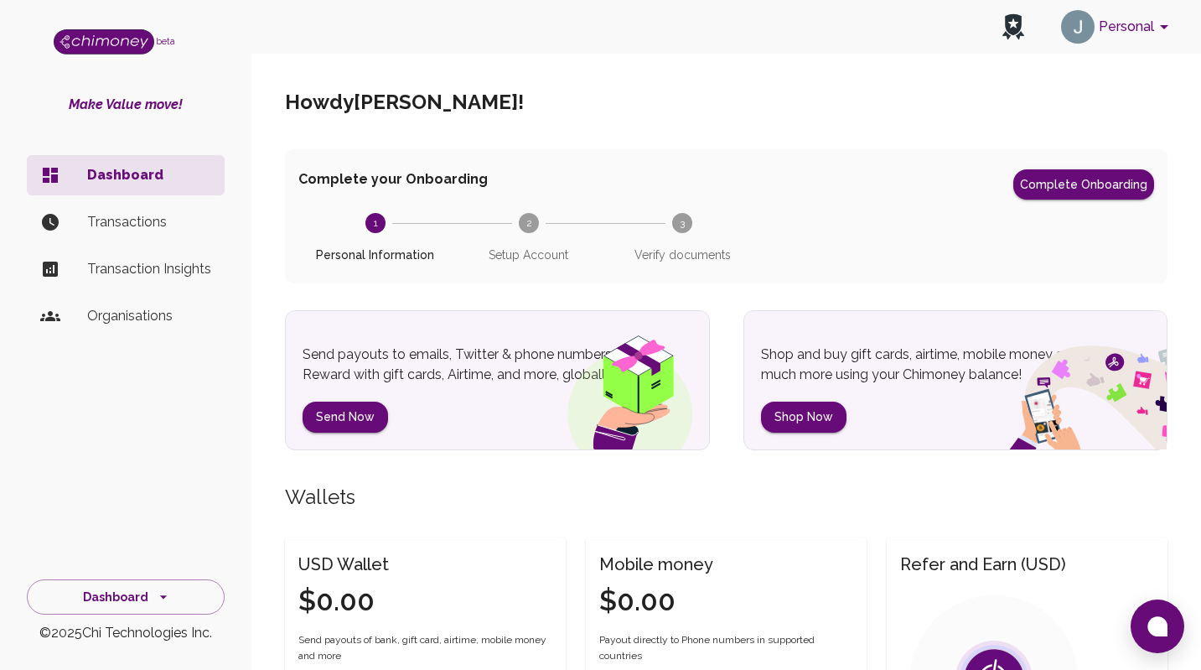
click at [140, 210] on li "Transactions" at bounding box center [126, 222] width 198 height 40
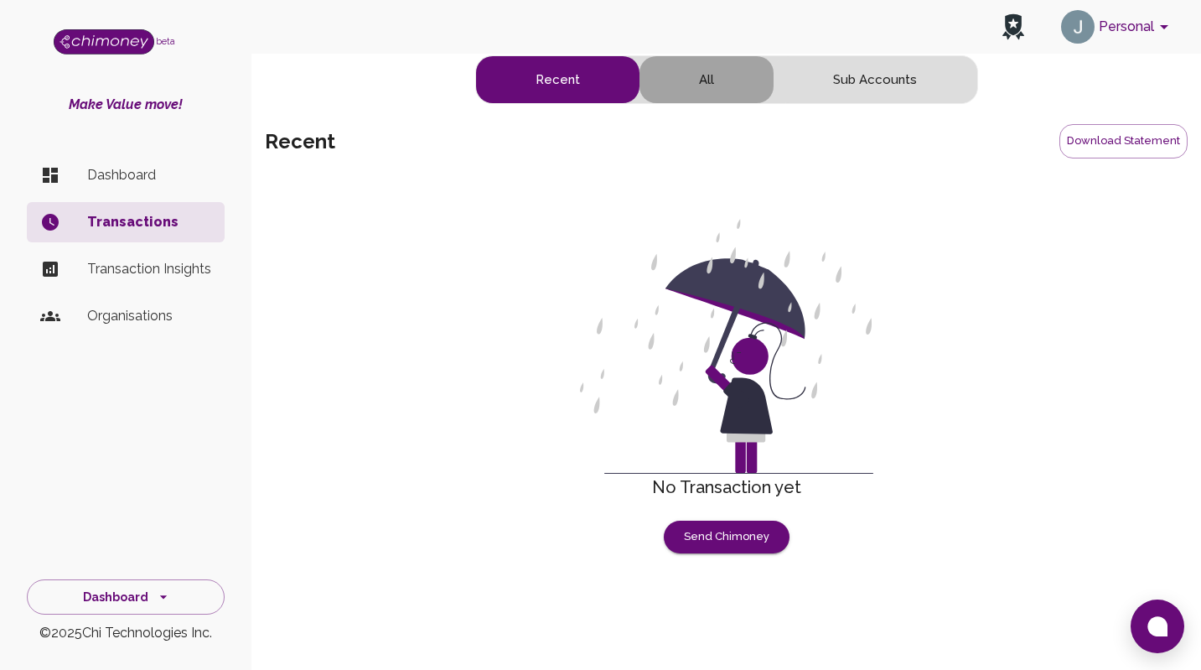
click at [714, 79] on button "All" at bounding box center [707, 79] width 134 height 47
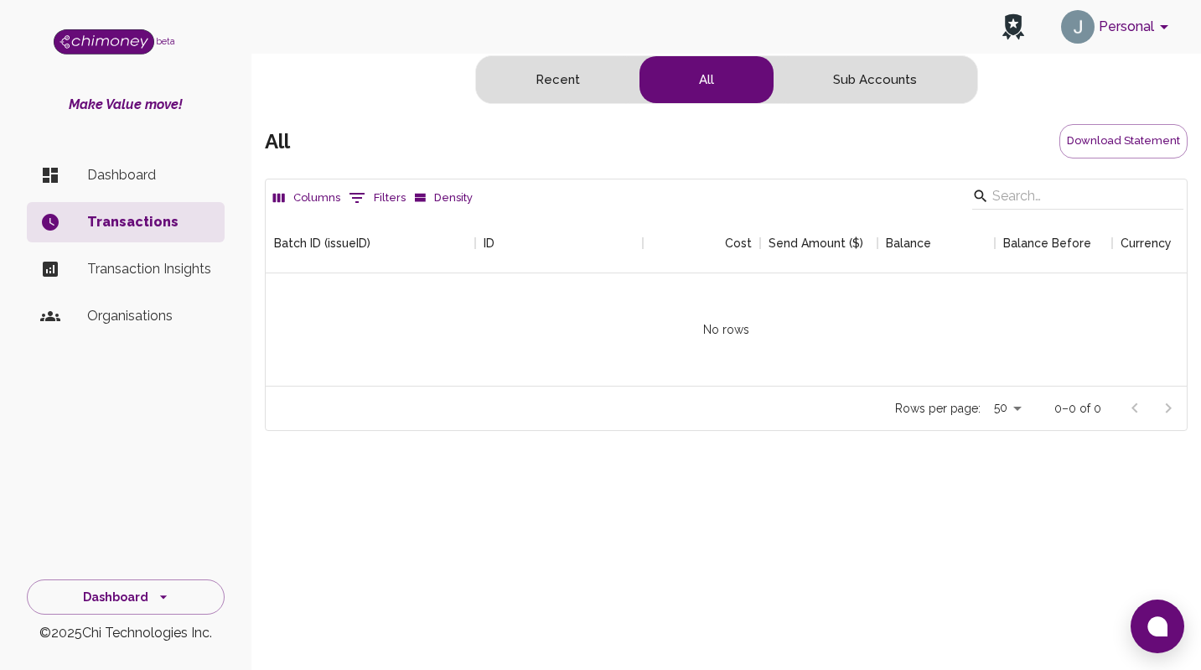
scroll to position [173, 921]
click at [852, 81] on button "Sub Accounts" at bounding box center [875, 79] width 203 height 47
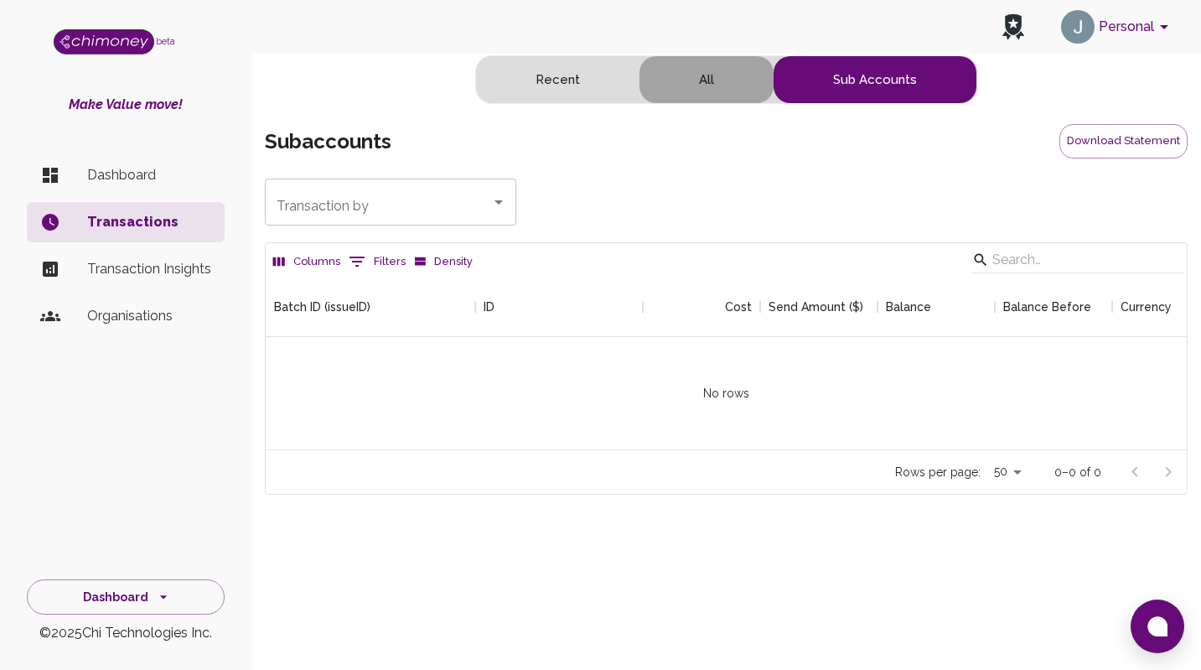
click at [686, 75] on button "All" at bounding box center [707, 79] width 134 height 47
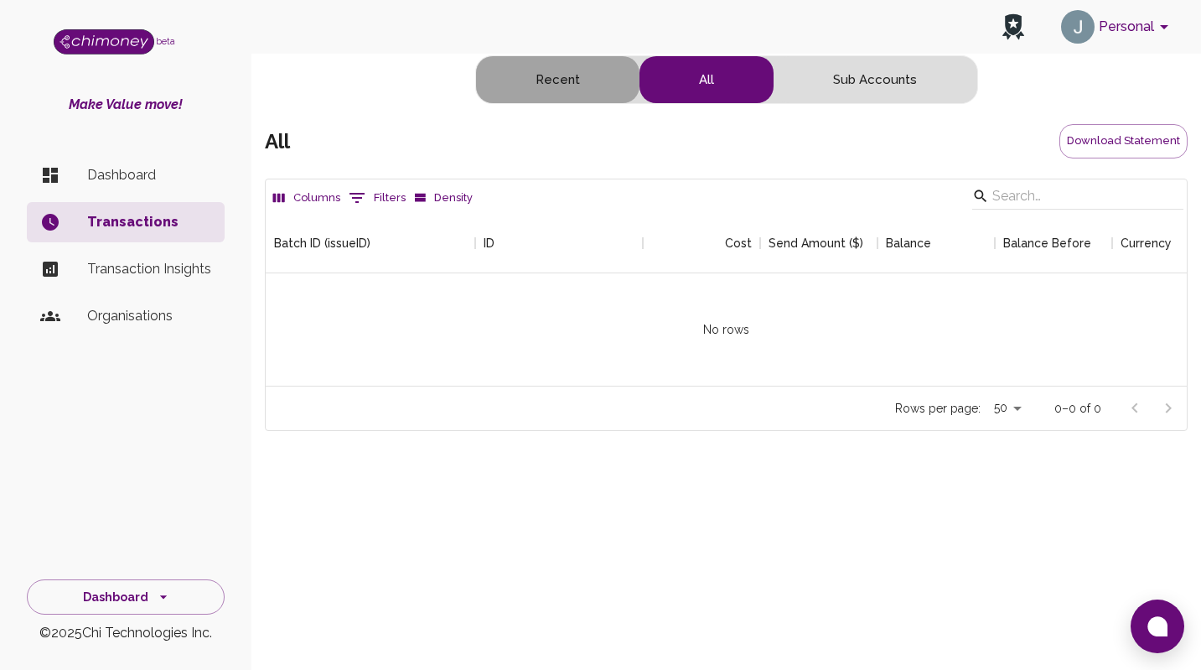
click at [589, 74] on button "Recent" at bounding box center [557, 79] width 163 height 47
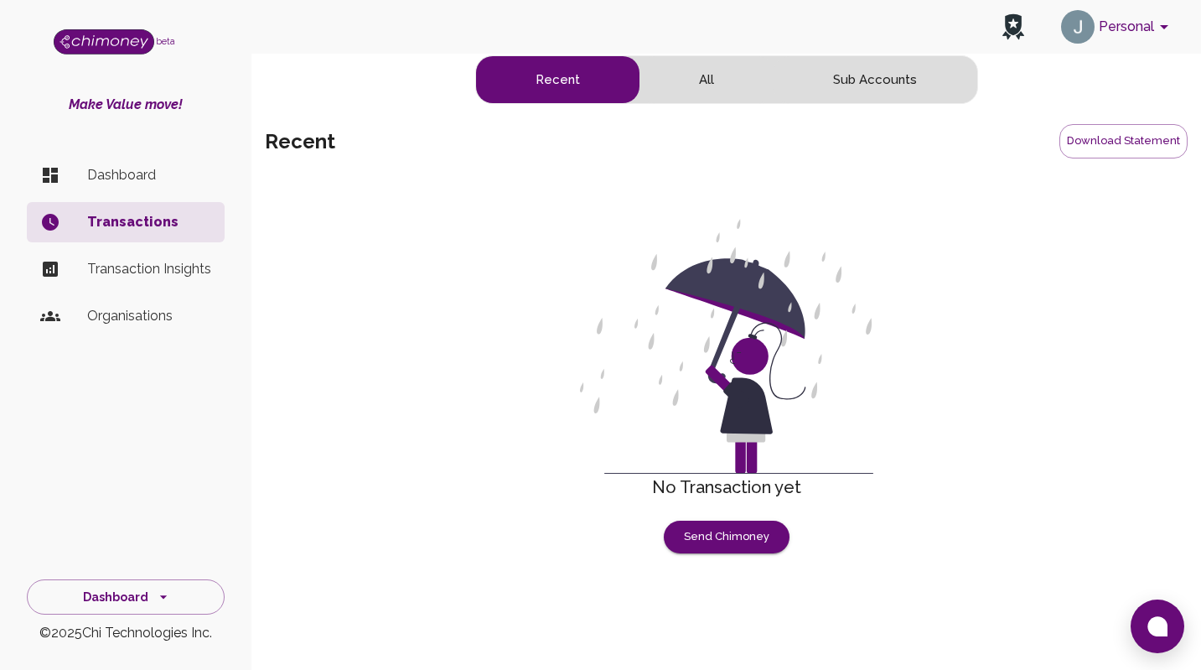
click at [164, 276] on p "Transaction Insights" at bounding box center [149, 269] width 124 height 20
